Goal: Task Accomplishment & Management: Manage account settings

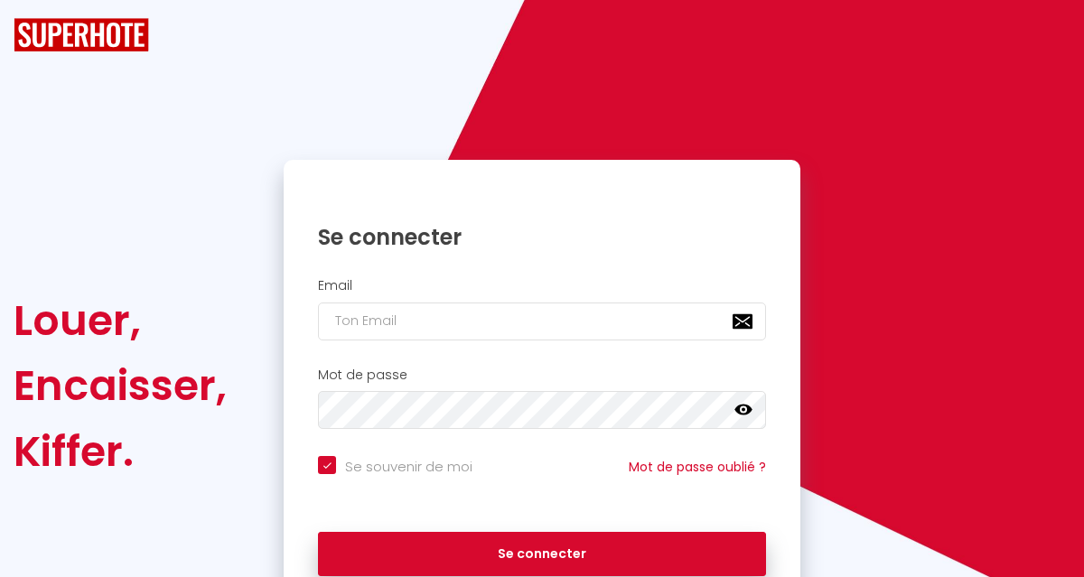
checkbox input "true"
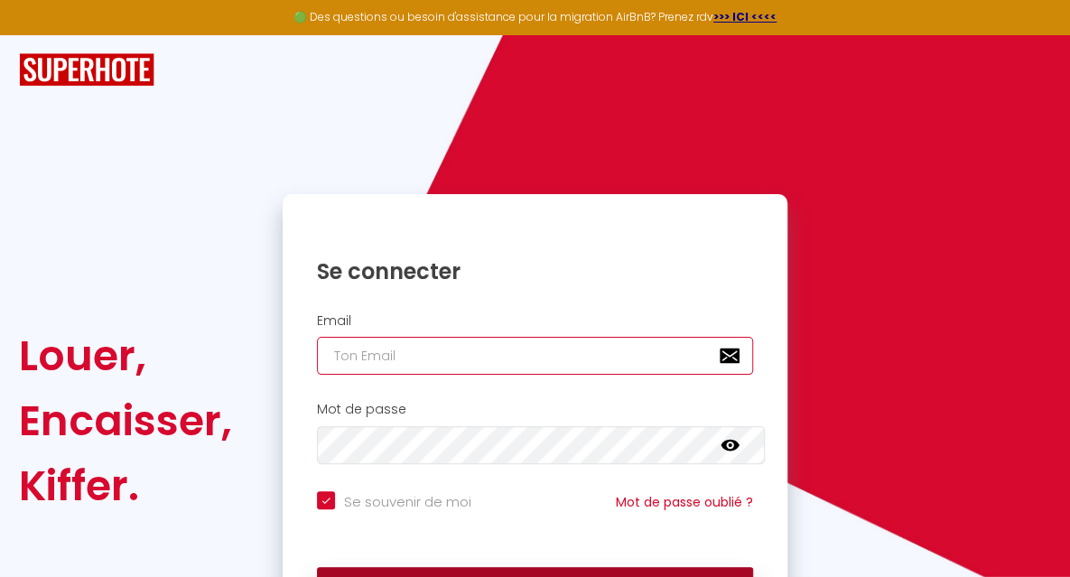
type input "[EMAIL_ADDRESS][DOMAIN_NAME]"
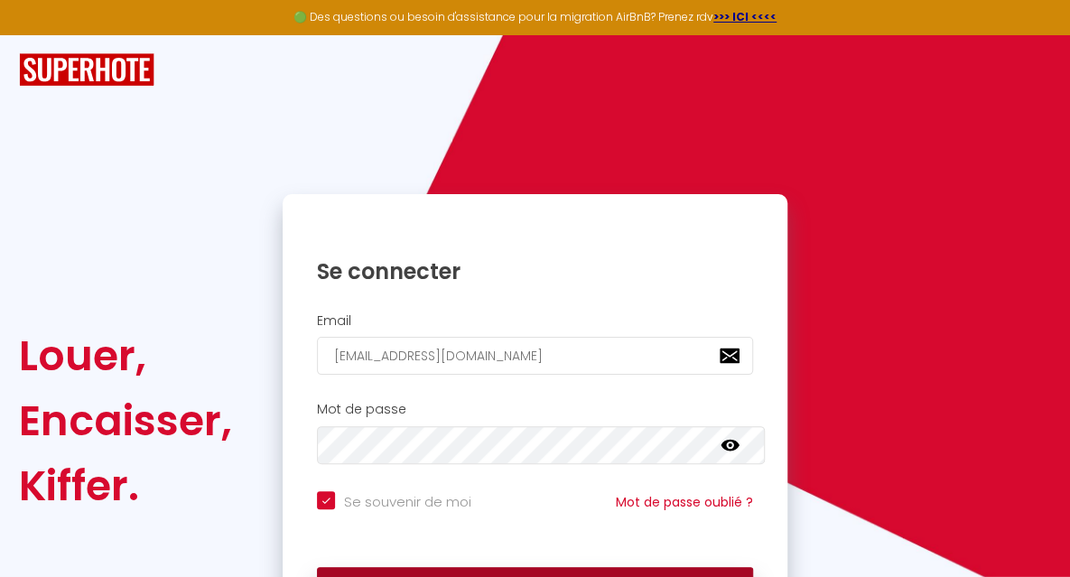
checkbox input "true"
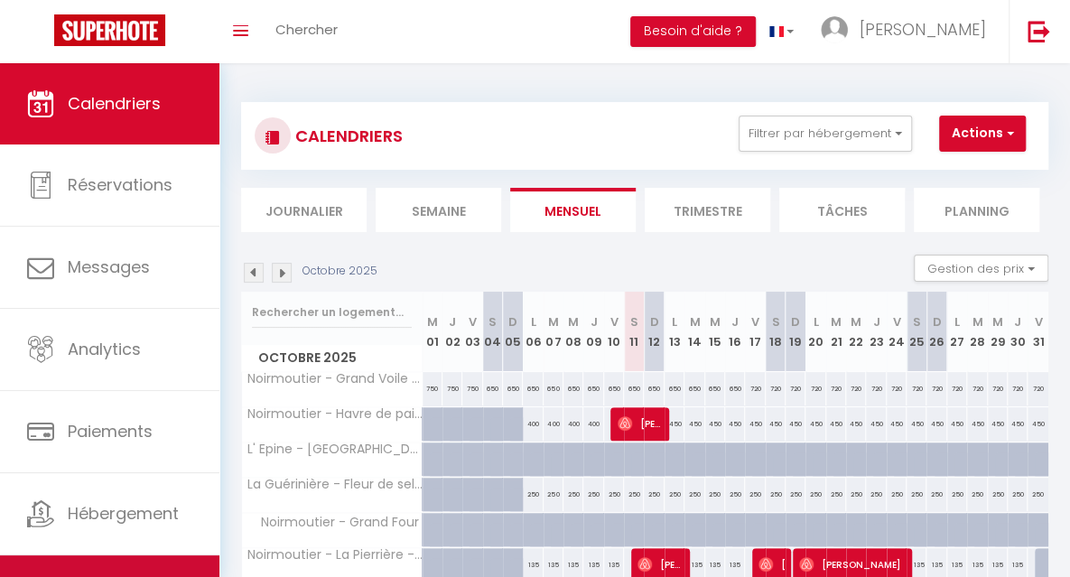
scroll to position [55, 0]
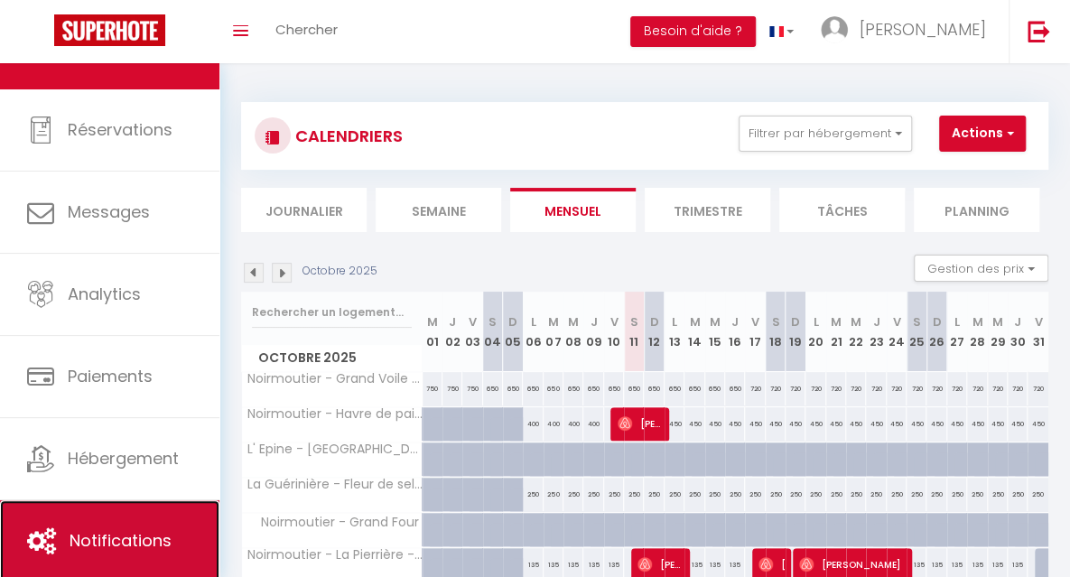
click at [143, 534] on span "Notifications" at bounding box center [121, 540] width 102 height 23
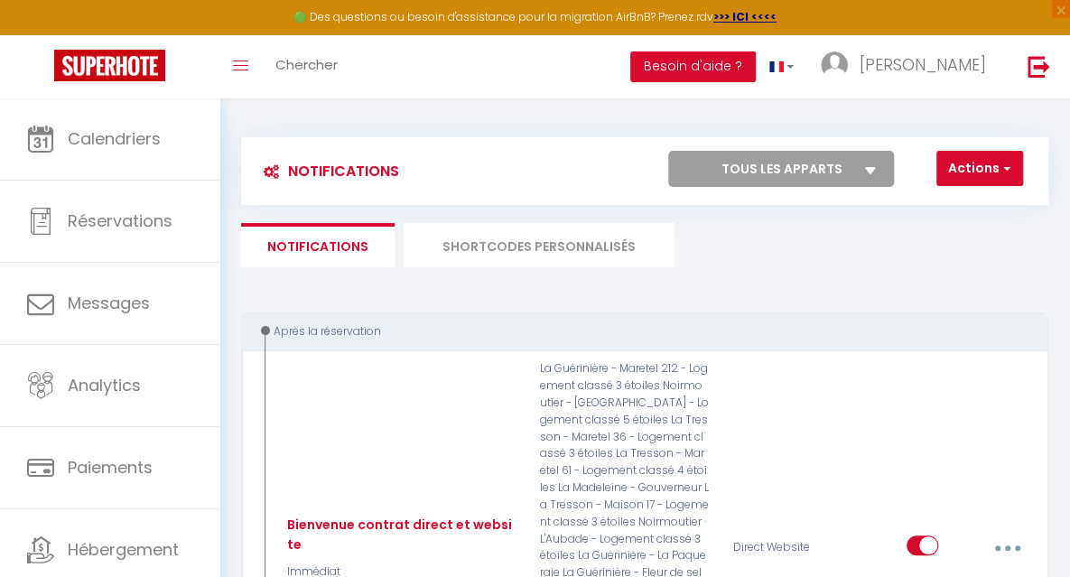
click at [559, 247] on li "SHORTCODES PERSONNALISÉS" at bounding box center [539, 245] width 271 height 44
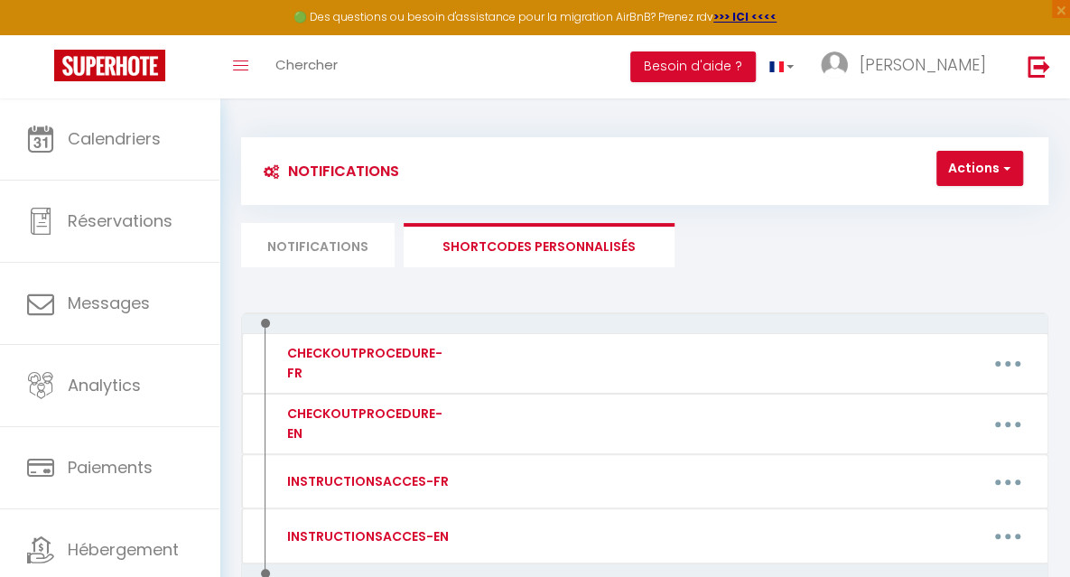
click at [343, 245] on li "Notifications" at bounding box center [318, 245] width 154 height 44
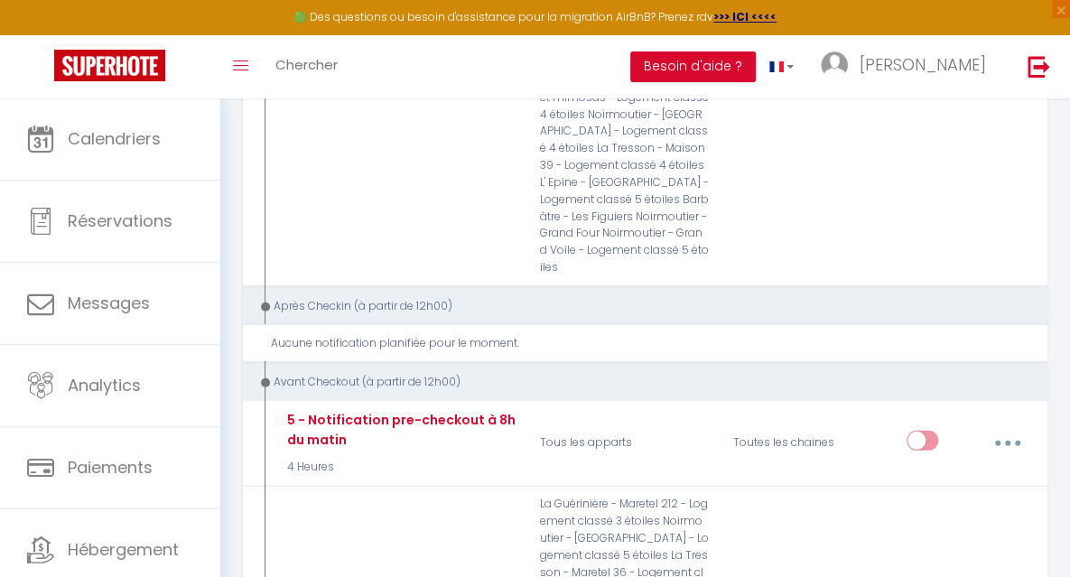
scroll to position [5518, 0]
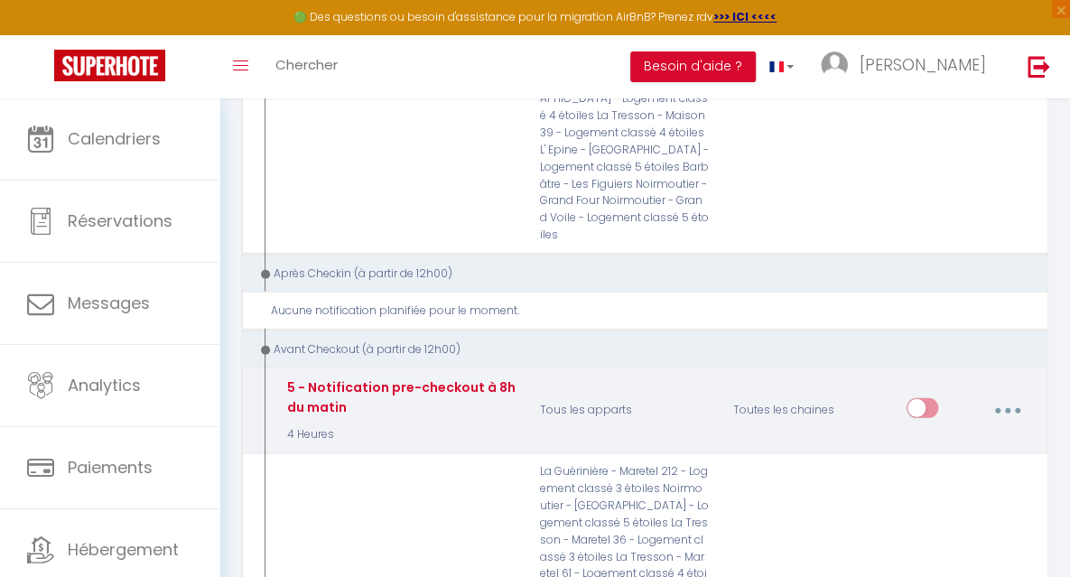
click at [1005, 394] on button "button" at bounding box center [1008, 411] width 48 height 34
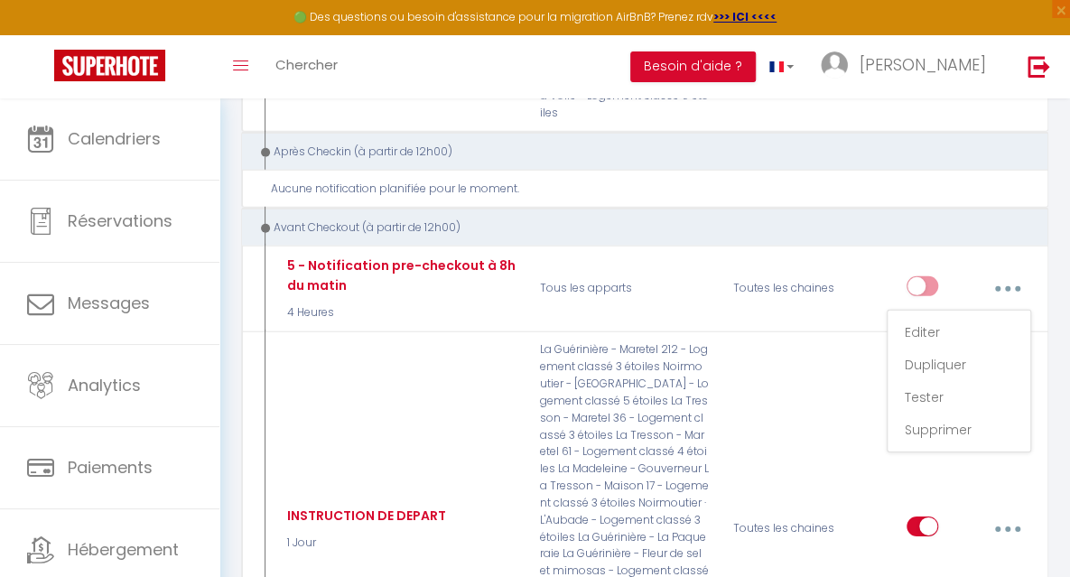
scroll to position [5725, 0]
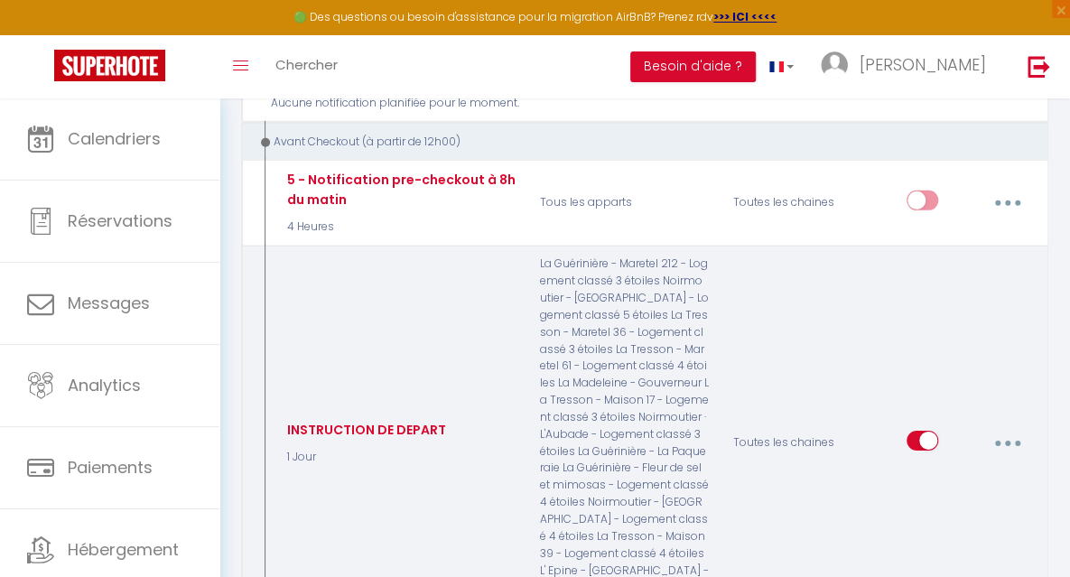
click at [1010, 441] on icon "button" at bounding box center [1007, 443] width 5 height 5
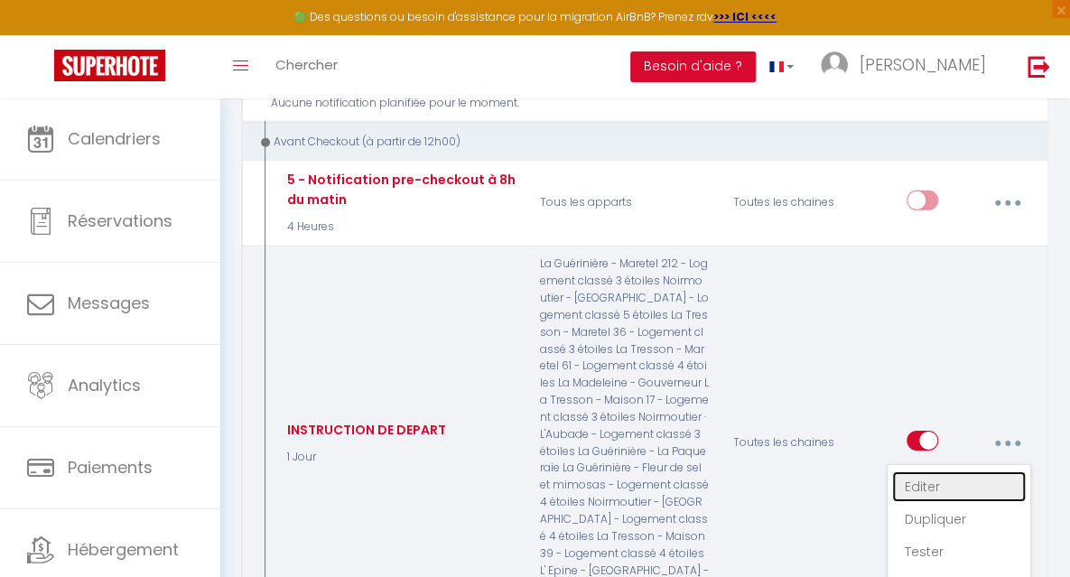
click at [930, 472] on link "Editer" at bounding box center [960, 487] width 134 height 31
type input "INSTRUCTION DE DEPART"
select select "4"
select select "1 Jour"
select select
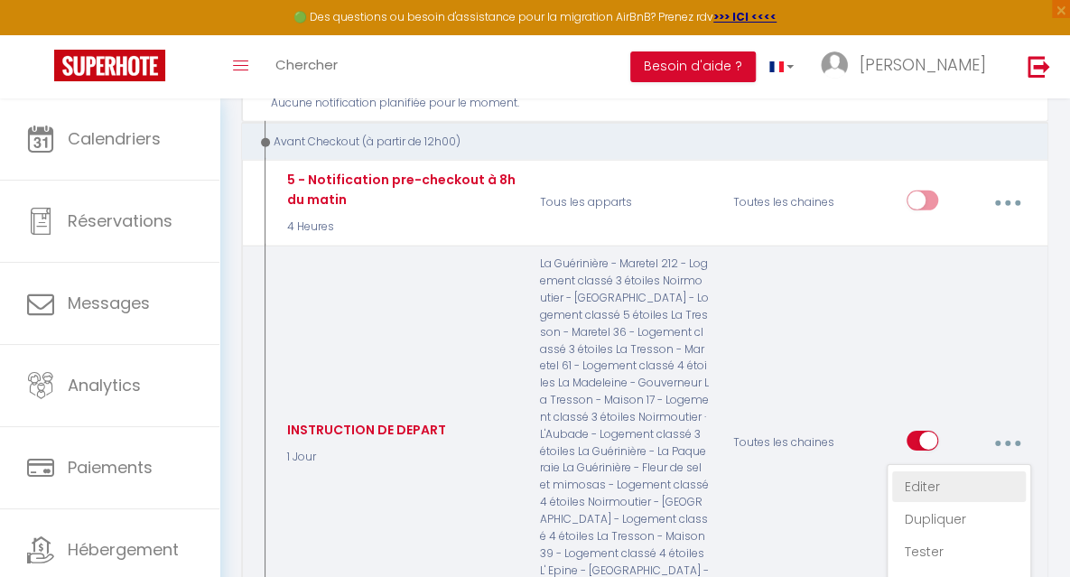
checkbox input "true"
checkbox input "false"
radio input "true"
type input "Instructions de départ"
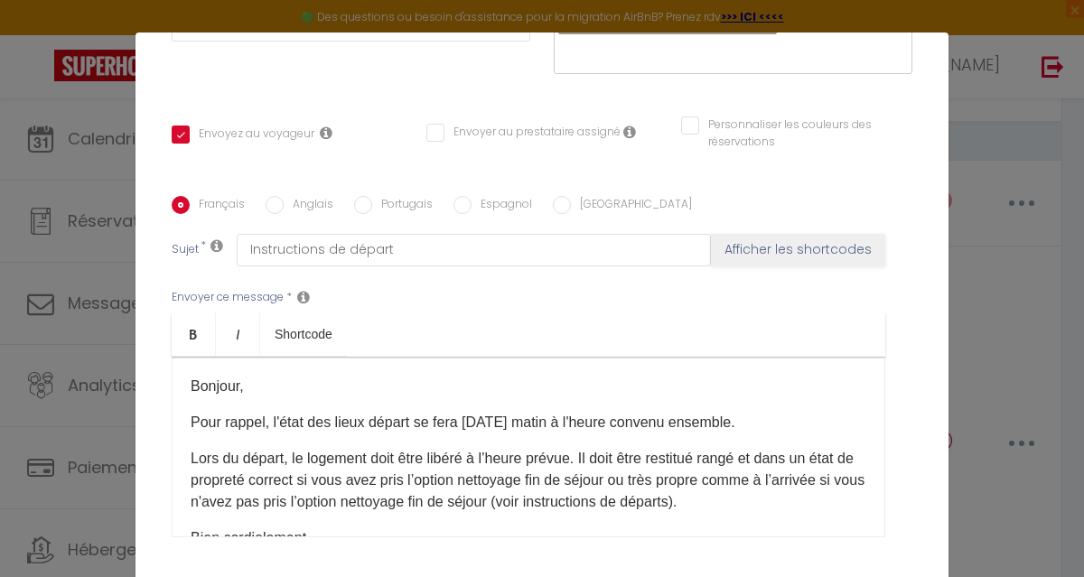
scroll to position [344, 0]
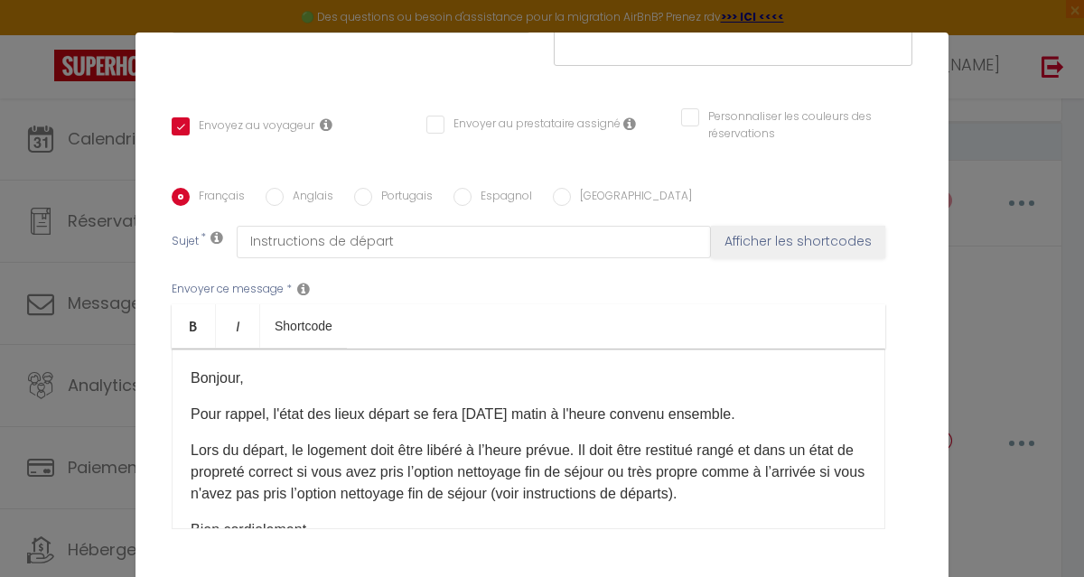
click at [802, 467] on p "Lors du départ, le logement doit être libéré à l’heure prévue. Il doit être res…" at bounding box center [529, 472] width 676 height 65
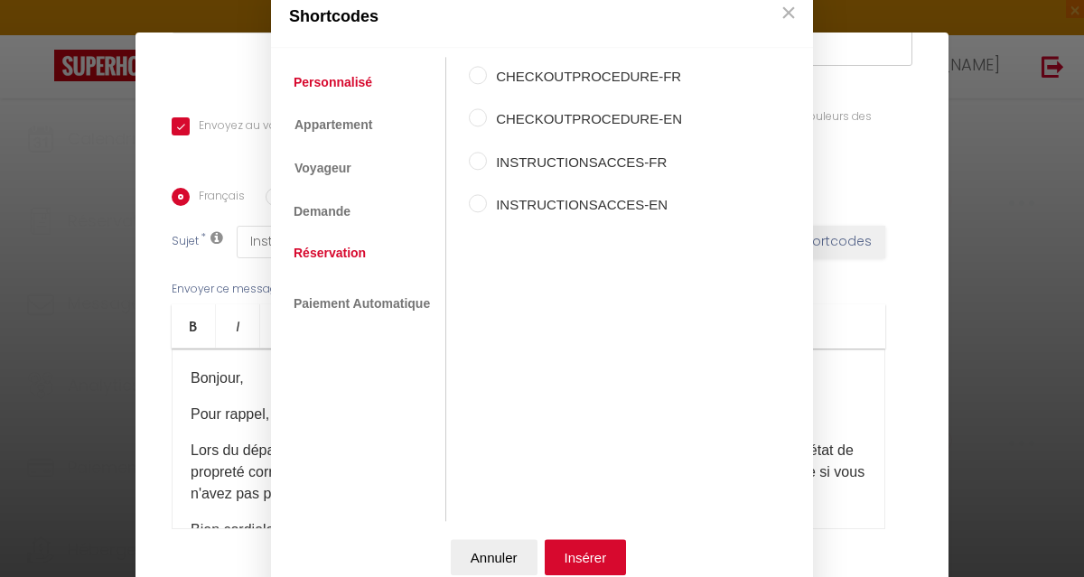
click at [316, 257] on link "Réservation" at bounding box center [330, 253] width 90 height 33
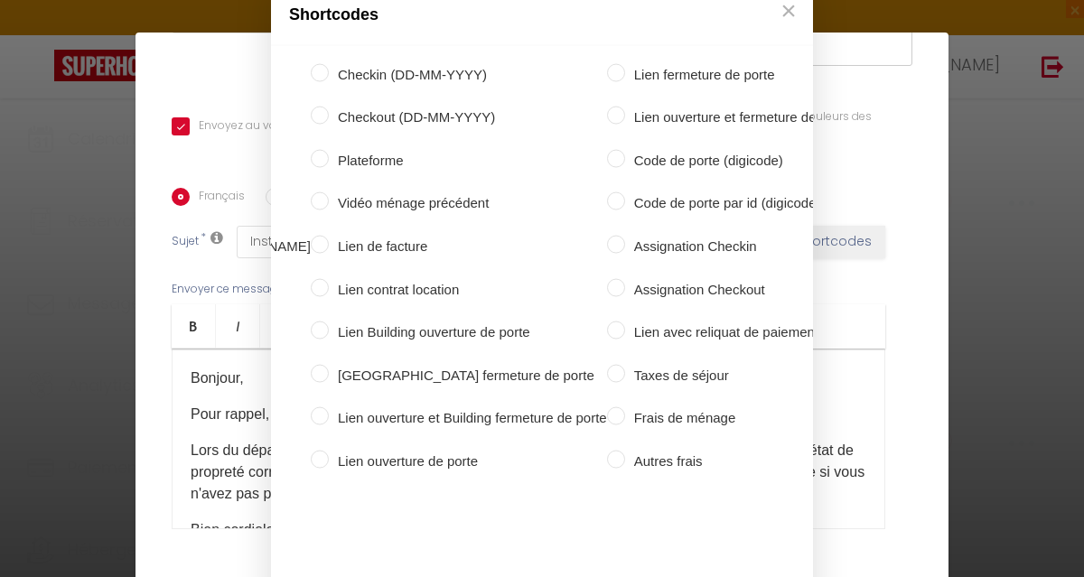
scroll to position [0, 519]
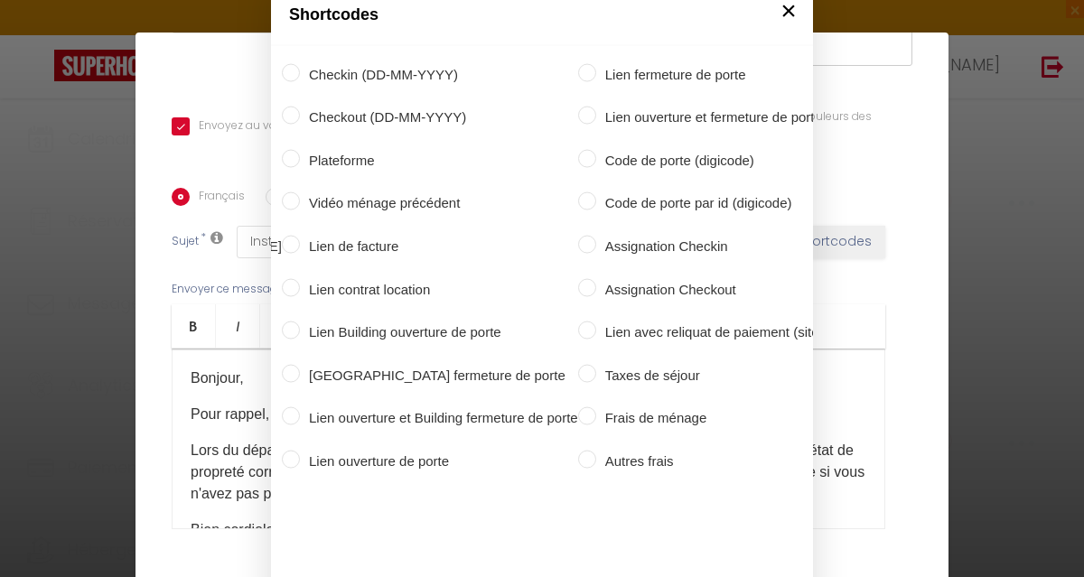
click at [777, 15] on button "×" at bounding box center [788, 10] width 27 height 36
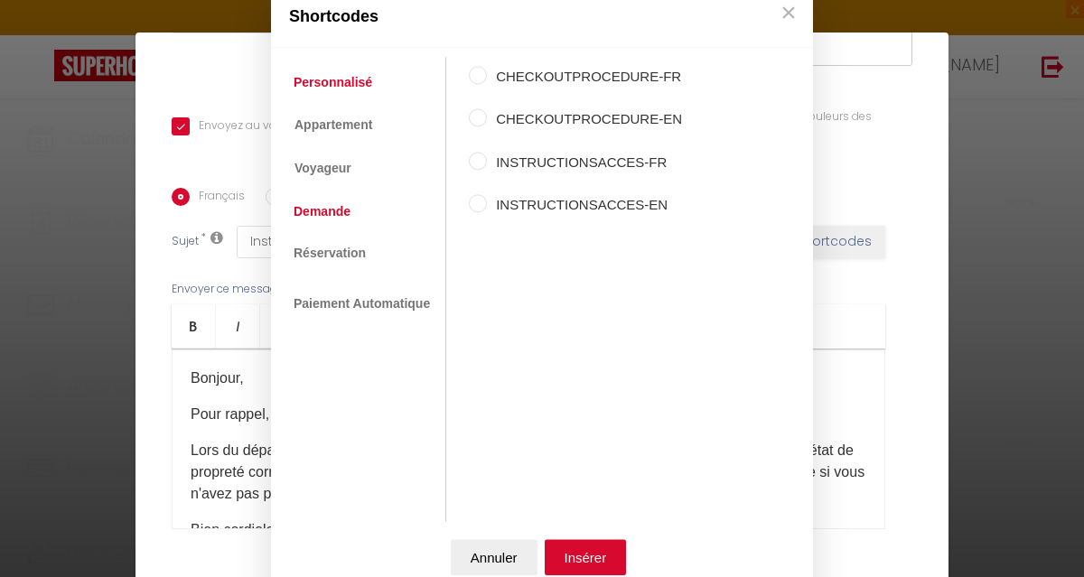
click at [325, 220] on link "Demande" at bounding box center [322, 211] width 75 height 33
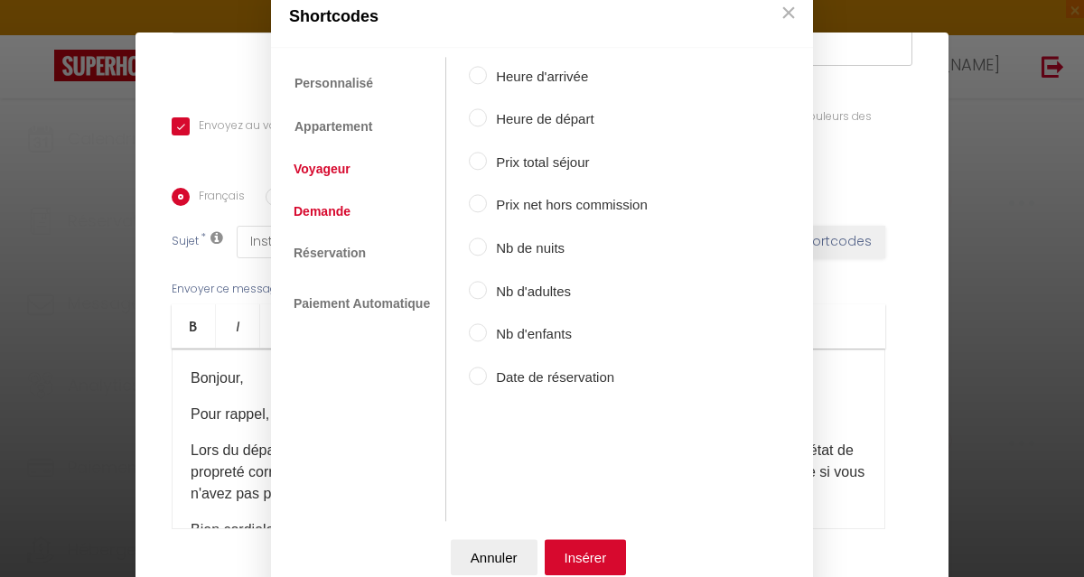
click at [327, 173] on link "Voyageur" at bounding box center [322, 170] width 75 height 33
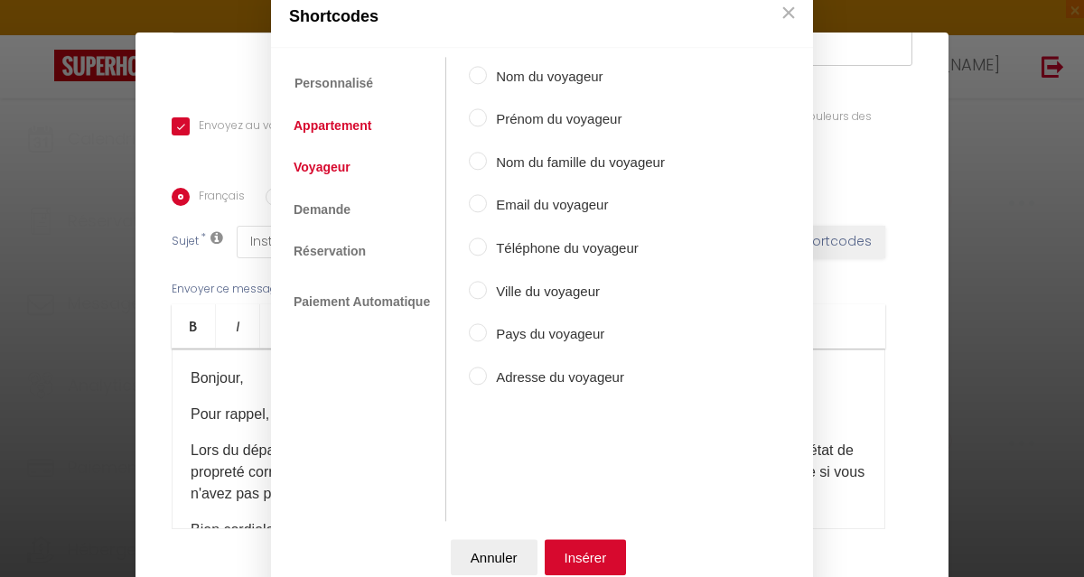
click at [347, 126] on link "Appartement" at bounding box center [333, 125] width 96 height 33
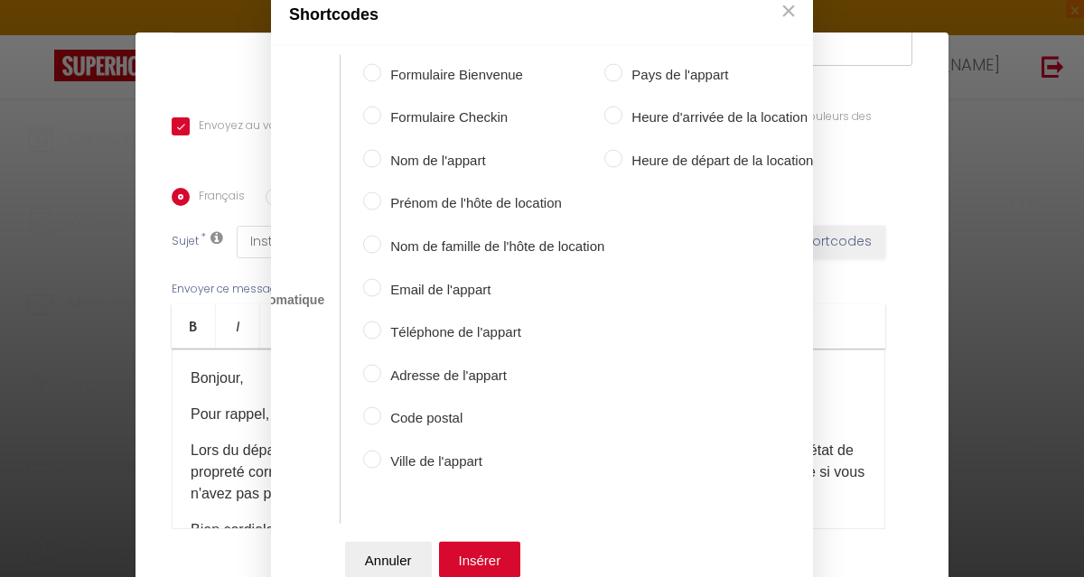
scroll to position [0, 123]
click at [363, 107] on input "Formulaire Checkin" at bounding box center [372, 116] width 18 height 18
radio input "true"
click at [463, 556] on button "Insérer" at bounding box center [480, 560] width 82 height 36
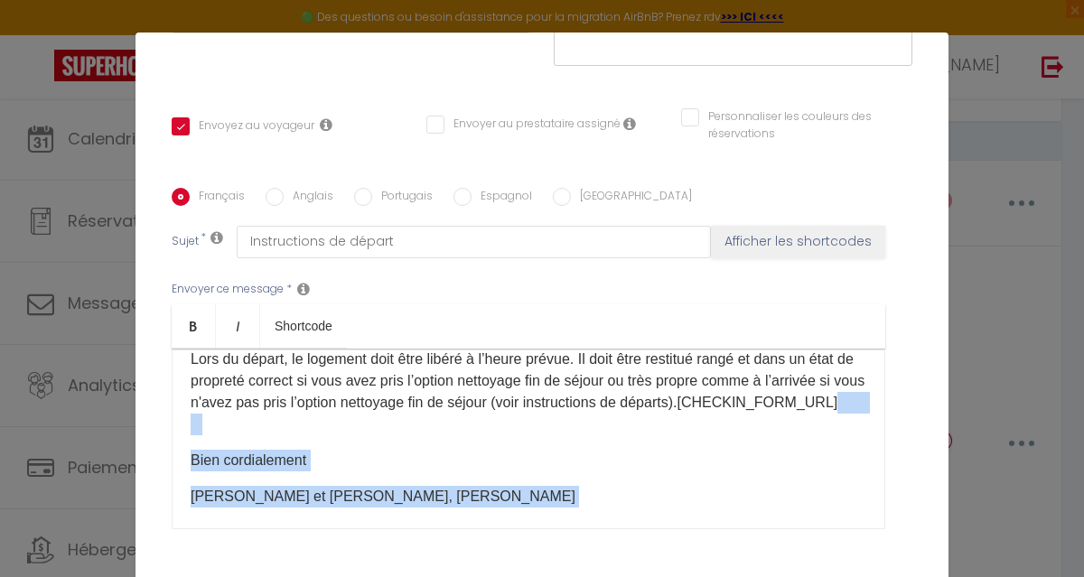
scroll to position [110, 0]
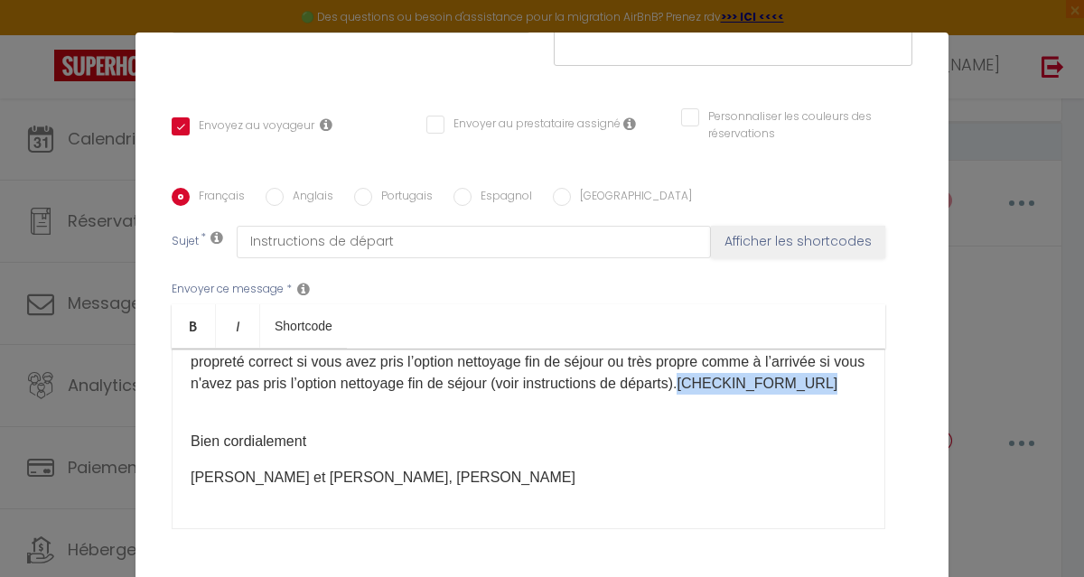
drag, startPoint x: 327, startPoint y: 490, endPoint x: 177, endPoint y: 379, distance: 186.6
click at [177, 379] on div "Bonjour, Pour rappel, l'état des lieux départ se fera [DATE] matin à l'heure co…" at bounding box center [529, 439] width 714 height 181
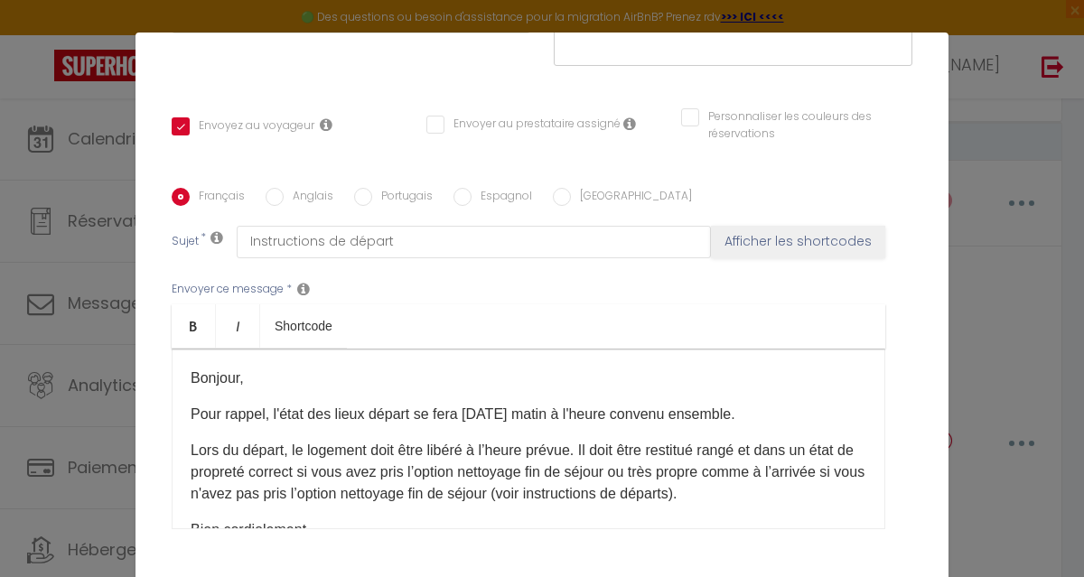
scroll to position [0, 0]
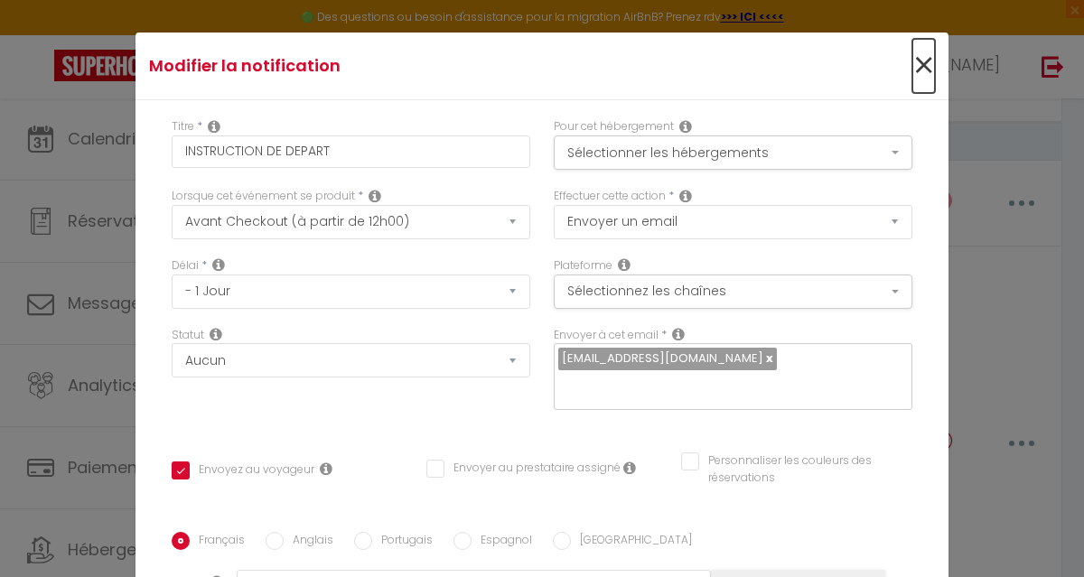
click at [912, 67] on span "×" at bounding box center [923, 66] width 23 height 54
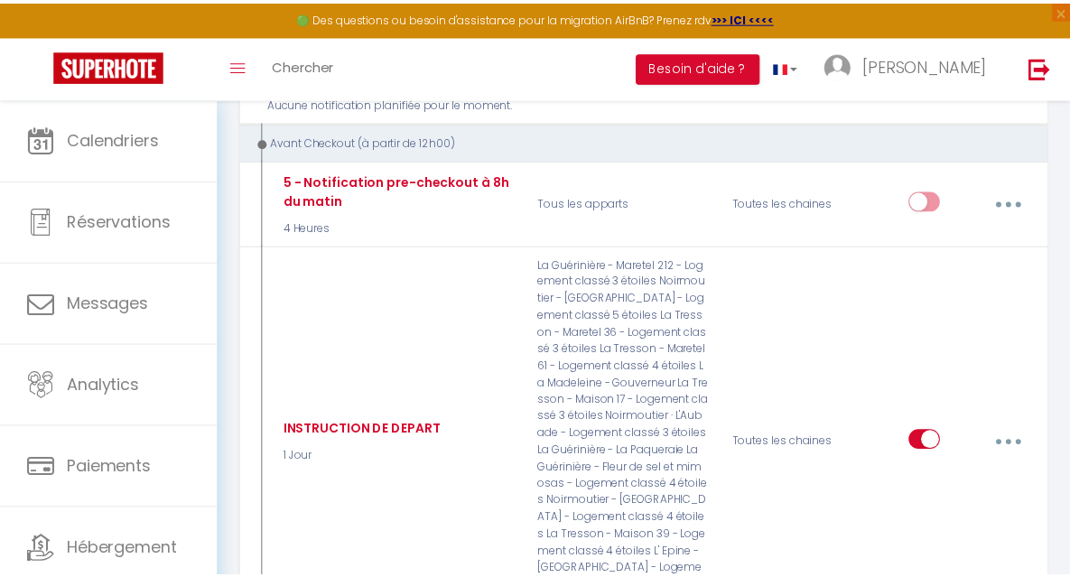
scroll to position [5725, 0]
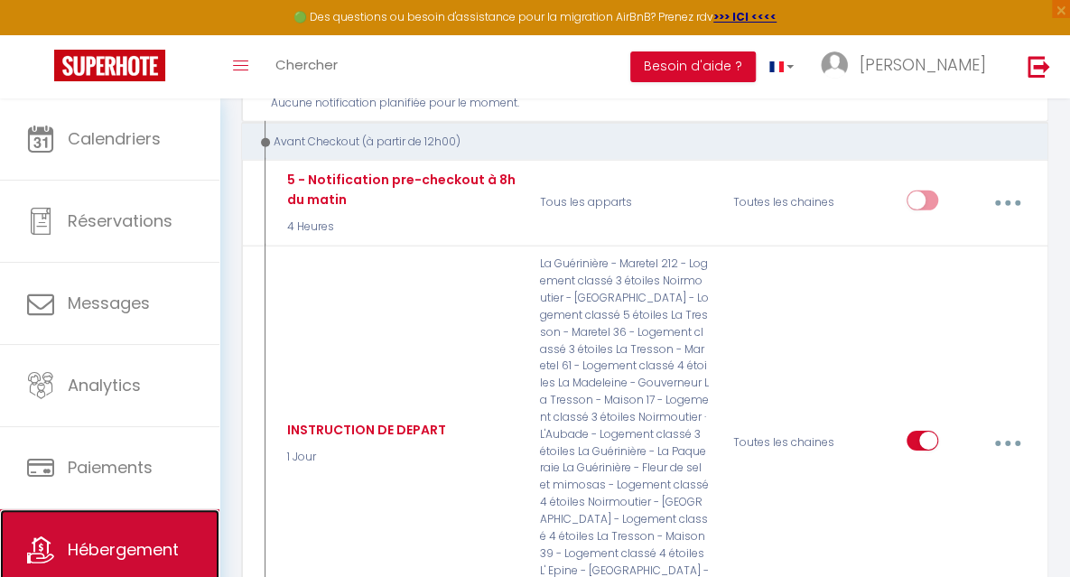
click at [141, 532] on link "Hébergement" at bounding box center [110, 549] width 220 height 81
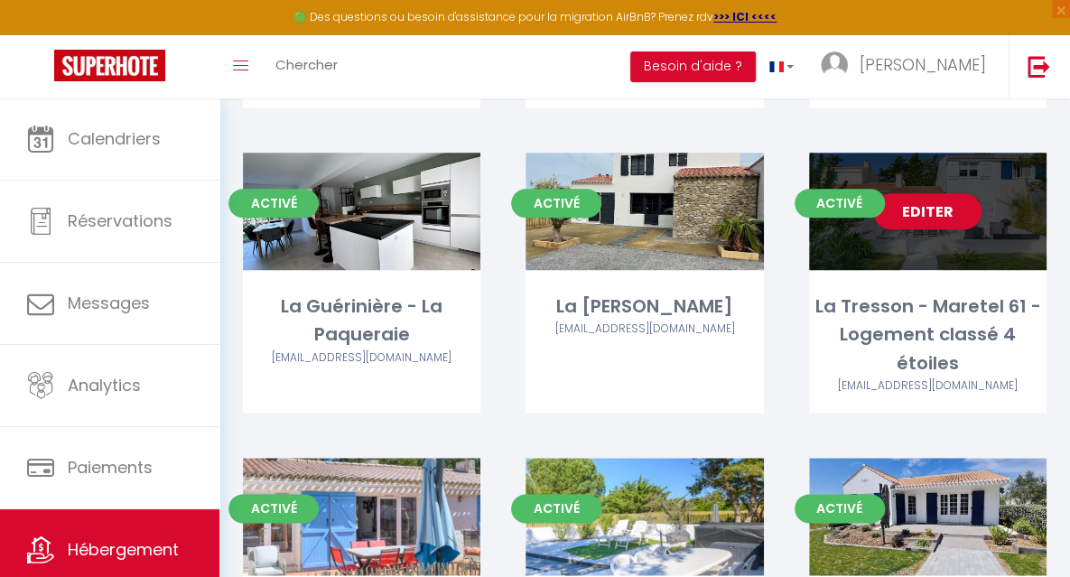
scroll to position [744, 0]
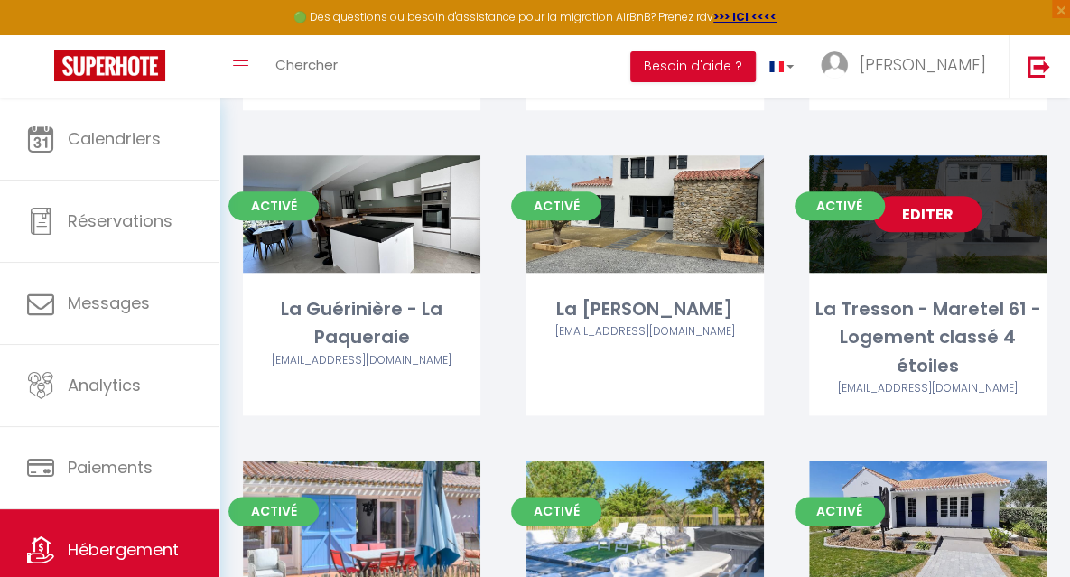
click at [931, 196] on link "Editer" at bounding box center [928, 214] width 108 height 36
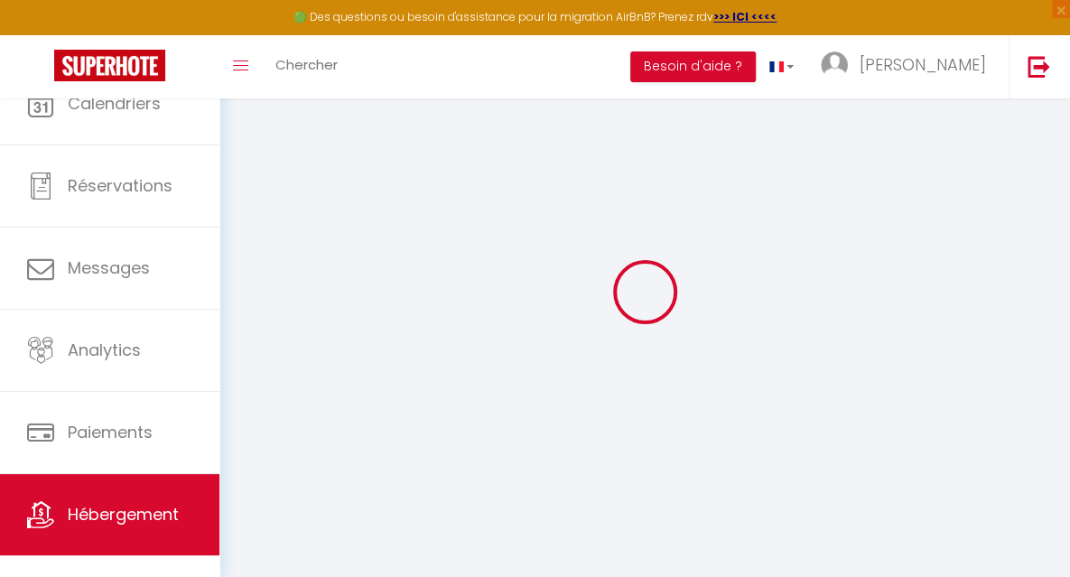
select select
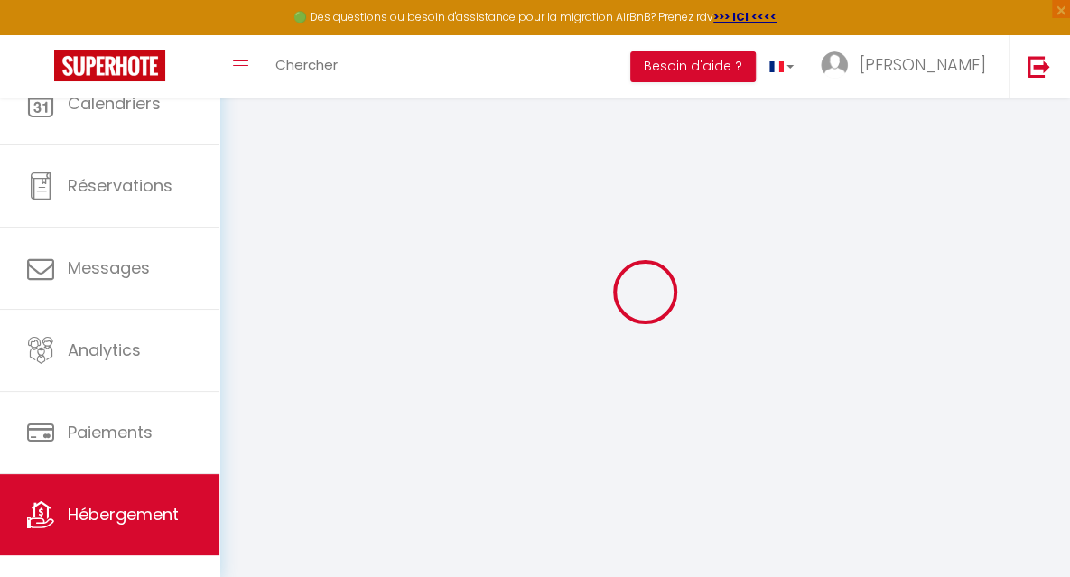
select select "1"
select select
checkbox input "false"
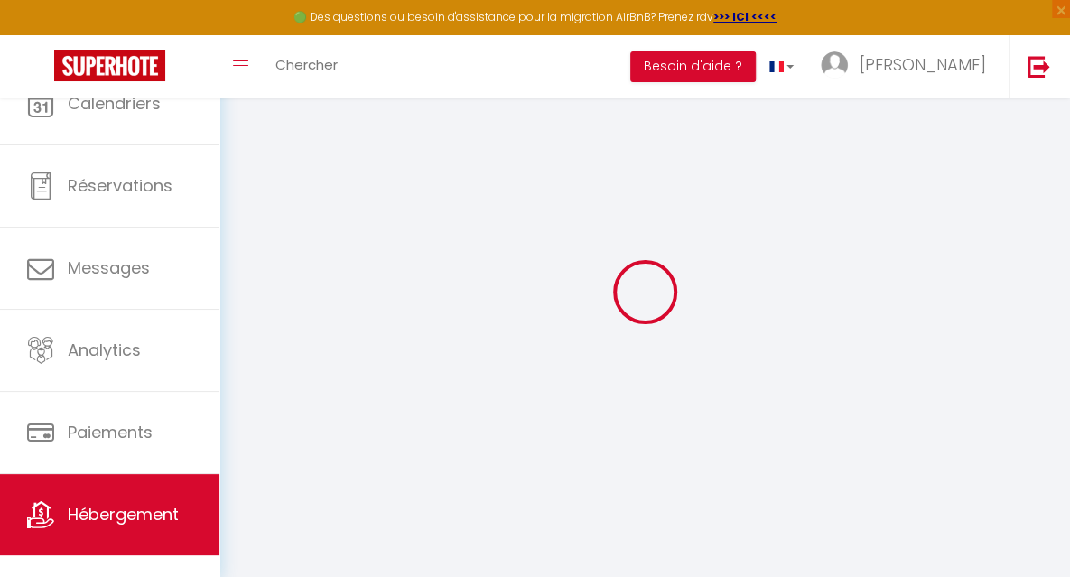
checkbox input "false"
select select "28"
select select
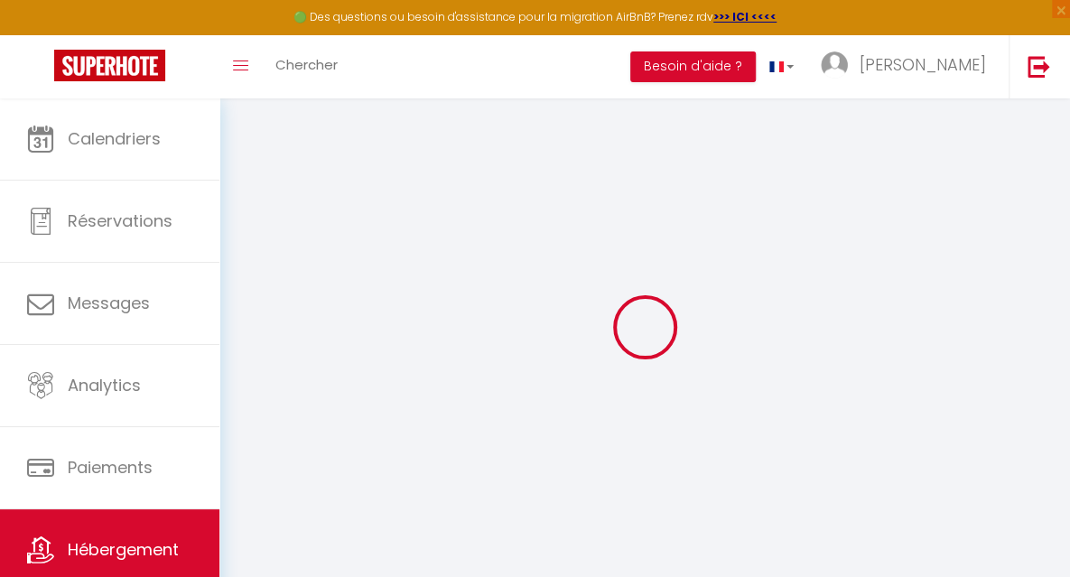
select select
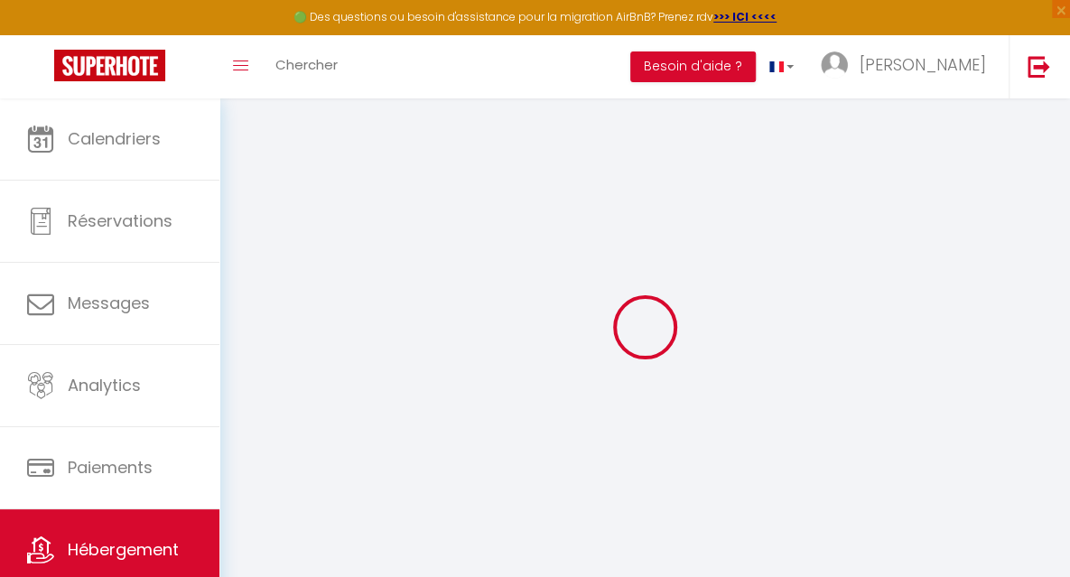
select select
checkbox input "false"
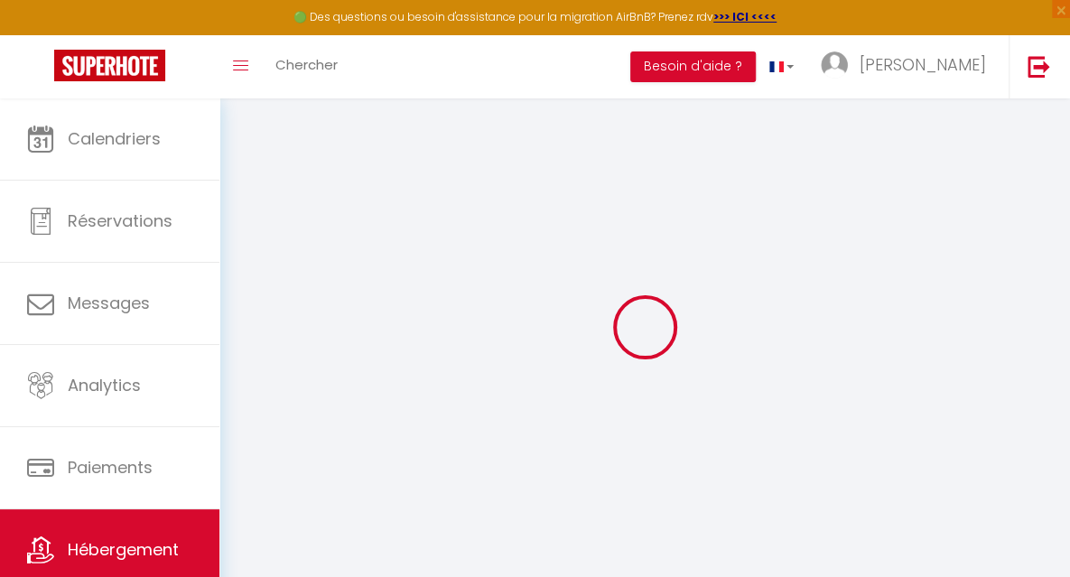
select select
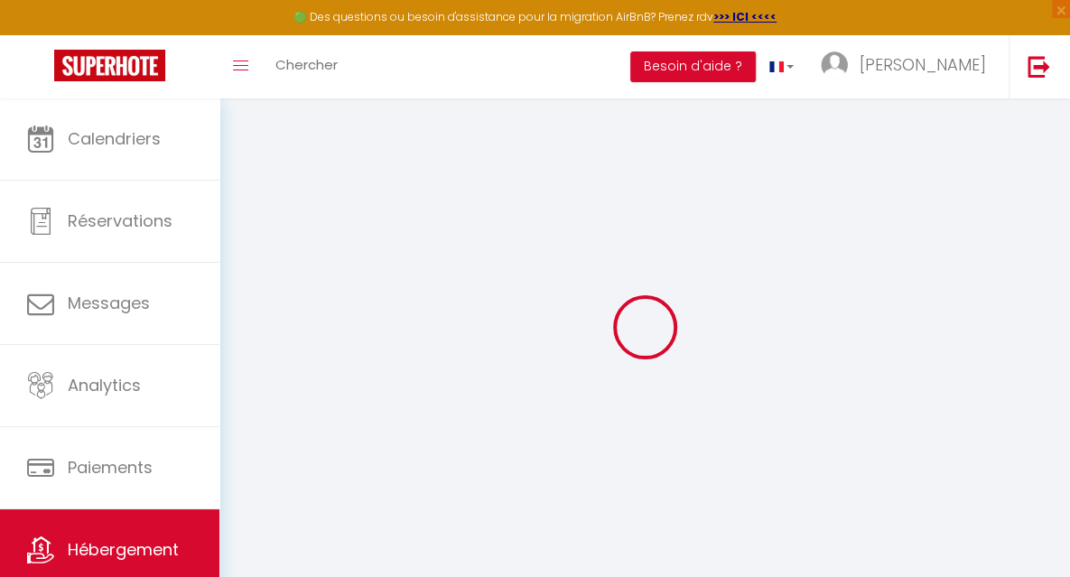
select select
checkbox input "false"
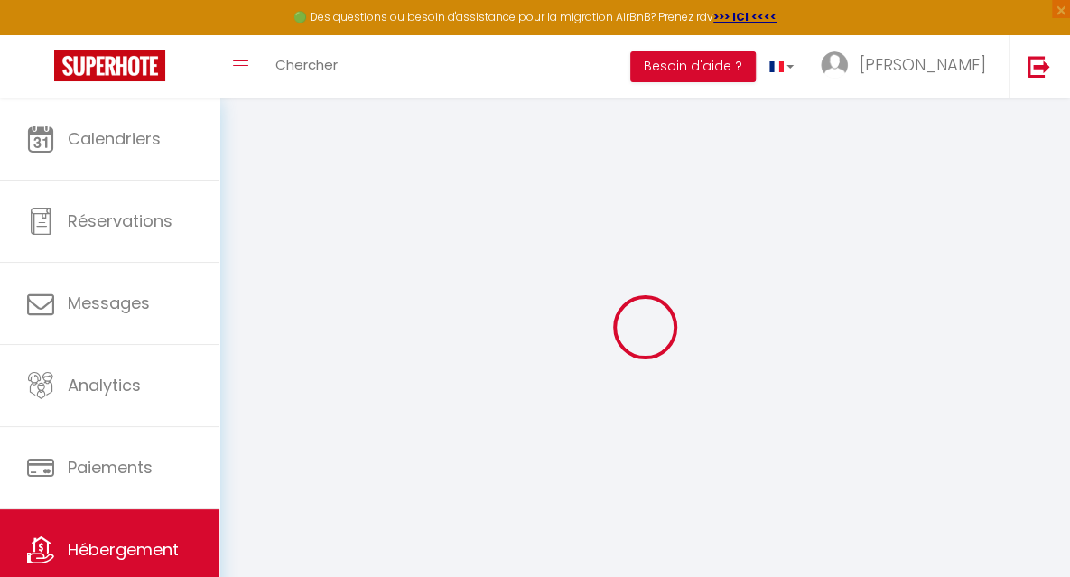
checkbox input "false"
select select
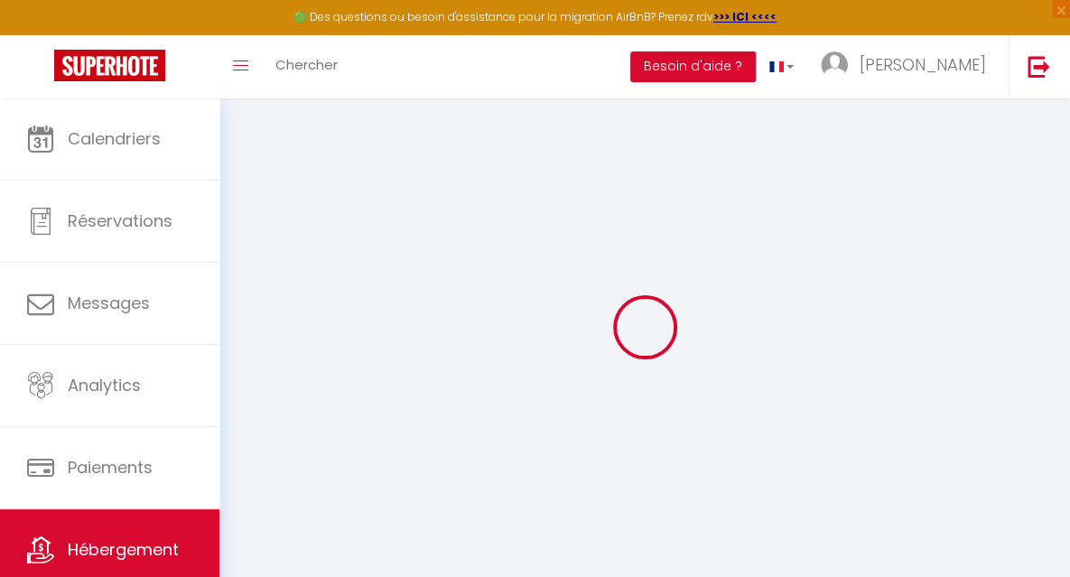
select select
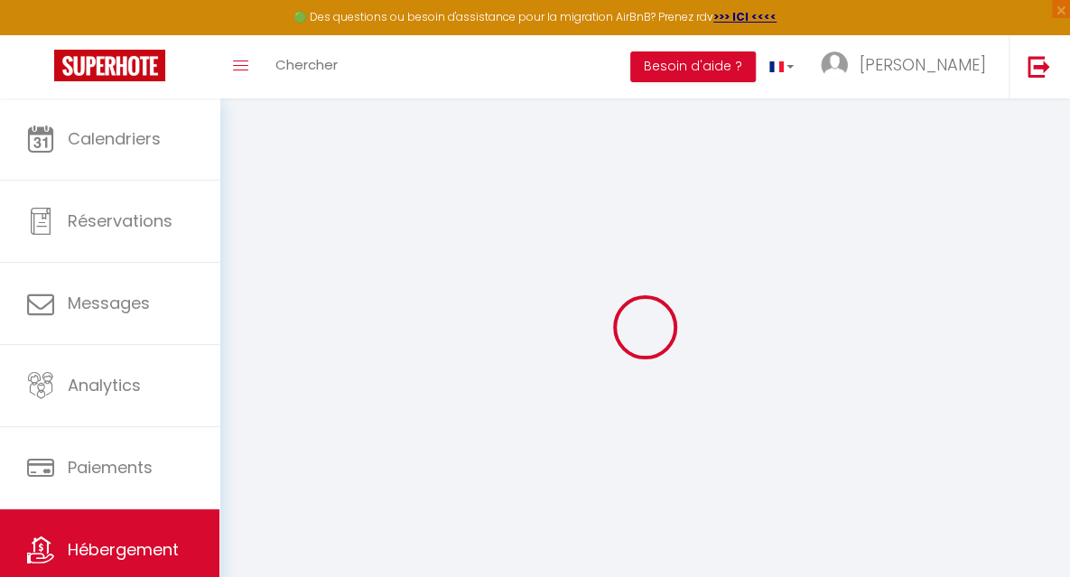
checkbox input "false"
select select
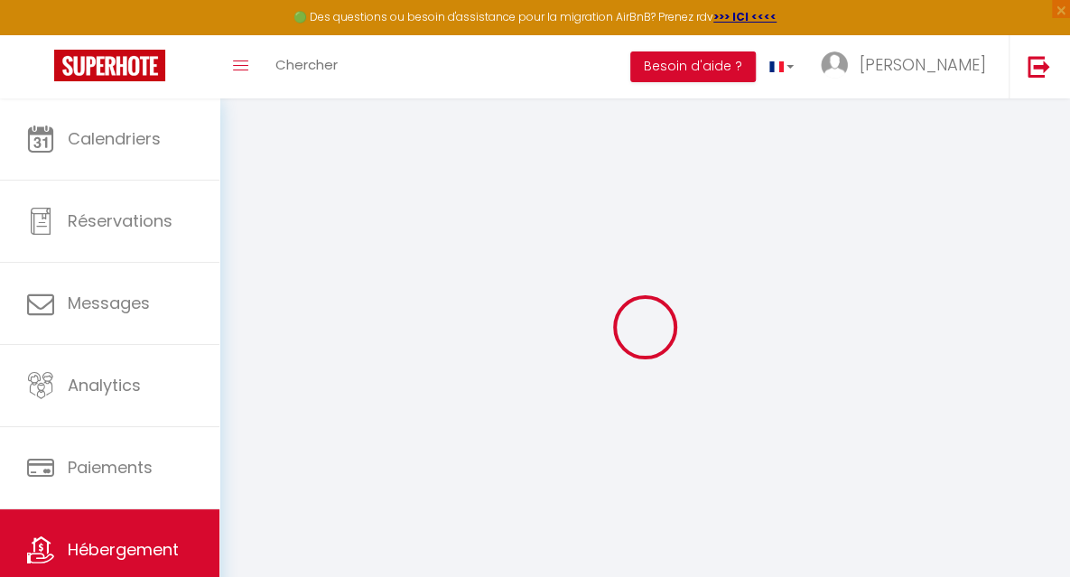
select select
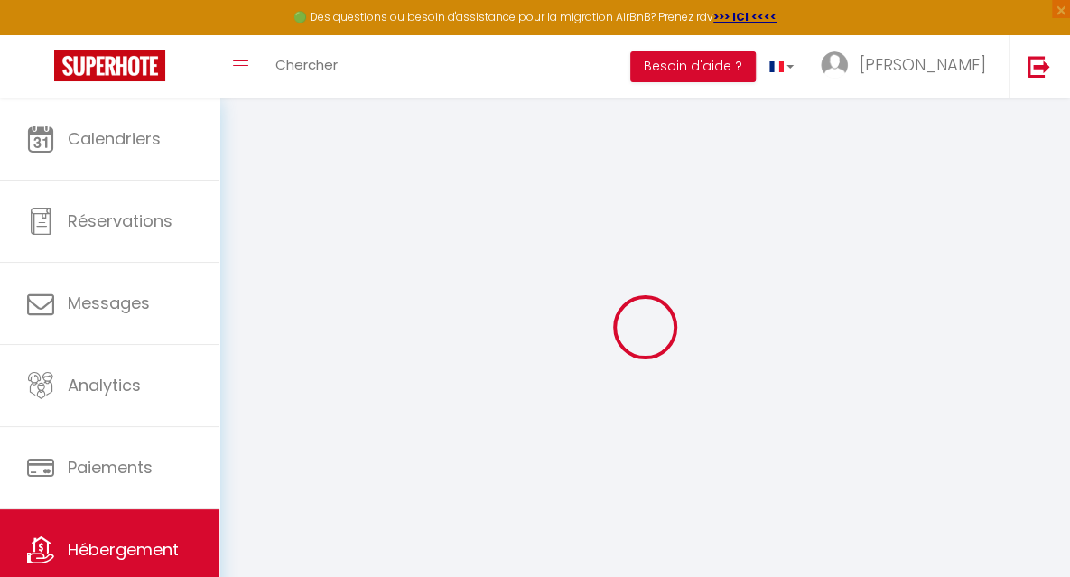
select select
checkbox input "false"
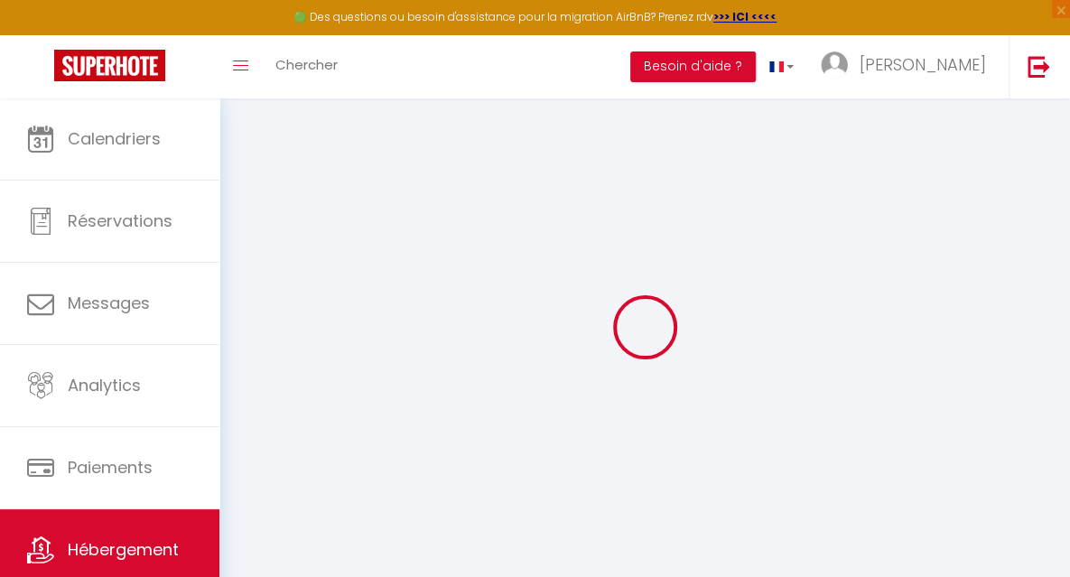
checkbox input "false"
select select
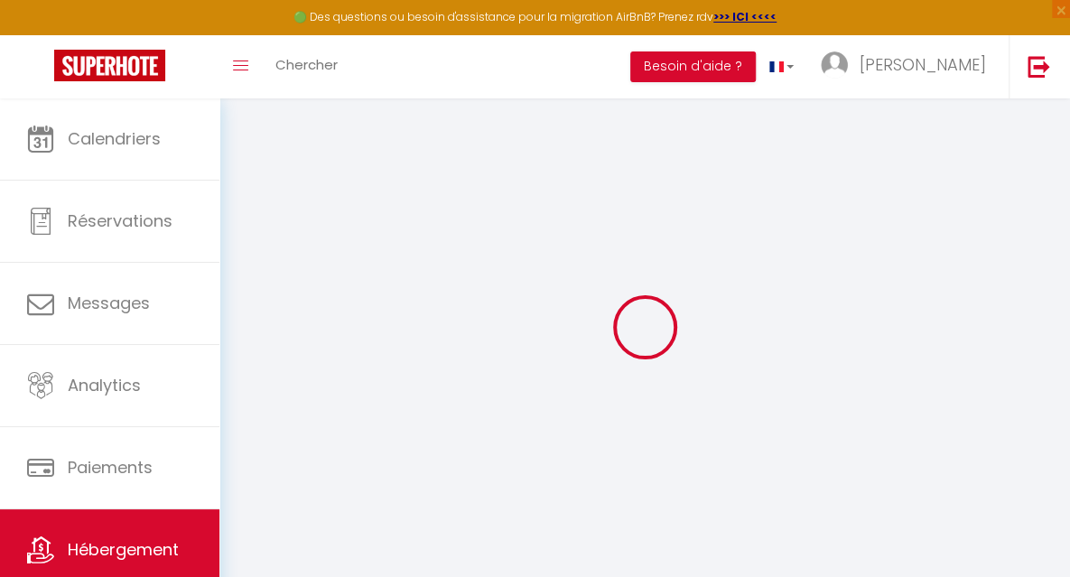
select select
checkbox input "false"
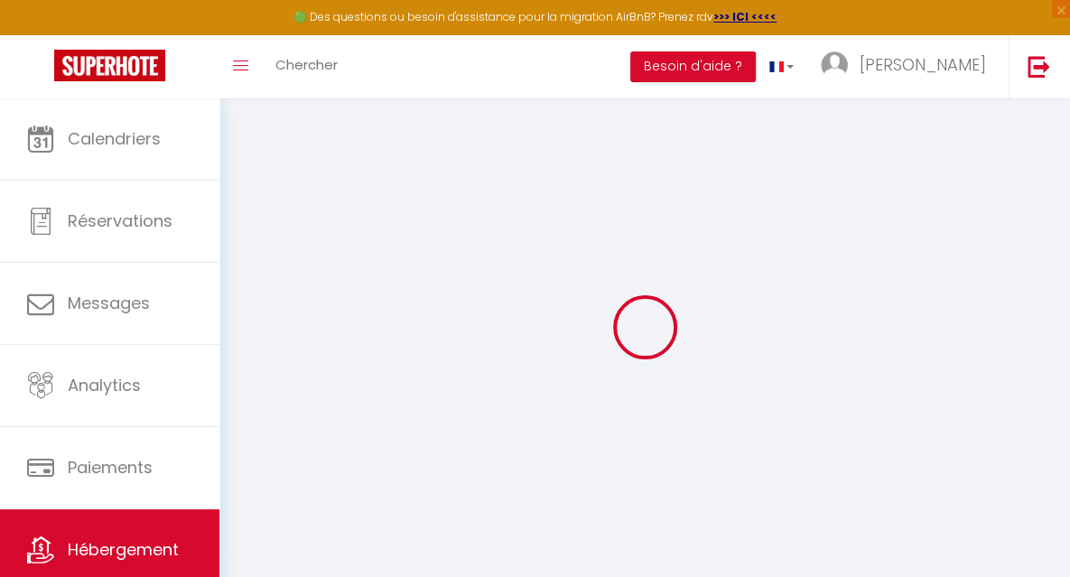
checkbox input "false"
select select
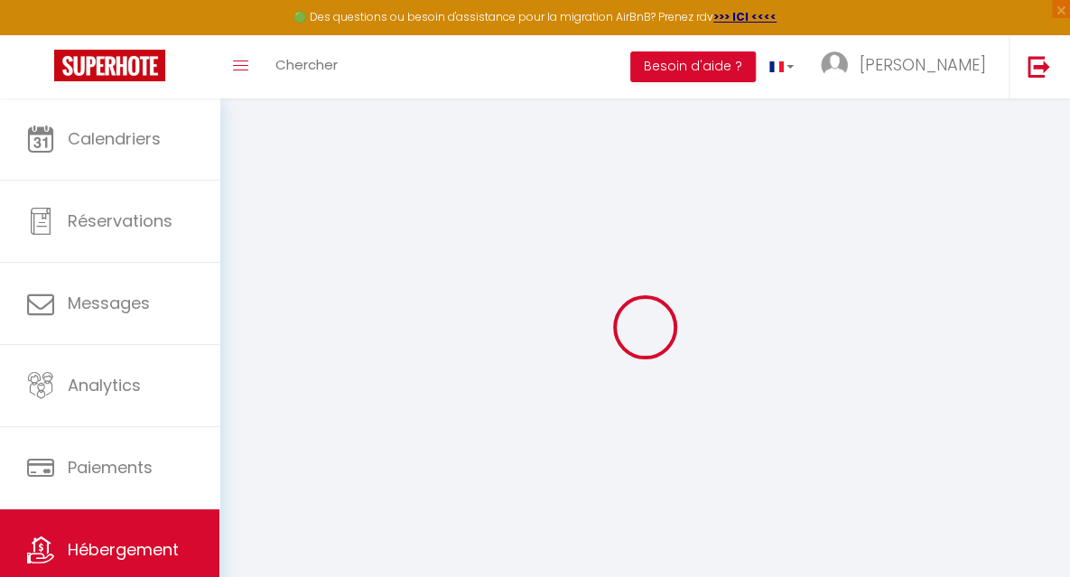
type input "La Tresson - Maretel 61 - Logement classé 4 étoiles"
type input "[PERSON_NAME]"
type input "30 Villages de [GEOGRAPHIC_DATA]"
type input "85680"
type input "LA GUERINIERE"
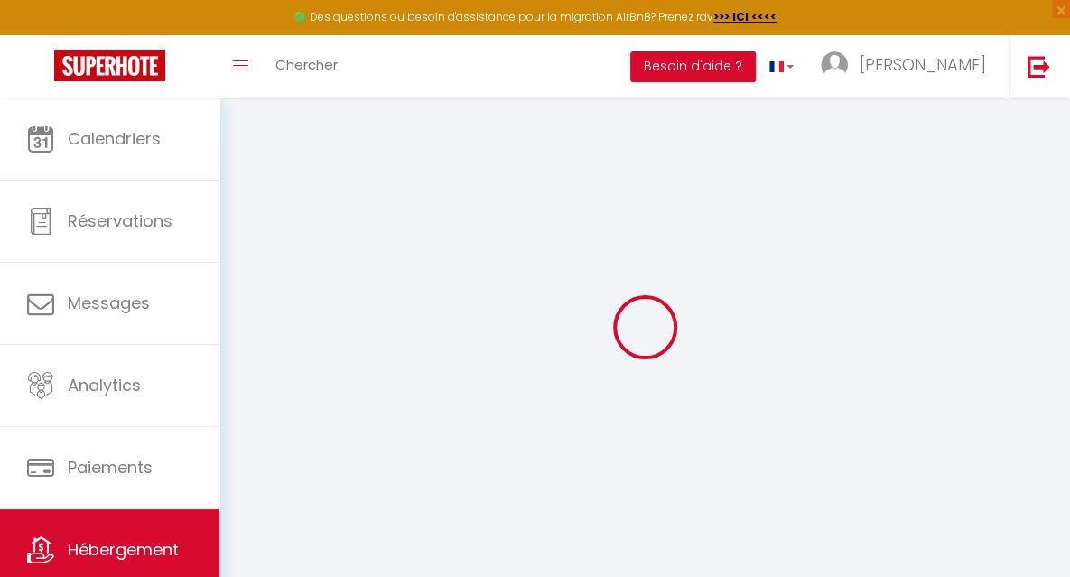
select select "houses"
select select "6"
select select "3"
select select "2"
type input "115"
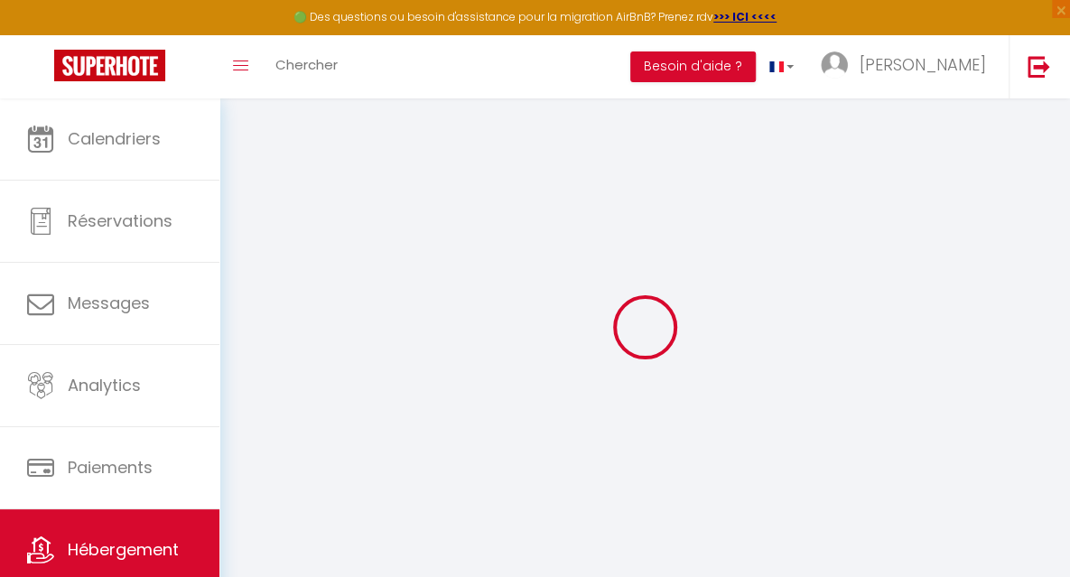
type input "2.42"
type input "400"
select select
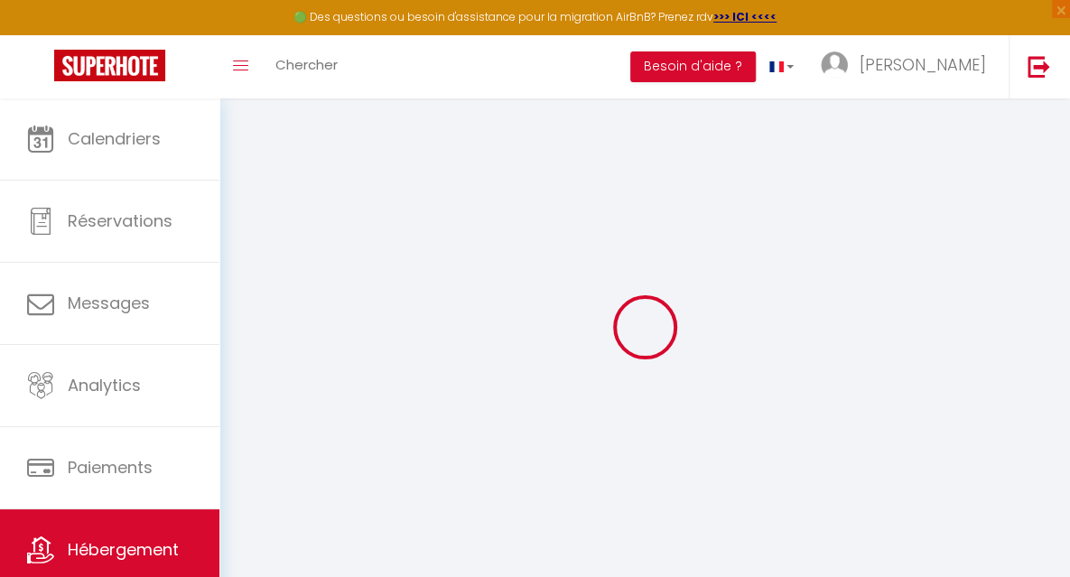
select select
type input "61 Les Villages de [GEOGRAPHIC_DATA]"
type input "85680"
type input "La Guérinière"
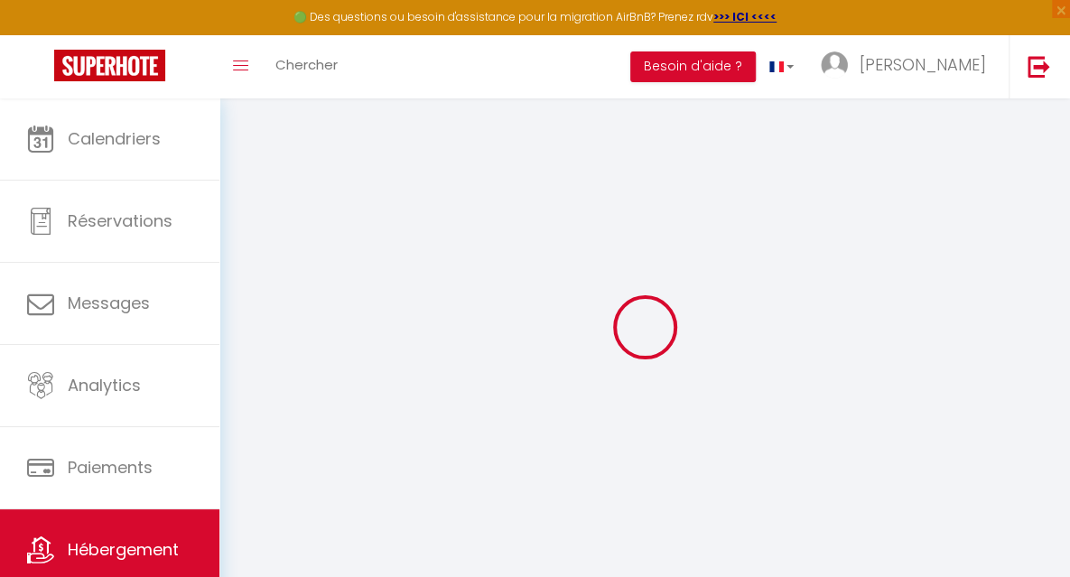
type input "[EMAIL_ADDRESS][DOMAIN_NAME]"
select select "4561"
checkbox input "false"
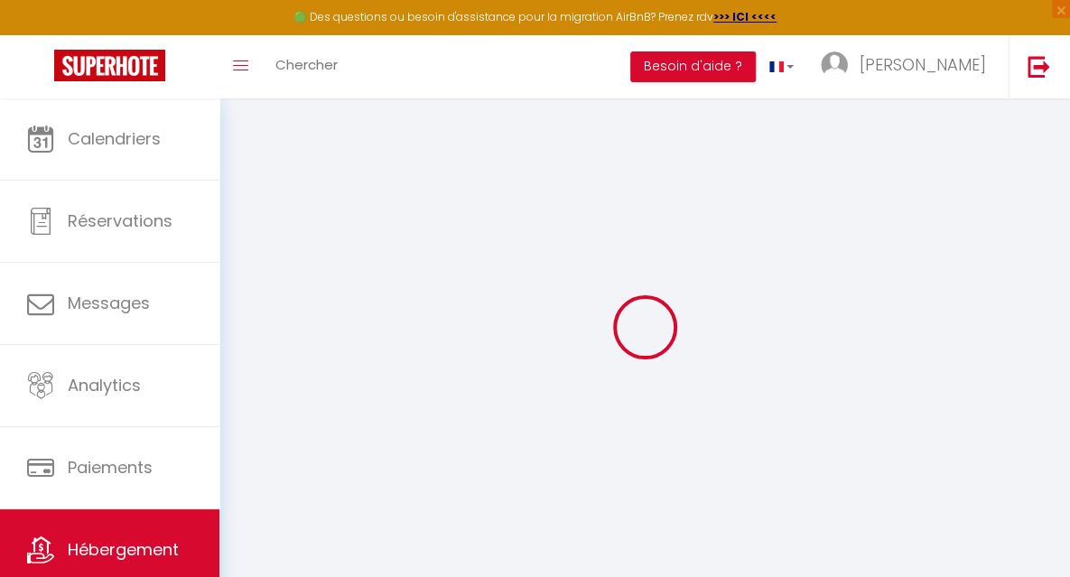
checkbox input "false"
type input "0"
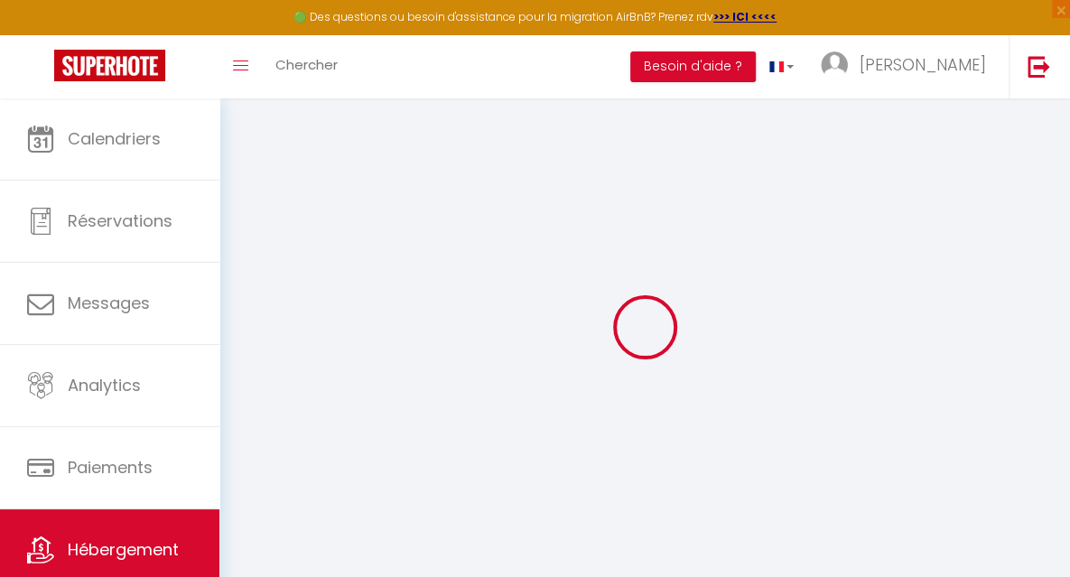
select select
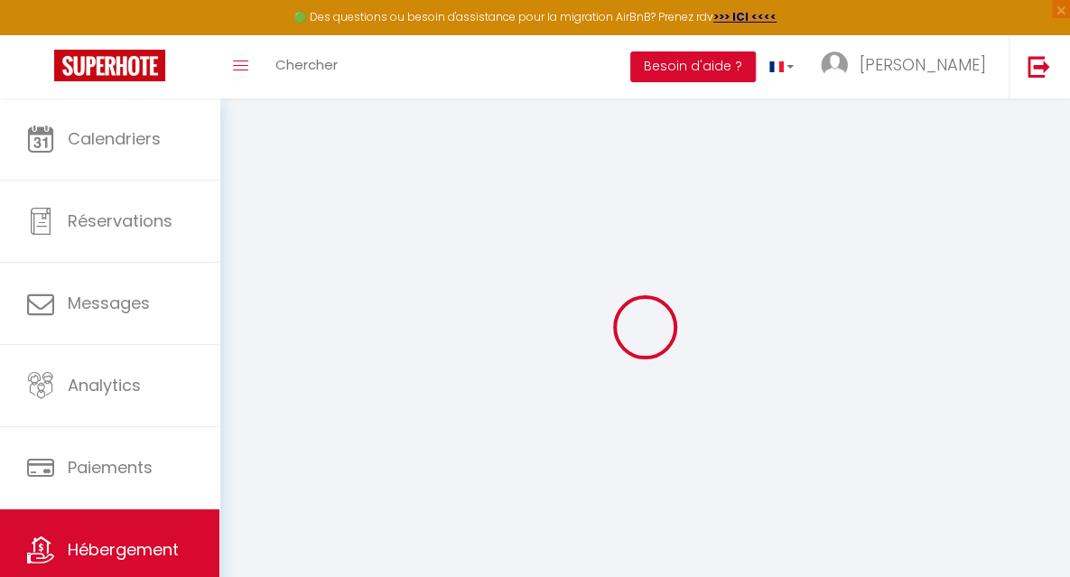
checkbox input "false"
select select
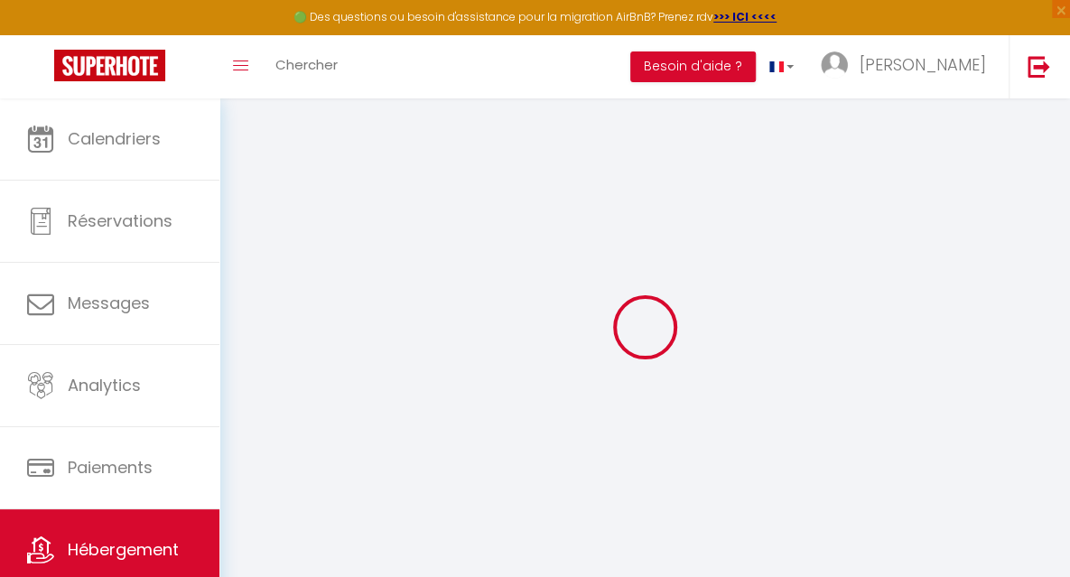
select select
checkbox input "false"
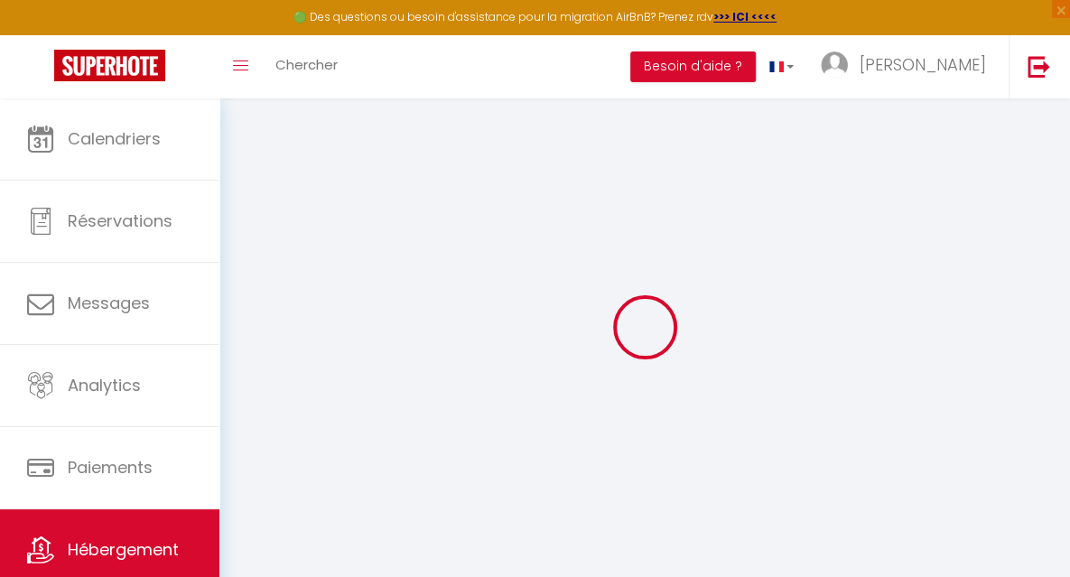
checkbox input "false"
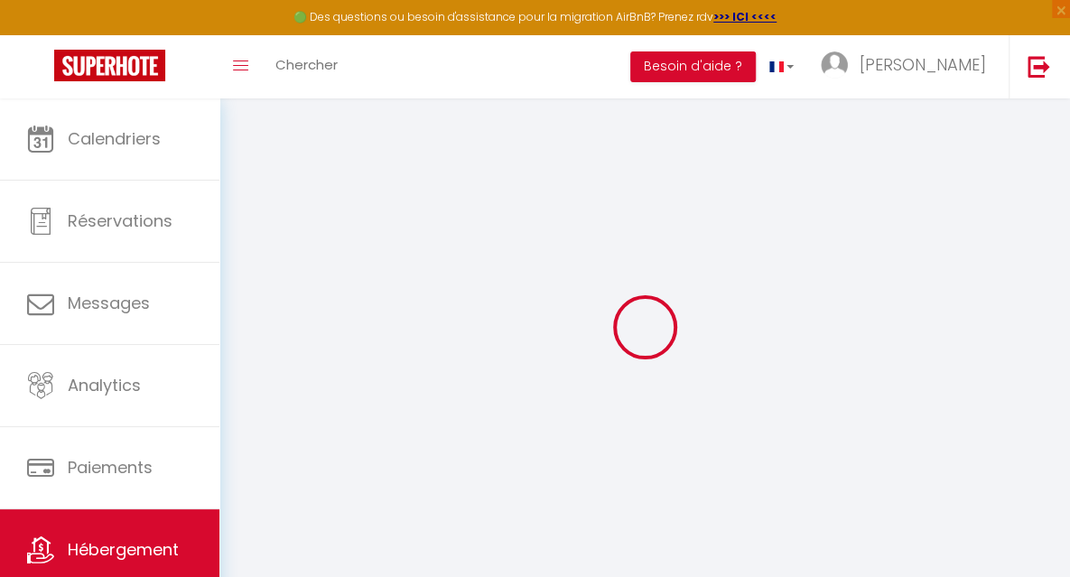
checkbox input "false"
select select "17:00"
select select "23:00"
select select "09:00"
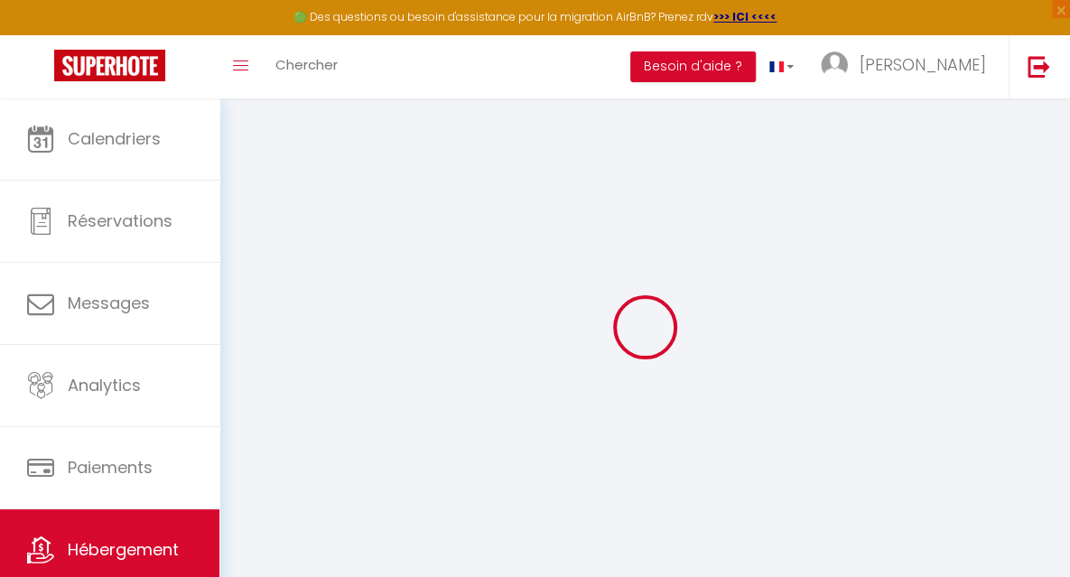
select select "30"
select select "120"
checkbox input "false"
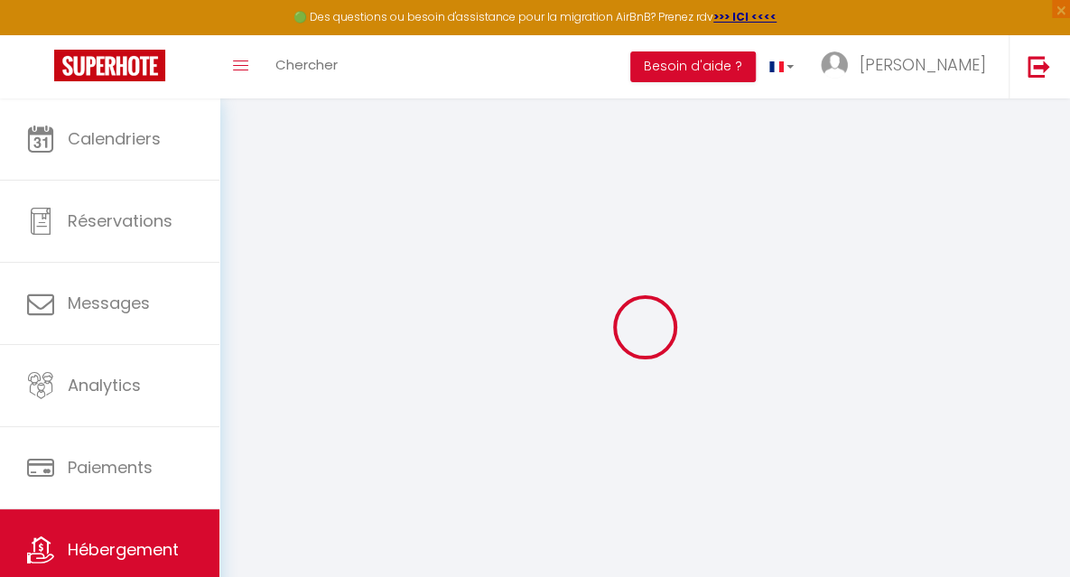
checkbox input "false"
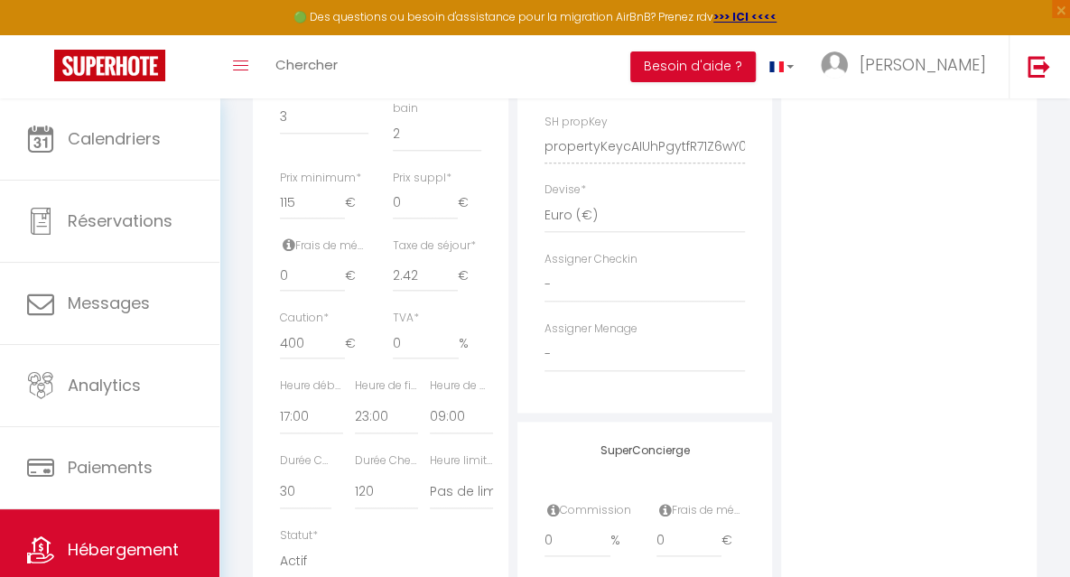
scroll to position [807, 0]
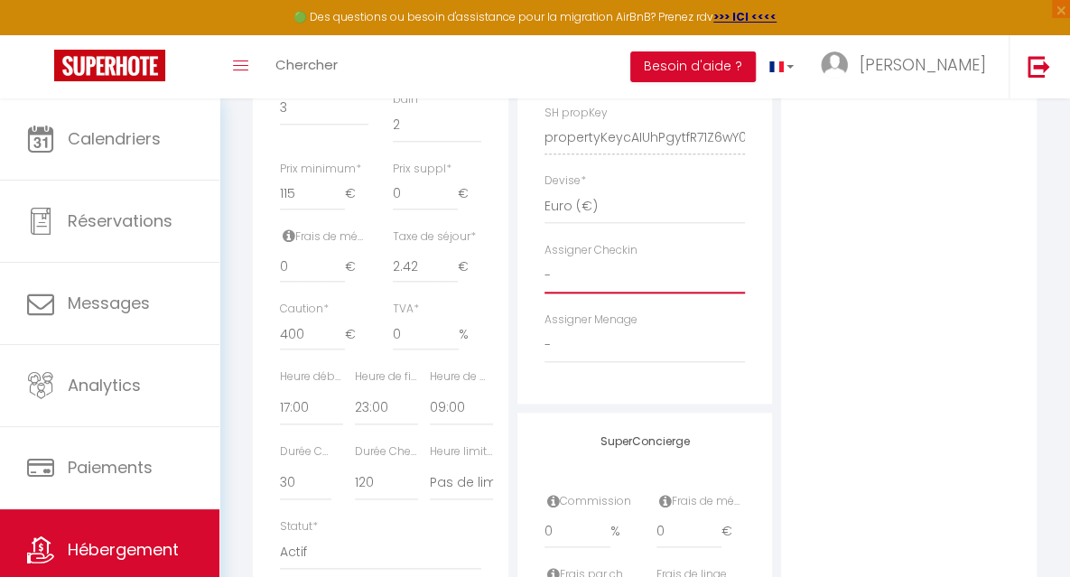
click at [549, 294] on select "- MCD MCD" at bounding box center [645, 276] width 201 height 34
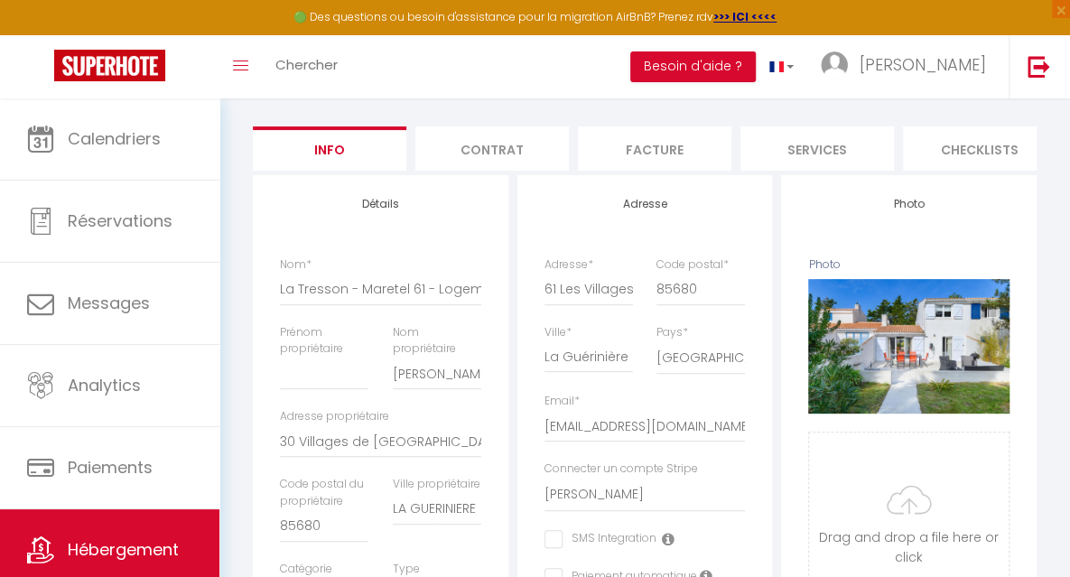
scroll to position [142, 0]
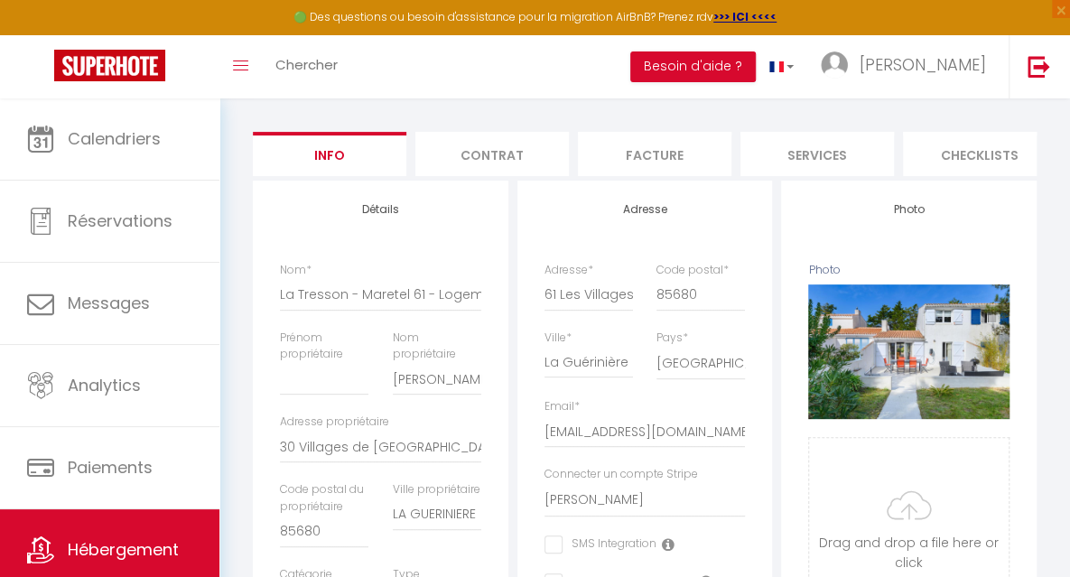
click at [963, 153] on li "Checklists" at bounding box center [980, 154] width 154 height 44
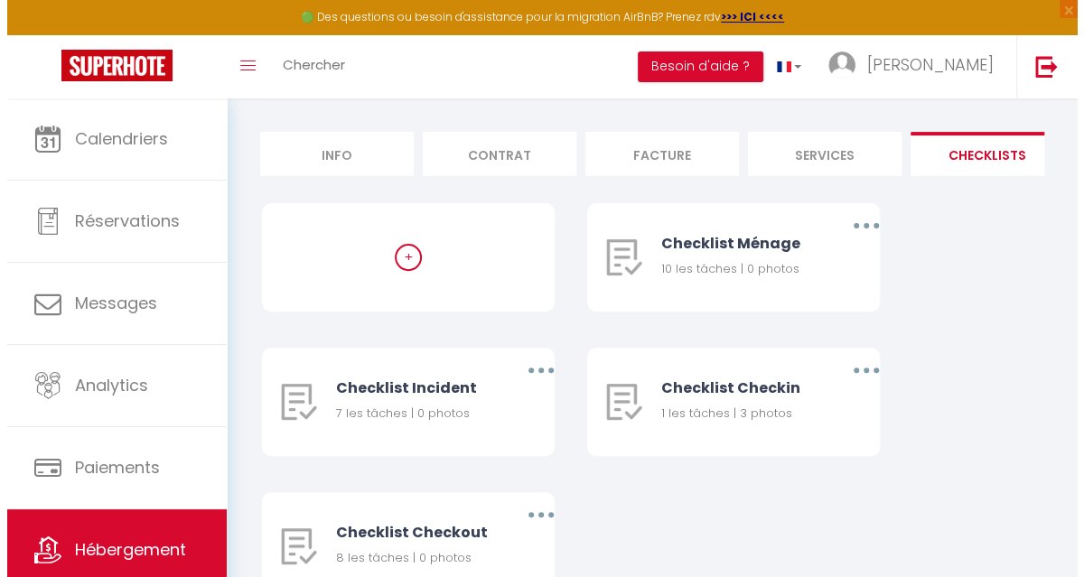
scroll to position [116, 0]
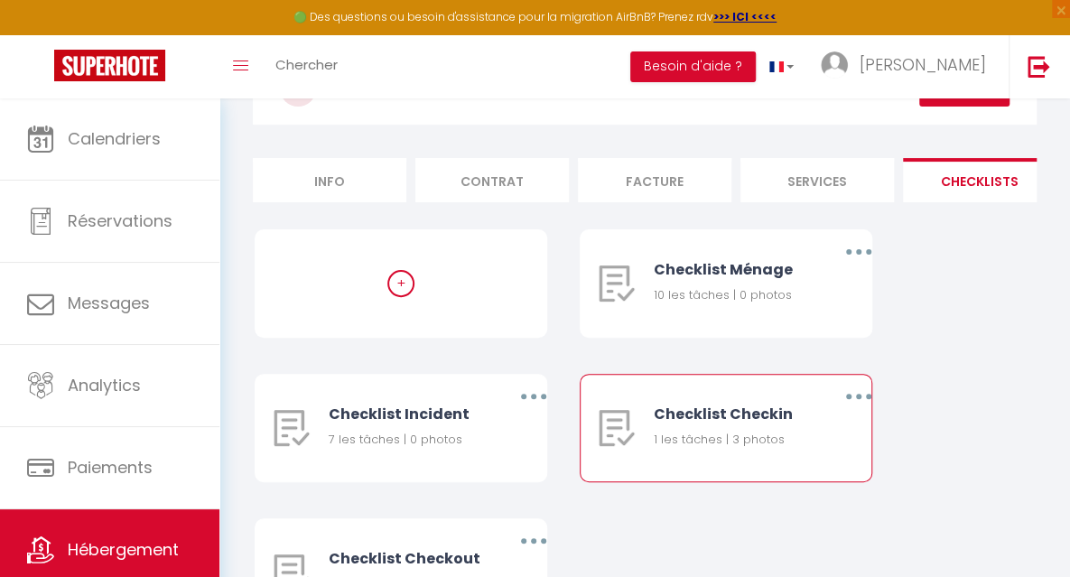
click at [654, 425] on div "Checklist Checkin" at bounding box center [733, 414] width 158 height 23
click at [835, 409] on button "button" at bounding box center [859, 396] width 48 height 34
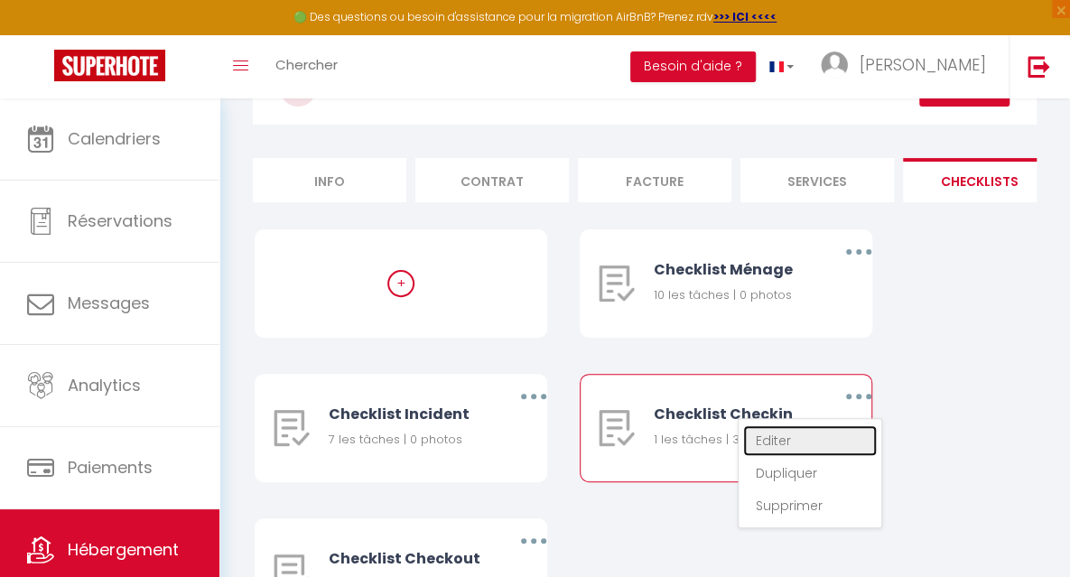
click at [743, 456] on link "Editer" at bounding box center [810, 440] width 134 height 31
type input "Checklist Checkin"
type input "Procédure à suivre lors du checkin"
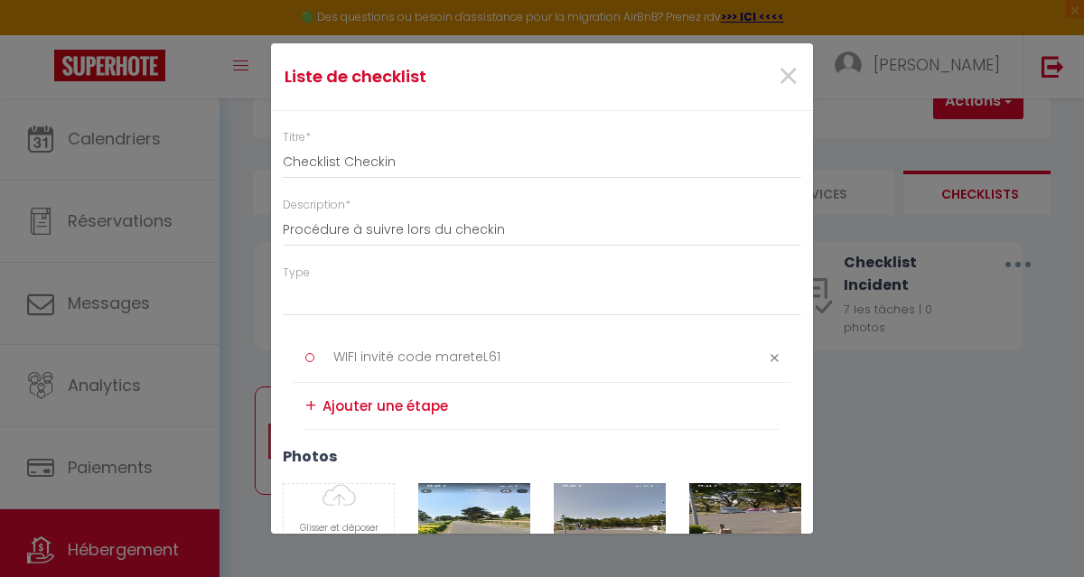
select select "3"
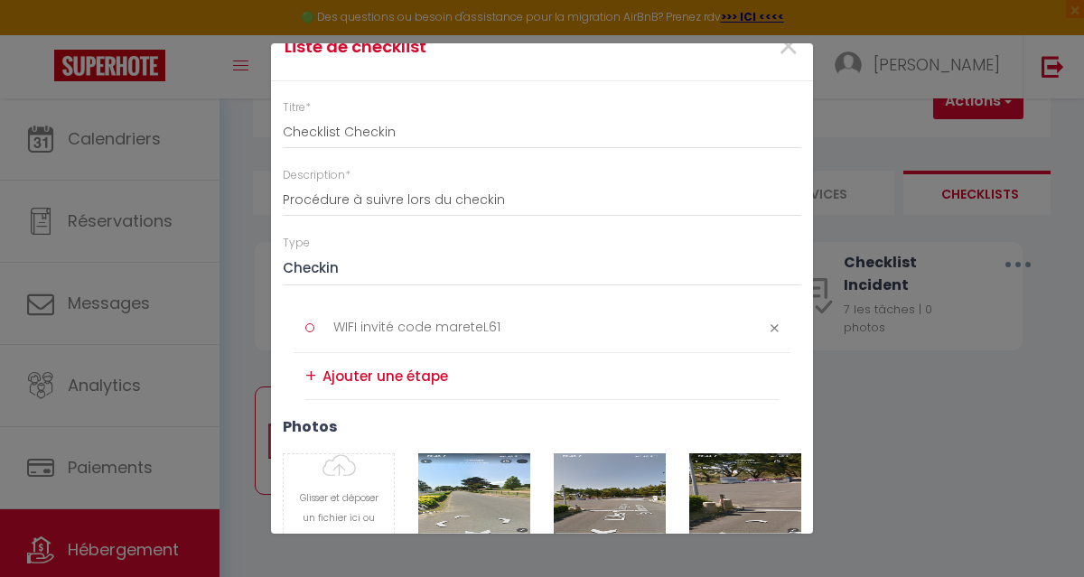
scroll to position [0, 0]
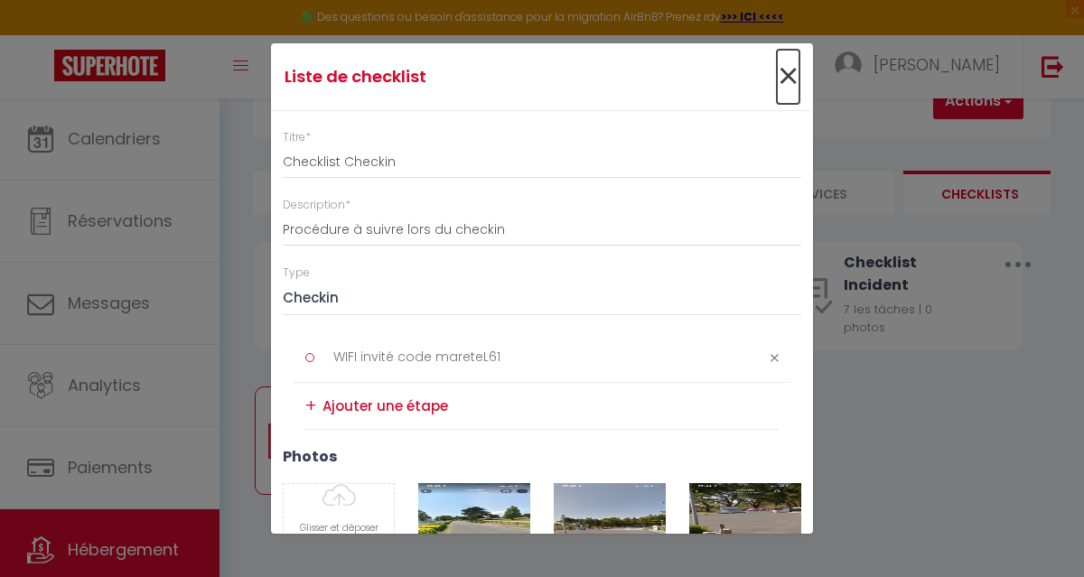
click at [777, 82] on span "×" at bounding box center [788, 77] width 23 height 54
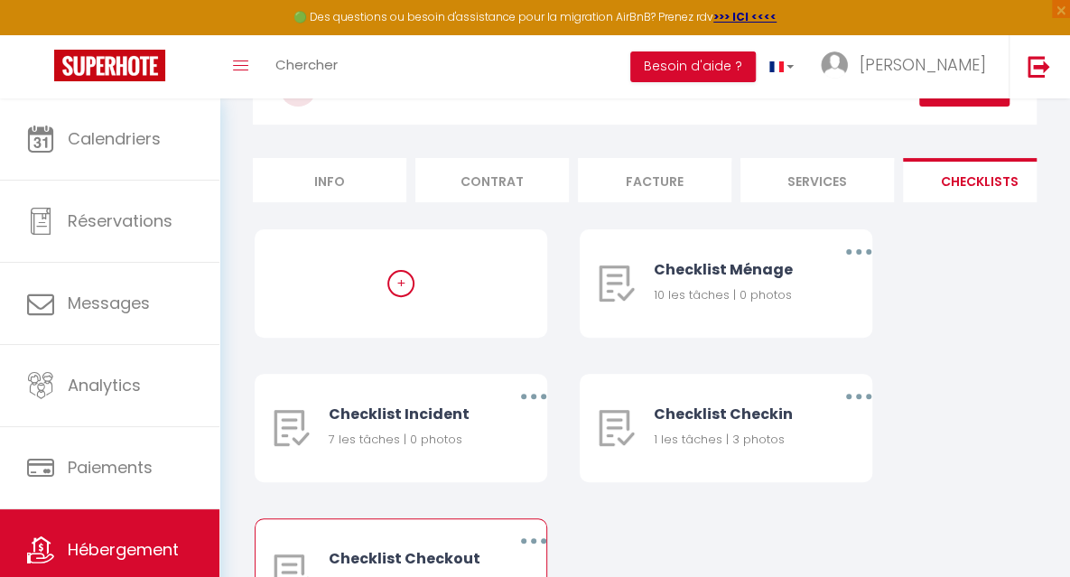
click at [537, 538] on icon "button" at bounding box center [533, 540] width 5 height 5
click at [552, 570] on link "Editer" at bounding box center [485, 585] width 134 height 31
type input "Checklist Checkout"
type input "Procédure à suivre lors du checkout"
type textarea "Indiquer le WIFI"
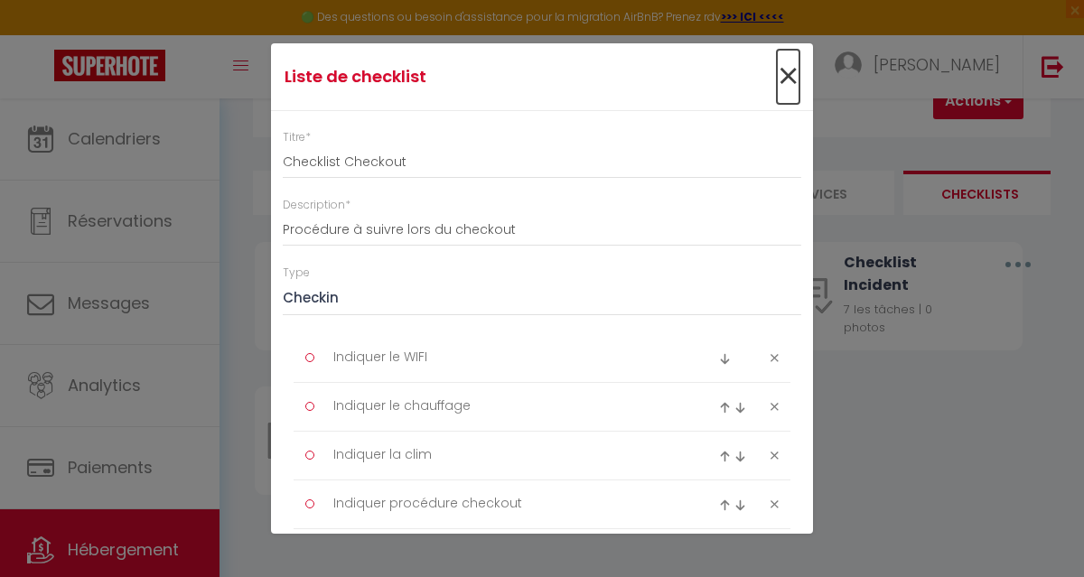
click at [777, 75] on span "×" at bounding box center [788, 77] width 23 height 54
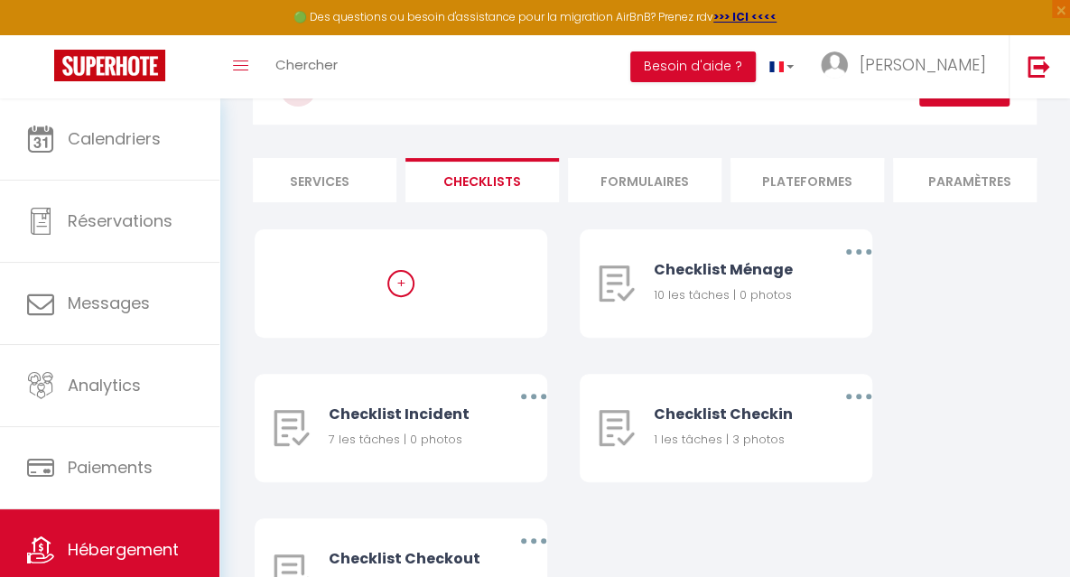
scroll to position [0, 500]
click at [668, 178] on li "Formulaires" at bounding box center [643, 180] width 154 height 44
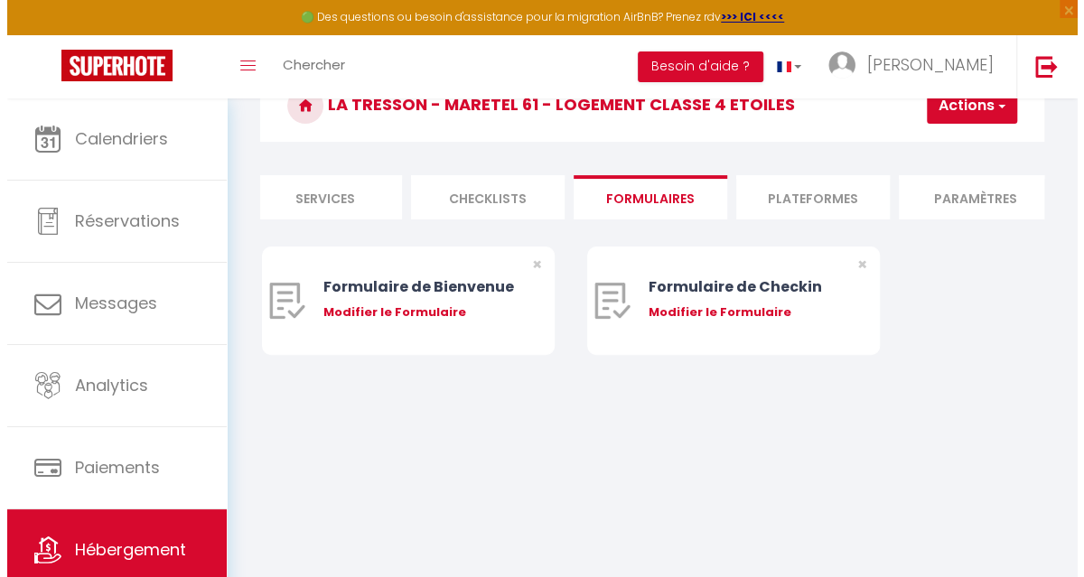
scroll to position [98, 0]
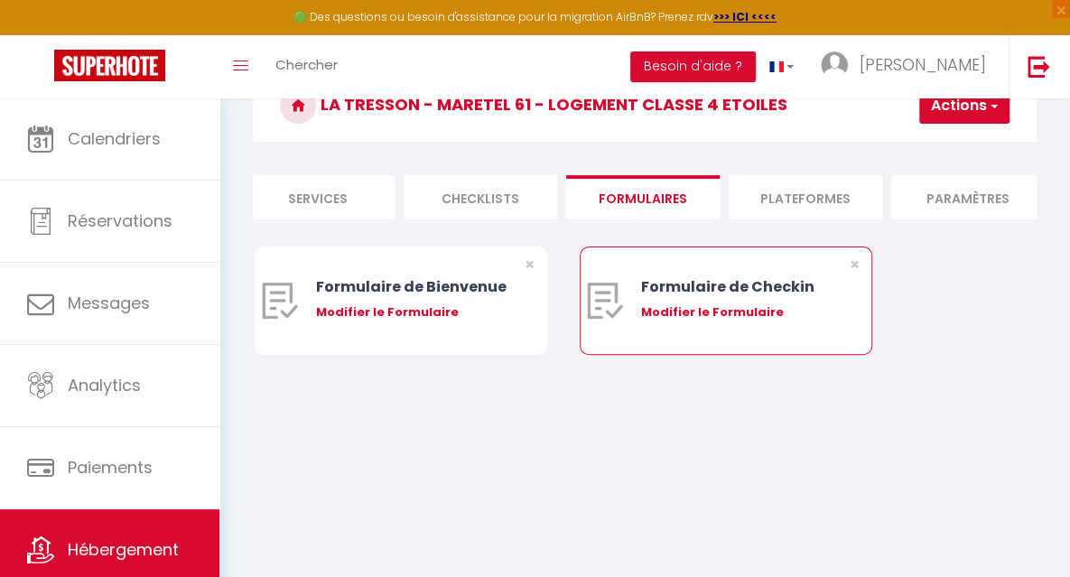
click at [641, 322] on div "Modifier le Formulaire" at bounding box center [738, 313] width 194 height 18
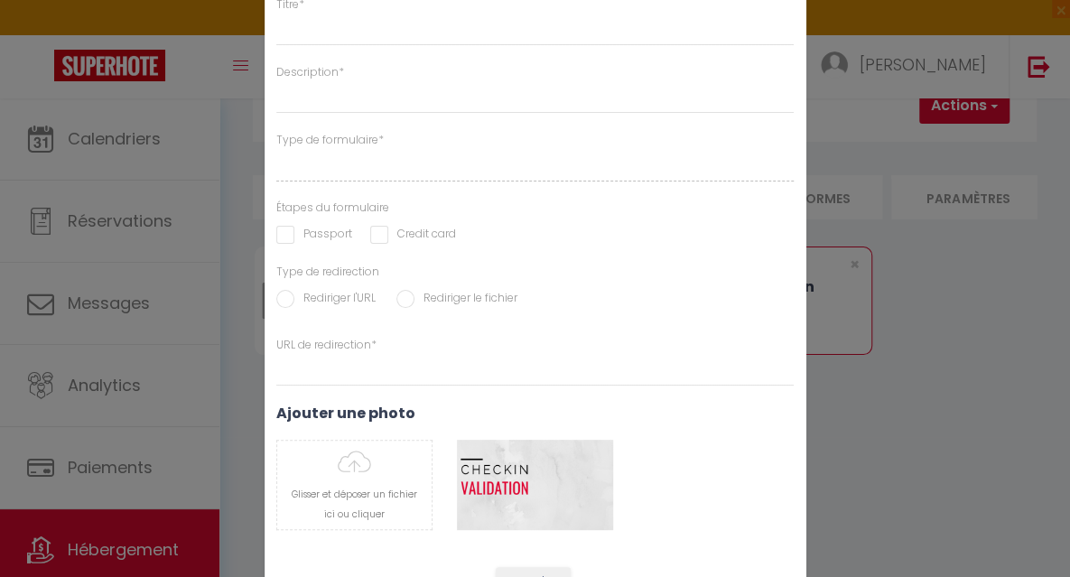
type input "Formulaire de Checkin"
type input "Afin de confirmer votre arrivée et recevoir la procédure d'accès à l'appartemen…"
select select "[object Object]"
radio input "true"
type input "[URL][DOMAIN_NAME]"
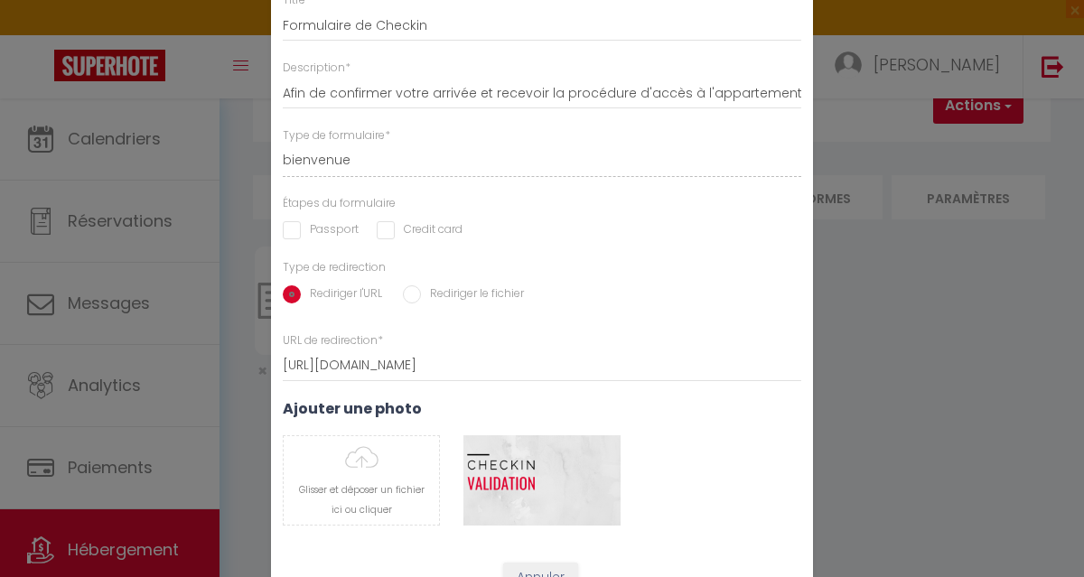
scroll to position [0, 0]
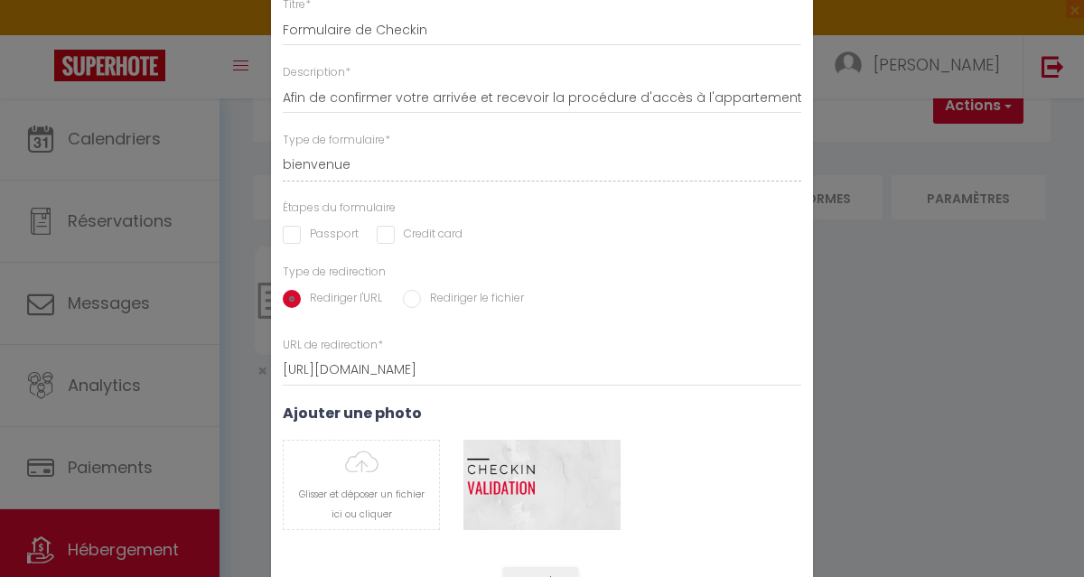
click at [930, 322] on div "Modifier le Formulaire × Titre * Formulaire de Checkin Description * Afin de co…" at bounding box center [542, 288] width 1084 height 577
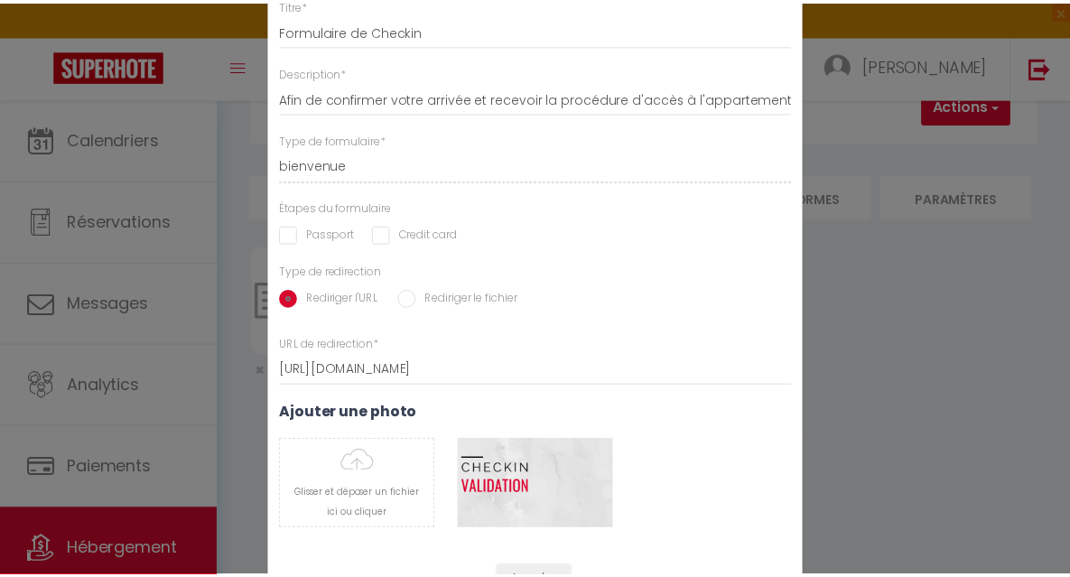
scroll to position [89, 0]
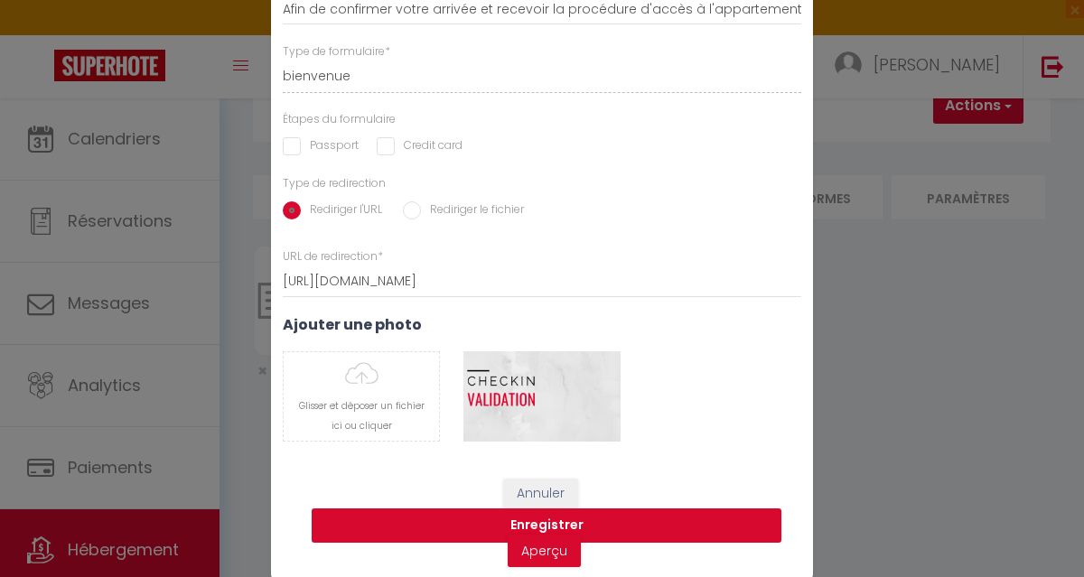
click at [556, 524] on button "Enregistrer" at bounding box center [547, 526] width 470 height 34
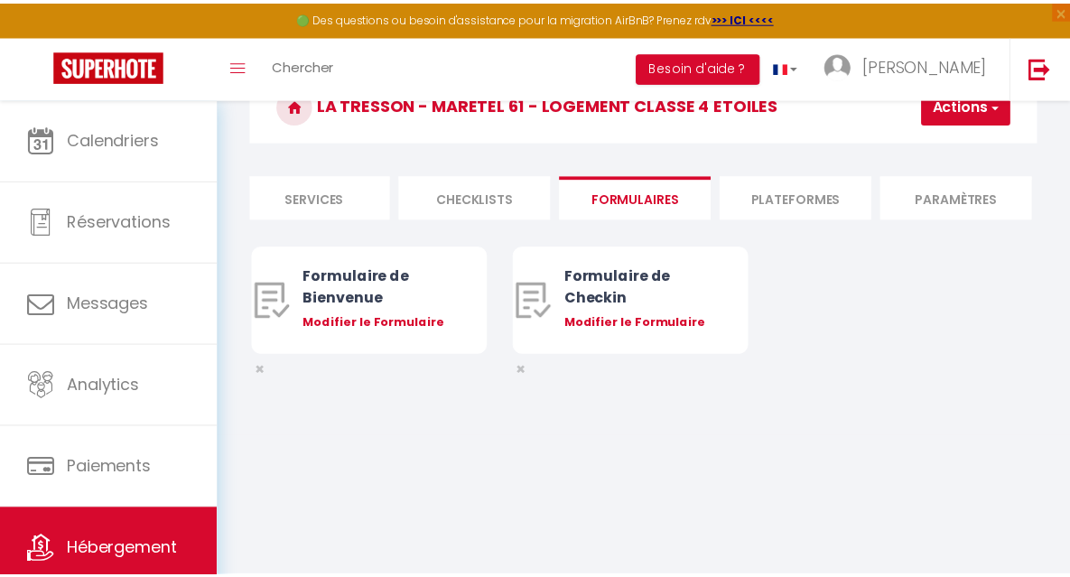
scroll to position [0, 0]
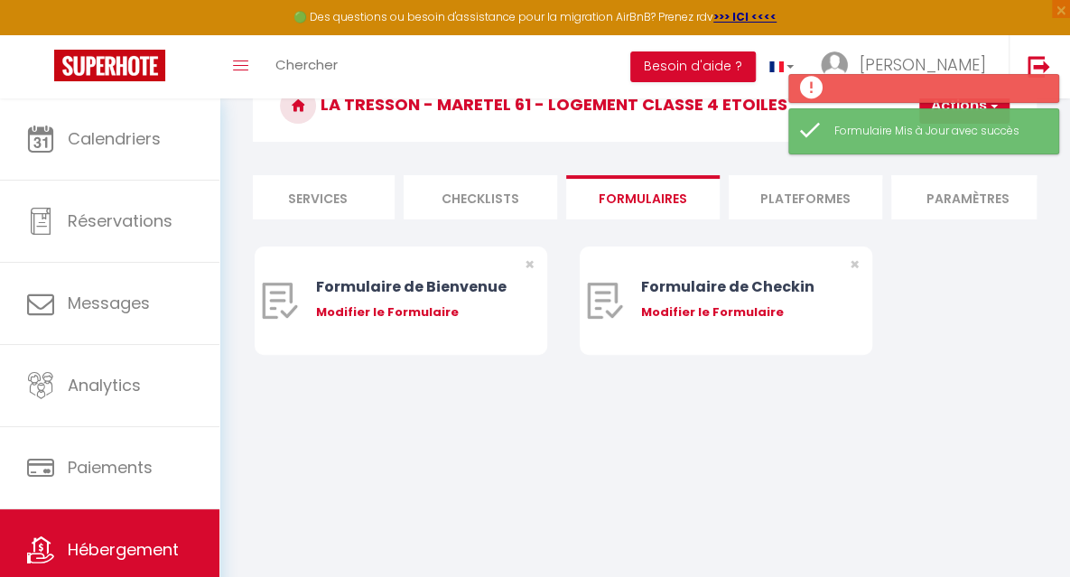
click at [944, 194] on li "Paramètres" at bounding box center [969, 197] width 154 height 44
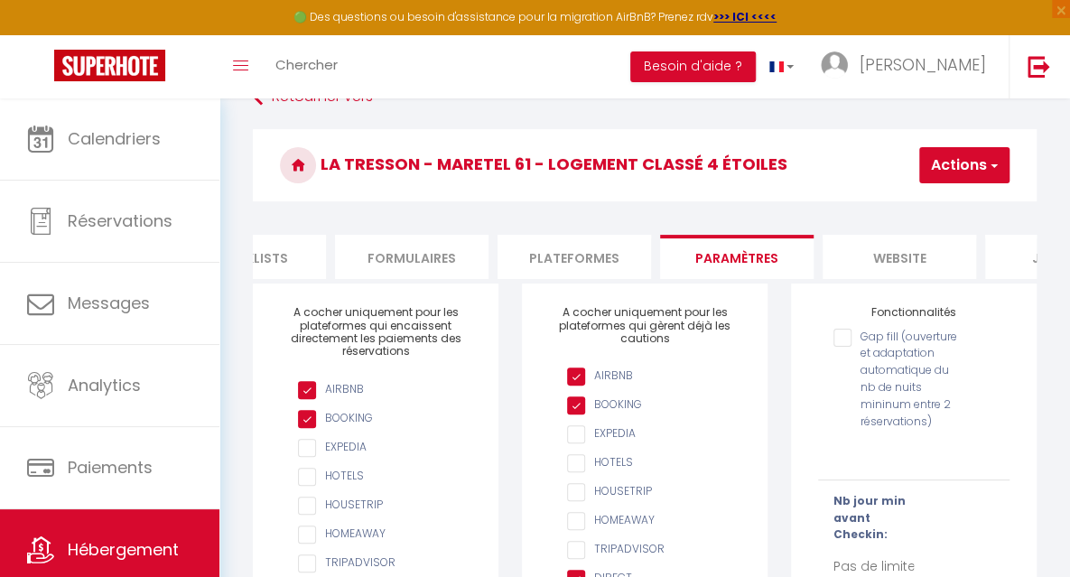
scroll to position [0, 765]
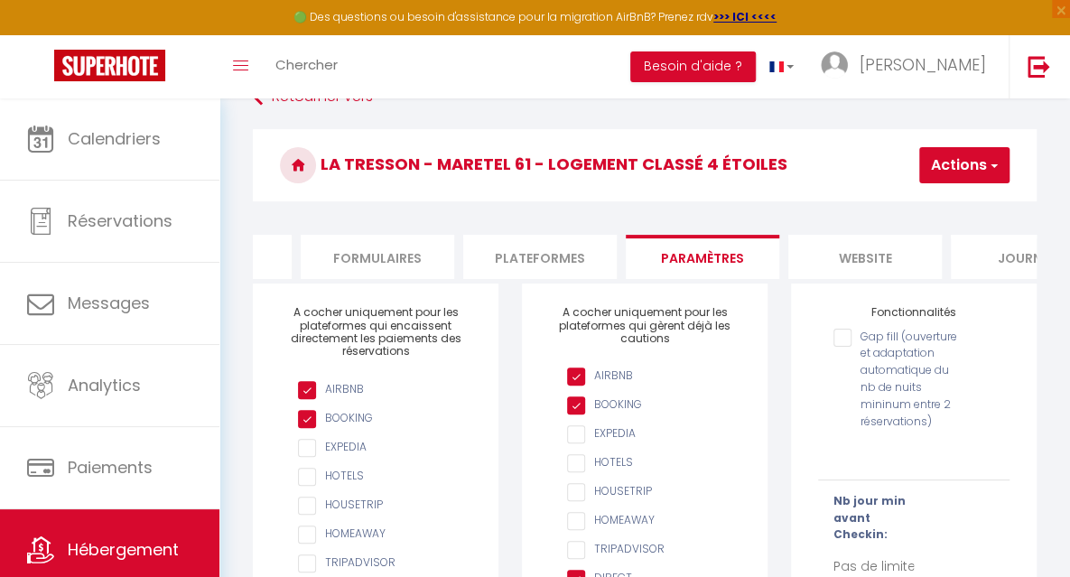
click at [867, 264] on li "website" at bounding box center [866, 257] width 154 height 44
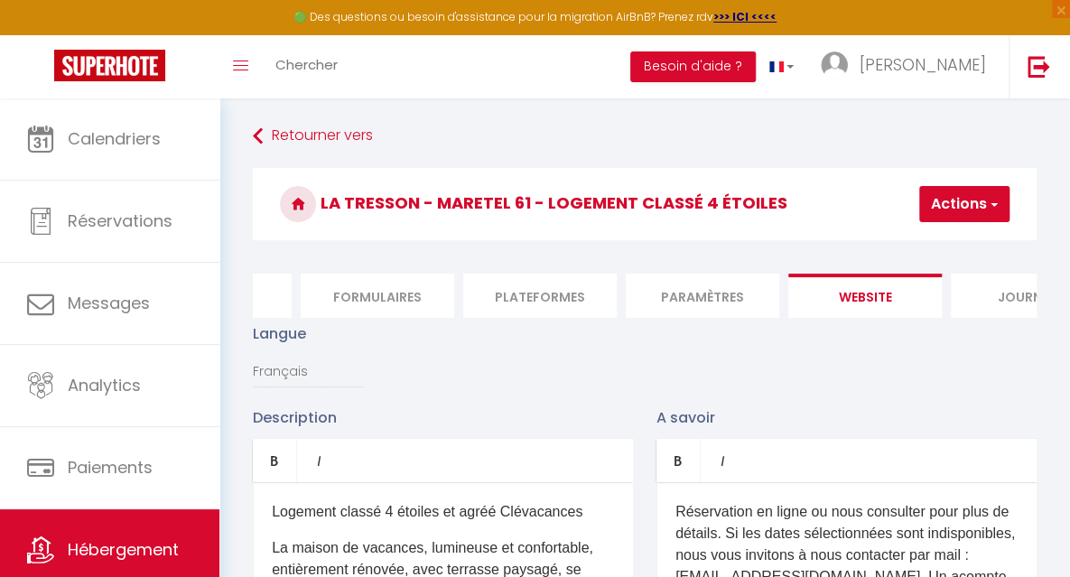
click at [679, 301] on li "Paramètres" at bounding box center [703, 296] width 154 height 44
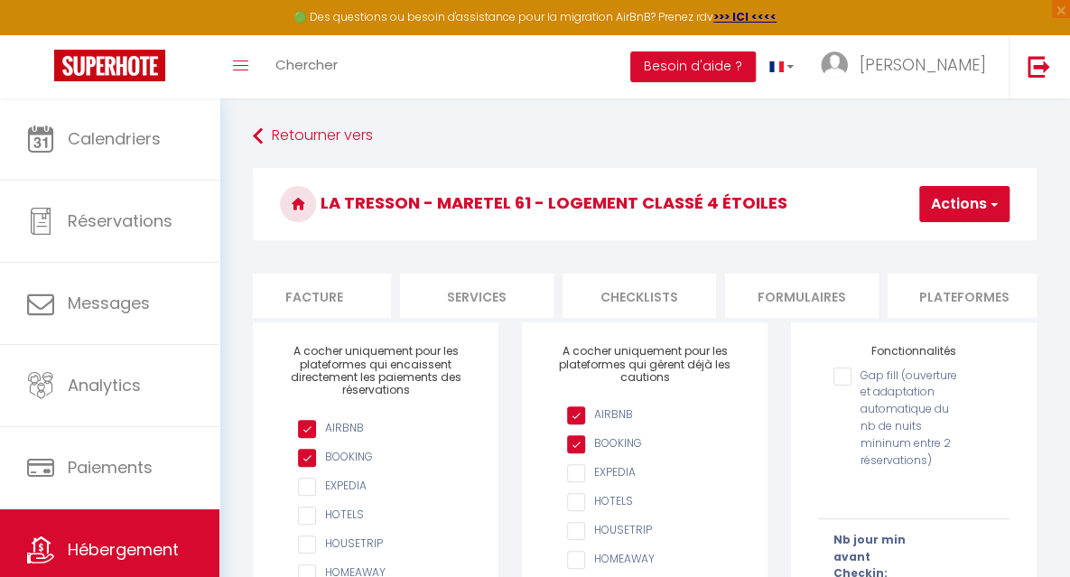
scroll to position [0, 340]
click at [825, 309] on li "Formulaires" at bounding box center [803, 296] width 154 height 44
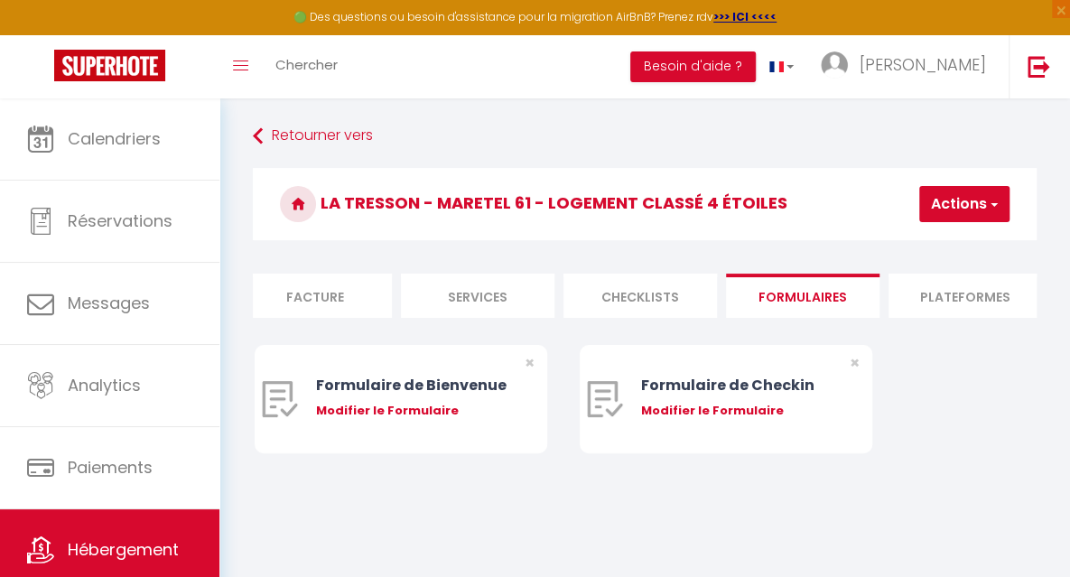
click at [508, 298] on li "Services" at bounding box center [478, 296] width 154 height 44
select select
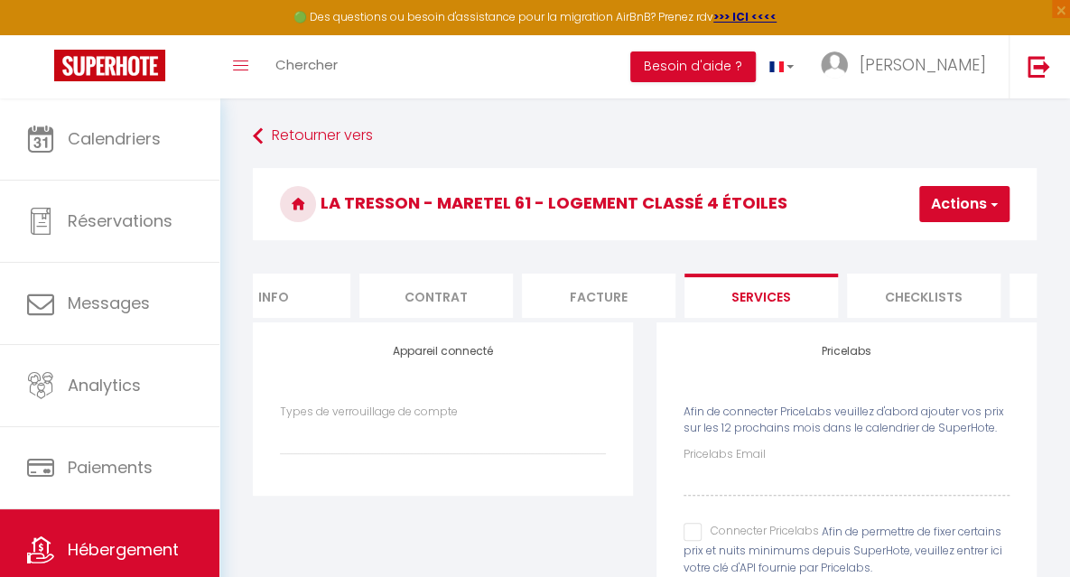
scroll to position [0, 45]
click at [614, 311] on li "Facture" at bounding box center [610, 296] width 154 height 44
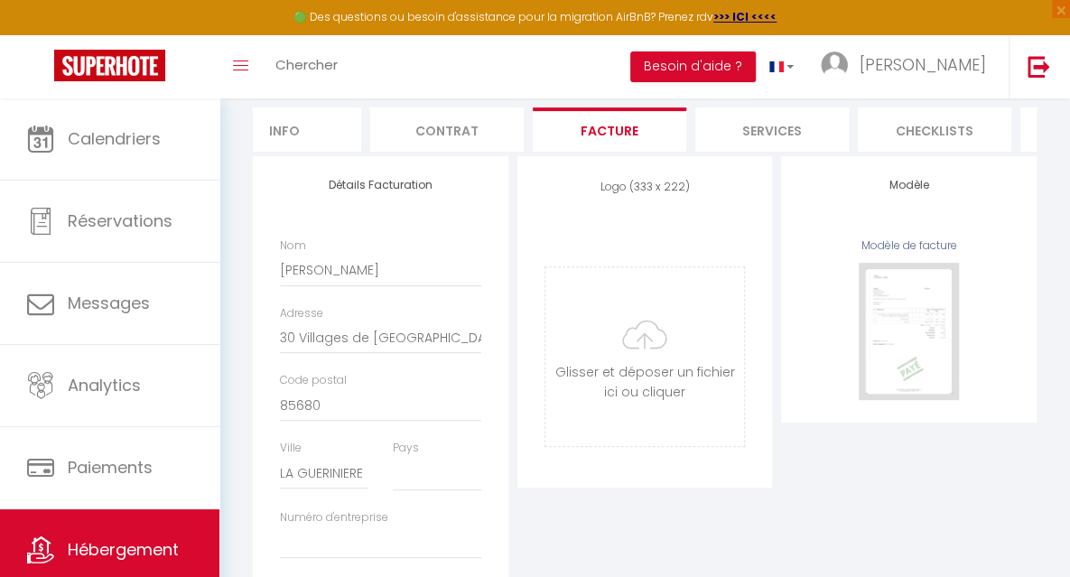
scroll to position [166, 0]
select select
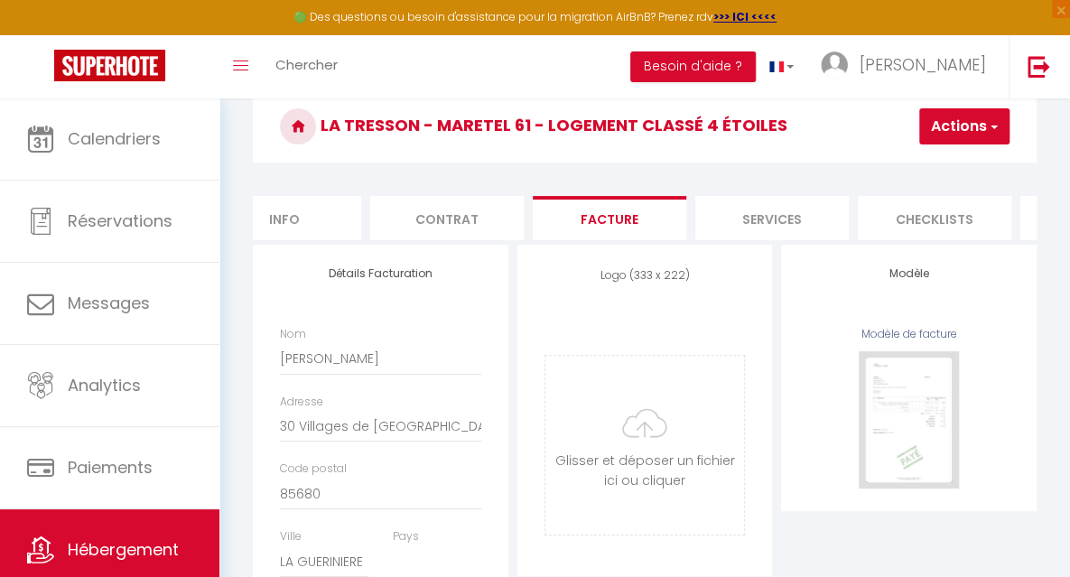
scroll to position [0, 0]
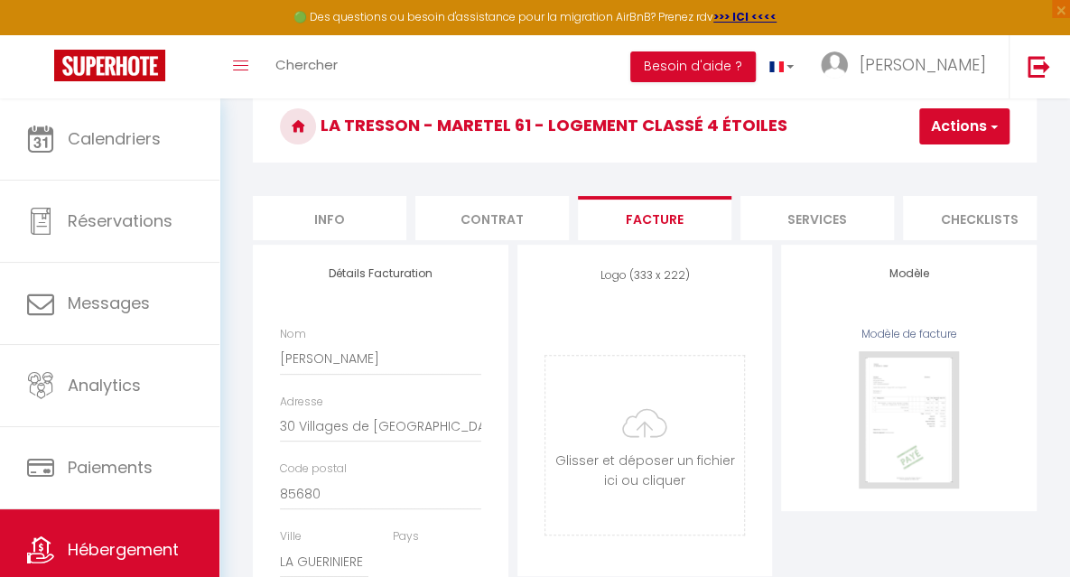
click at [349, 229] on li "Info" at bounding box center [330, 218] width 154 height 44
checkbox input "false"
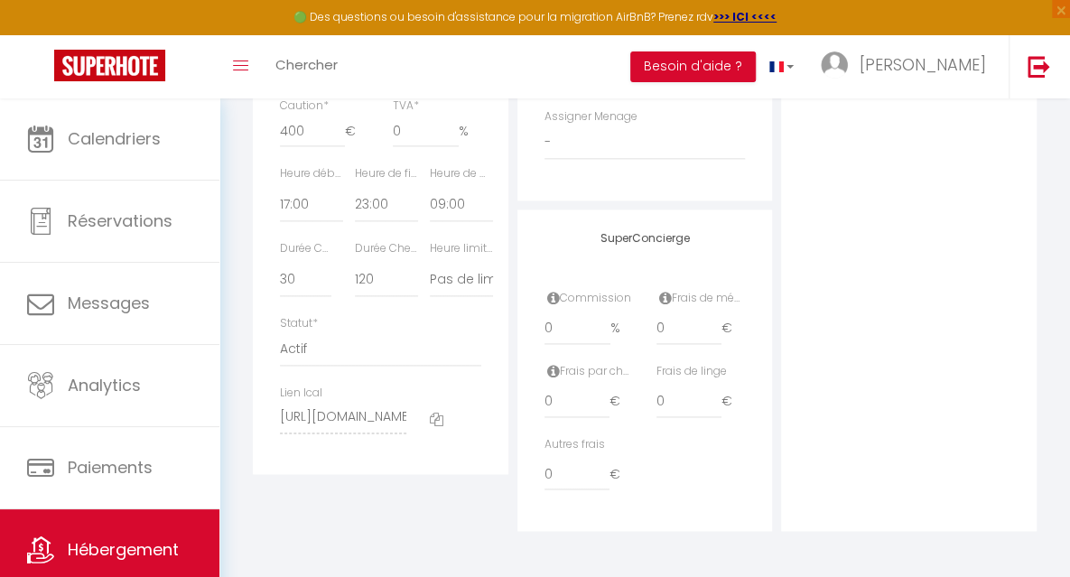
scroll to position [1023, 0]
click at [556, 297] on icon at bounding box center [553, 298] width 13 height 14
click at [552, 300] on icon at bounding box center [553, 298] width 13 height 14
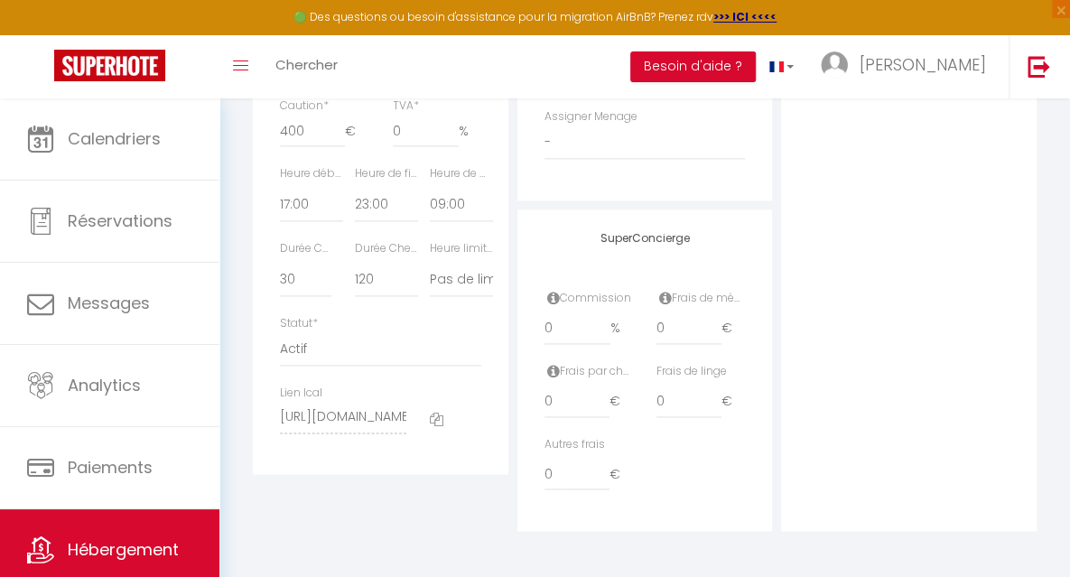
click at [552, 300] on icon at bounding box center [553, 298] width 13 height 14
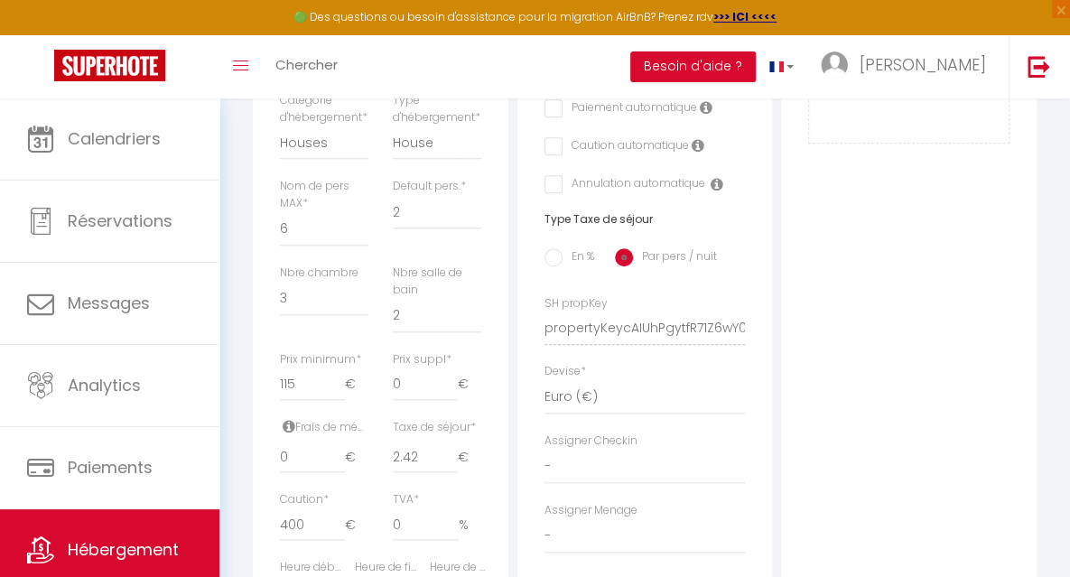
scroll to position [620, 0]
click at [450, 363] on span "*" at bounding box center [448, 355] width 5 height 15
click at [450, 384] on input "0" at bounding box center [425, 381] width 65 height 33
click at [450, 363] on span "*" at bounding box center [448, 355] width 5 height 15
click at [450, 384] on input "0" at bounding box center [425, 381] width 65 height 33
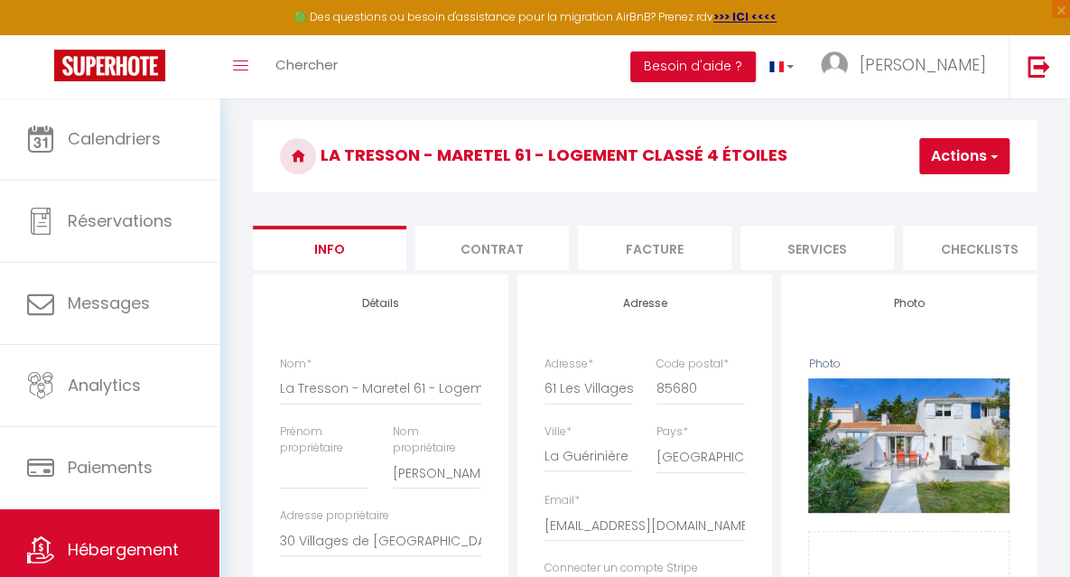
scroll to position [0, 0]
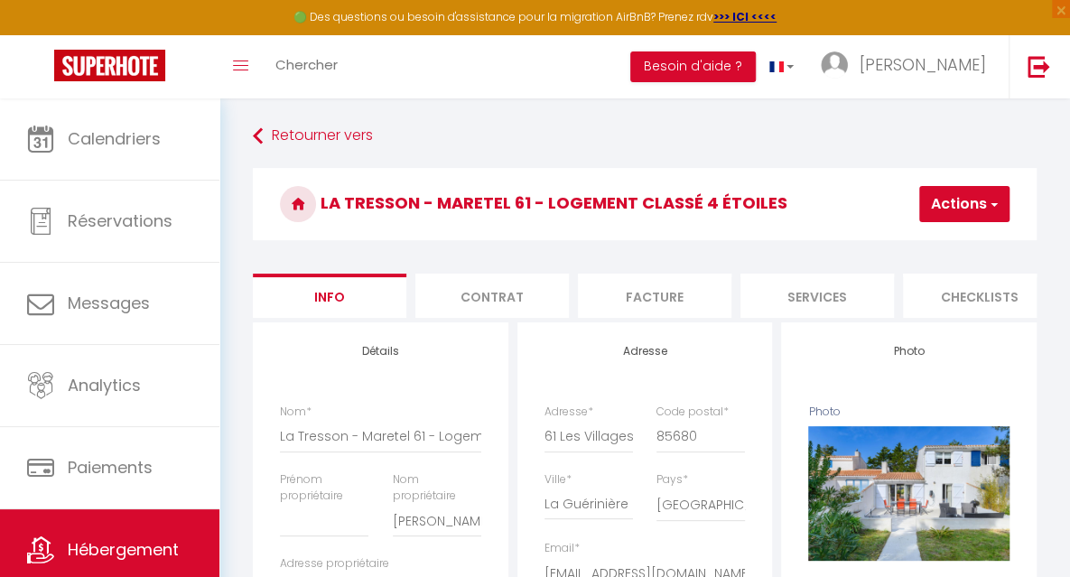
click at [844, 296] on li "Services" at bounding box center [818, 296] width 154 height 44
select select
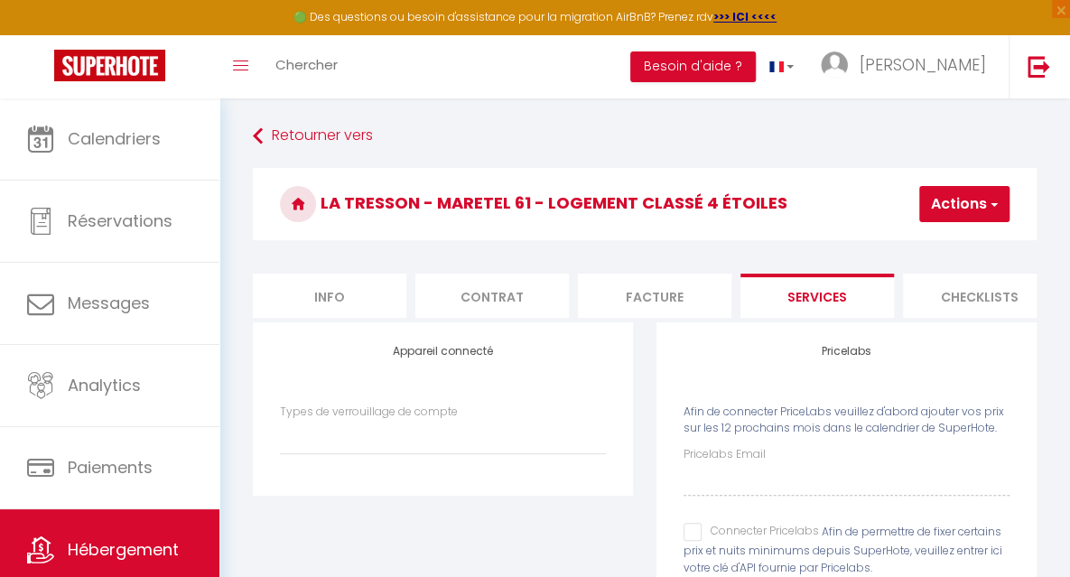
click at [970, 297] on li "Checklists" at bounding box center [980, 296] width 154 height 44
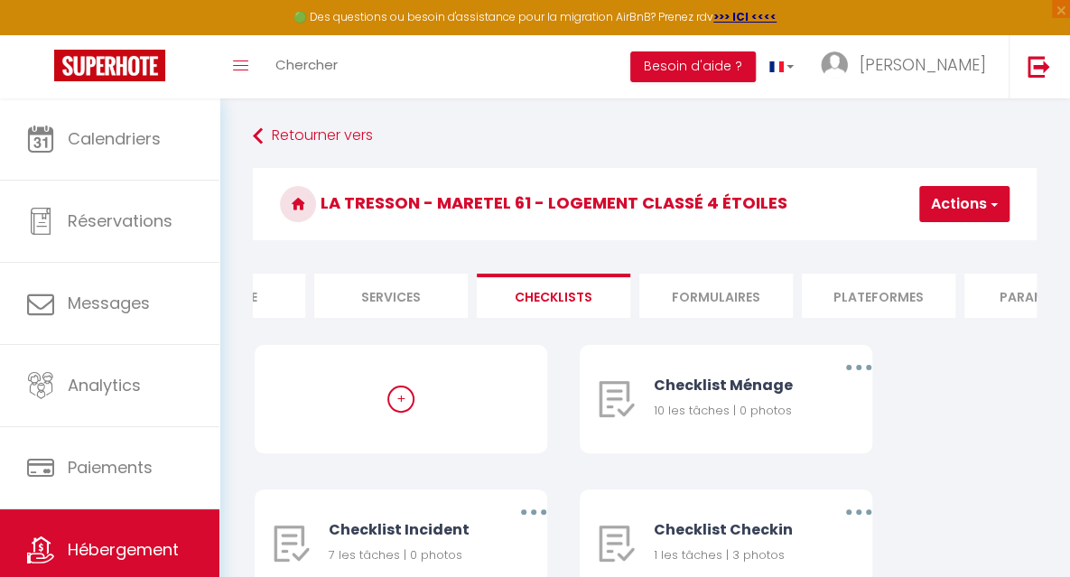
scroll to position [0, 434]
click at [997, 303] on li "Paramètres" at bounding box center [1035, 296] width 154 height 44
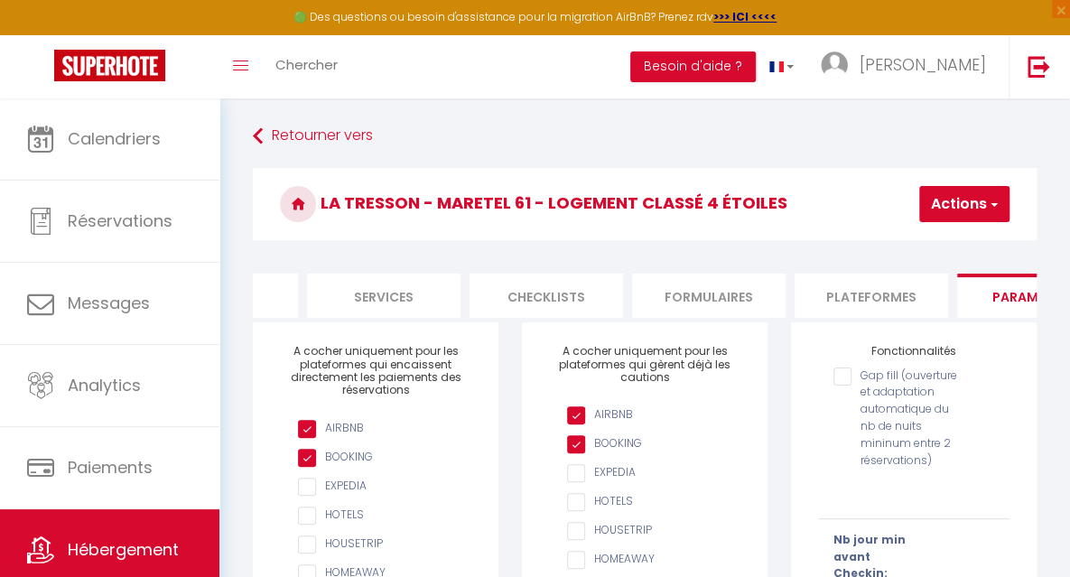
click at [842, 386] on input "Gap fill (ouverture et adaptation automatique du nb de nuits mininum entre 2 ré…" at bounding box center [897, 377] width 127 height 18
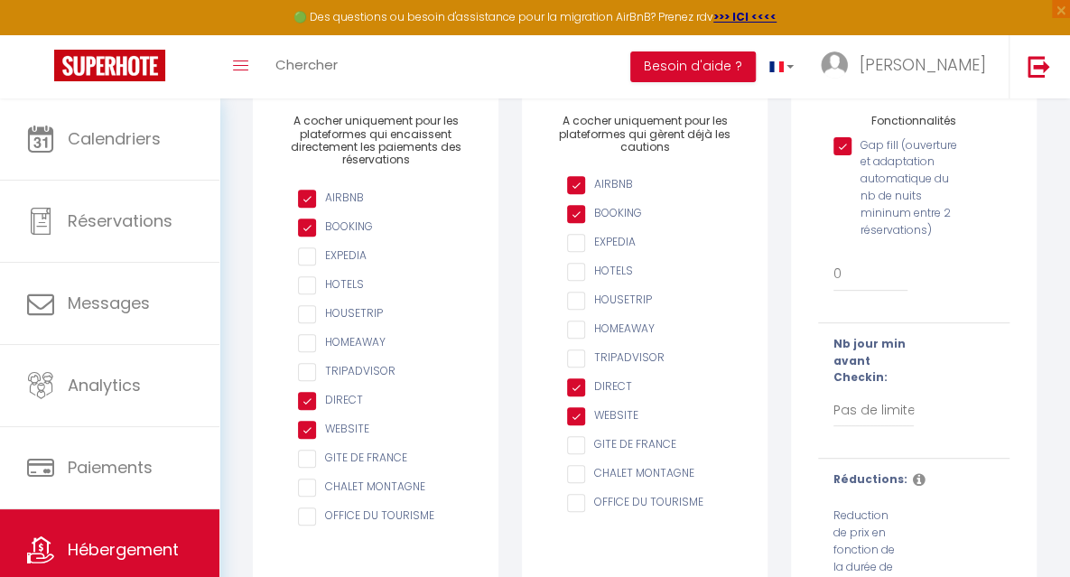
scroll to position [235, 0]
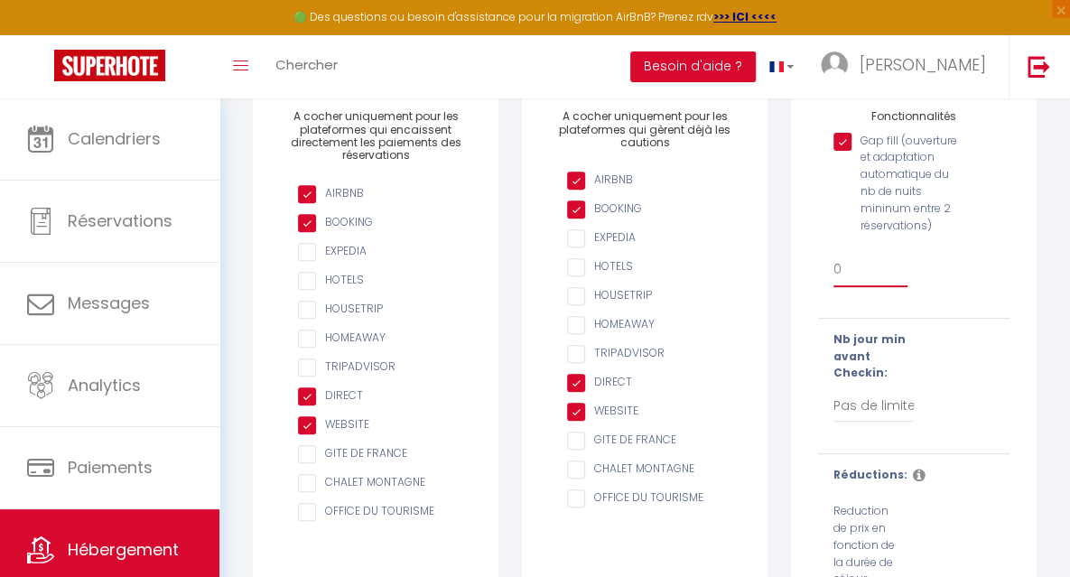
click at [853, 285] on select "0 + 1 % + 2 % + 3 % + 4 % + 5 % + 6 % + 7 % + 8 % + 9 % + 10 % + 11 % + 12 % + …" at bounding box center [871, 270] width 74 height 34
click at [983, 220] on div "Gap fill (ouverture et adaptation automatique du nb de nuits mininum entre 2 ré…" at bounding box center [914, 215] width 215 height 182
click at [840, 285] on select "0 + 1 % + 2 % + 3 % + 4 % + 5 % + 6 % + 7 % + 8 % + 9 % + 10 % + 11 % + 12 % + …" at bounding box center [871, 270] width 74 height 34
click at [967, 263] on div "Gap fill (ouverture et adaptation automatique du nb de nuits mininum entre 2 ré…" at bounding box center [914, 215] width 215 height 182
click at [842, 151] on input "Gap fill (ouverture et adaptation automatique du nb de nuits mininum entre 2 ré…" at bounding box center [897, 142] width 127 height 18
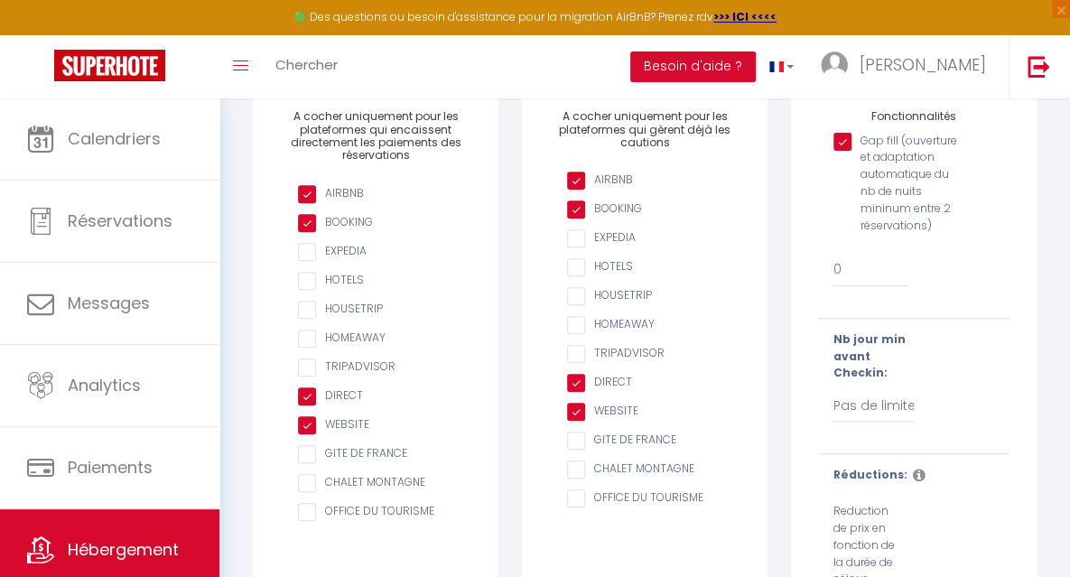
checkbox input "false"
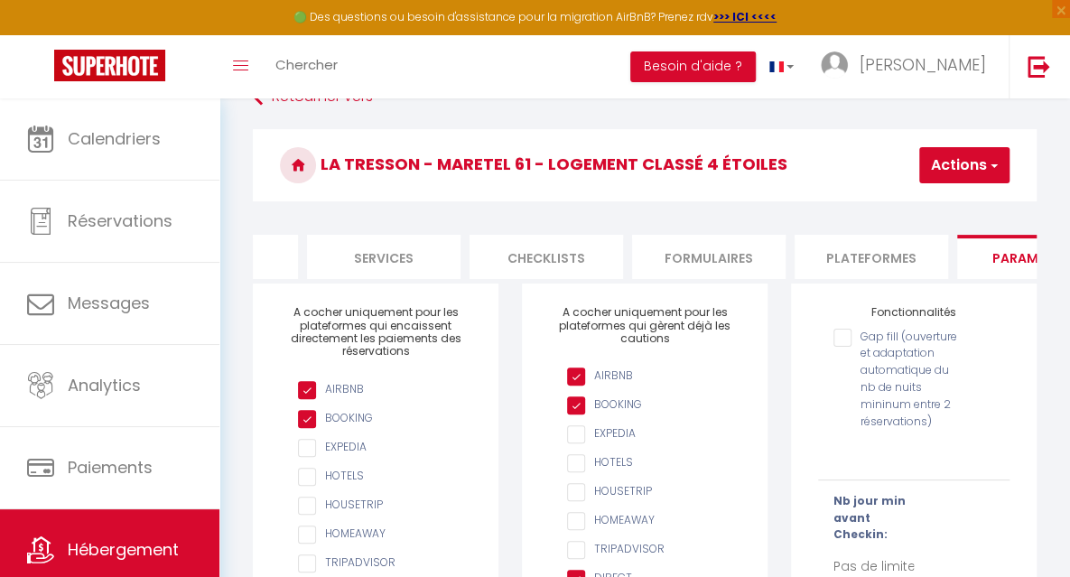
scroll to position [55, 0]
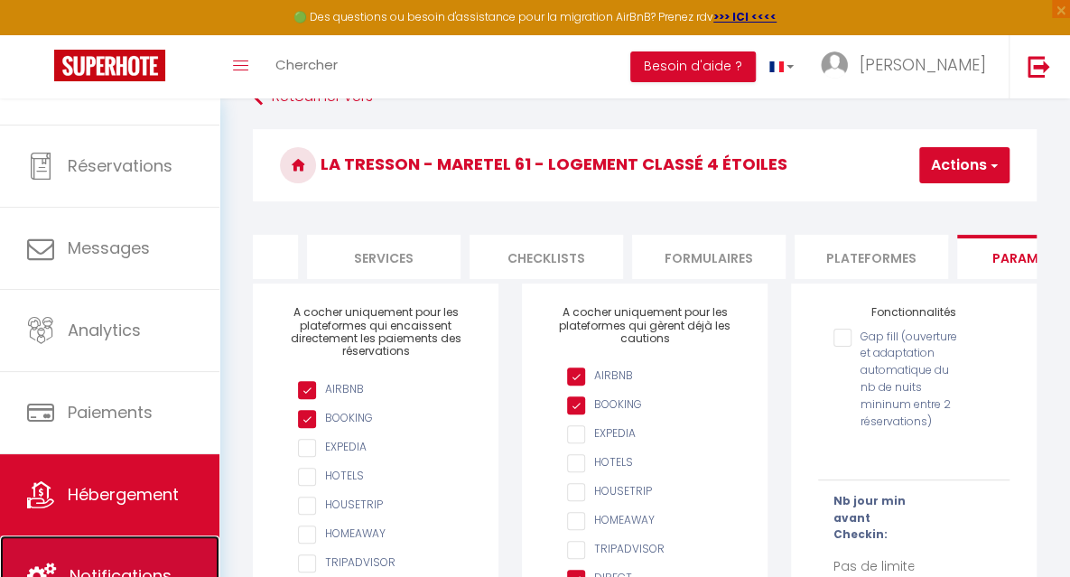
click at [134, 566] on span "Notifications" at bounding box center [121, 576] width 102 height 23
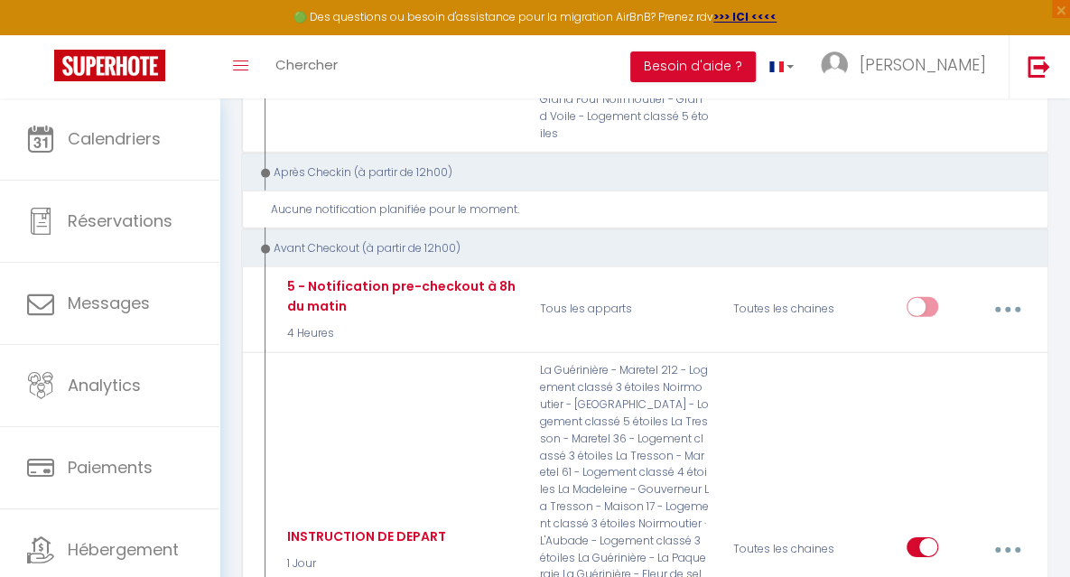
scroll to position [5661, 0]
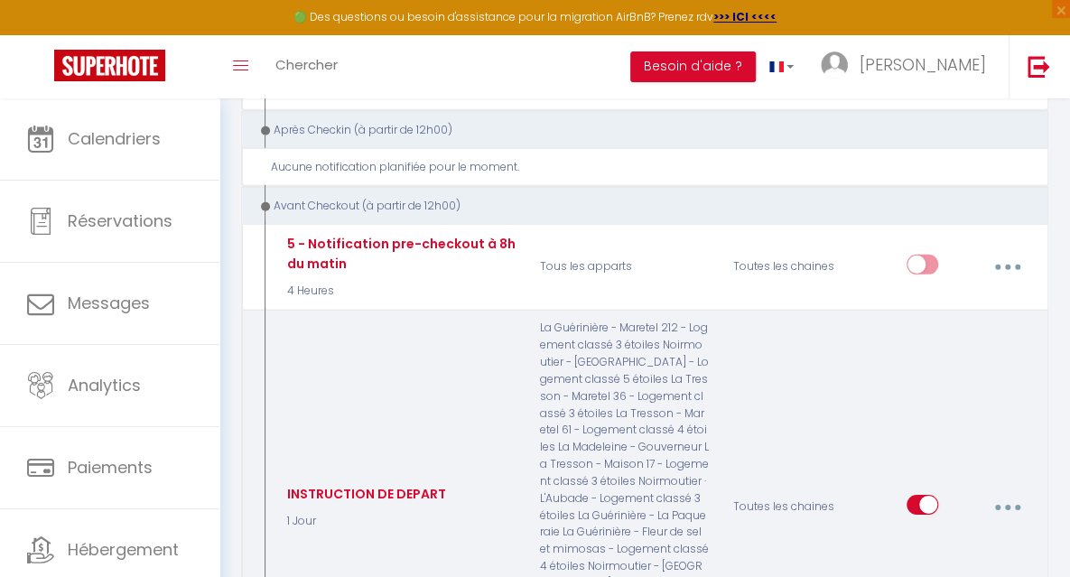
click at [1010, 491] on button "button" at bounding box center [1008, 508] width 48 height 34
click at [921, 536] on link "Editer" at bounding box center [960, 551] width 134 height 31
type input "INSTRUCTION DE DEPART"
select select "4"
select select "1 Jour"
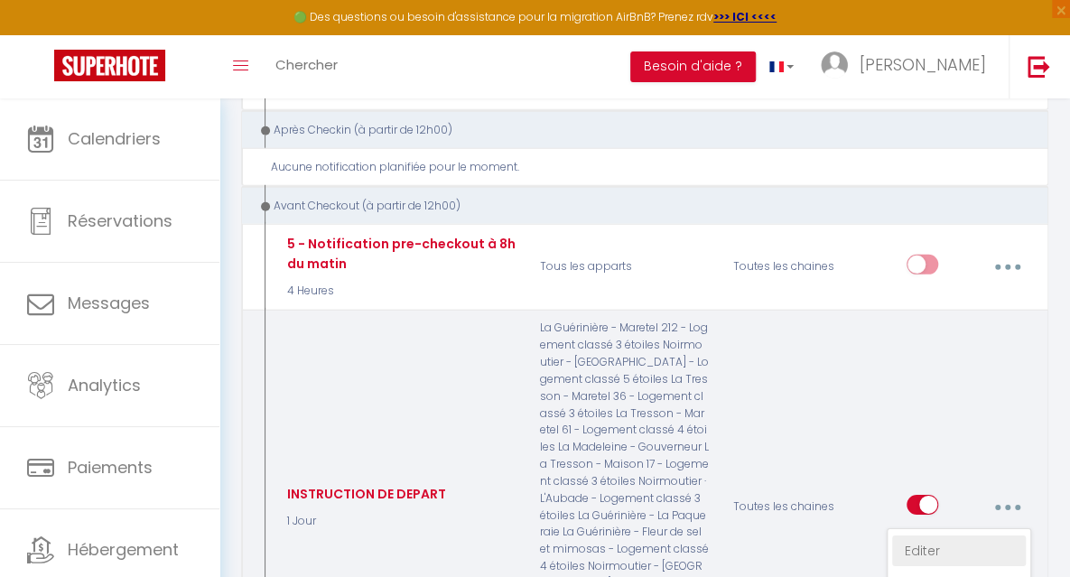
select select
checkbox input "true"
checkbox input "false"
radio input "true"
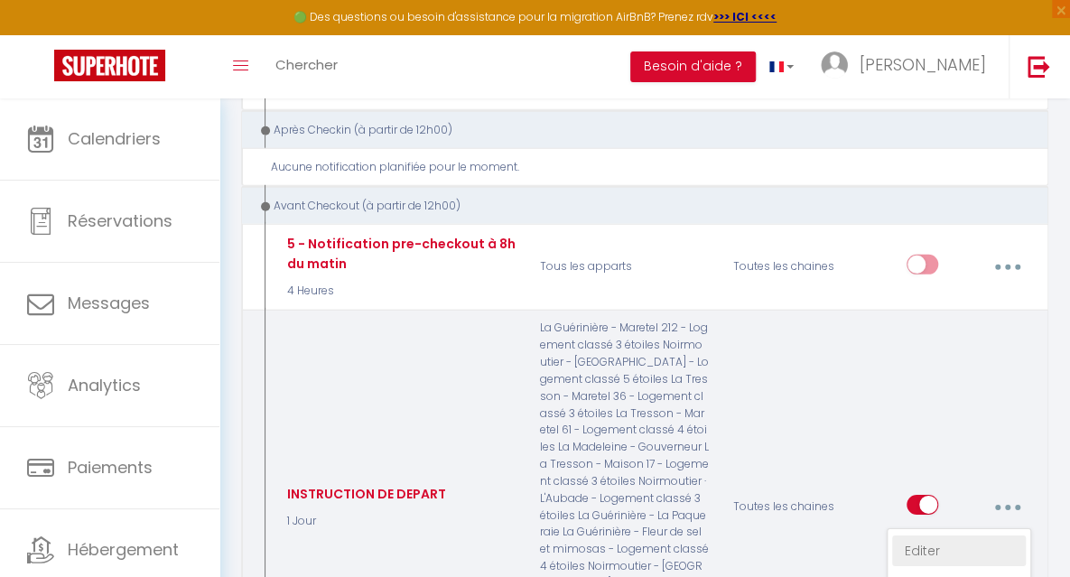
type input "Instructions de départ"
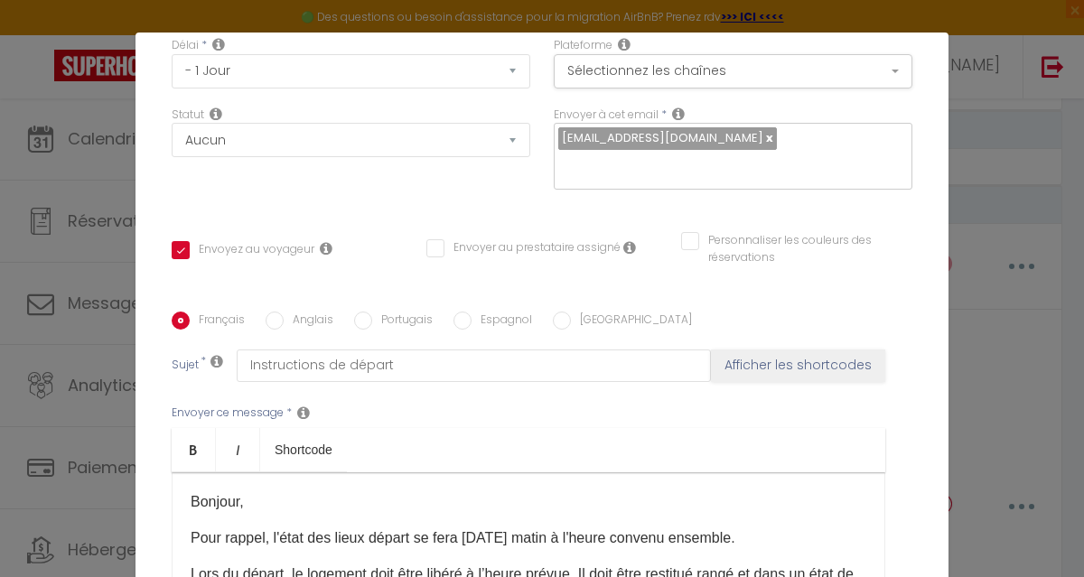
scroll to position [246, 0]
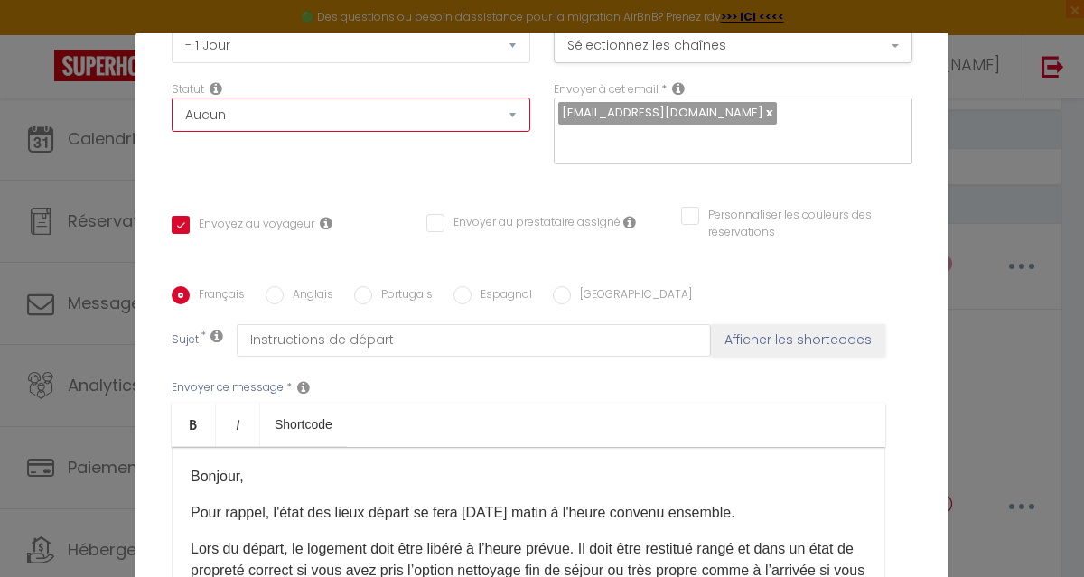
click at [497, 117] on select "Aucun Si la réservation est payée Si réservation non payée Si la caution a été …" at bounding box center [351, 115] width 359 height 34
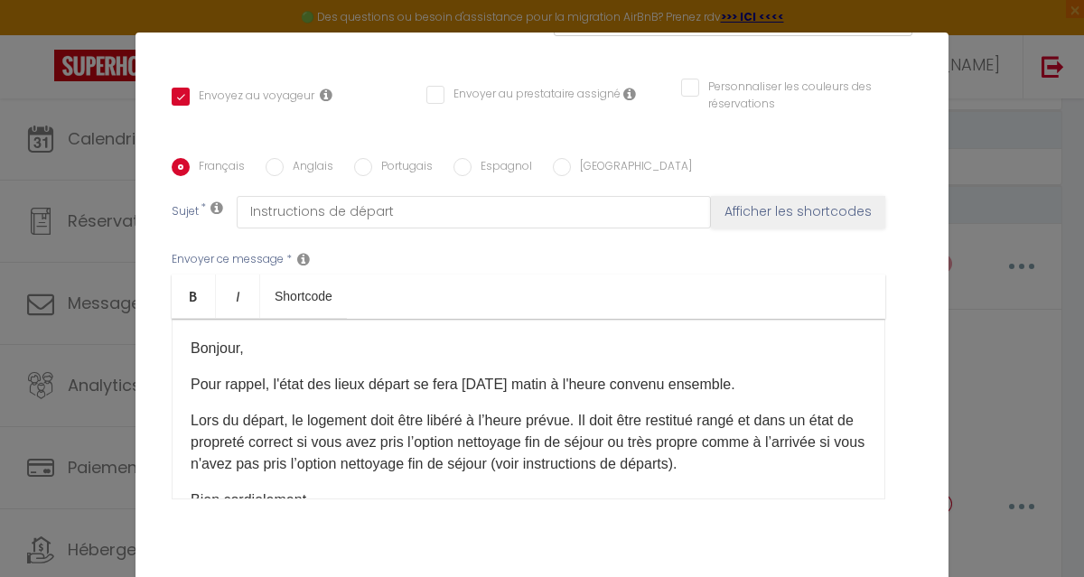
scroll to position [379, 0]
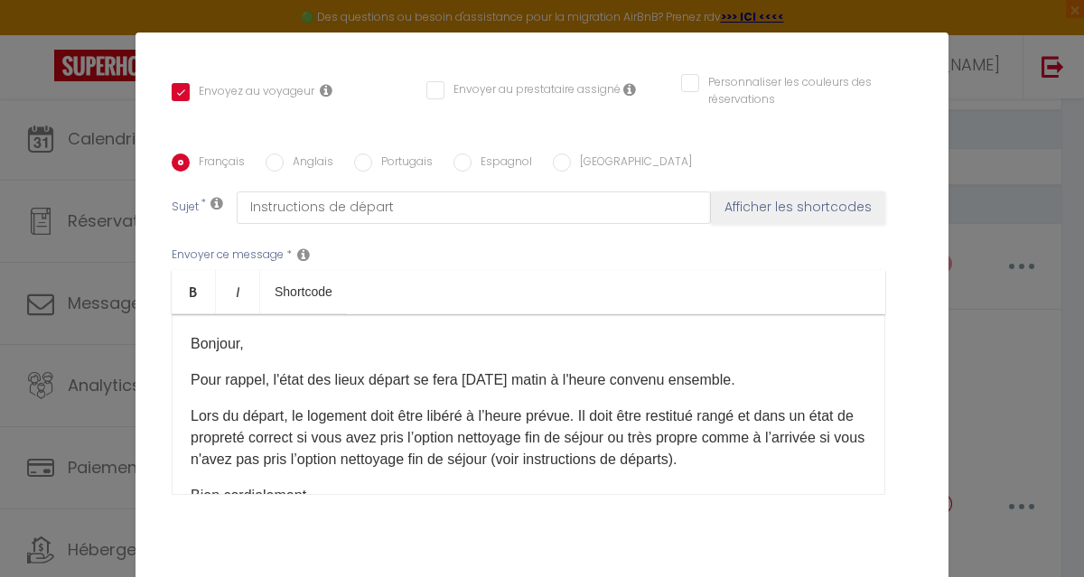
drag, startPoint x: 184, startPoint y: 357, endPoint x: 800, endPoint y: 429, distance: 620.3
click at [800, 429] on div "Bonjour, Pour rappel, l'état des lieux départ se fera [DATE] matin à l'heure co…" at bounding box center [529, 404] width 714 height 181
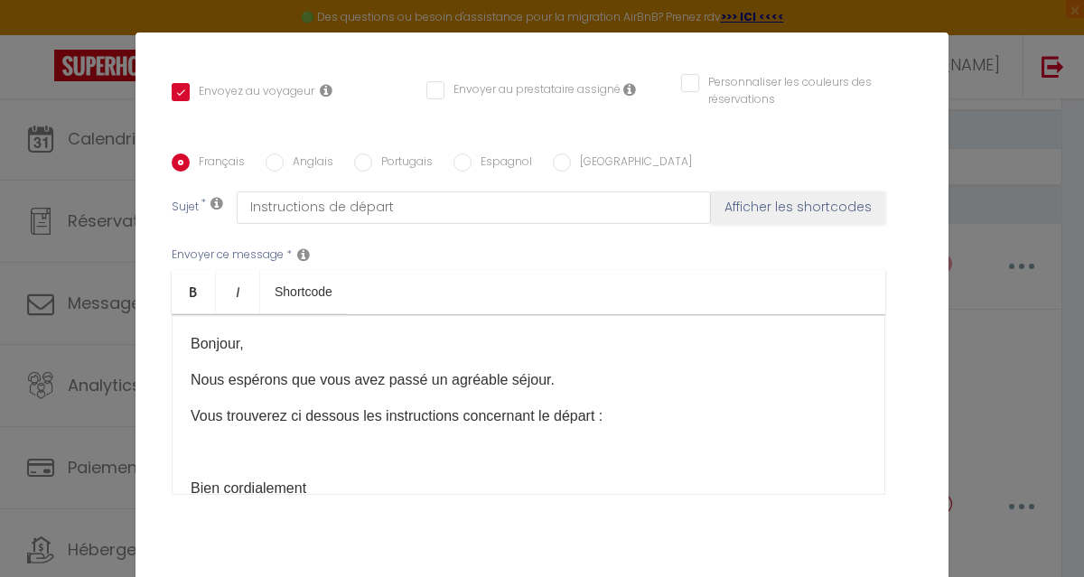
drag, startPoint x: 198, startPoint y: 427, endPoint x: 182, endPoint y: 422, distance: 16.3
click at [182, 422] on div "Bonjour, Nous espérons que vous avez passé un agréable séjour. Vous trouverez c…" at bounding box center [529, 404] width 714 height 181
drag, startPoint x: 182, startPoint y: 423, endPoint x: 384, endPoint y: 420, distance: 201.5
click at [384, 442] on p "Les instructions de départ :" at bounding box center [529, 453] width 676 height 22
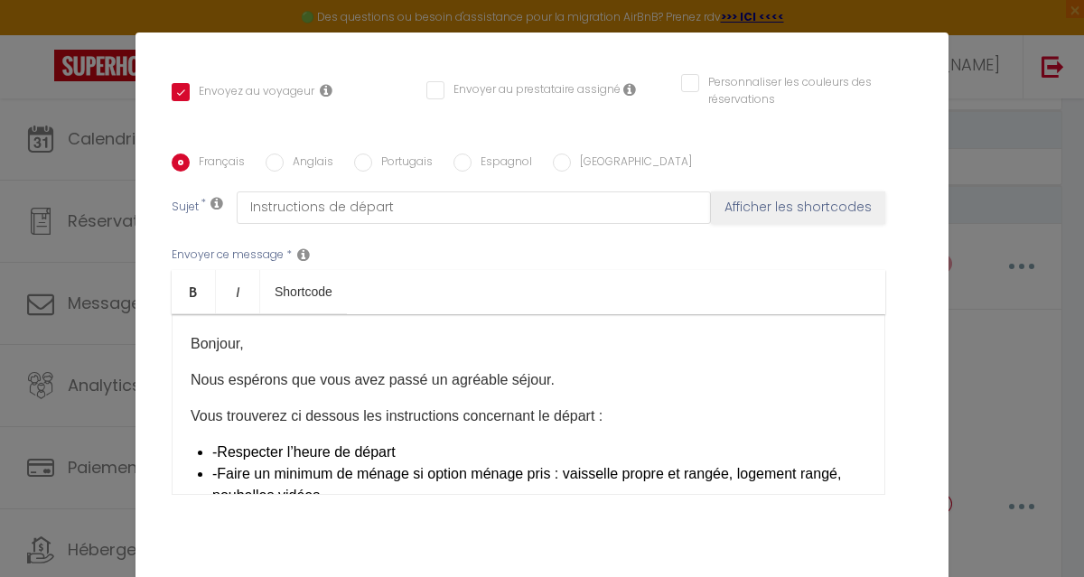
click at [412, 442] on li "-Respecter l’heure de départ" at bounding box center [539, 453] width 654 height 22
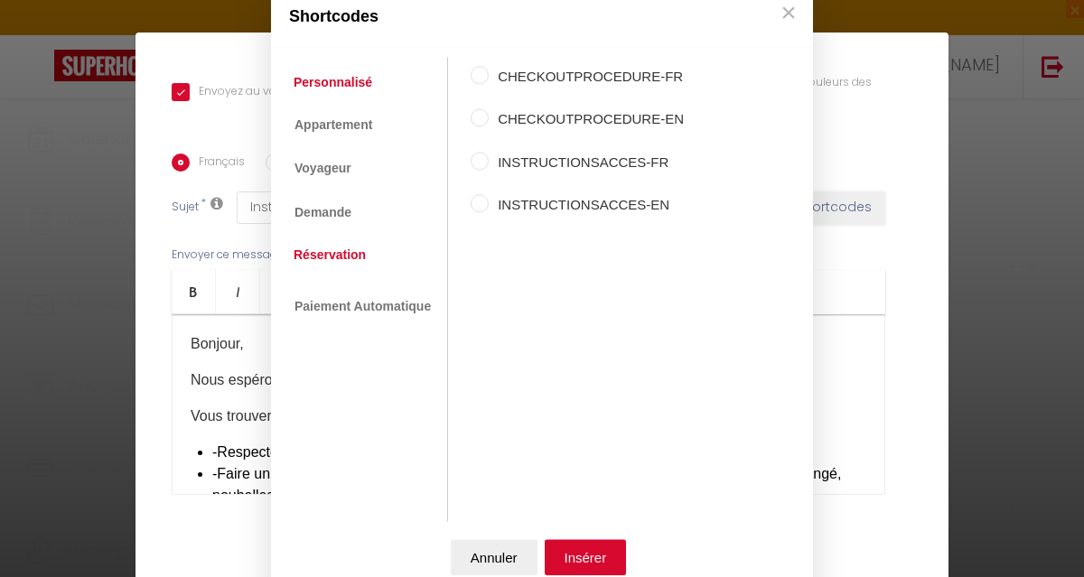
click at [318, 256] on link "Réservation" at bounding box center [330, 254] width 90 height 33
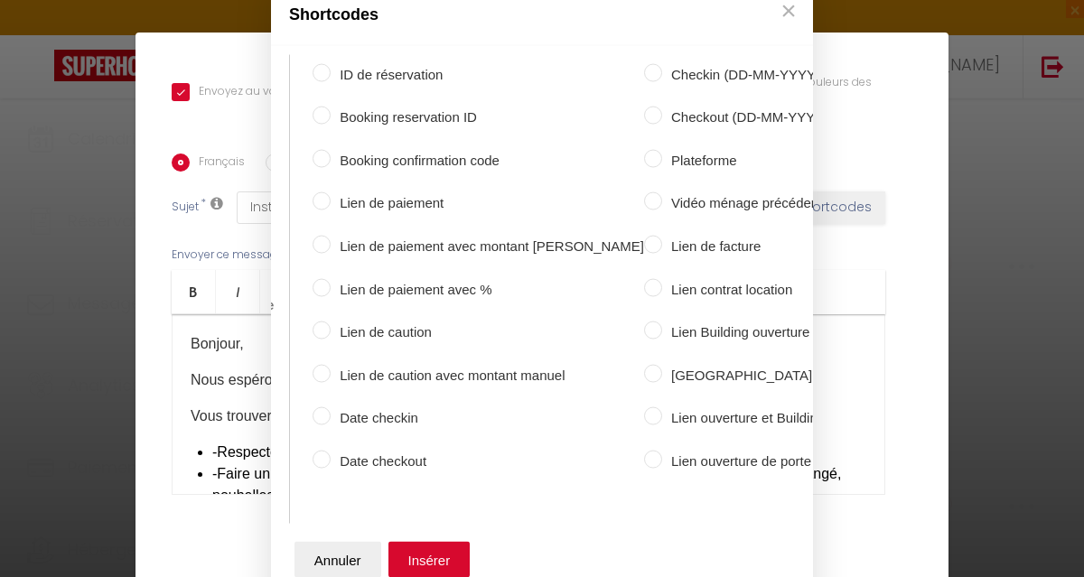
scroll to position [0, 154]
click at [325, 557] on button "Annuler" at bounding box center [340, 560] width 87 height 36
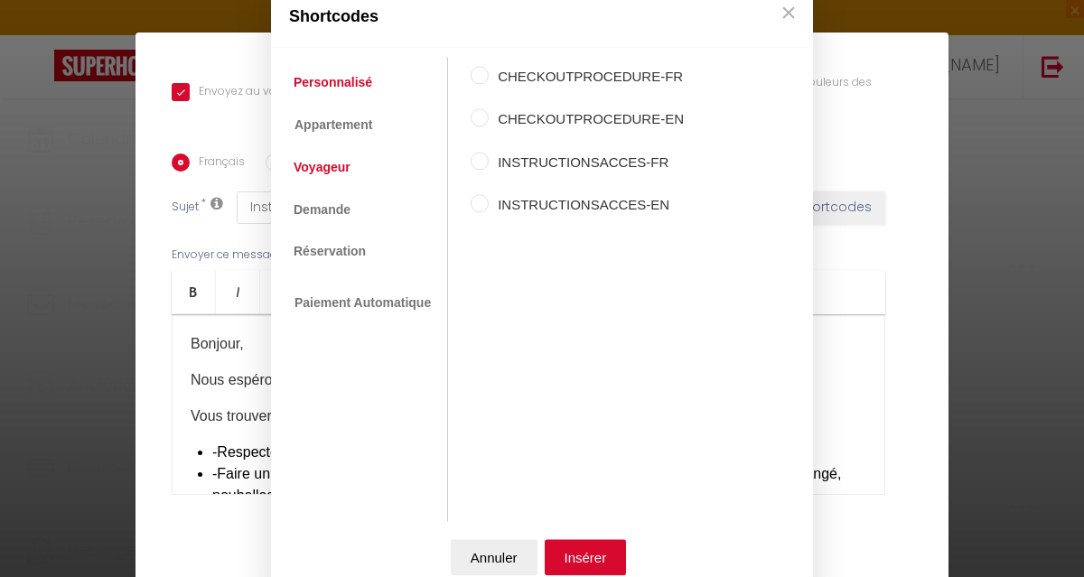
click at [327, 165] on link "Voyageur" at bounding box center [322, 168] width 75 height 33
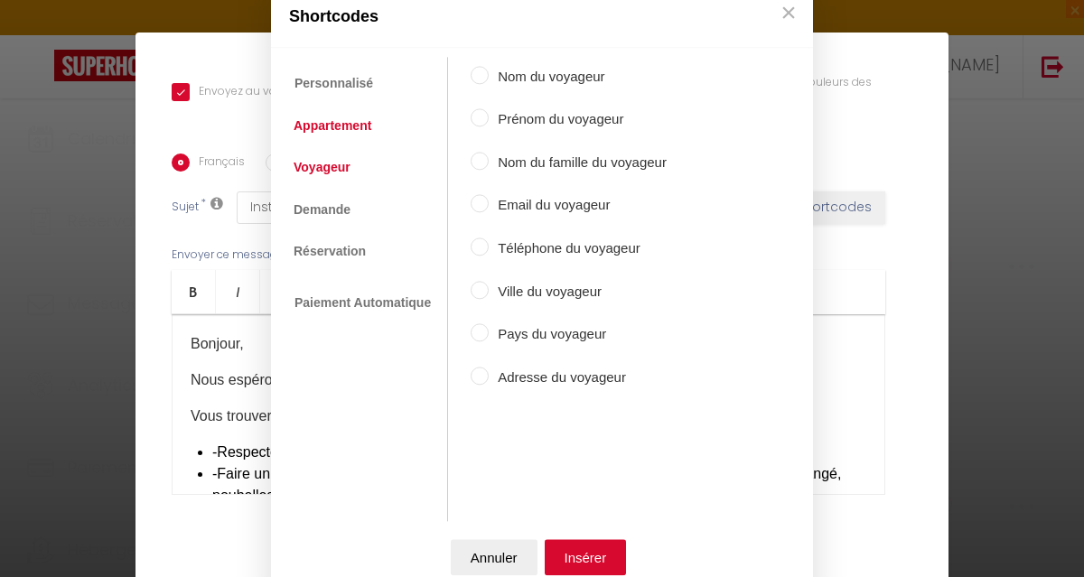
click at [338, 128] on link "Appartement" at bounding box center [333, 125] width 96 height 33
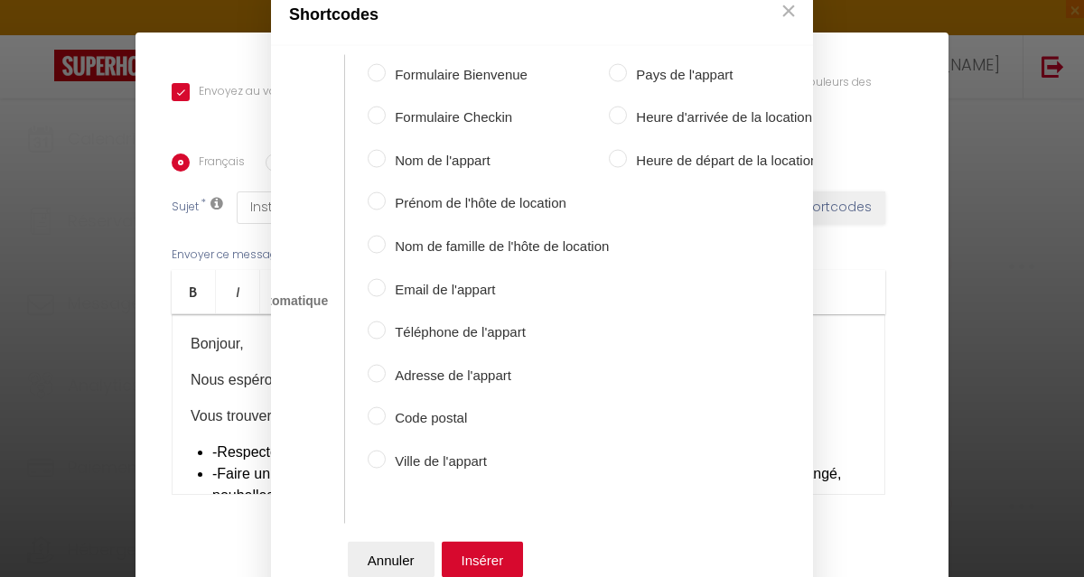
scroll to position [0, 125]
click at [604, 151] on input "Heure de départ de la location" at bounding box center [613, 158] width 18 height 18
radio input "true"
click at [454, 556] on button "Insérer" at bounding box center [478, 560] width 82 height 36
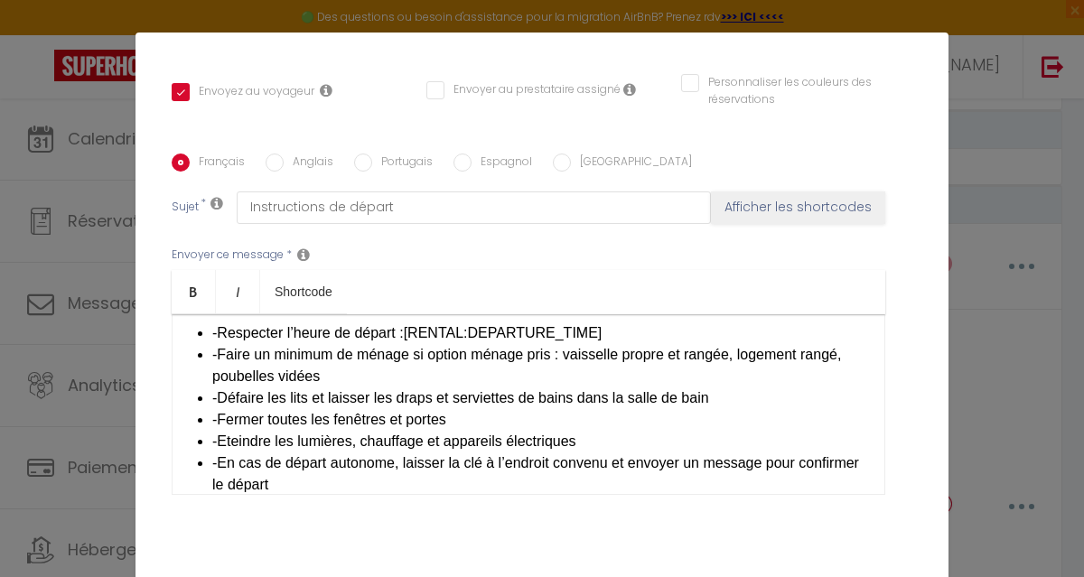
scroll to position [114, 0]
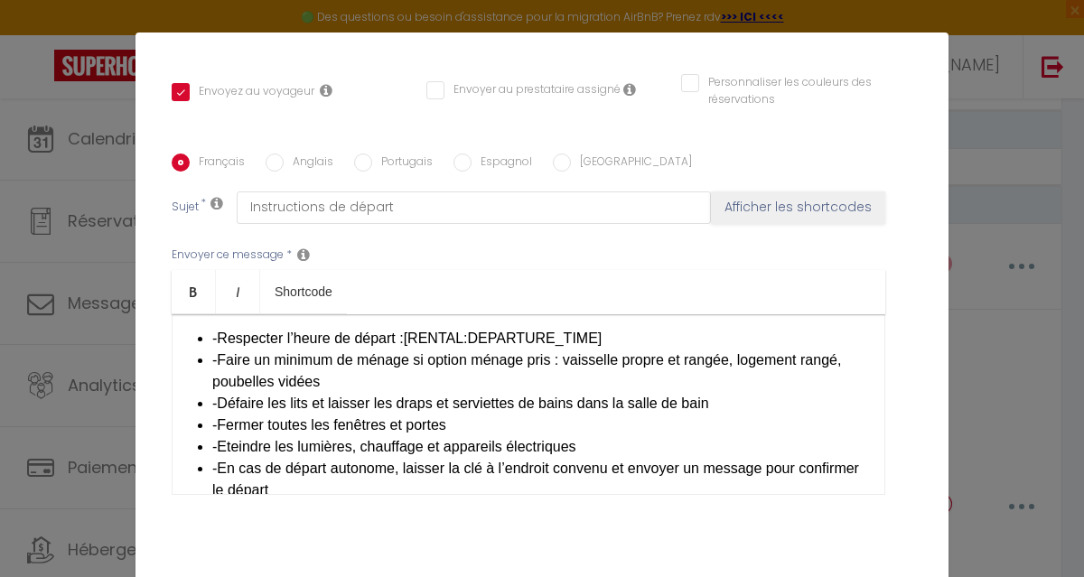
click at [212, 328] on li "-Respecter l’heure de départ : [RENTAL:DEPARTURE_TIME] ​" at bounding box center [539, 339] width 654 height 22
click at [212, 350] on li "-Faire un minimum de ménage si option ménage pris : vaisselle propre et rangée,…" at bounding box center [539, 371] width 654 height 43
click at [212, 393] on li "-Défaire les lits et laisser les draps et serviettes de bains dans la salle de …" at bounding box center [539, 404] width 654 height 22
click at [213, 415] on li "-Fermer toutes les fenêtres et portes" at bounding box center [539, 426] width 654 height 22
click at [212, 436] on li "-Eteindre les lumières, chauffage et appareils électriques" at bounding box center [539, 447] width 654 height 22
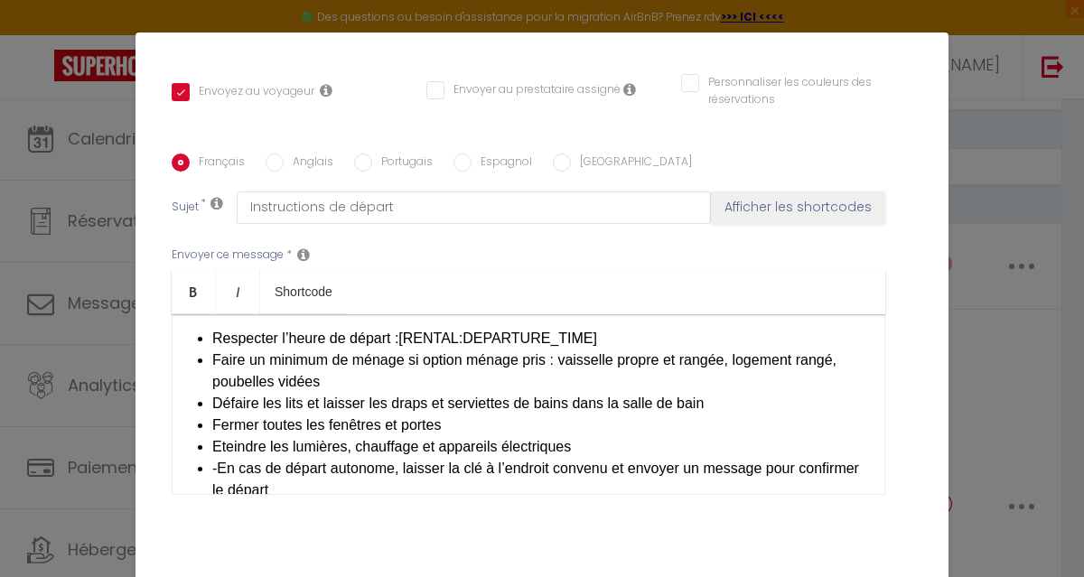
click at [212, 458] on li "-En cas de départ autonome, laisser la clé à l’endroit convenu et envoyer un me…" at bounding box center [539, 479] width 654 height 43
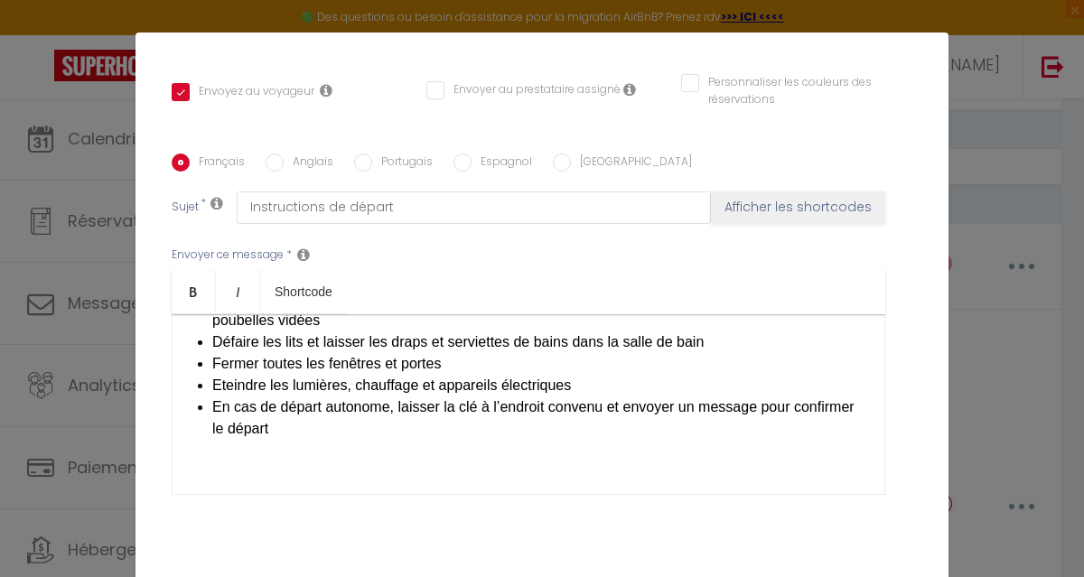
scroll to position [186, 0]
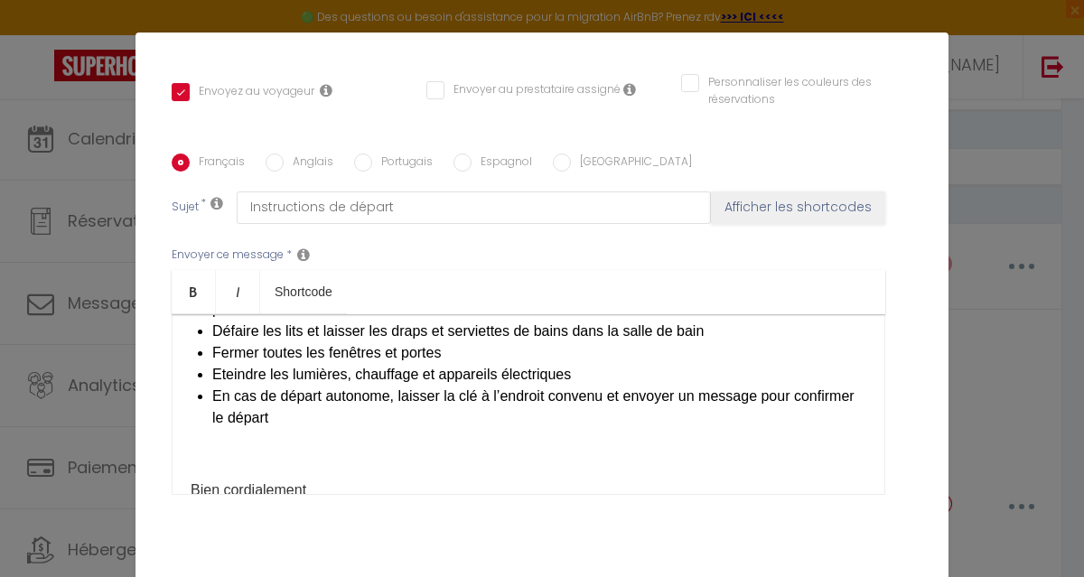
click at [180, 429] on div "Bonjour, Nous espérons que vous avez passé un agréable séjour. Vous trouverez c…" at bounding box center [529, 404] width 714 height 181
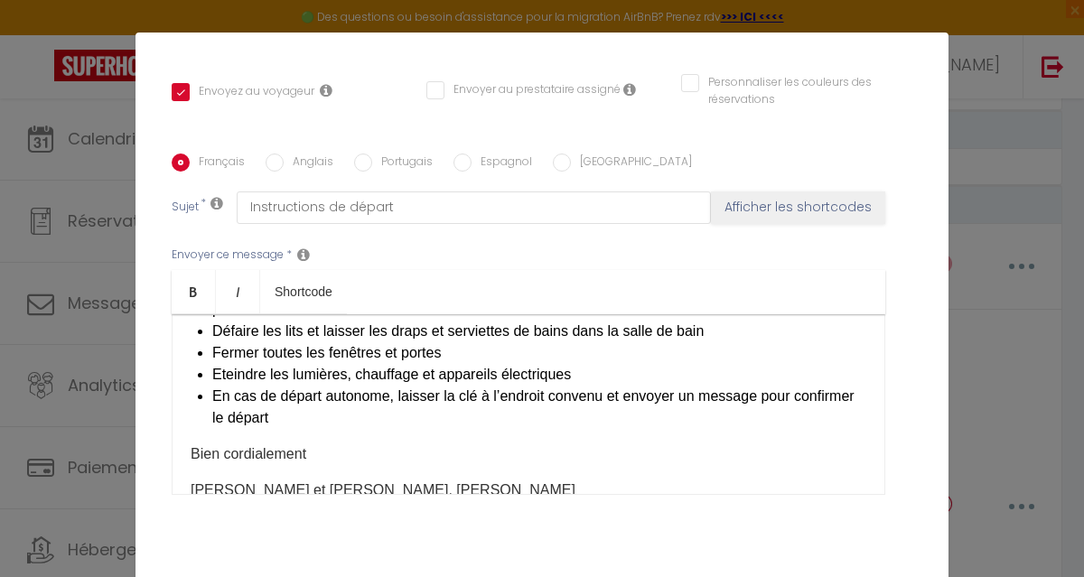
click at [180, 429] on div "Bonjour, Nous espérons que vous avez passé un agréable séjour. Vous trouverez c…" at bounding box center [529, 404] width 714 height 181
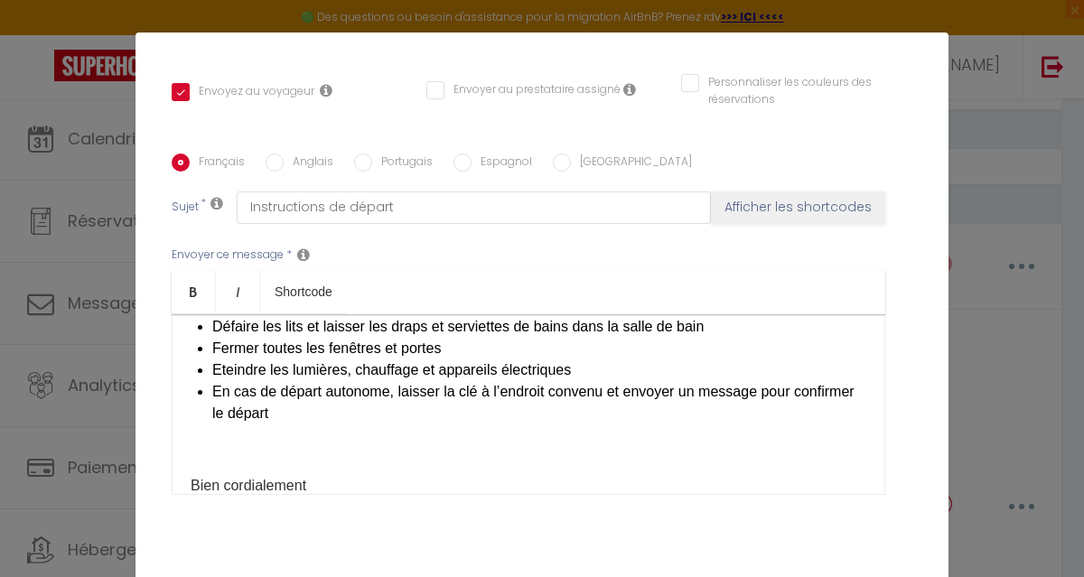
click at [191, 439] on p at bounding box center [529, 450] width 676 height 22
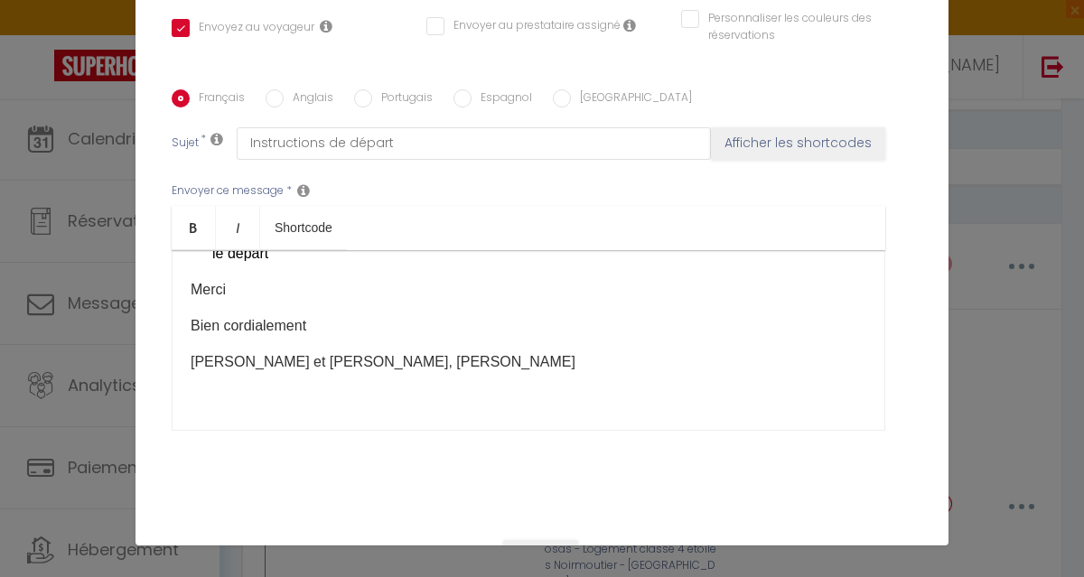
scroll to position [428, 0]
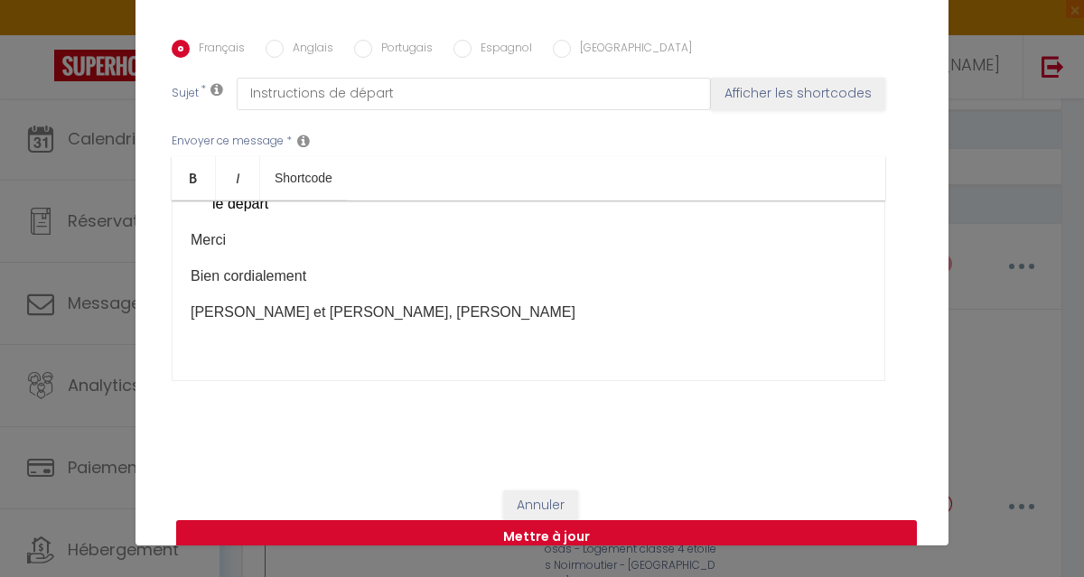
click at [558, 520] on button "Mettre à jour" at bounding box center [546, 537] width 741 height 34
checkbox input "true"
checkbox input "false"
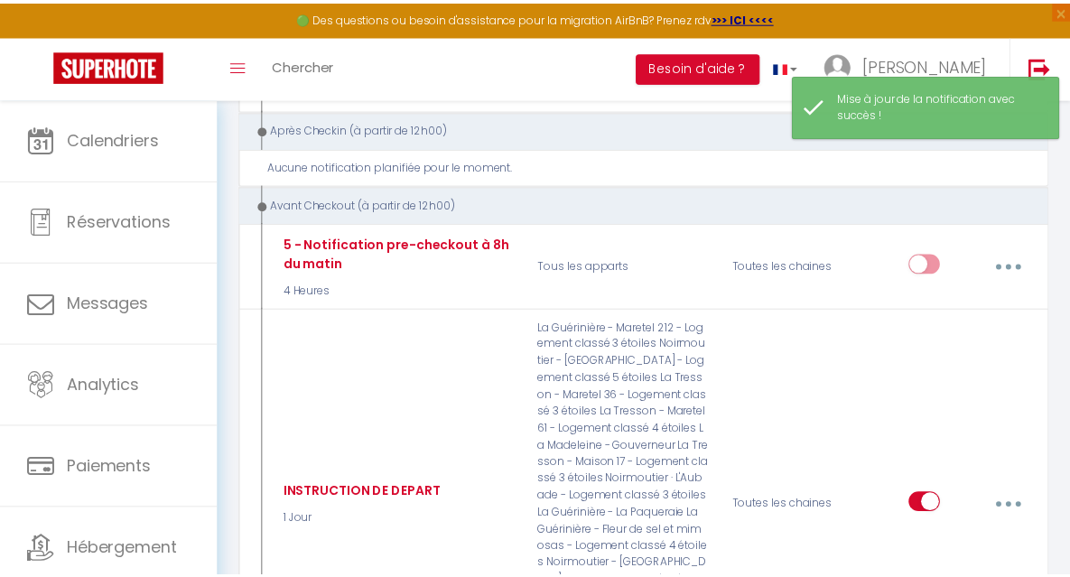
scroll to position [5661, 0]
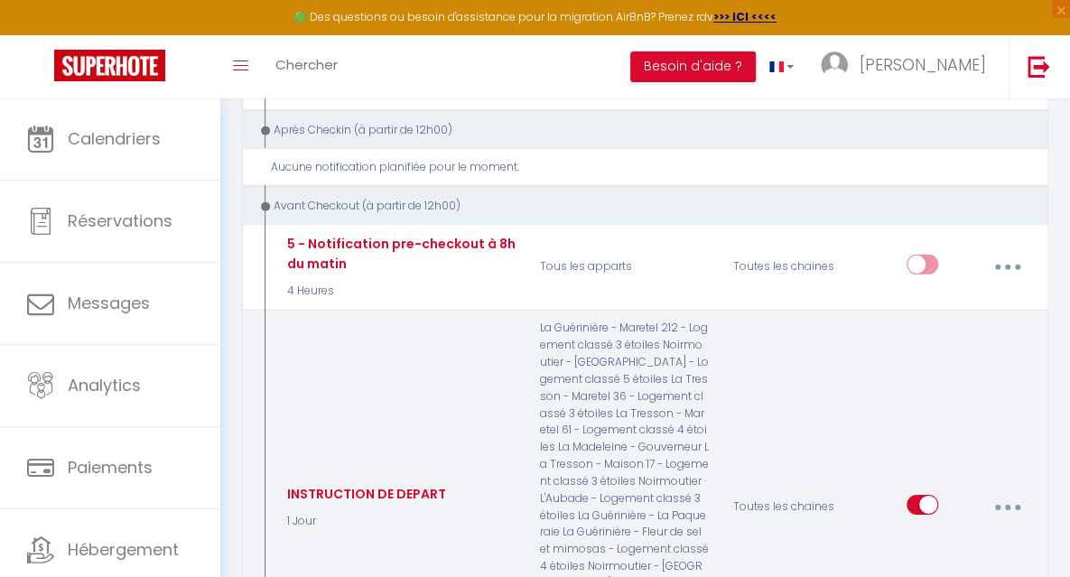
click at [1010, 505] on icon "button" at bounding box center [1007, 507] width 5 height 5
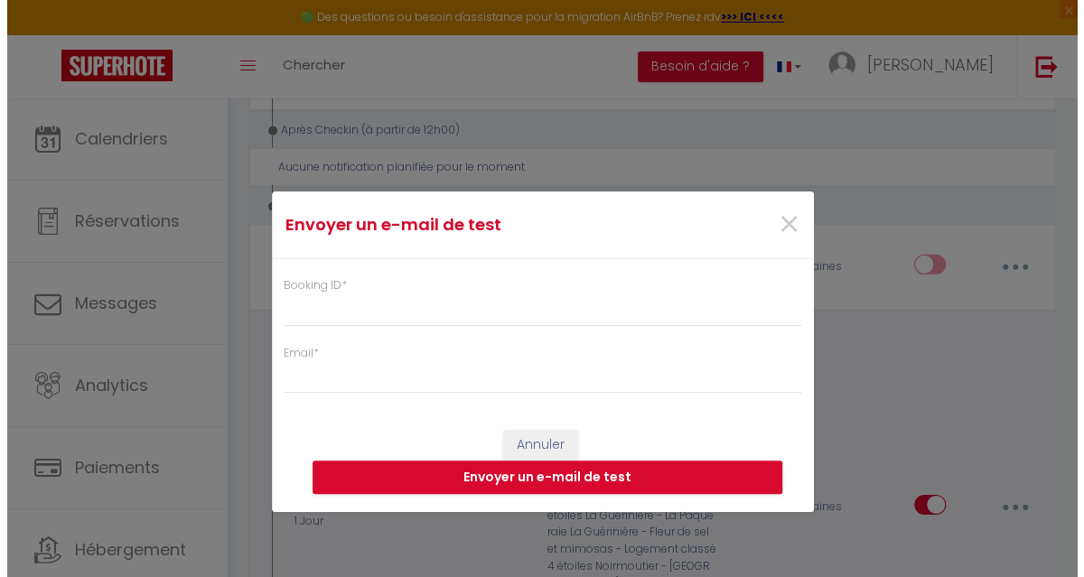
scroll to position [5628, 0]
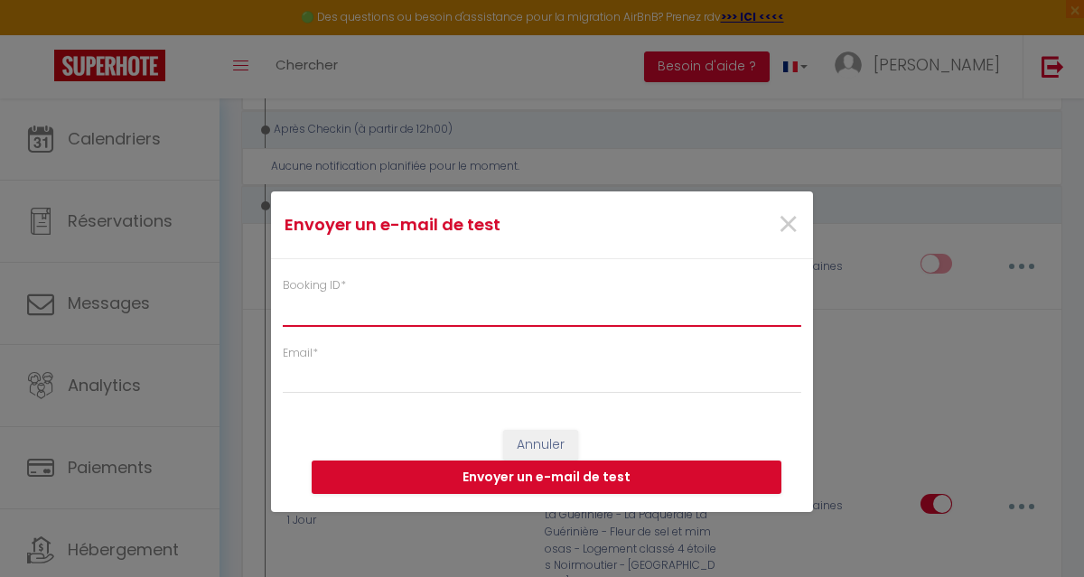
click at [402, 312] on input "Booking ID *" at bounding box center [542, 310] width 519 height 33
type input "5813491"
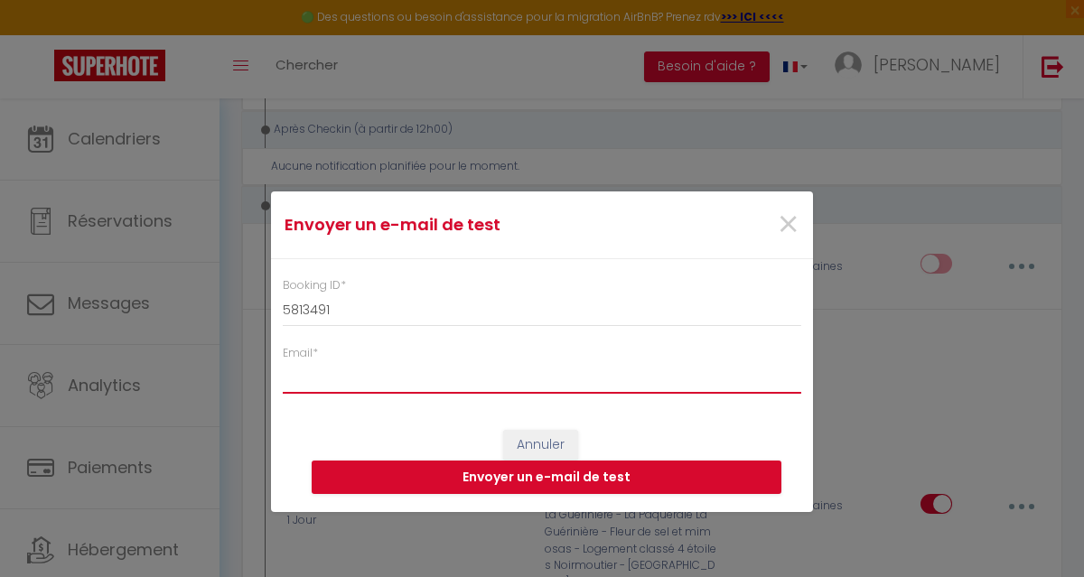
click at [314, 386] on input "Email *" at bounding box center [542, 377] width 519 height 33
type input "[EMAIL_ADDRESS][DOMAIN_NAME]"
click at [498, 473] on button "Envoyer un e-mail de test" at bounding box center [547, 478] width 470 height 34
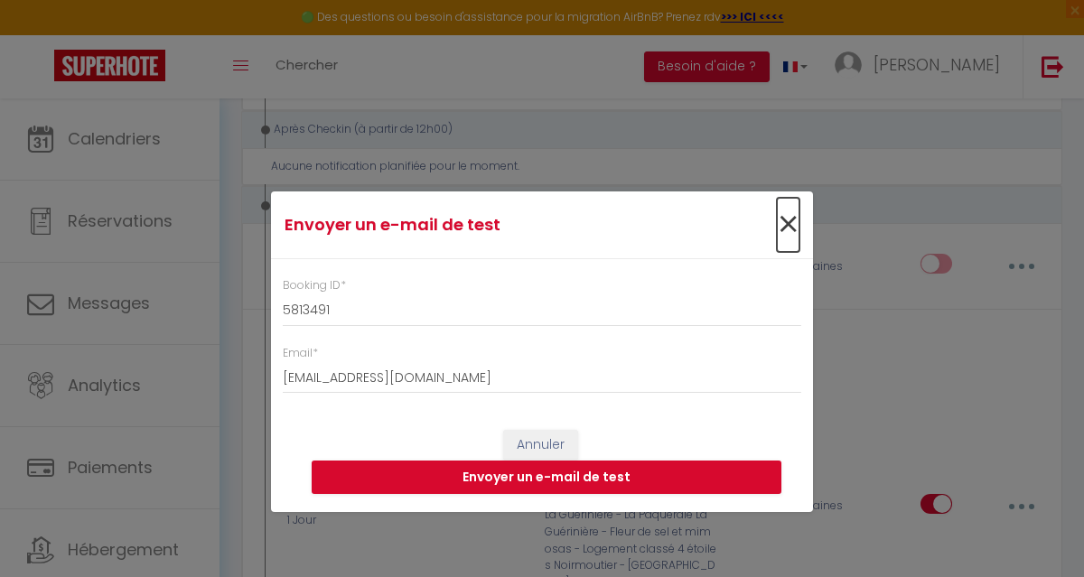
click at [777, 230] on span "×" at bounding box center [788, 225] width 23 height 54
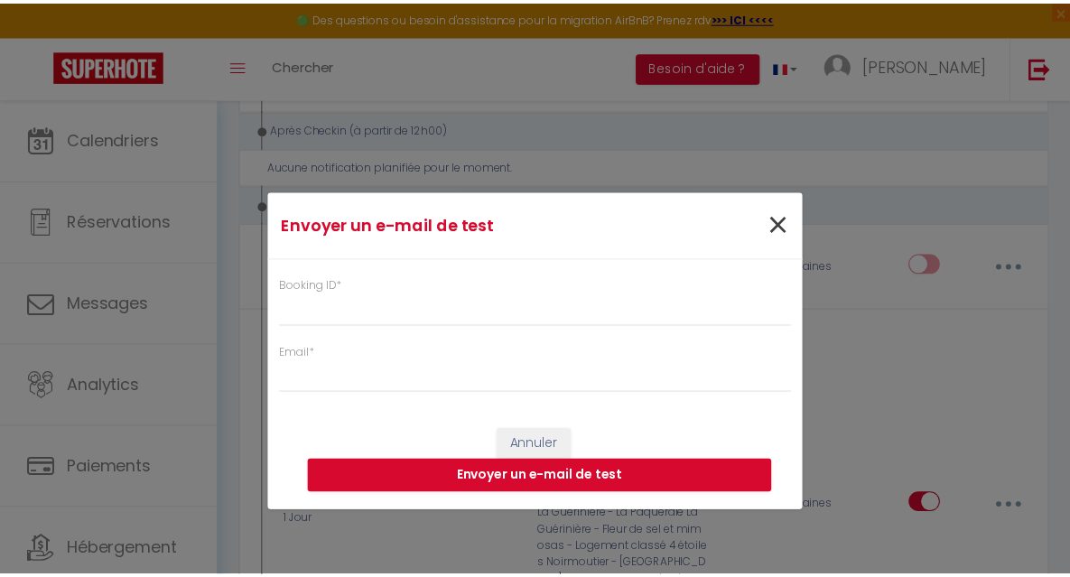
scroll to position [5661, 0]
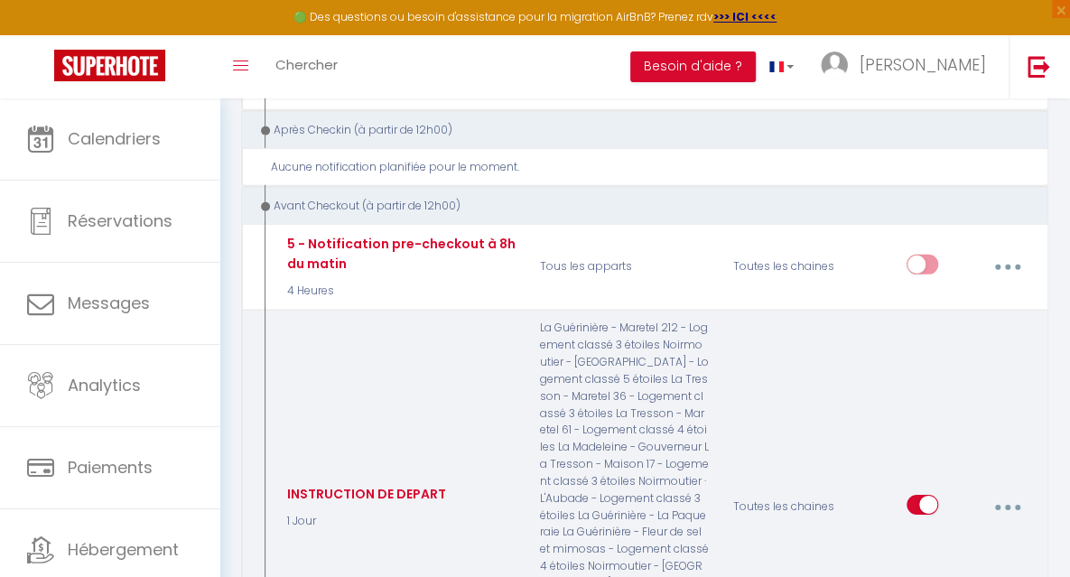
click at [1008, 505] on icon "button" at bounding box center [1007, 507] width 5 height 5
click at [927, 536] on link "Editer" at bounding box center [960, 551] width 134 height 31
type input "INSTRUCTION DE DEPART"
select select "4"
select select "1 Jour"
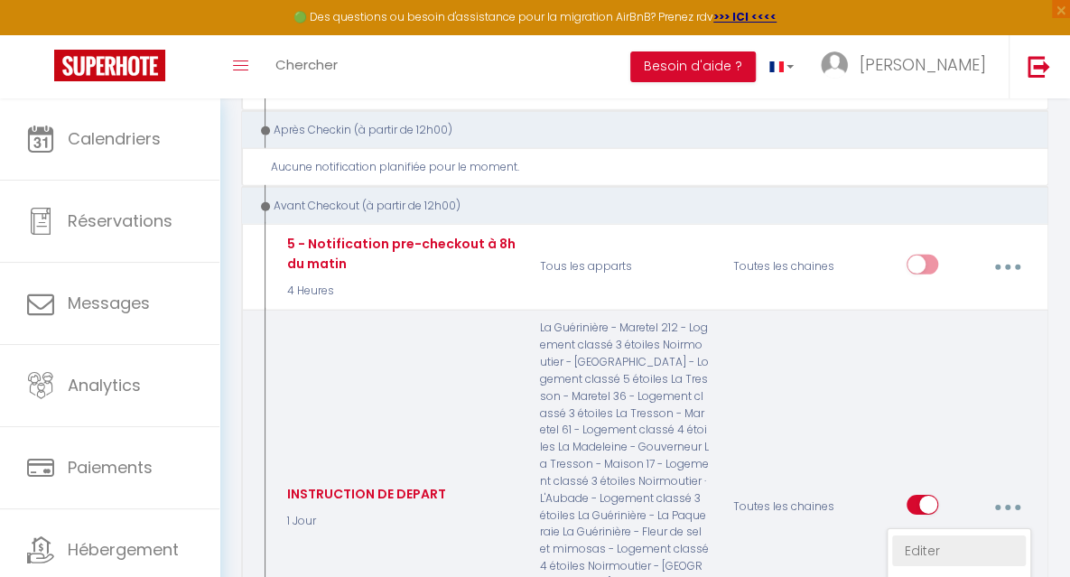
select select
checkbox input "true"
checkbox input "false"
radio input "true"
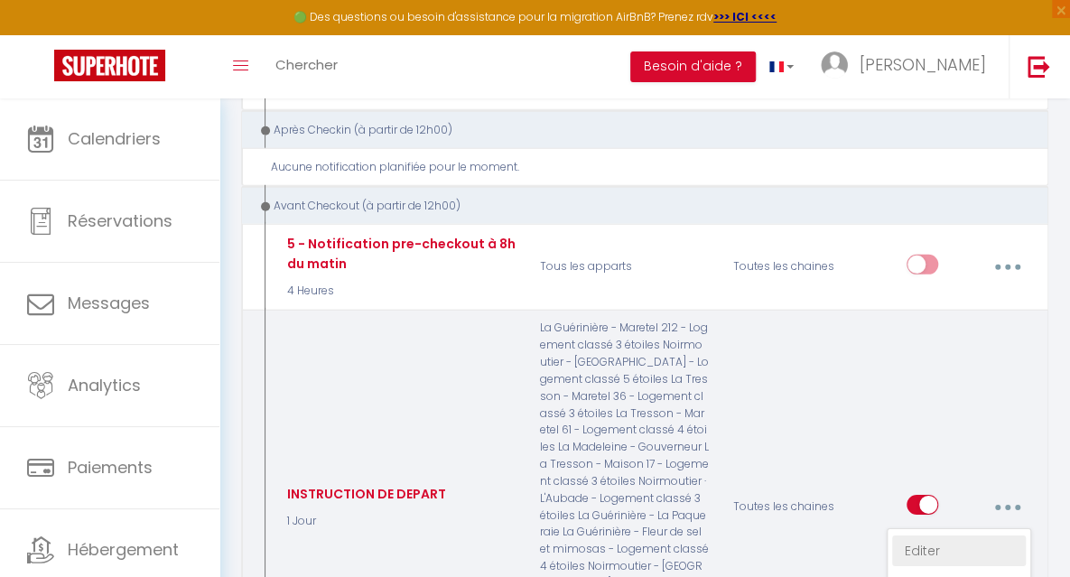
type input "Instructions de départ"
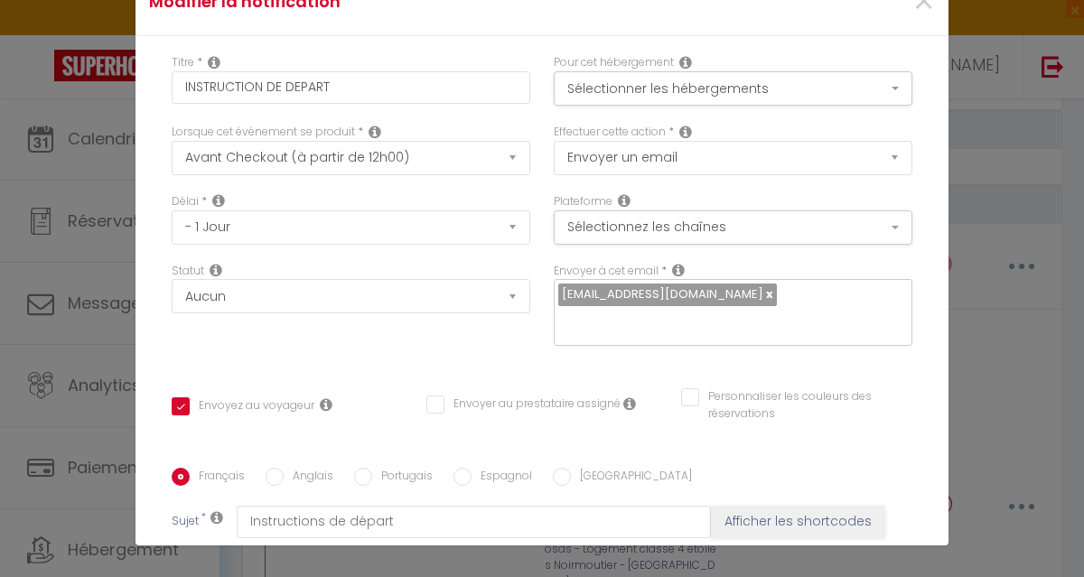
scroll to position [0, 0]
drag, startPoint x: 399, startPoint y: 329, endPoint x: 576, endPoint y: 328, distance: 177.1
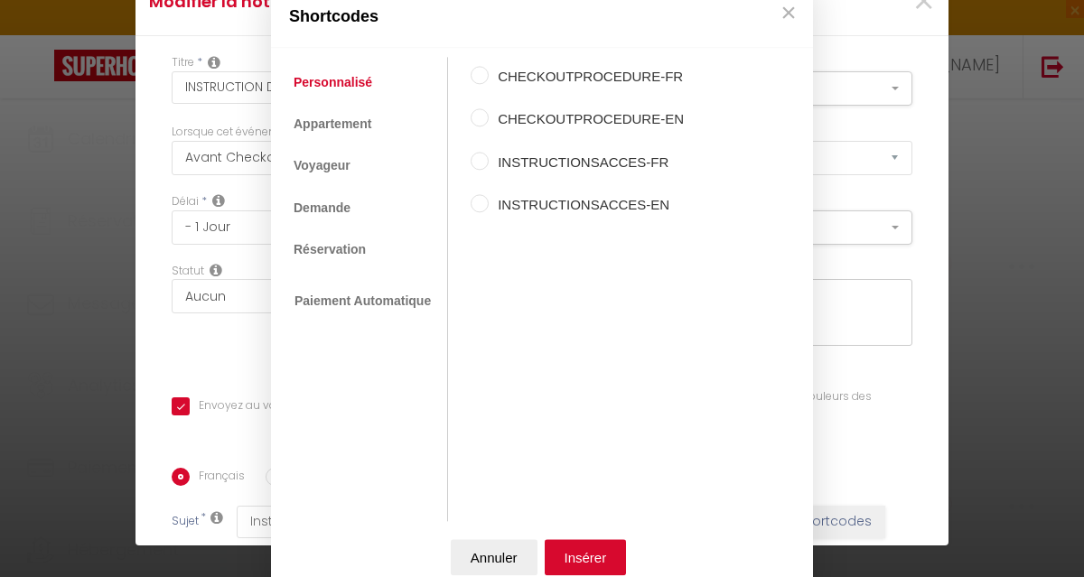
click at [343, 76] on link "Personnalisé" at bounding box center [333, 82] width 97 height 33
click at [489, 155] on label "INSTRUCTIONSACCES-FR" at bounding box center [586, 163] width 195 height 22
click at [486, 155] on input "INSTRUCTIONSACCES-FR" at bounding box center [480, 161] width 18 height 18
radio input "true"
click at [329, 118] on link "Appartement" at bounding box center [333, 123] width 96 height 33
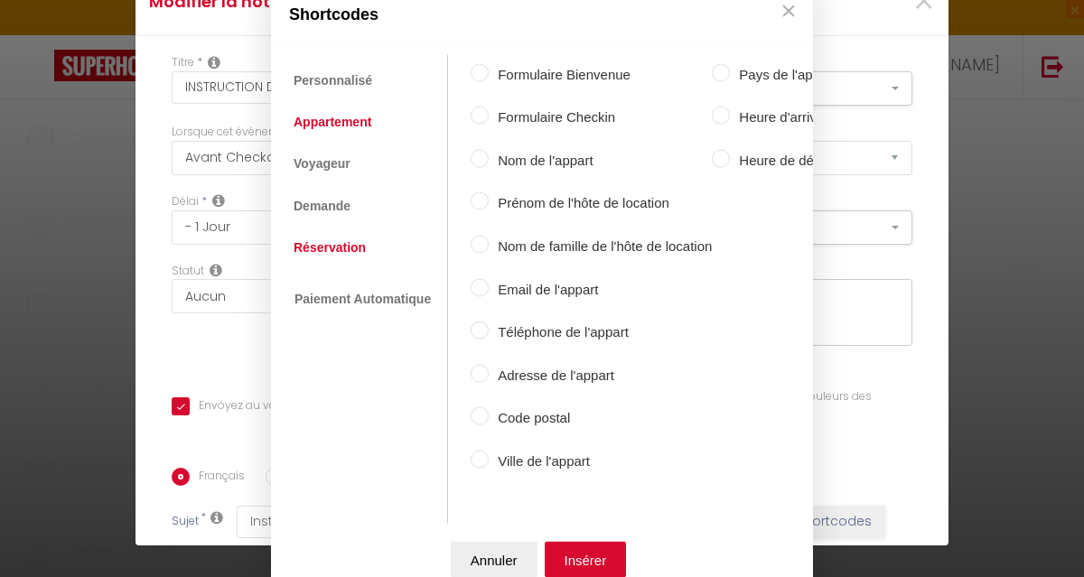
click at [322, 248] on link "Réservation" at bounding box center [330, 247] width 90 height 33
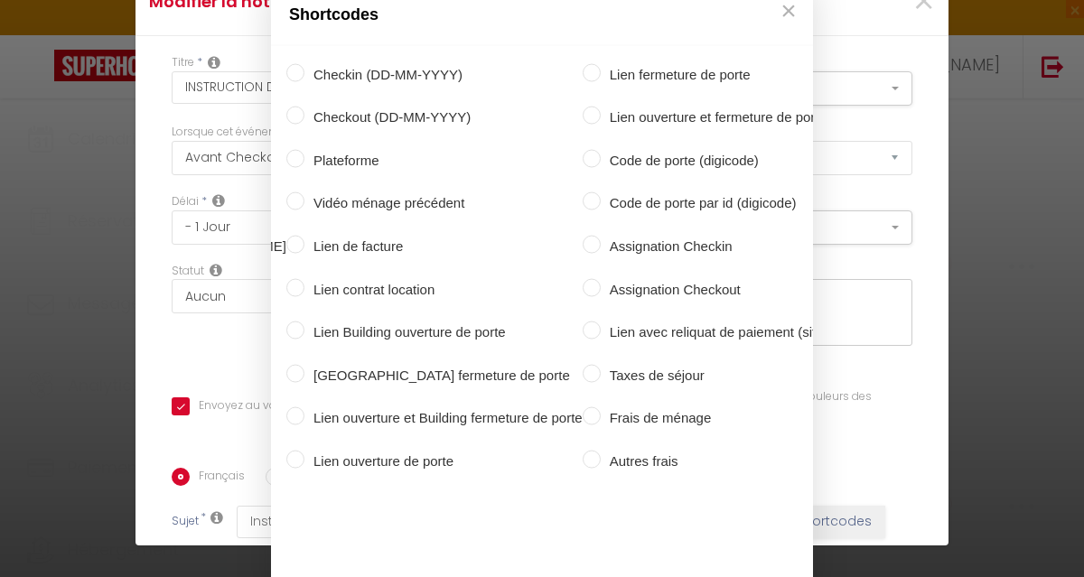
scroll to position [0, 519]
click at [779, 9] on button "×" at bounding box center [788, 10] width 27 height 36
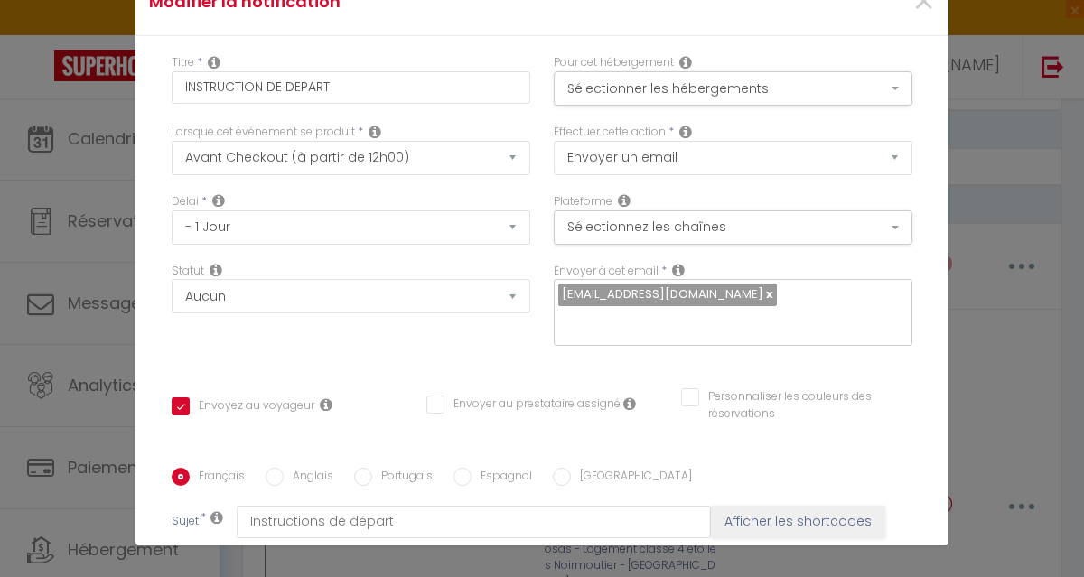
checkbox input "true"
checkbox input "false"
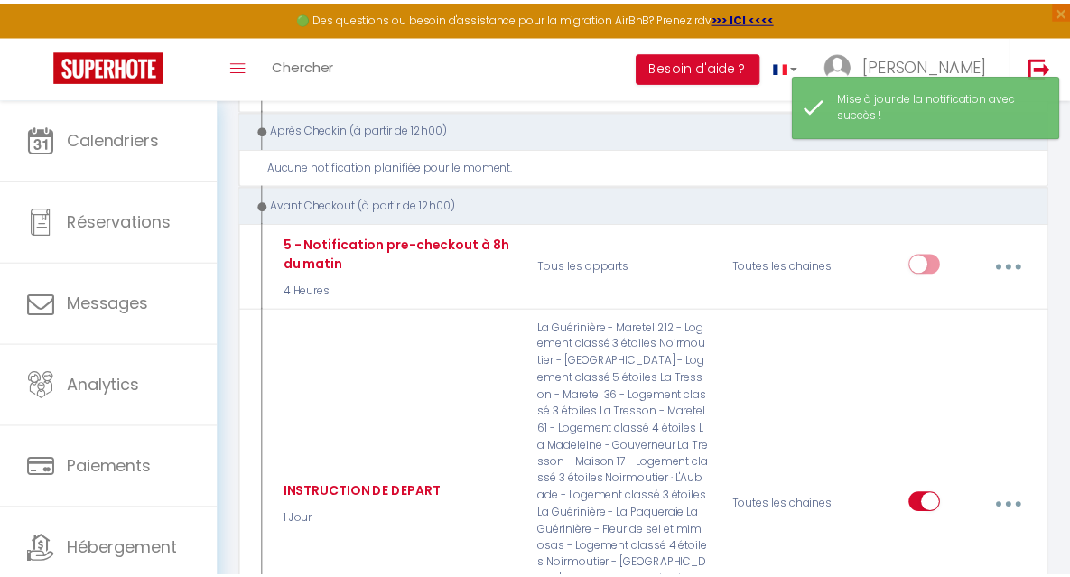
scroll to position [5661, 0]
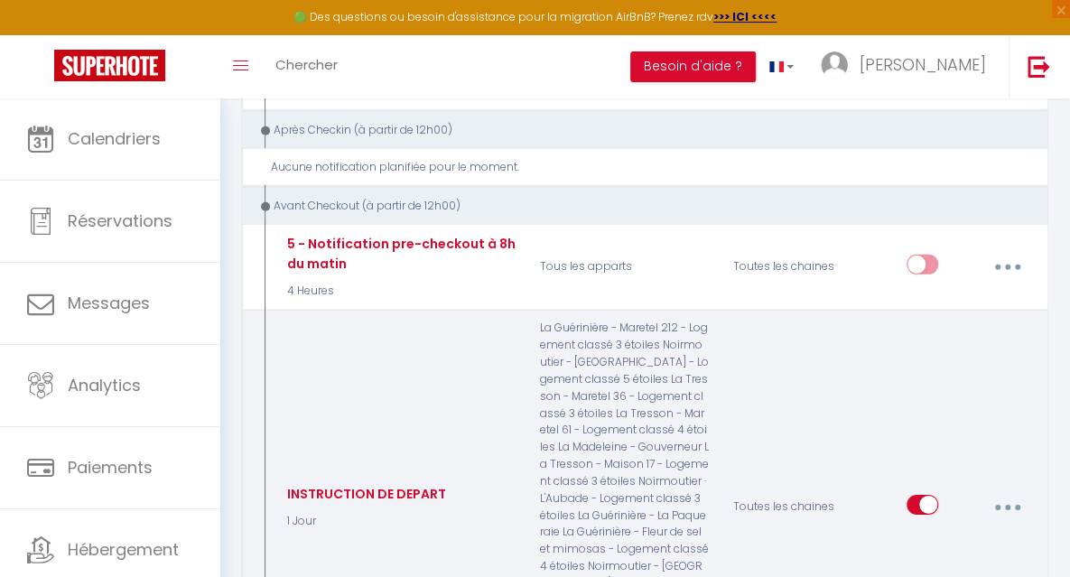
click at [998, 491] on button "button" at bounding box center [1008, 508] width 48 height 34
click at [918, 536] on link "Editer" at bounding box center [960, 551] width 134 height 31
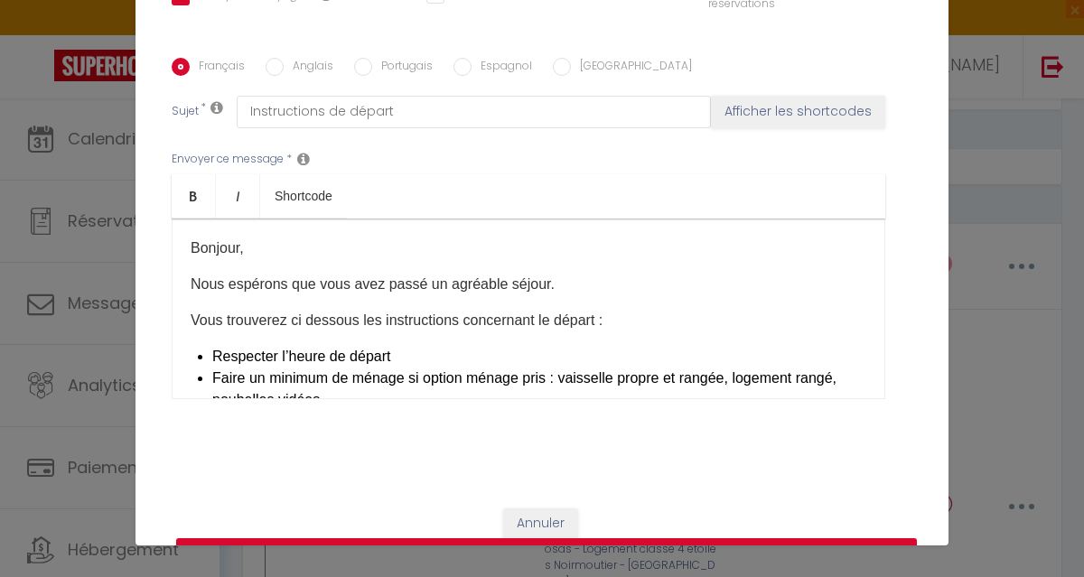
scroll to position [36, 0]
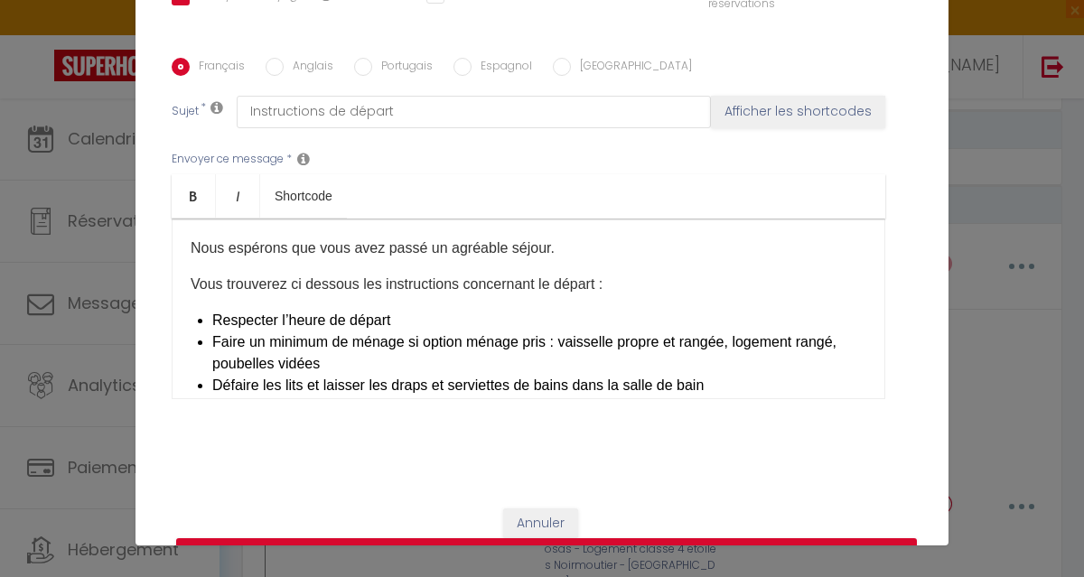
click at [389, 332] on li "Faire un minimum de ménage si option ménage pris : vaisselle propre et rangée, …" at bounding box center [539, 353] width 654 height 43
click at [515, 538] on button "Mettre à jour" at bounding box center [546, 555] width 741 height 34
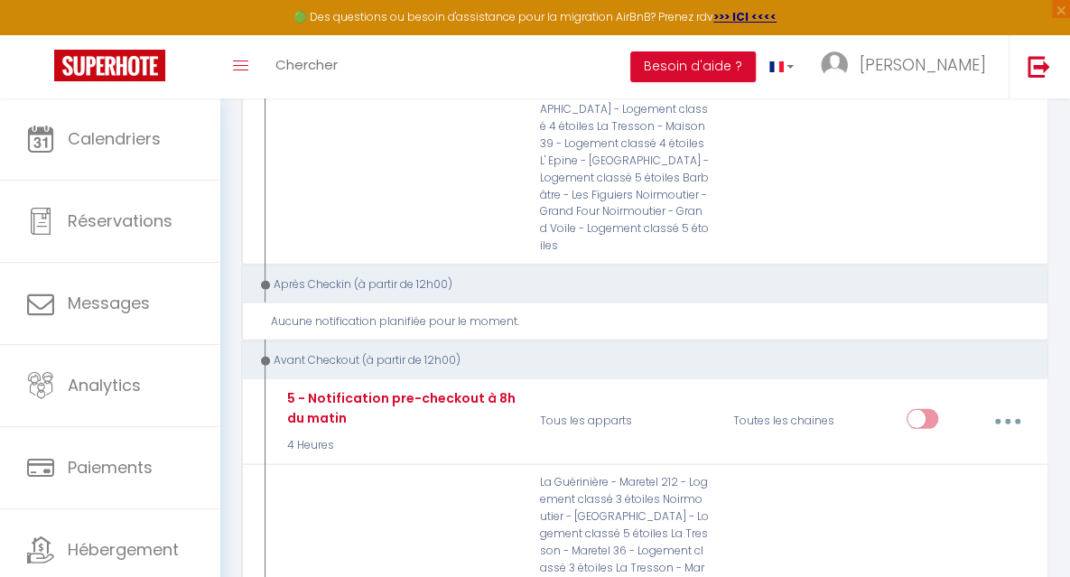
scroll to position [5325, 0]
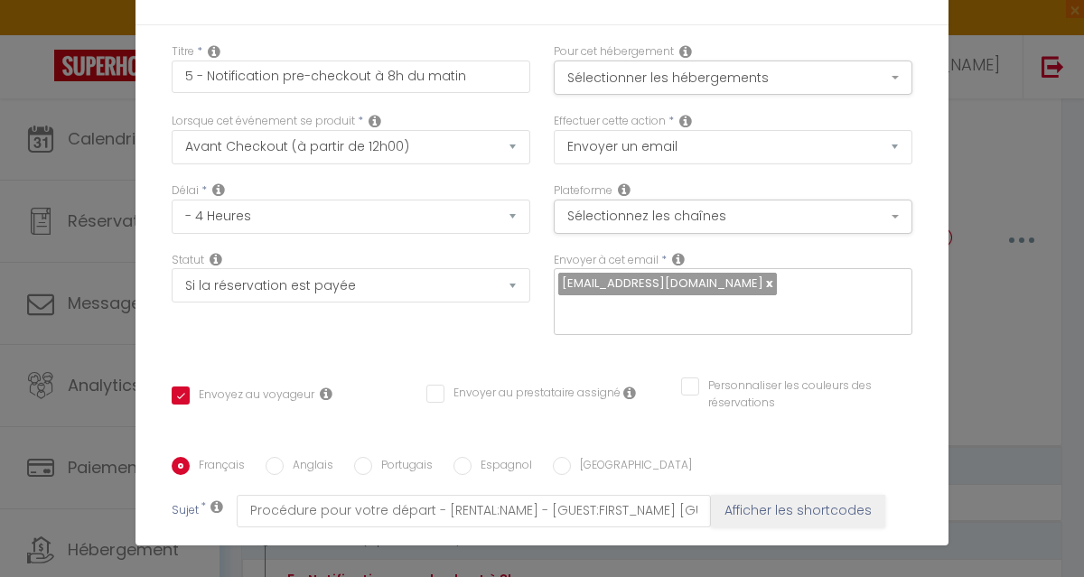
scroll to position [0, 0]
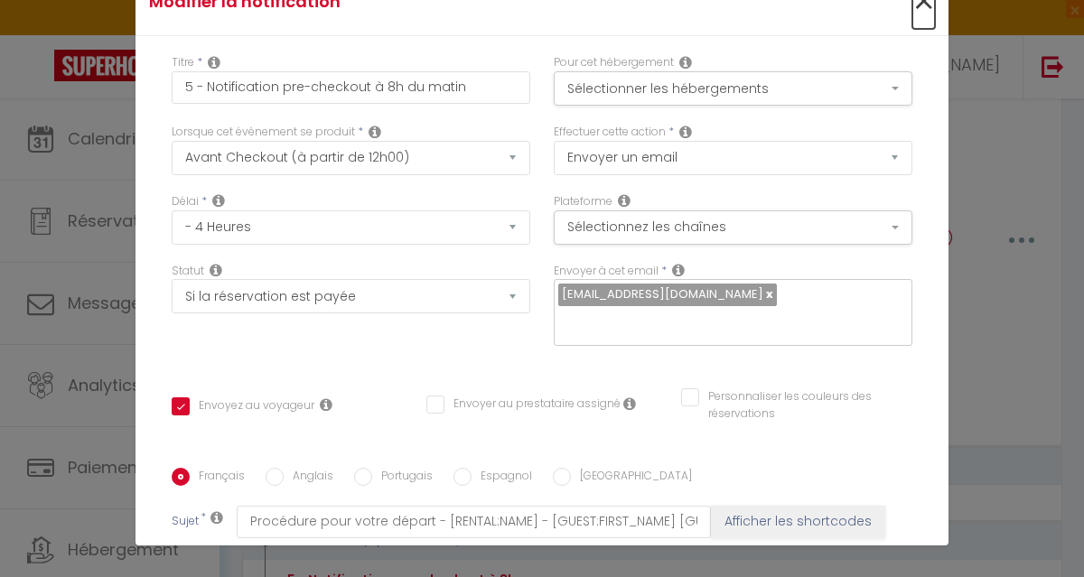
click at [912, 7] on span "×" at bounding box center [923, 2] width 23 height 54
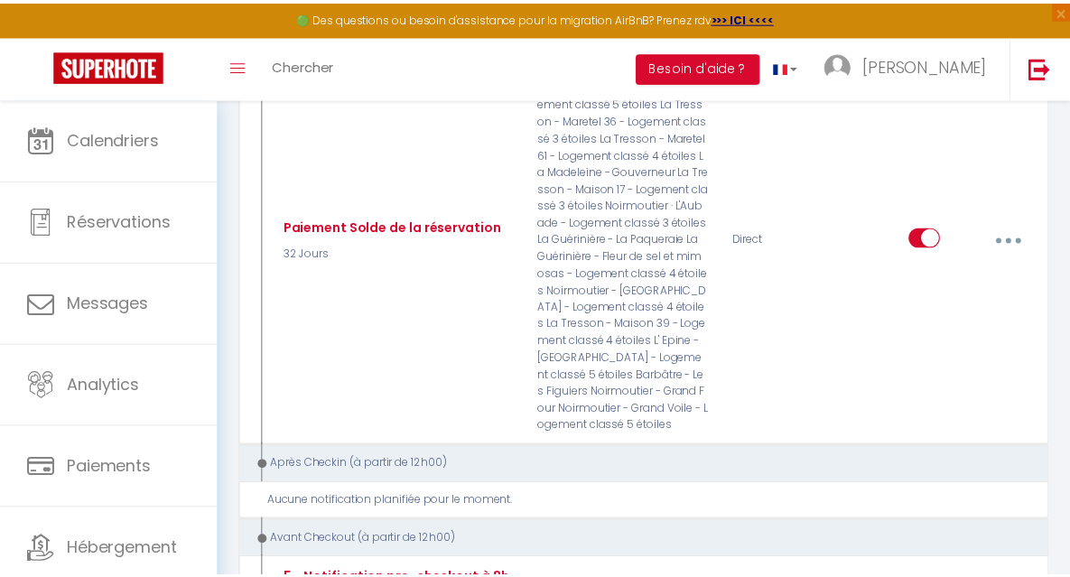
scroll to position [5325, 0]
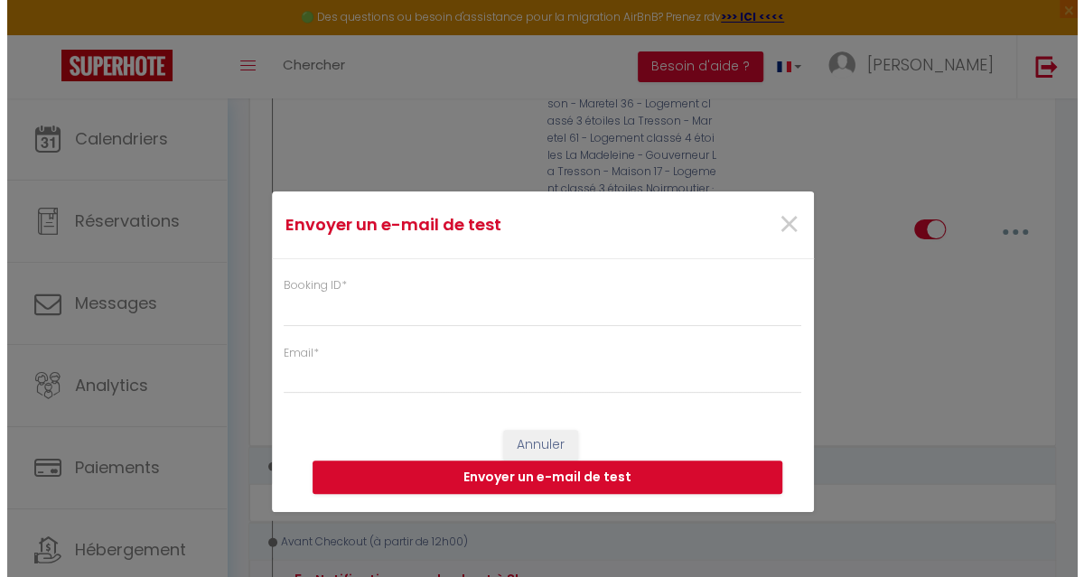
scroll to position [5292, 0]
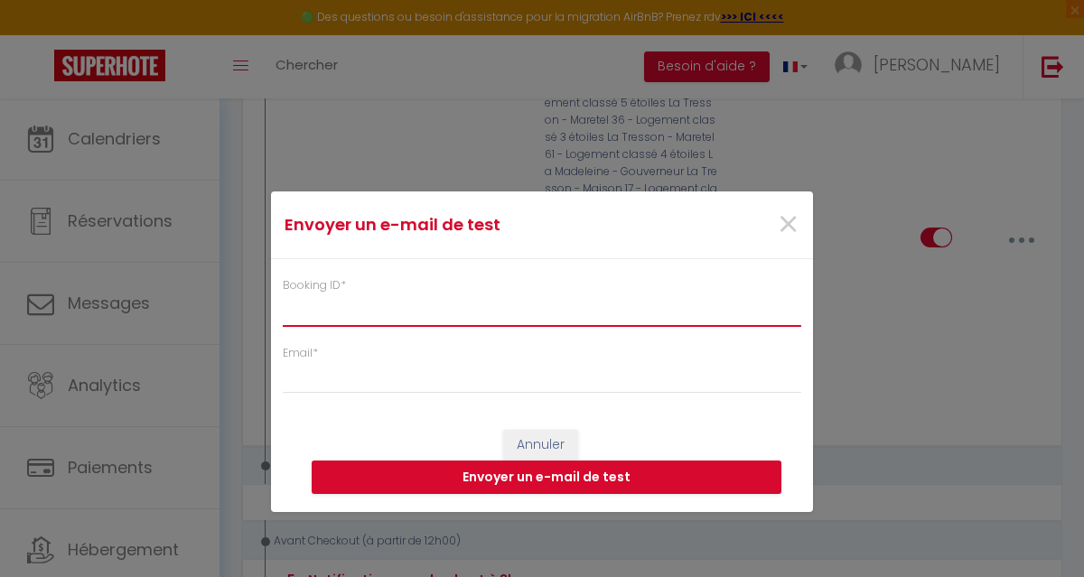
click at [409, 310] on input "Booking ID *" at bounding box center [542, 310] width 519 height 33
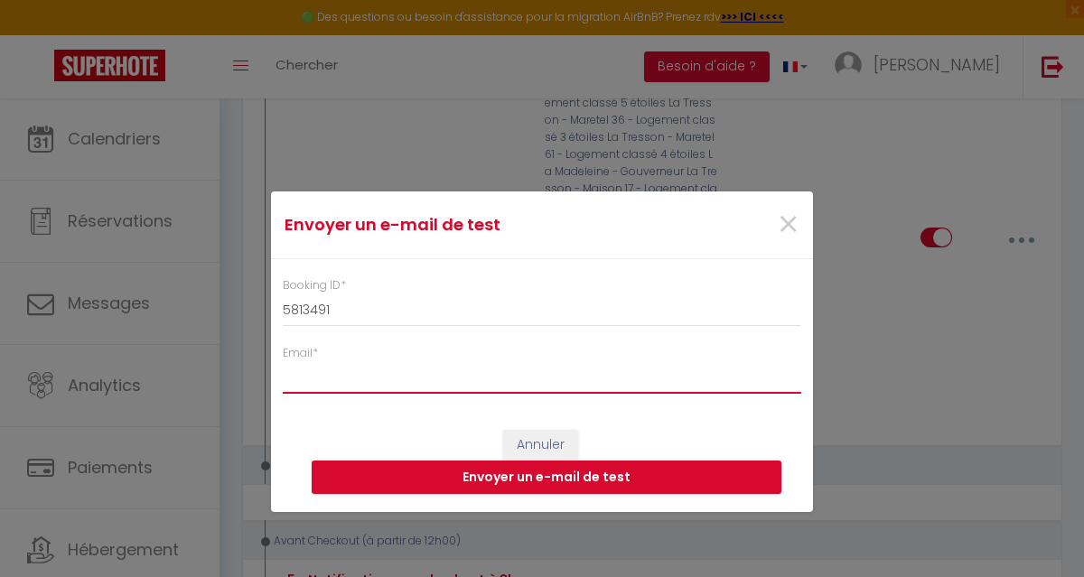
click at [332, 382] on input "Email *" at bounding box center [542, 377] width 519 height 33
click at [496, 477] on button "Envoyer un e-mail de test" at bounding box center [547, 478] width 470 height 34
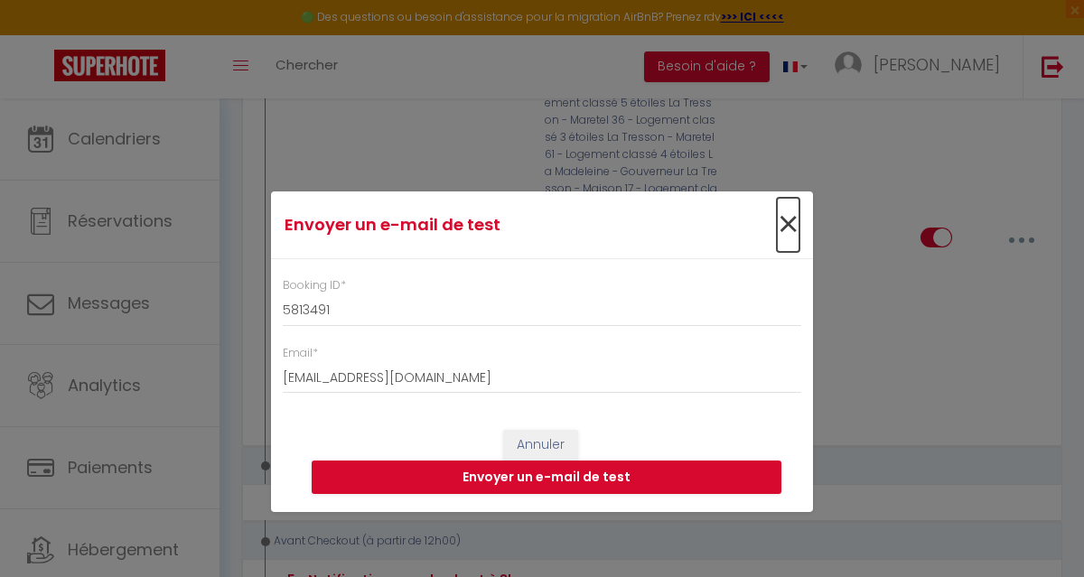
click at [785, 229] on span "×" at bounding box center [788, 225] width 23 height 54
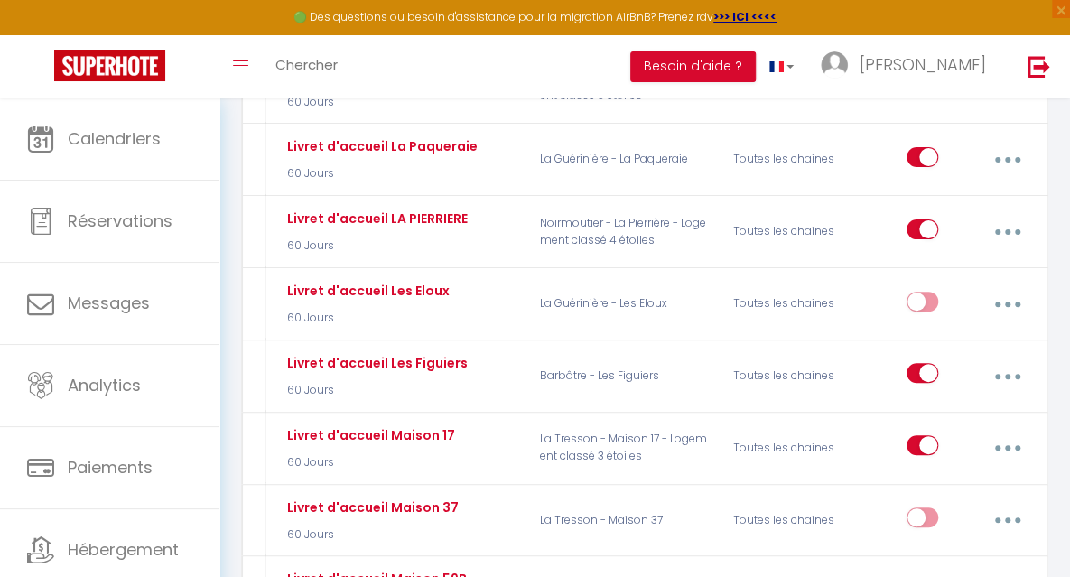
scroll to position [3304, 0]
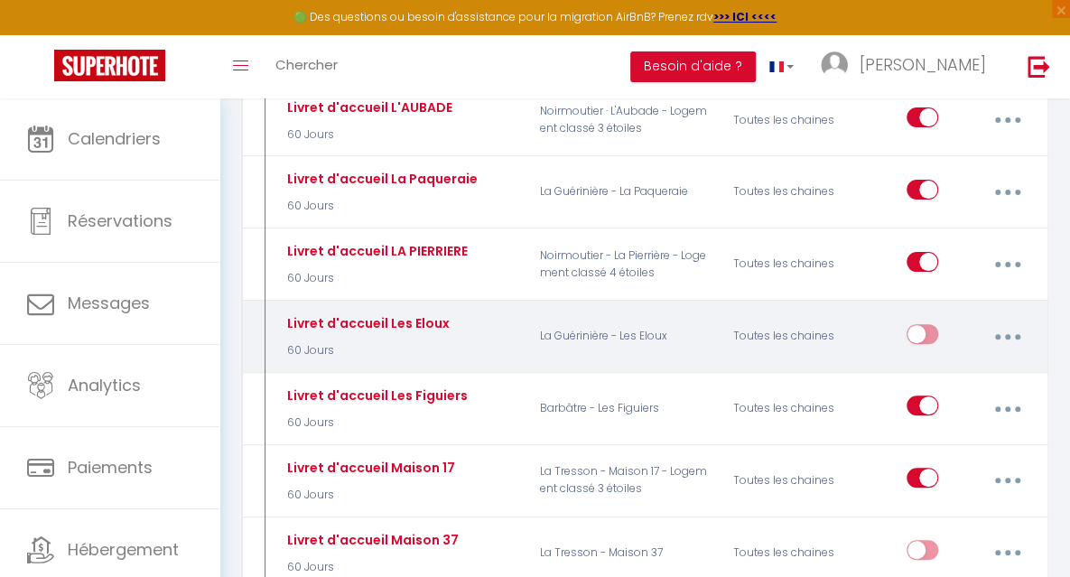
click at [1012, 320] on button "button" at bounding box center [1008, 337] width 48 height 34
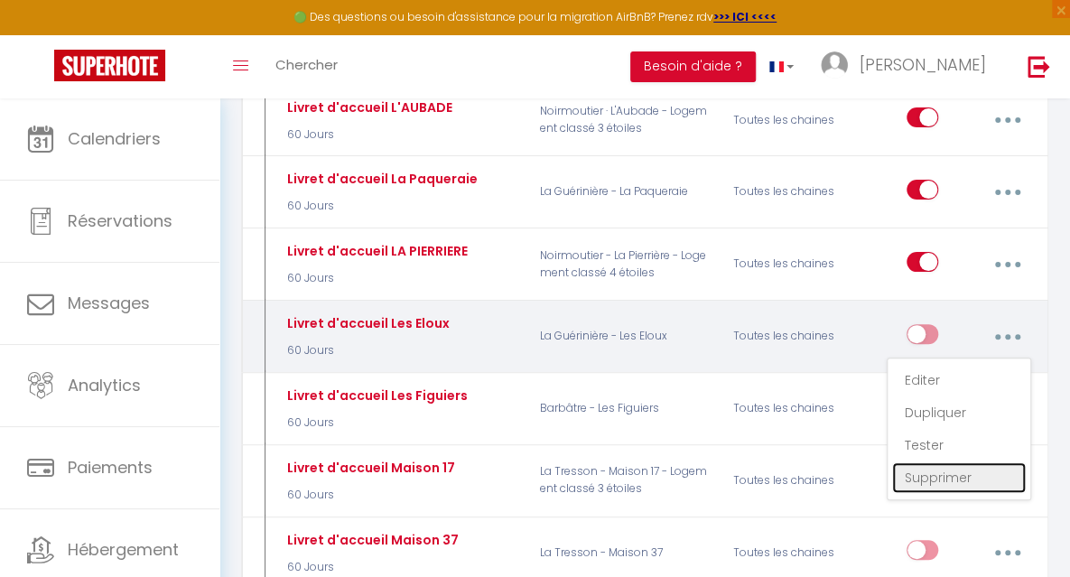
click at [927, 463] on link "Supprimer" at bounding box center [960, 478] width 134 height 31
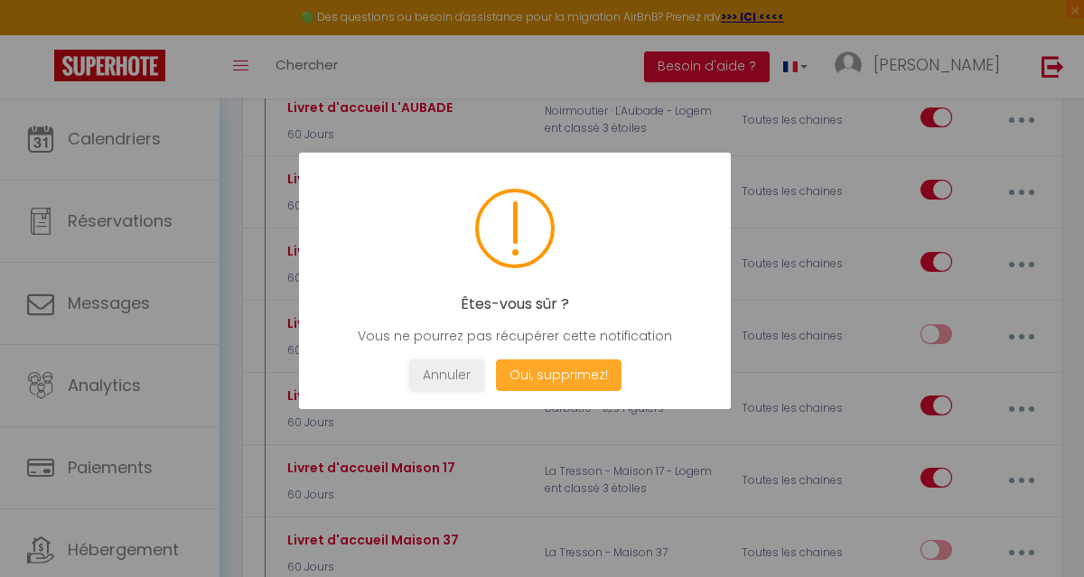
click at [584, 379] on button "Oui, supprimez!" at bounding box center [559, 376] width 126 height 32
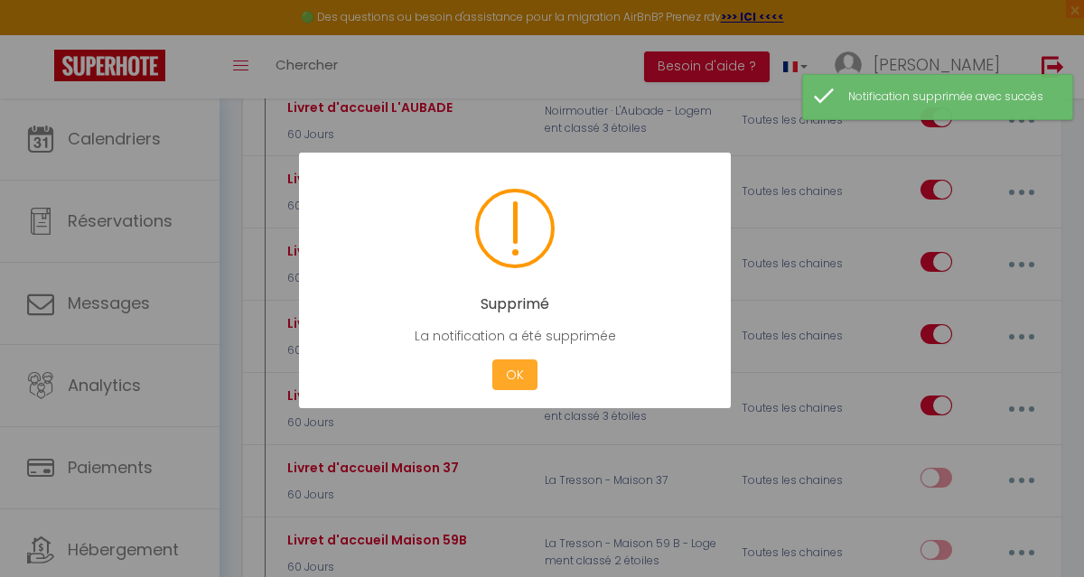
click at [506, 369] on button "OK" at bounding box center [514, 376] width 45 height 32
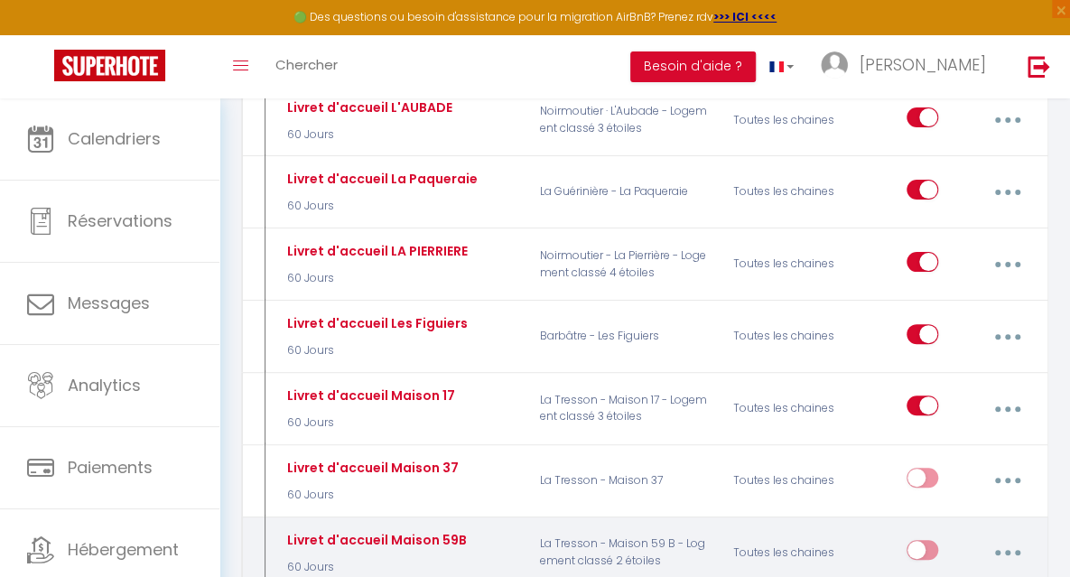
click at [1012, 536] on button "button" at bounding box center [1008, 553] width 48 height 34
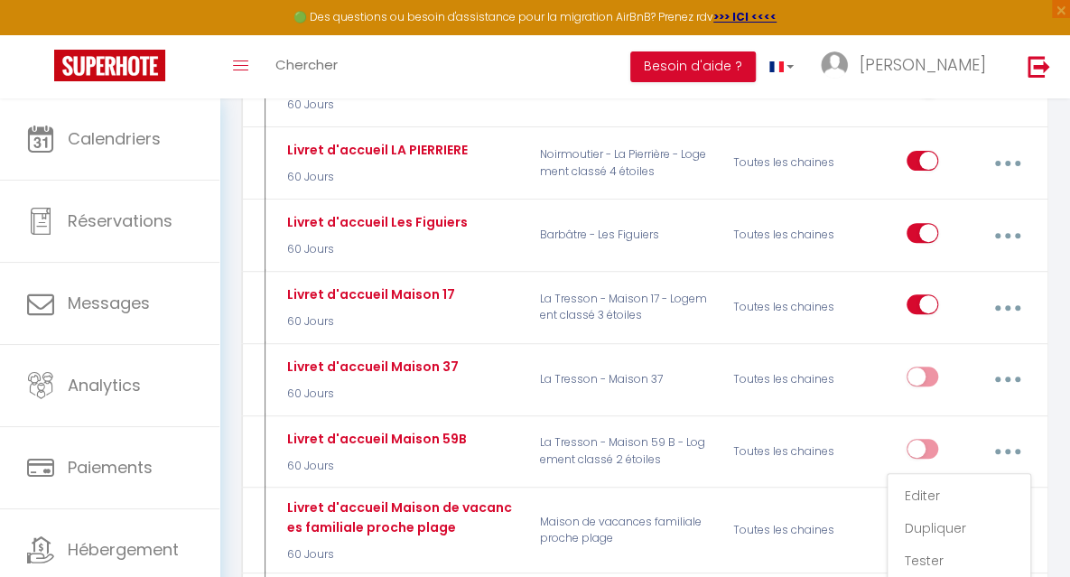
scroll to position [3413, 0]
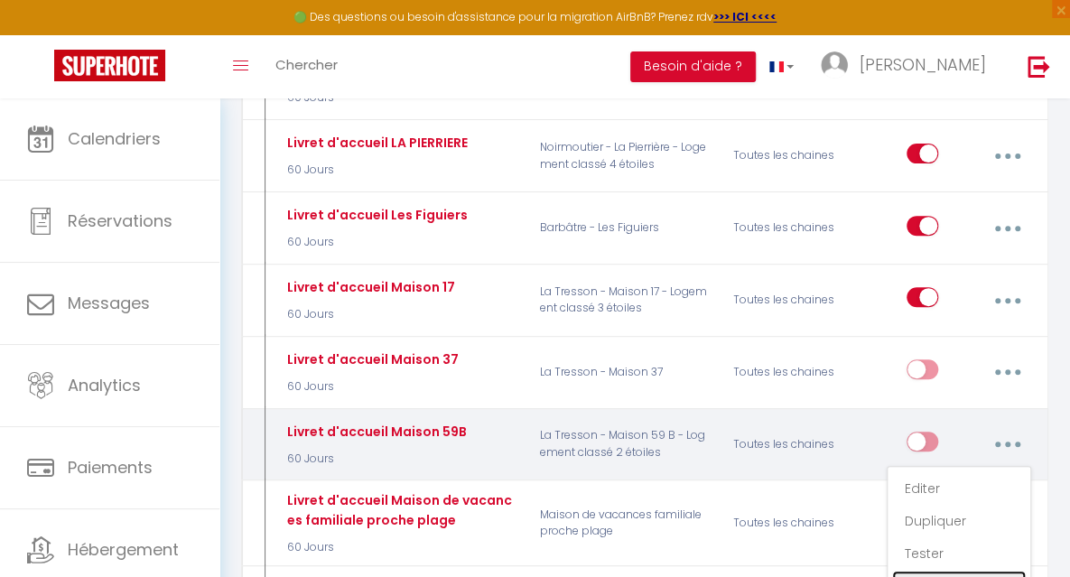
click at [941, 571] on link "Supprimer" at bounding box center [960, 586] width 134 height 31
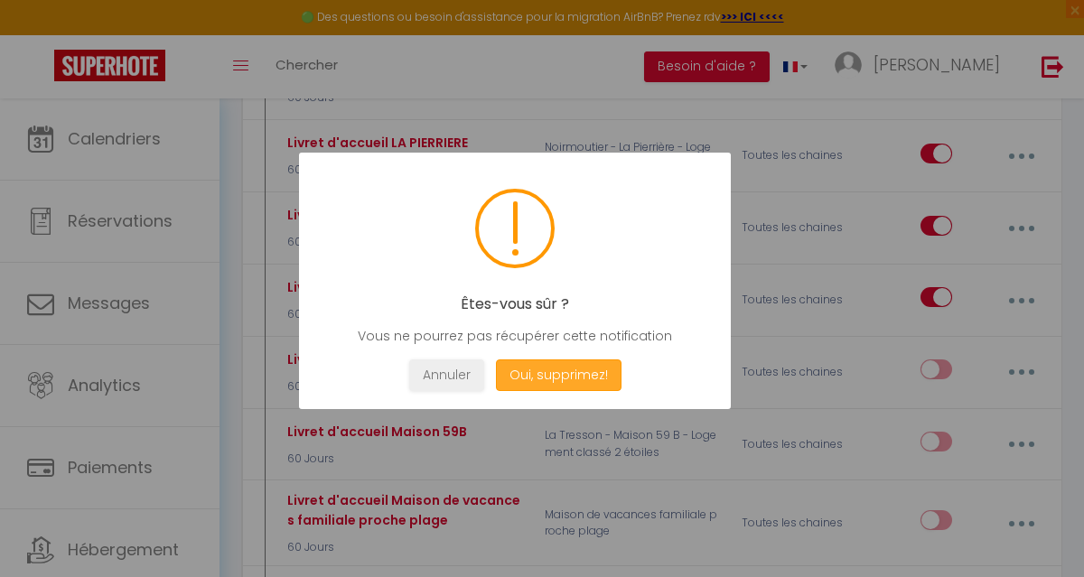
click at [553, 375] on button "Oui, supprimez!" at bounding box center [559, 376] width 126 height 32
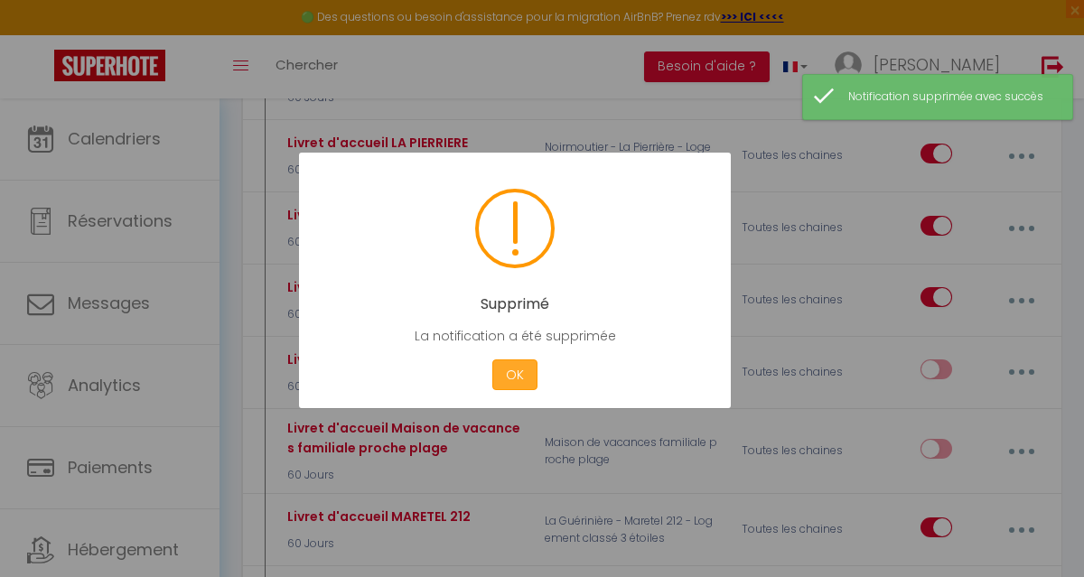
click at [508, 375] on button "OK" at bounding box center [514, 376] width 45 height 32
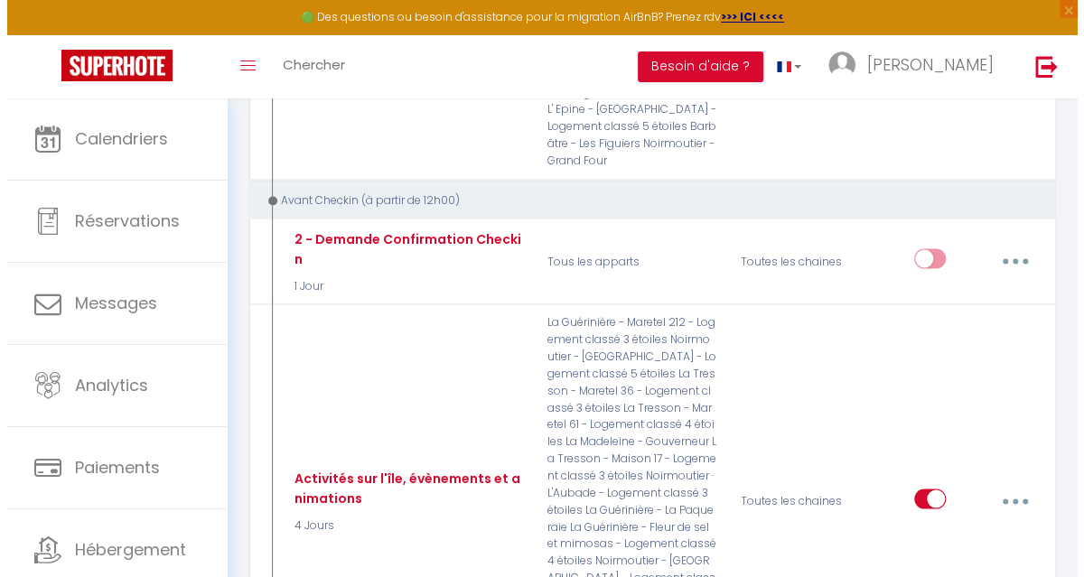
scroll to position [1416, 0]
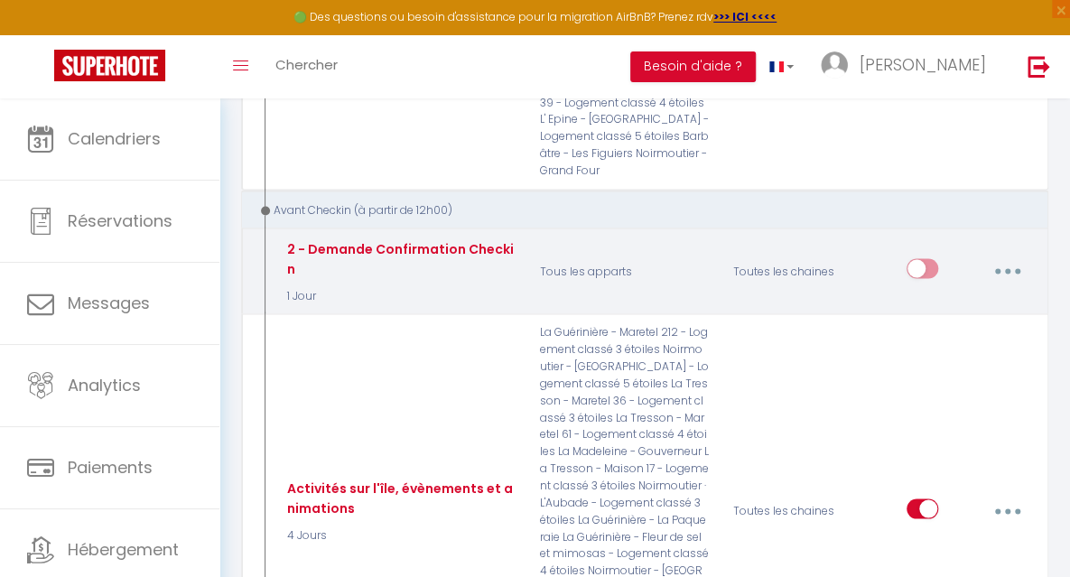
click at [998, 254] on button "button" at bounding box center [1008, 271] width 48 height 34
click at [925, 300] on link "Editer" at bounding box center [960, 315] width 134 height 31
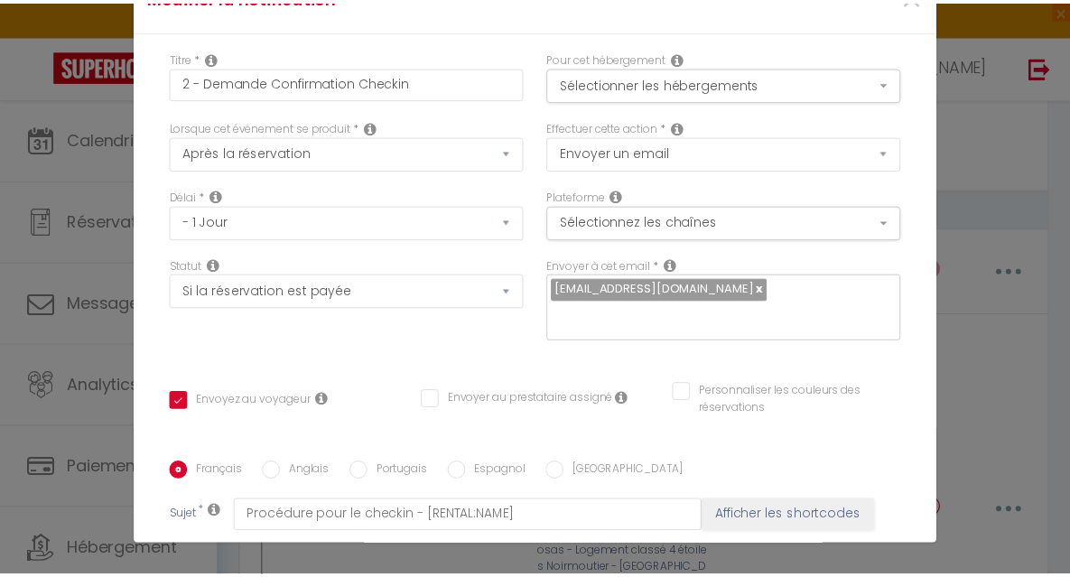
scroll to position [0, 0]
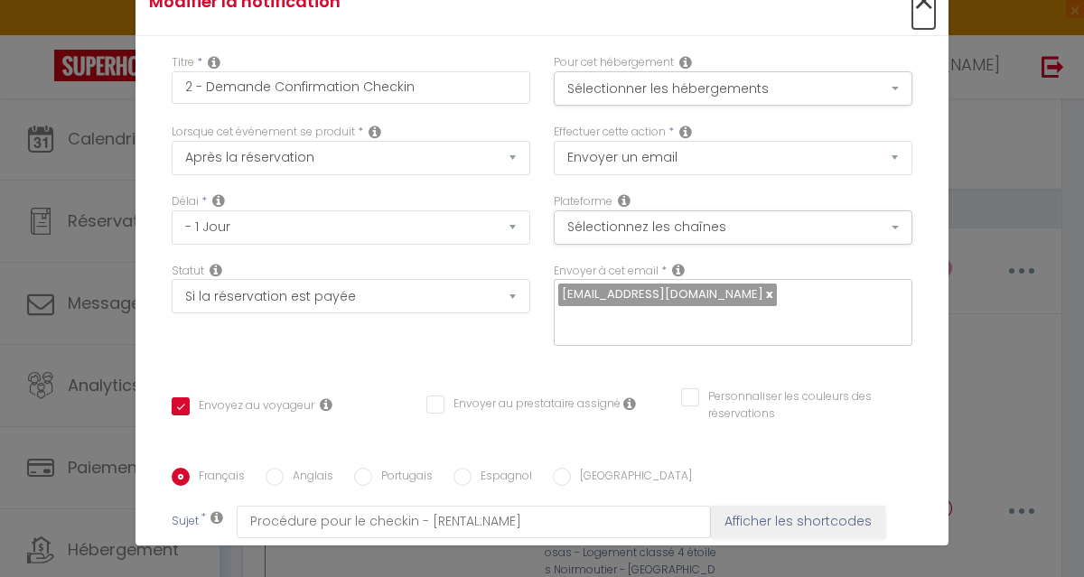
click at [912, 6] on span "×" at bounding box center [923, 2] width 23 height 54
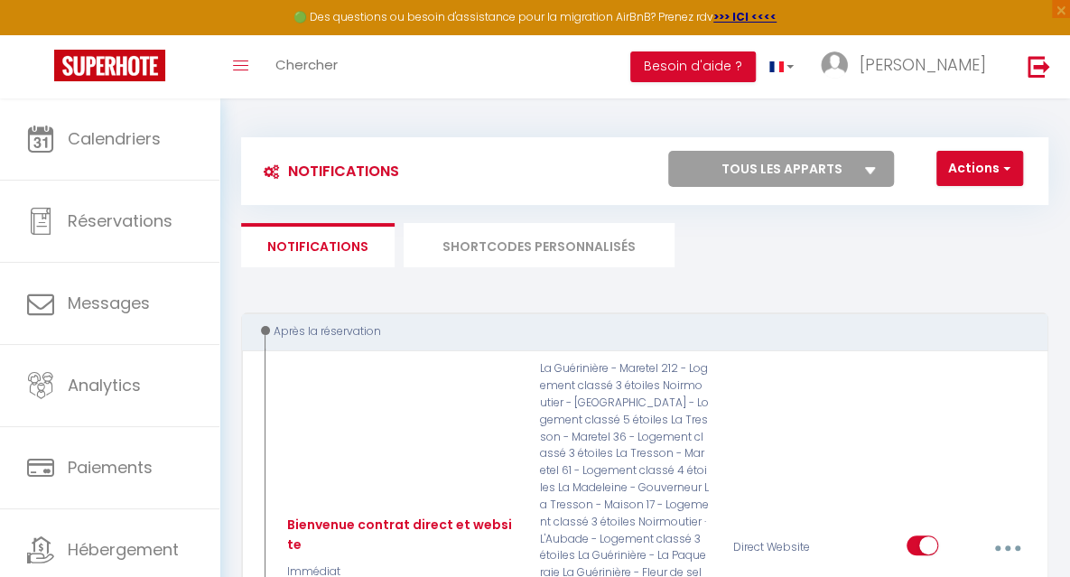
click at [553, 250] on li "SHORTCODES PERSONNALISÉS" at bounding box center [539, 245] width 271 height 44
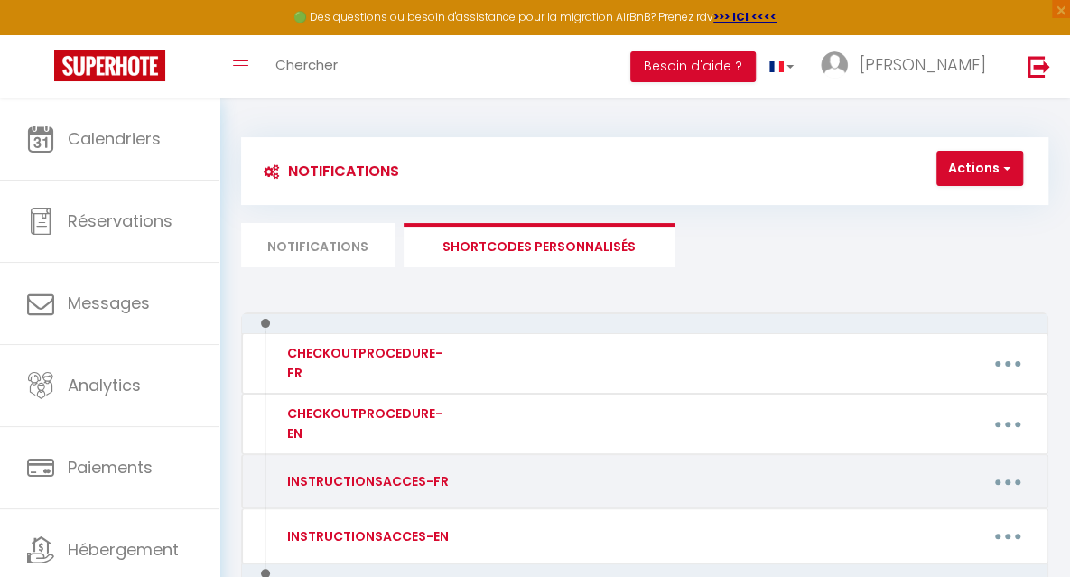
click at [1003, 475] on button "button" at bounding box center [1009, 481] width 48 height 34
click at [913, 525] on link "Editer" at bounding box center [960, 525] width 134 height 31
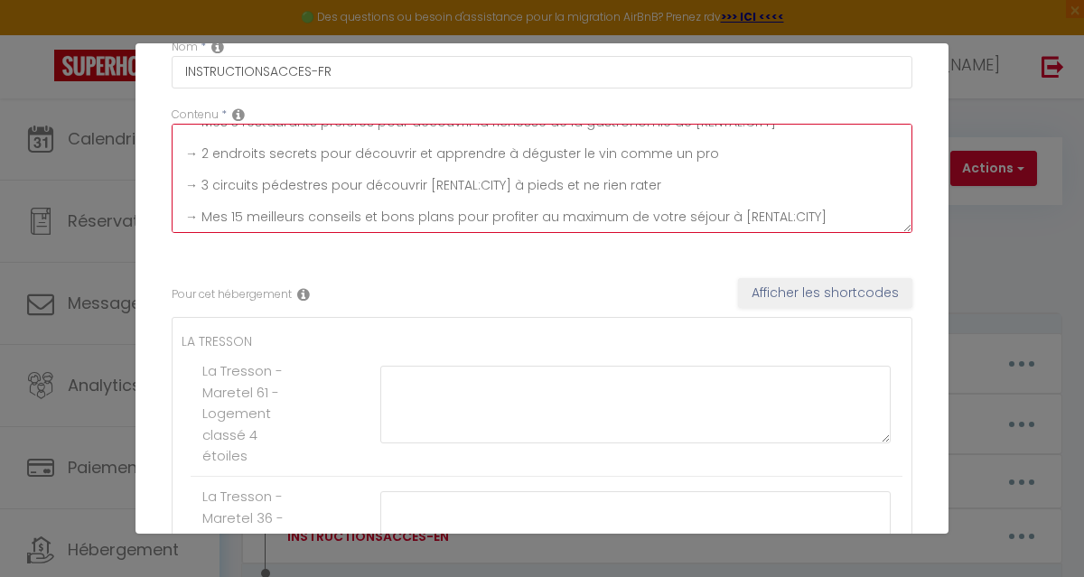
scroll to position [99, 0]
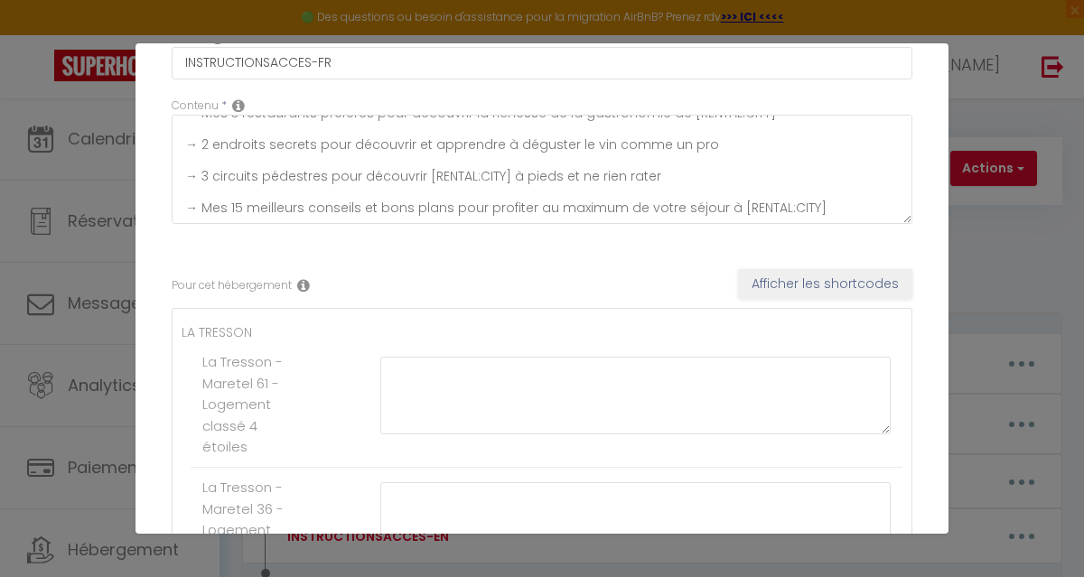
click at [238, 100] on icon at bounding box center [238, 105] width 13 height 14
click at [305, 285] on icon at bounding box center [303, 285] width 13 height 14
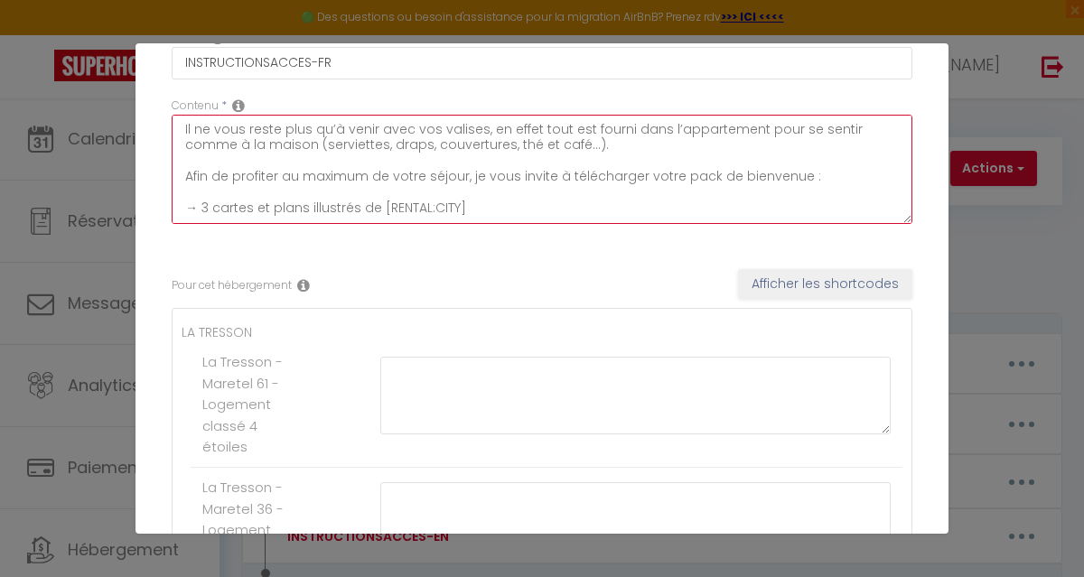
scroll to position [0, 0]
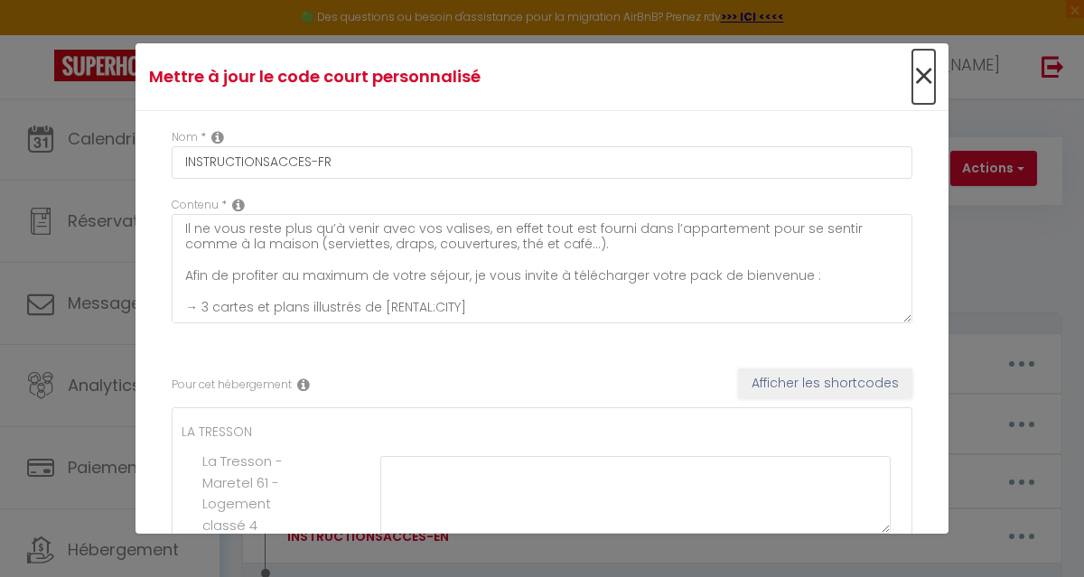
click at [912, 77] on span "×" at bounding box center [923, 77] width 23 height 54
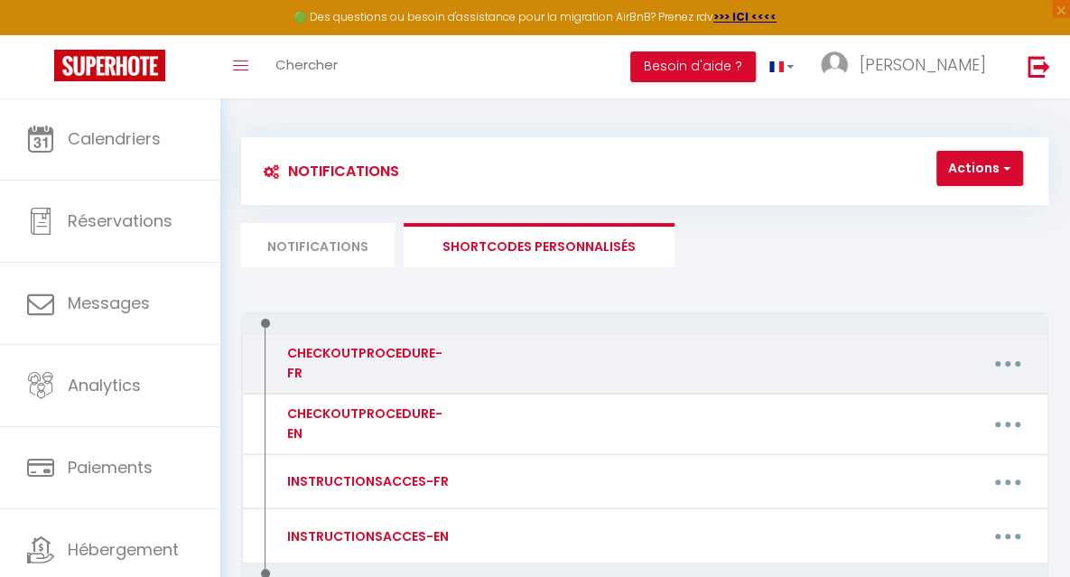
click at [996, 355] on button "button" at bounding box center [1009, 364] width 48 height 34
click at [896, 408] on link "Editer" at bounding box center [960, 407] width 134 height 31
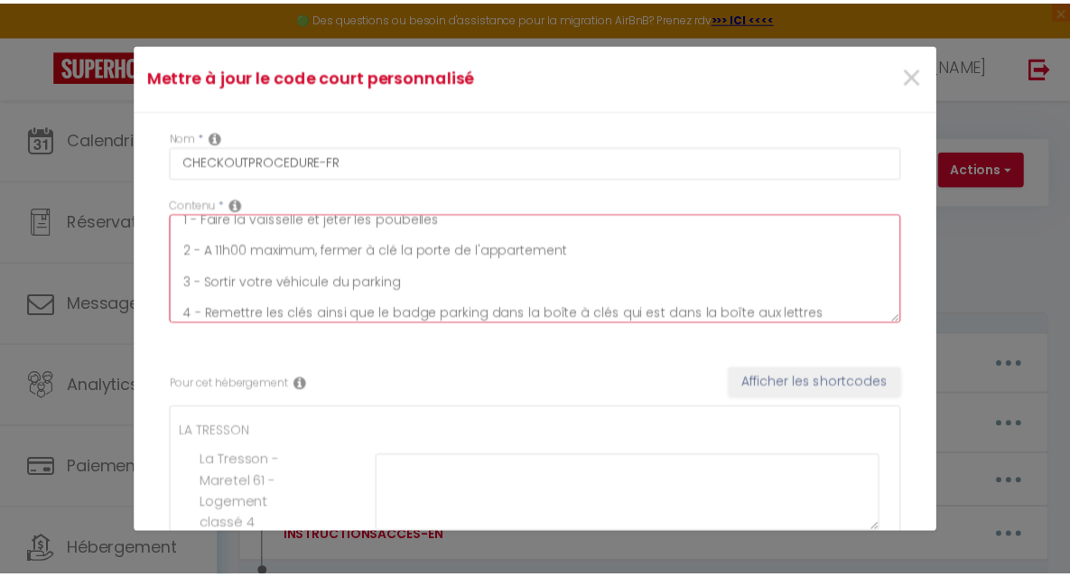
scroll to position [15, 0]
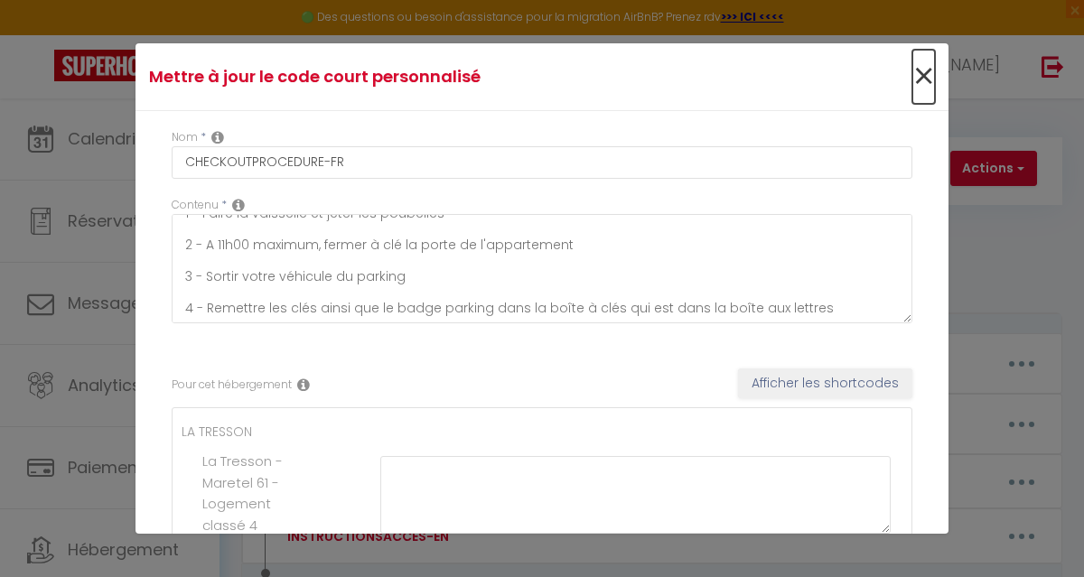
click at [912, 75] on span "×" at bounding box center [923, 77] width 23 height 54
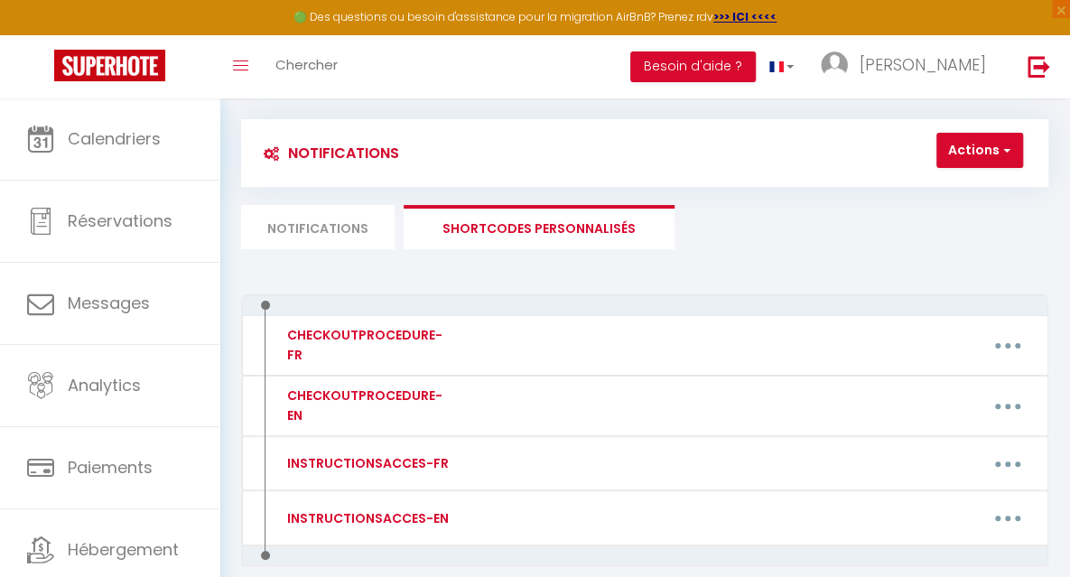
scroll to position [0, 0]
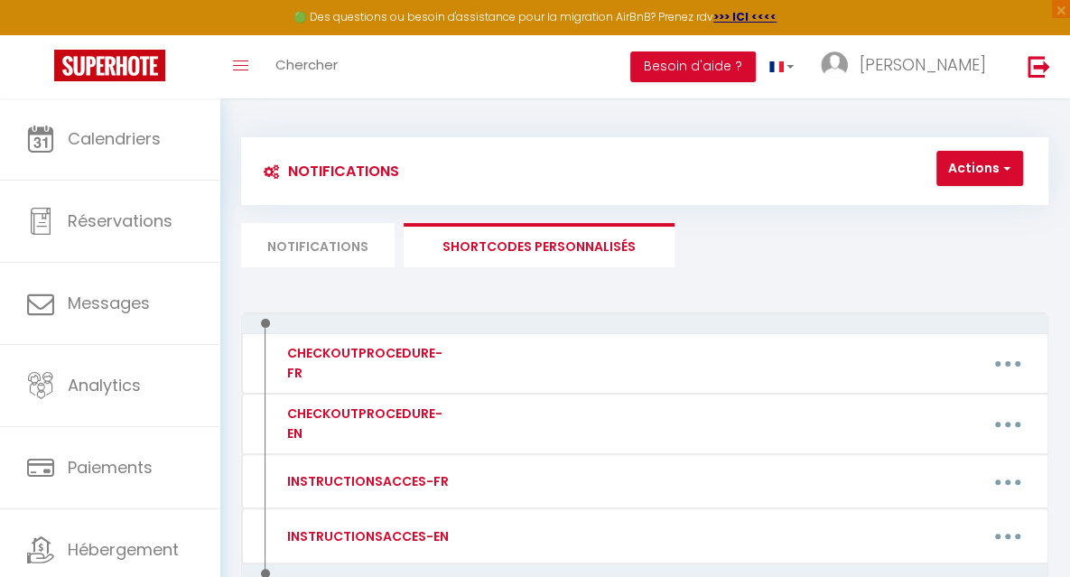
click at [300, 242] on li "Notifications" at bounding box center [318, 245] width 154 height 44
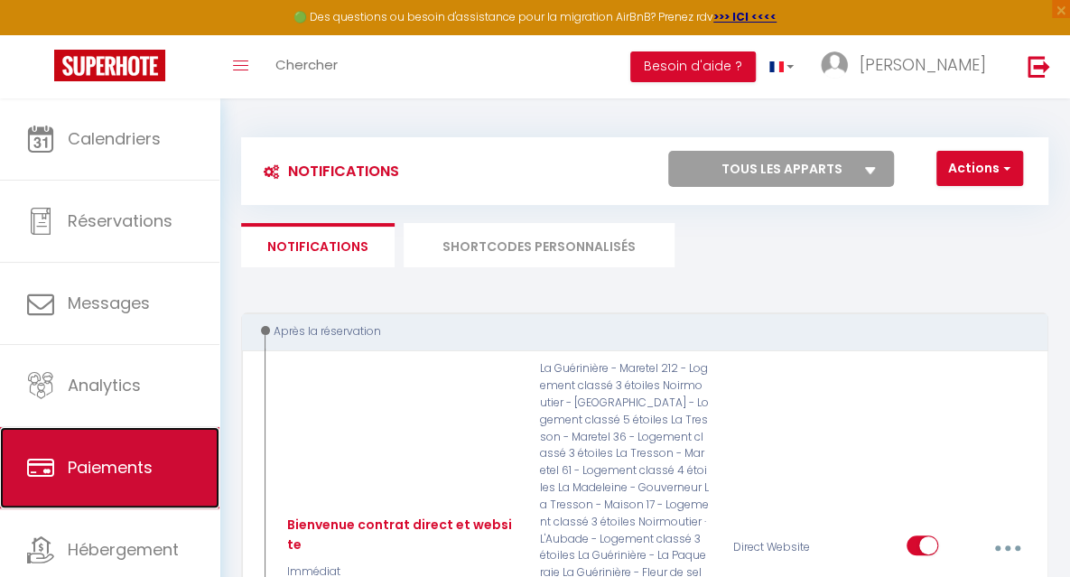
click at [117, 476] on span "Paiements" at bounding box center [110, 467] width 85 height 23
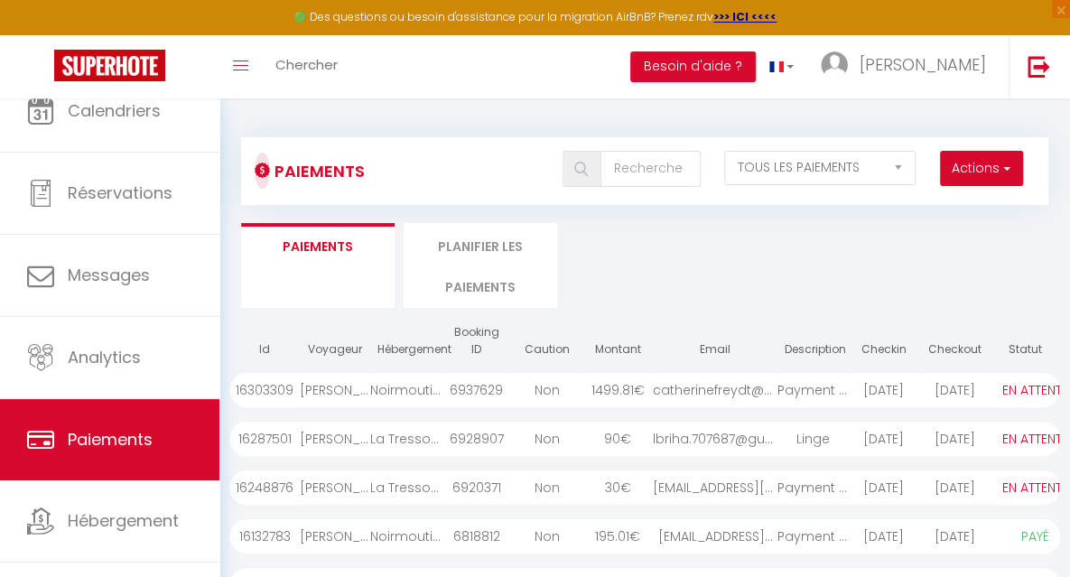
scroll to position [29, 0]
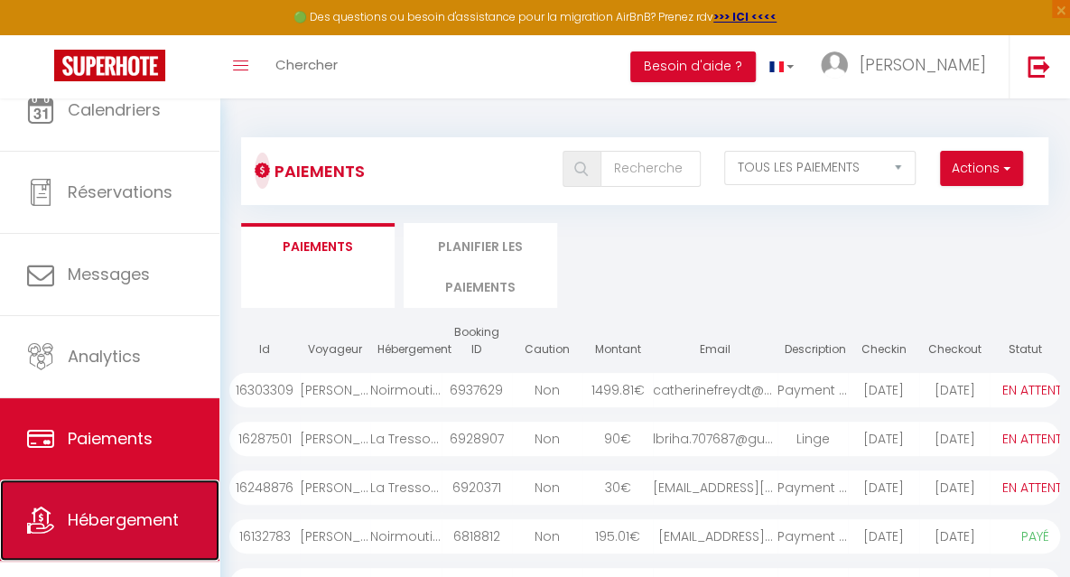
click at [135, 521] on span "Hébergement" at bounding box center [123, 520] width 111 height 23
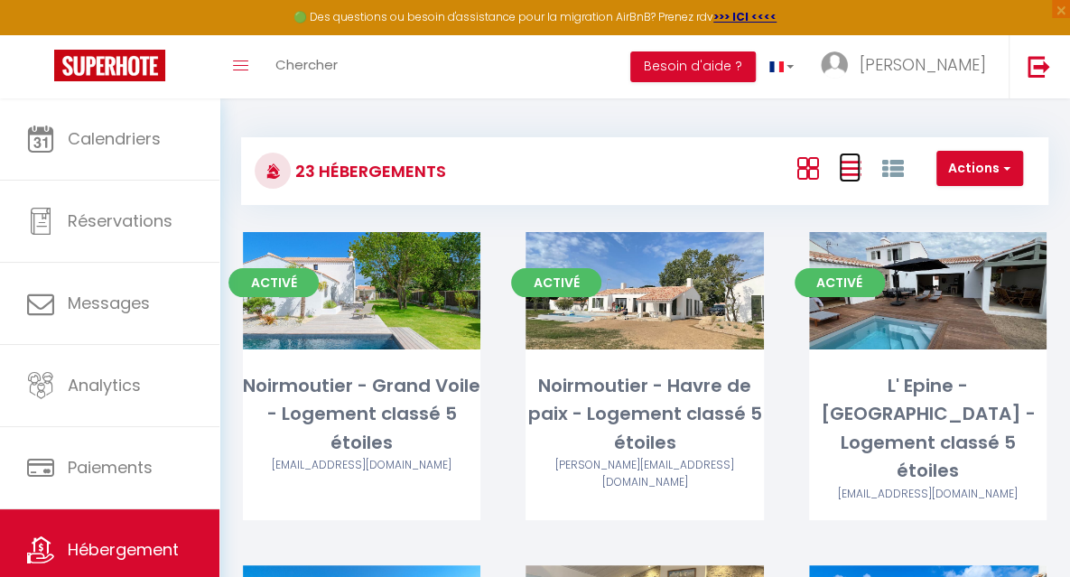
click at [861, 162] on icon at bounding box center [850, 168] width 22 height 23
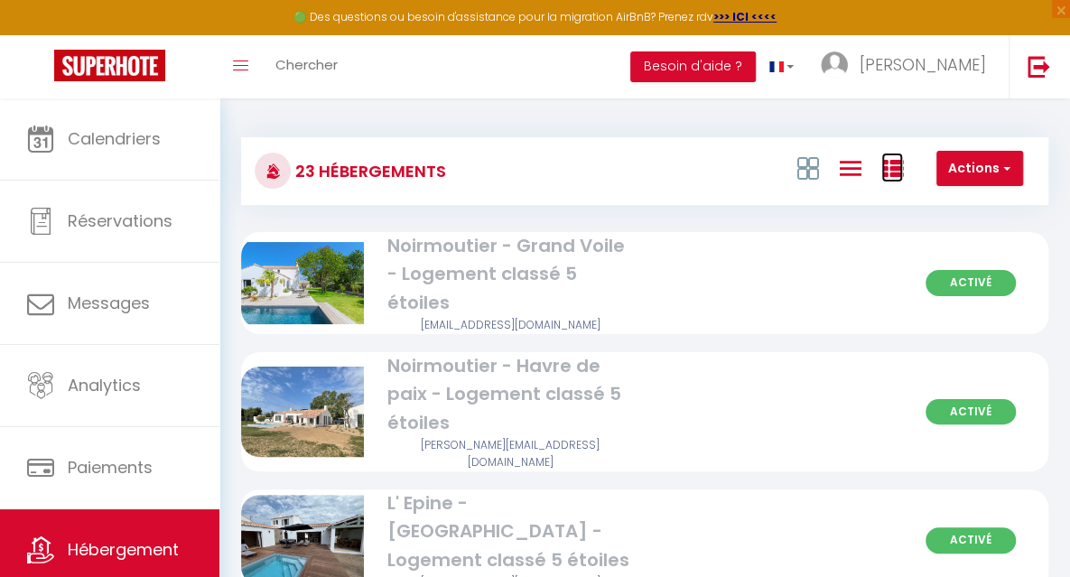
click at [889, 165] on icon at bounding box center [893, 169] width 22 height 22
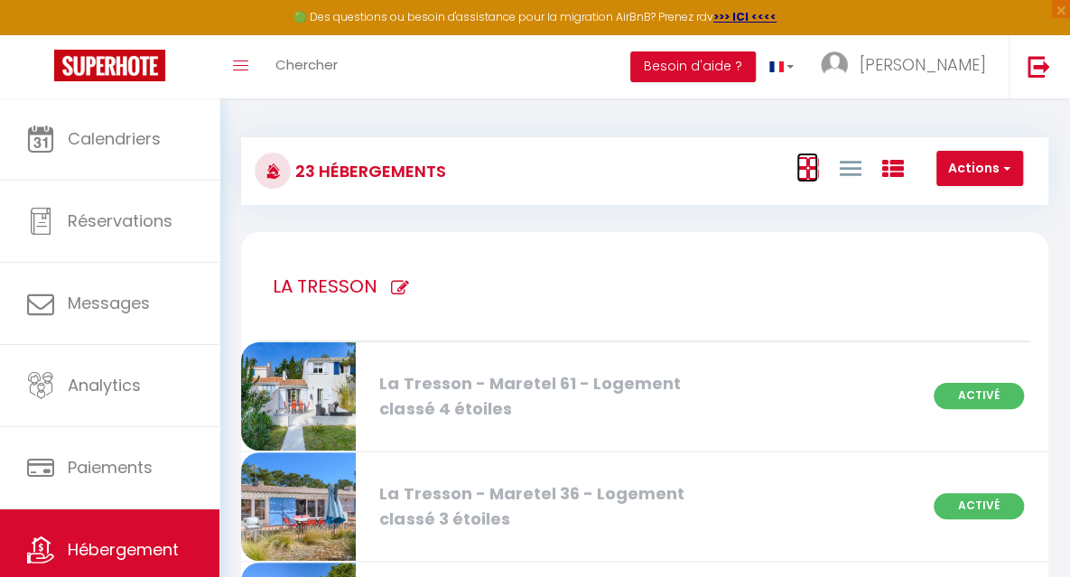
click at [800, 170] on icon at bounding box center [808, 168] width 22 height 23
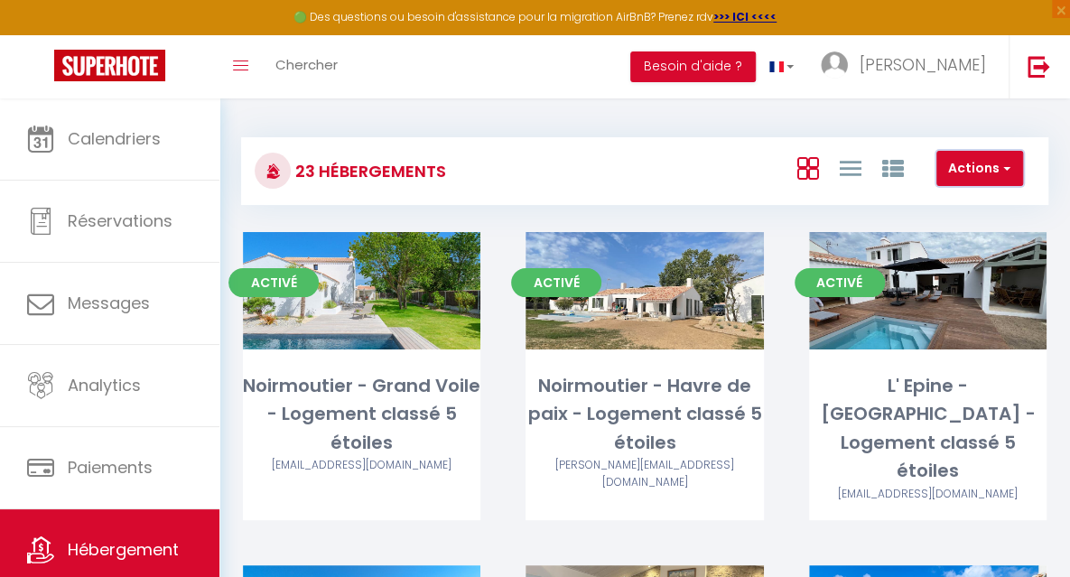
click at [1013, 160] on button "Actions" at bounding box center [980, 169] width 87 height 36
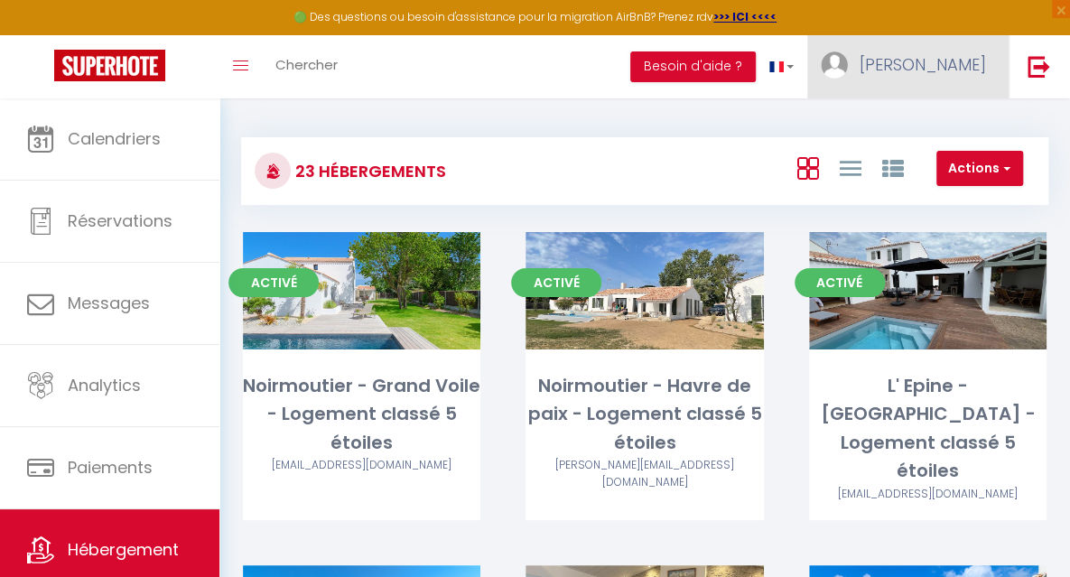
click at [894, 63] on link "[PERSON_NAME]" at bounding box center [908, 66] width 201 height 63
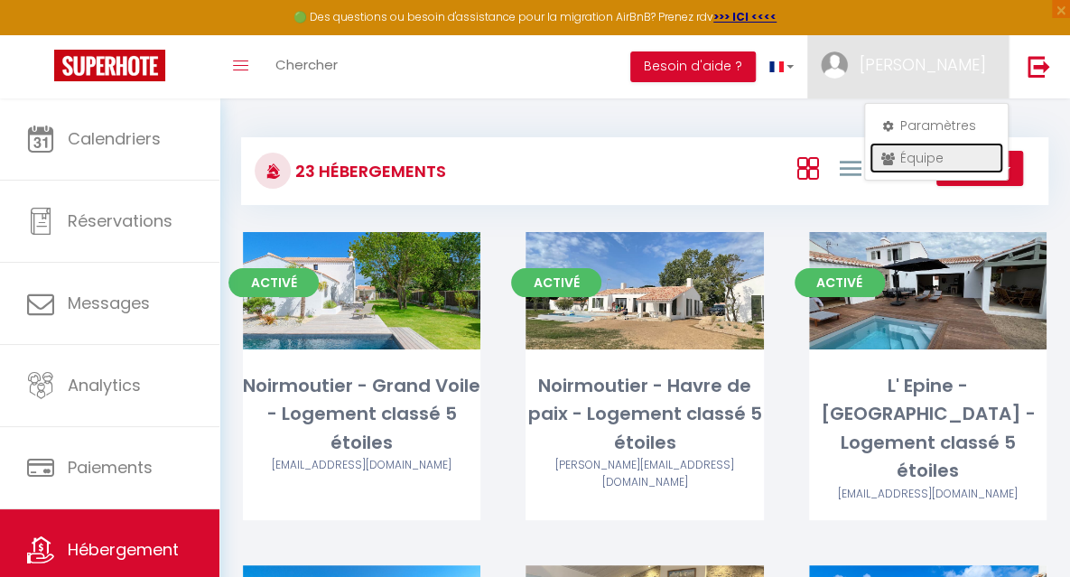
click at [910, 156] on link "Équipe" at bounding box center [937, 158] width 134 height 31
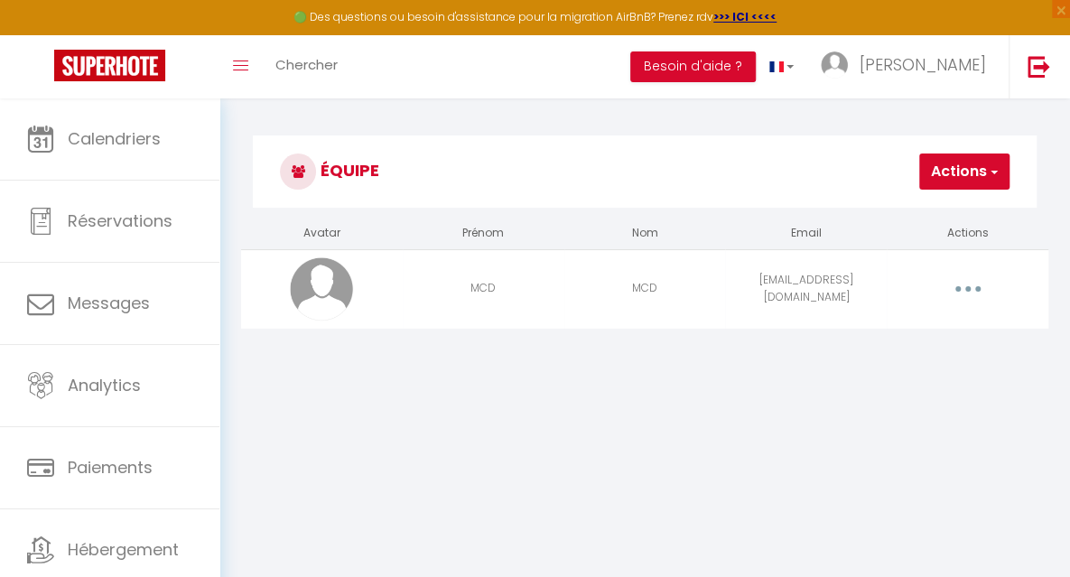
click at [974, 288] on button "button" at bounding box center [968, 289] width 48 height 34
click at [880, 326] on link "Editer" at bounding box center [920, 333] width 134 height 31
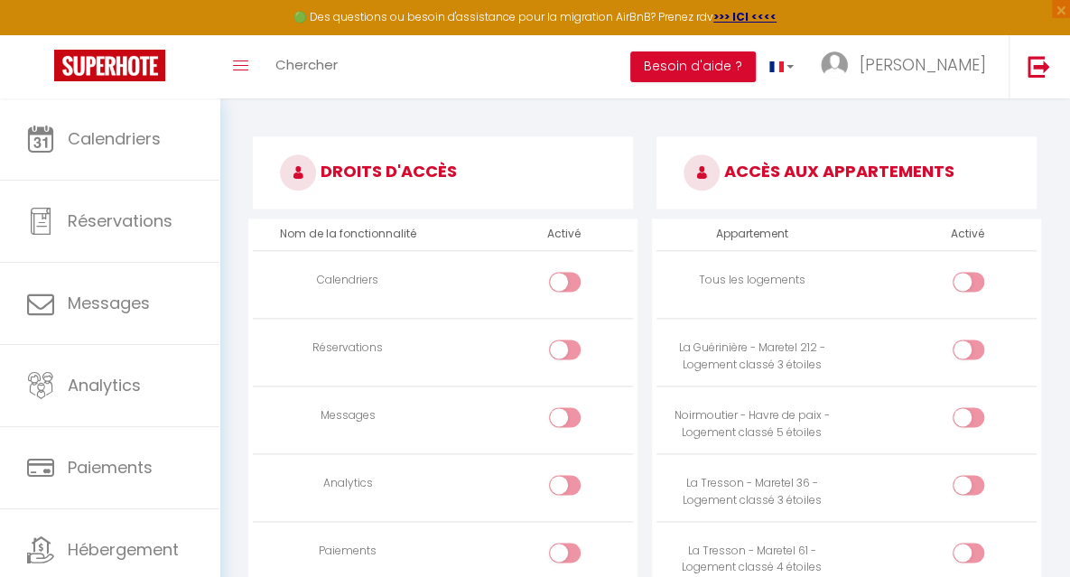
scroll to position [945, 0]
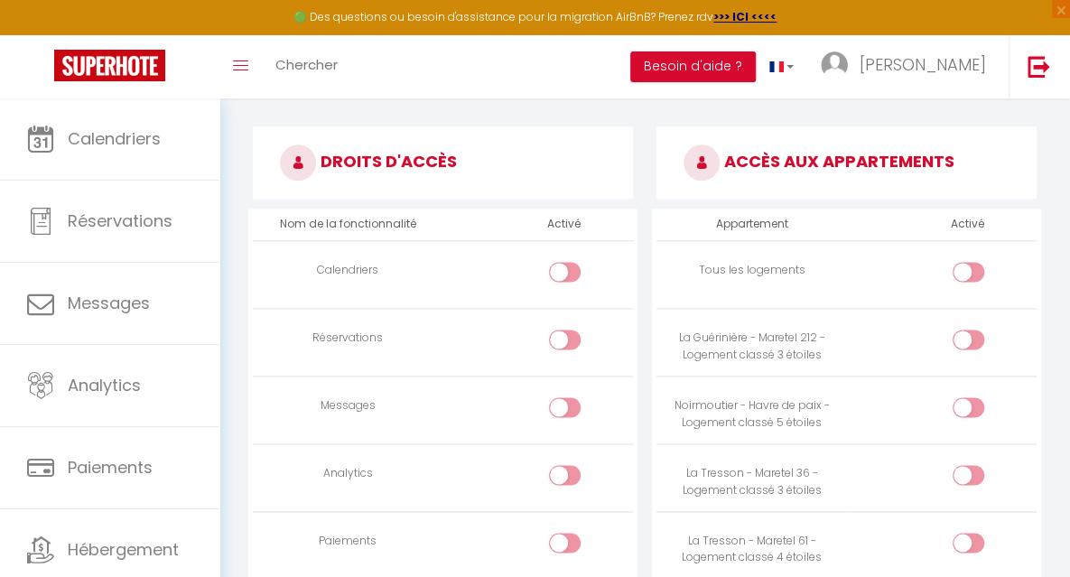
click at [576, 269] on input "checkbox" at bounding box center [581, 275] width 32 height 27
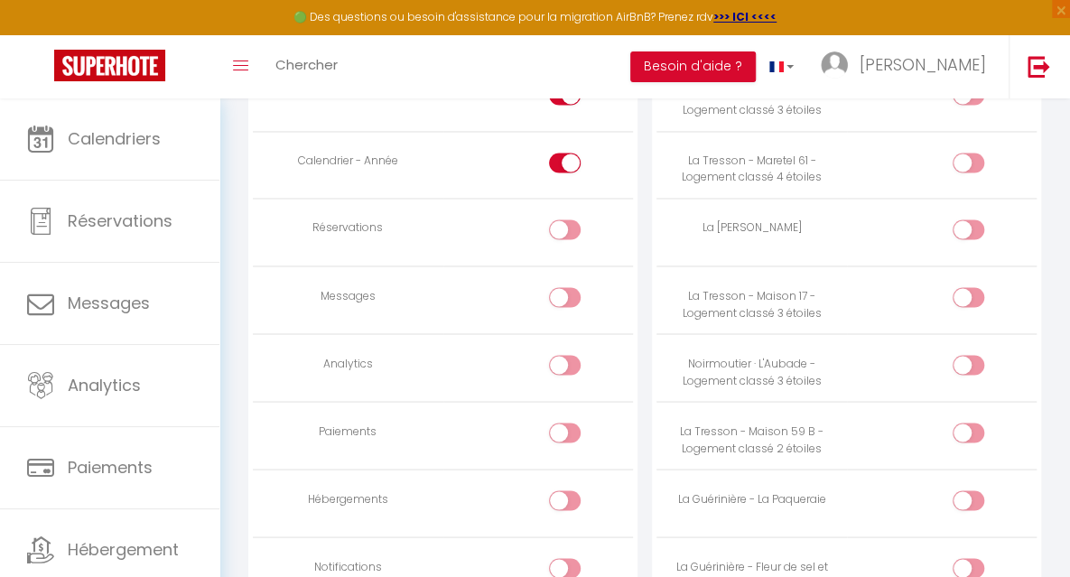
scroll to position [1328, 0]
click at [577, 220] on input "checkbox" at bounding box center [581, 230] width 32 height 27
click at [573, 290] on input "checkbox" at bounding box center [581, 298] width 32 height 27
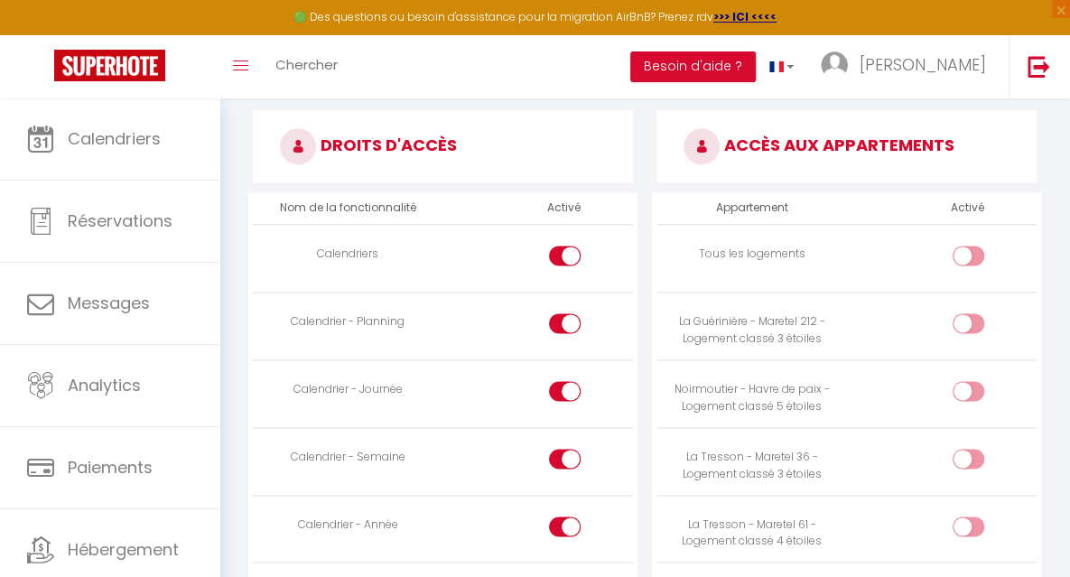
scroll to position [967, 0]
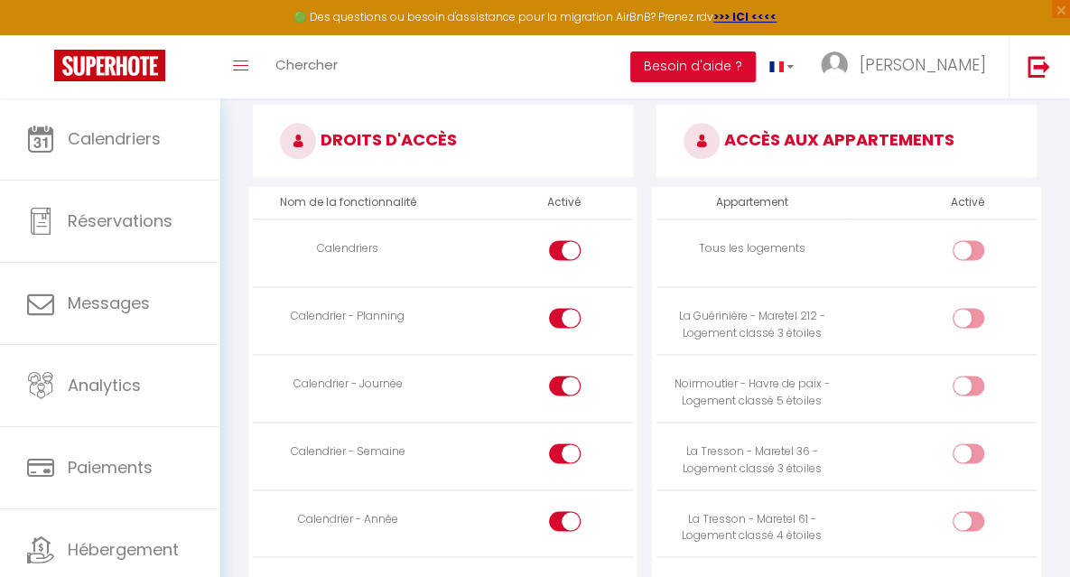
click at [551, 249] on div at bounding box center [565, 250] width 32 height 20
click at [565, 249] on input "checkbox" at bounding box center [581, 253] width 32 height 27
click at [551, 317] on div at bounding box center [565, 318] width 32 height 20
click at [565, 317] on input "checkbox" at bounding box center [581, 321] width 32 height 27
click at [553, 379] on div at bounding box center [565, 386] width 32 height 20
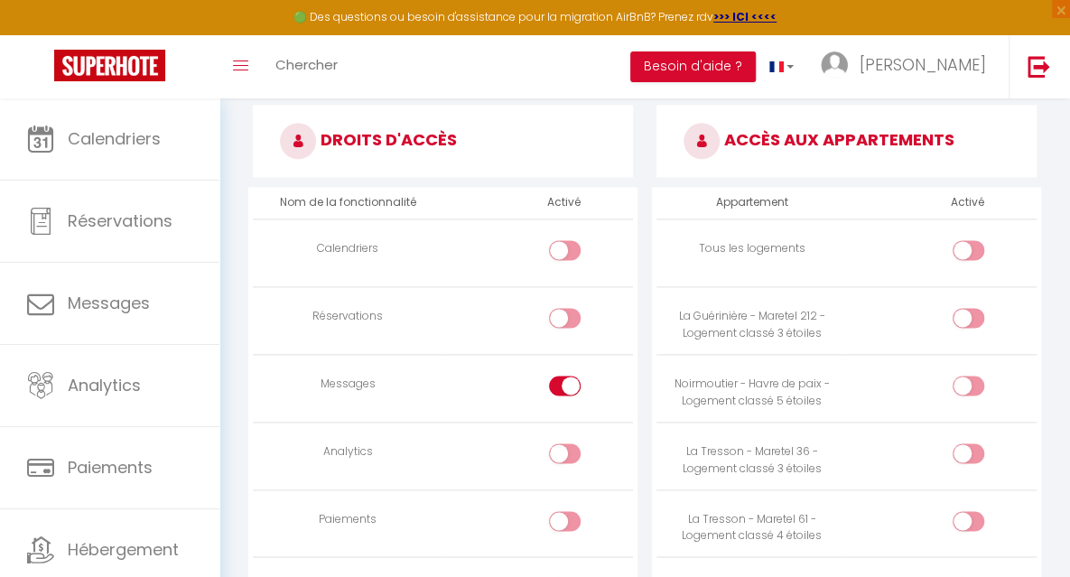
click at [565, 379] on input "checkbox" at bounding box center [581, 389] width 32 height 27
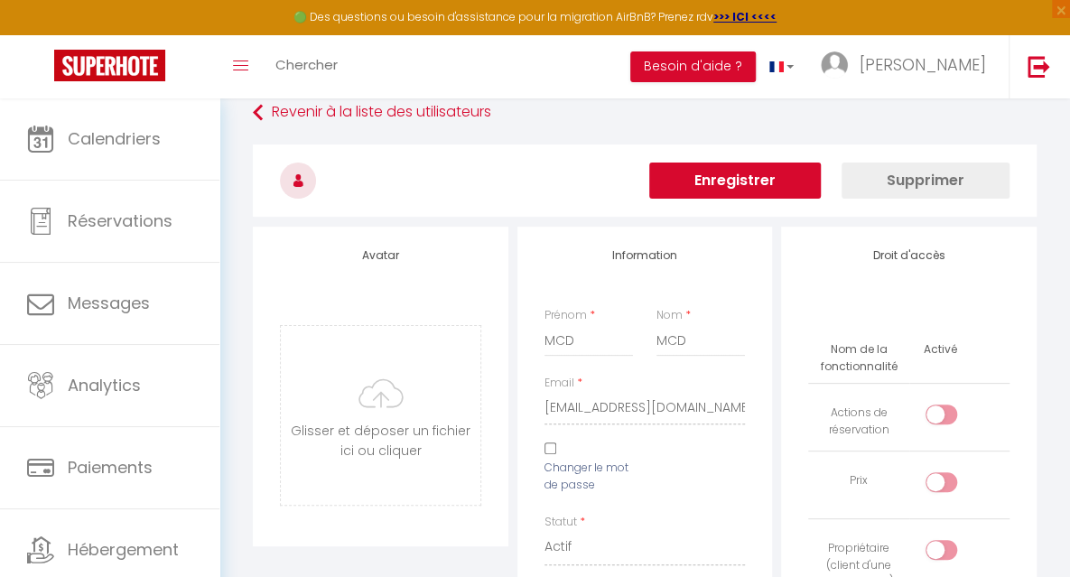
scroll to position [14, 0]
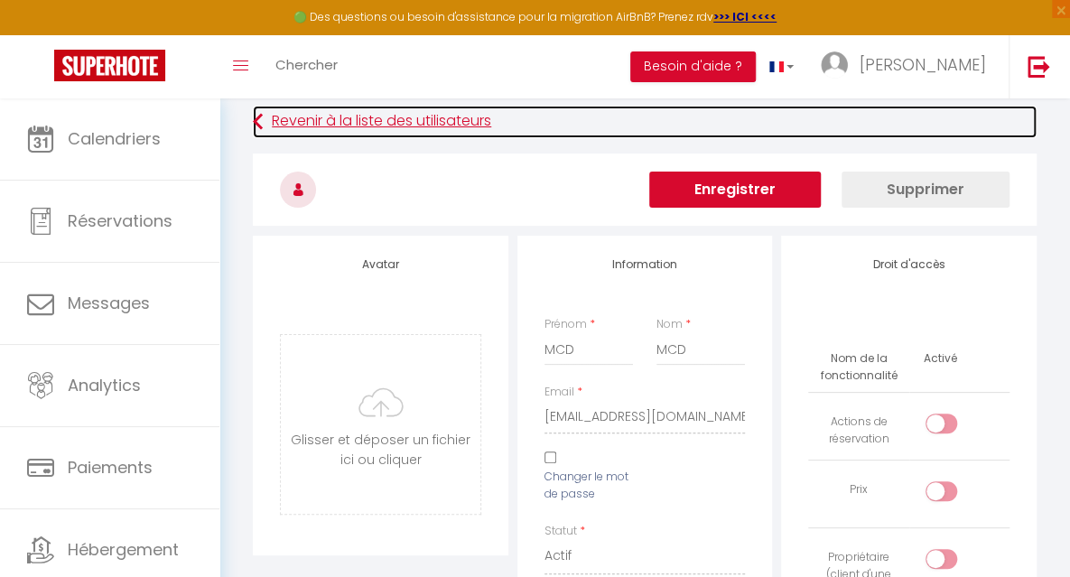
click at [266, 118] on link "Revenir à la liste des utilisateurs" at bounding box center [645, 122] width 784 height 33
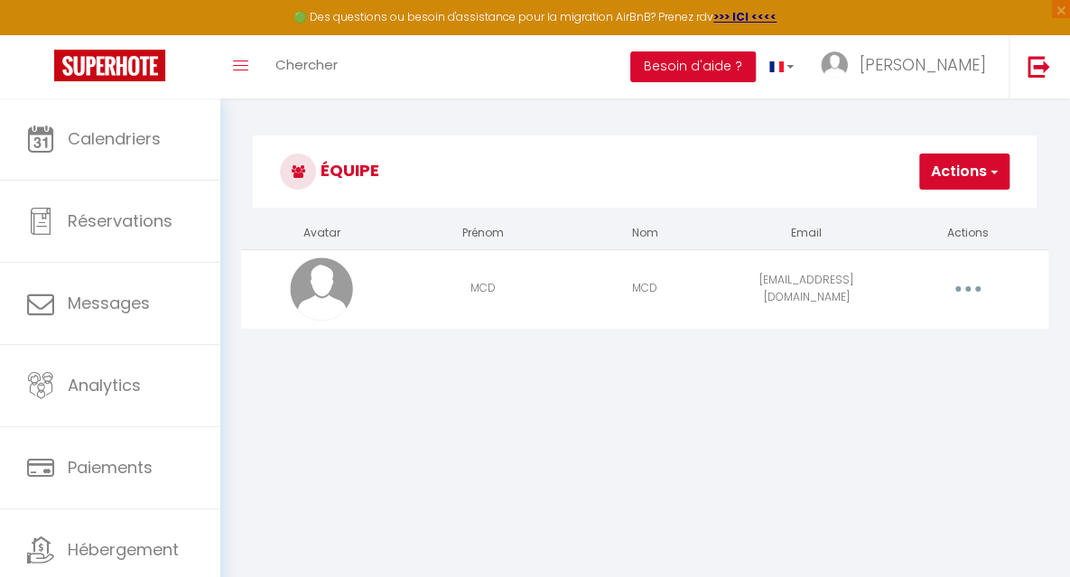
click at [966, 283] on button "button" at bounding box center [968, 289] width 48 height 34
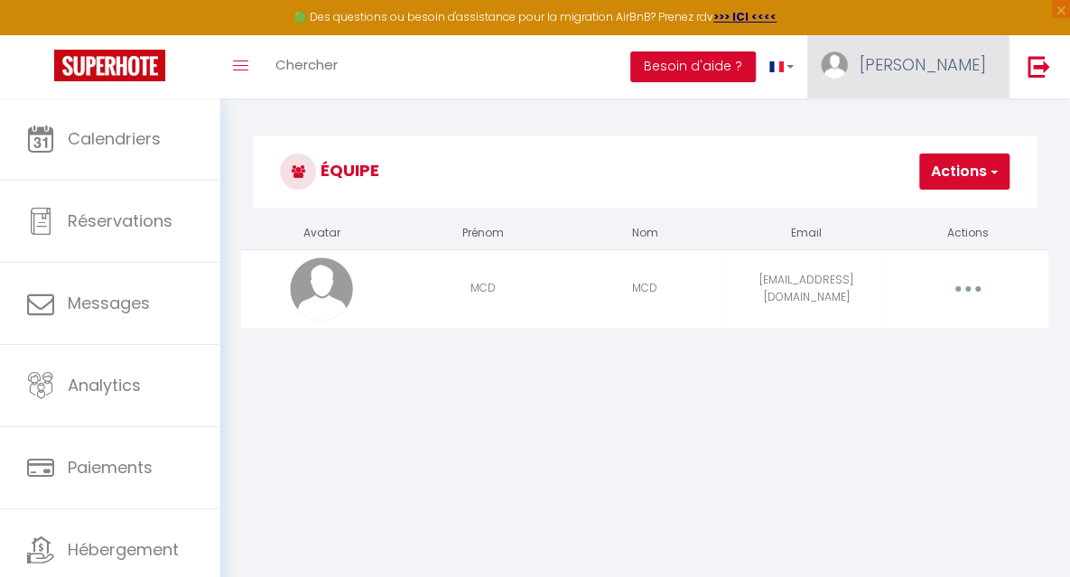
click at [898, 71] on span "[PERSON_NAME]" at bounding box center [923, 64] width 126 height 23
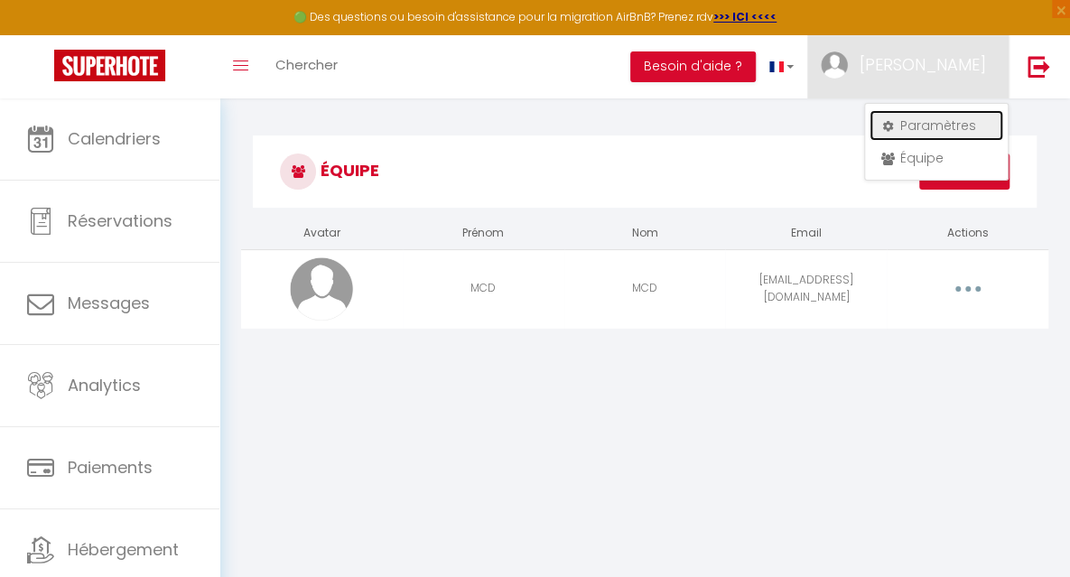
click at [922, 121] on link "Paramètres" at bounding box center [937, 125] width 134 height 31
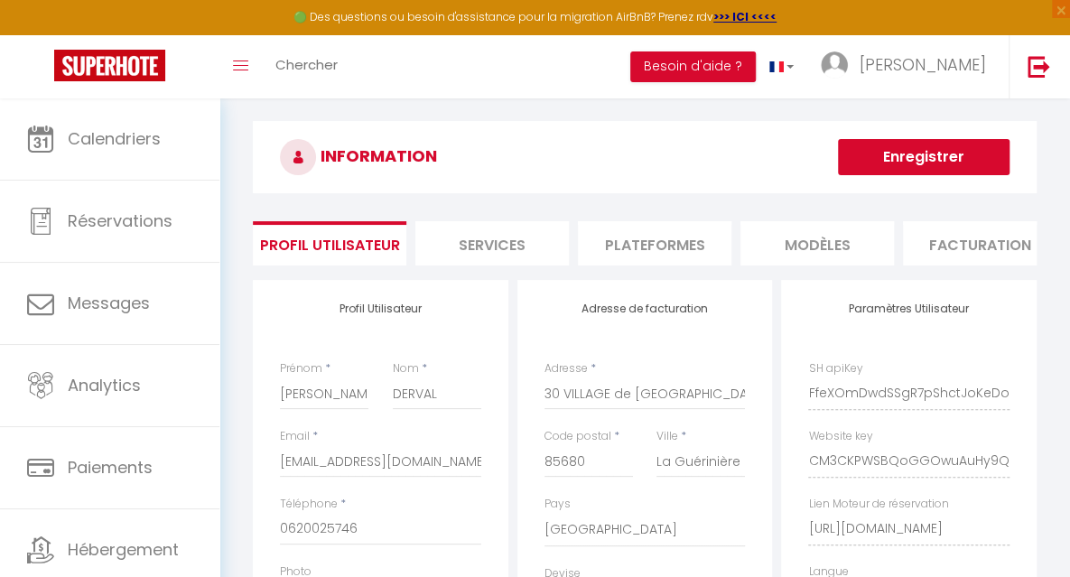
scroll to position [12, 0]
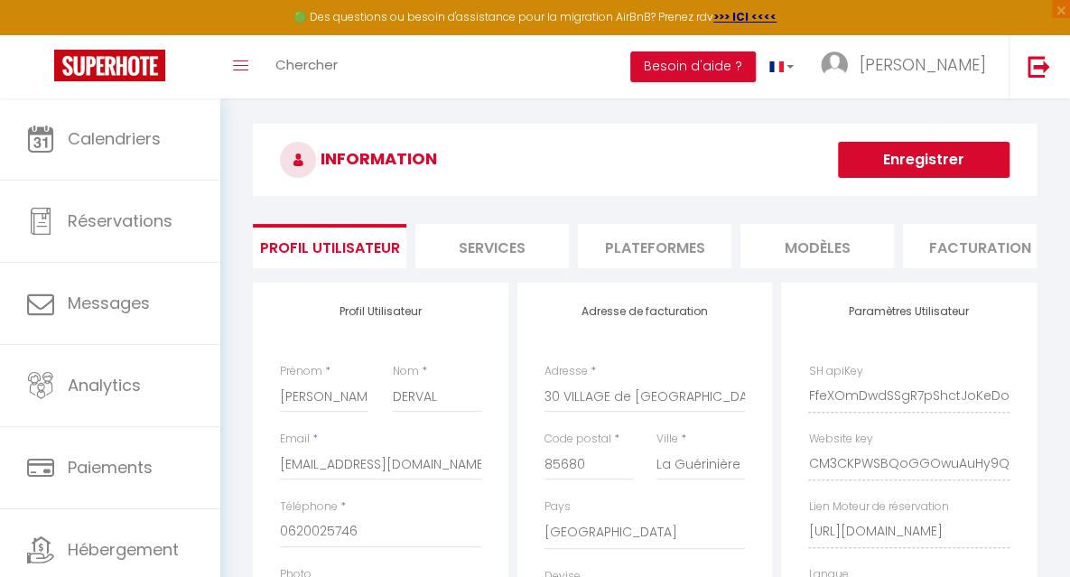
click at [482, 248] on li "Services" at bounding box center [493, 246] width 154 height 44
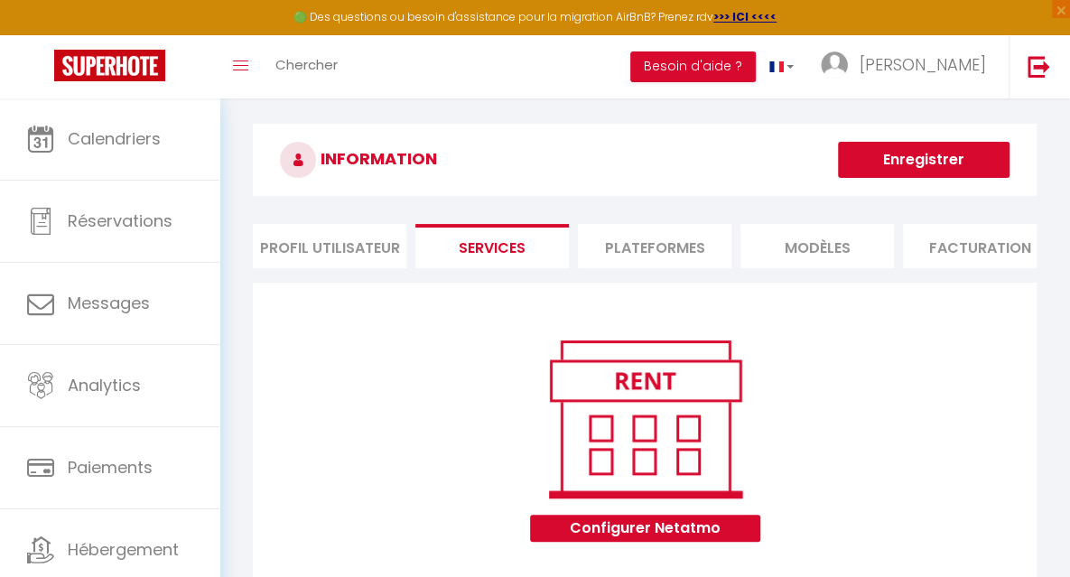
click at [641, 246] on li "Plateformes" at bounding box center [655, 246] width 154 height 44
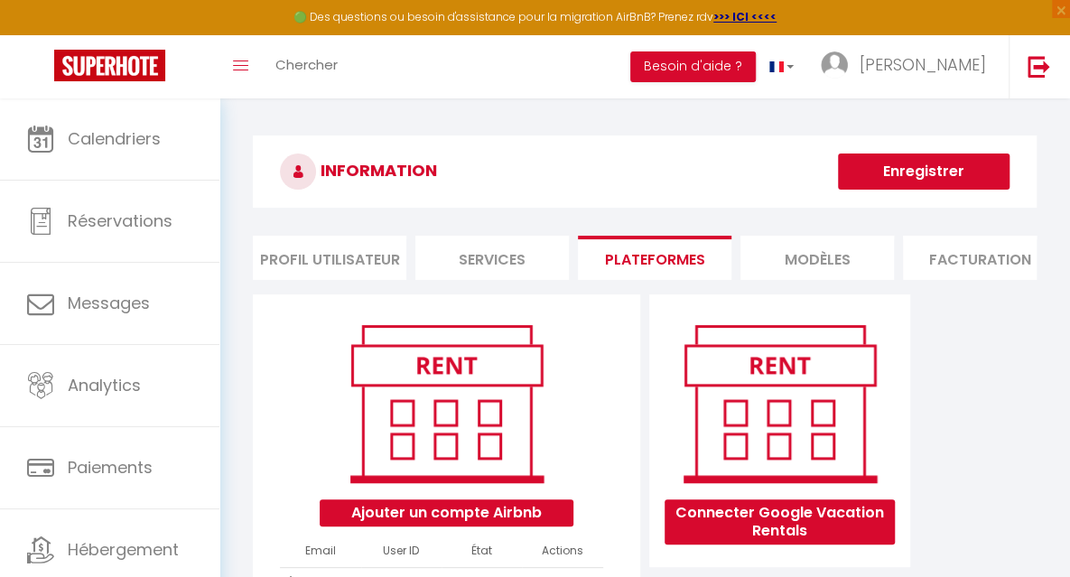
click at [794, 266] on li "MODÈLES" at bounding box center [818, 258] width 154 height 44
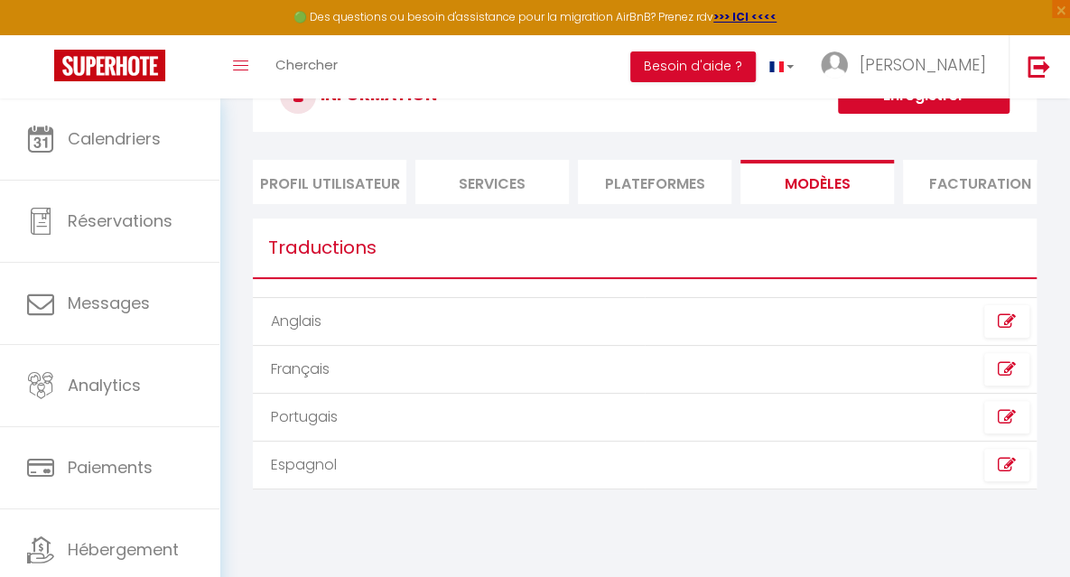
scroll to position [87, 0]
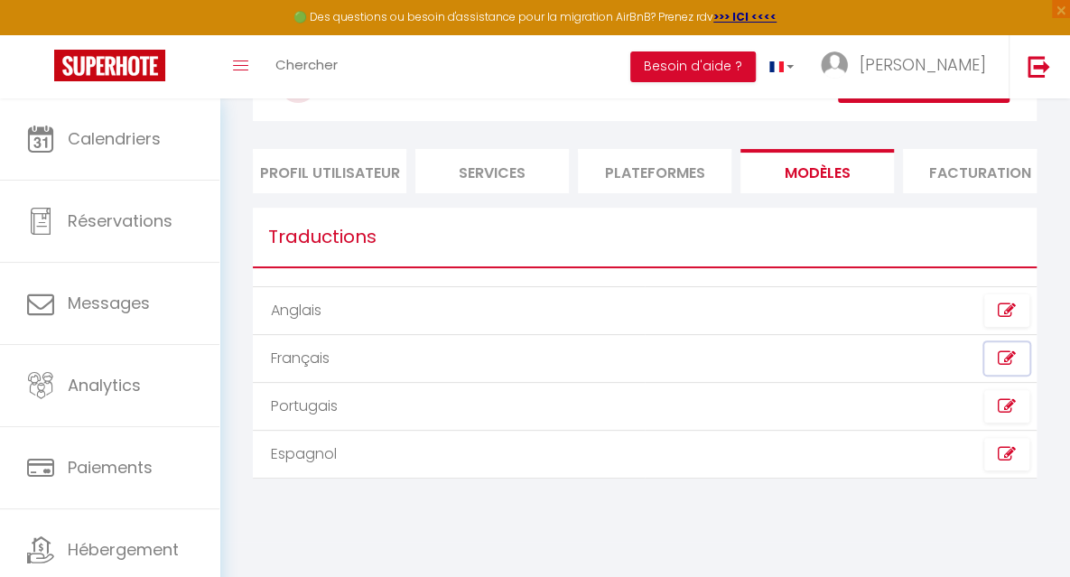
click at [1001, 368] on icon at bounding box center [1007, 359] width 18 height 18
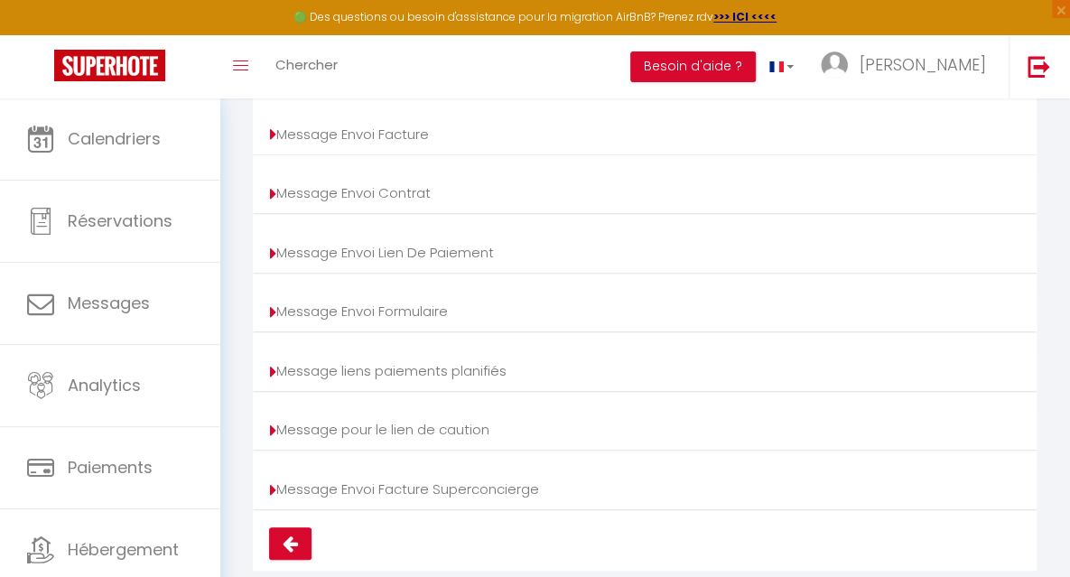
scroll to position [264, 0]
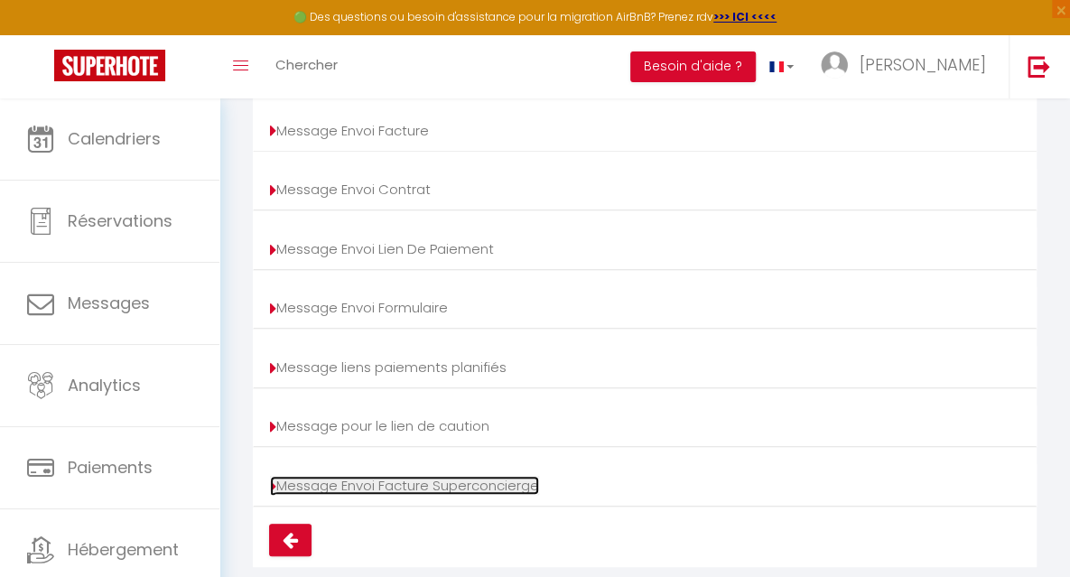
click at [454, 492] on link "Message Envoi Facture Superconcierge" at bounding box center [404, 485] width 269 height 19
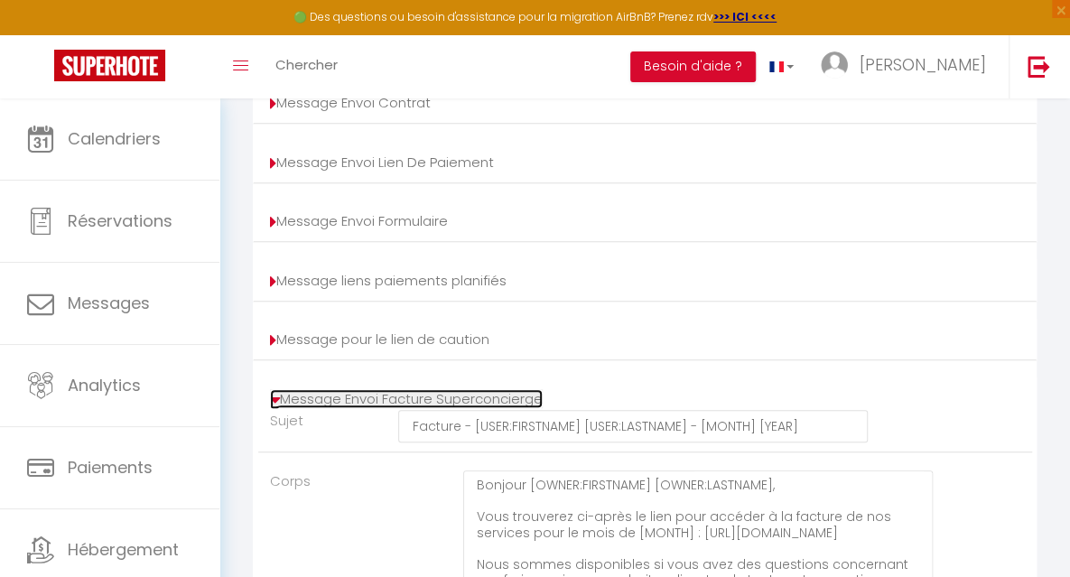
scroll to position [349, 0]
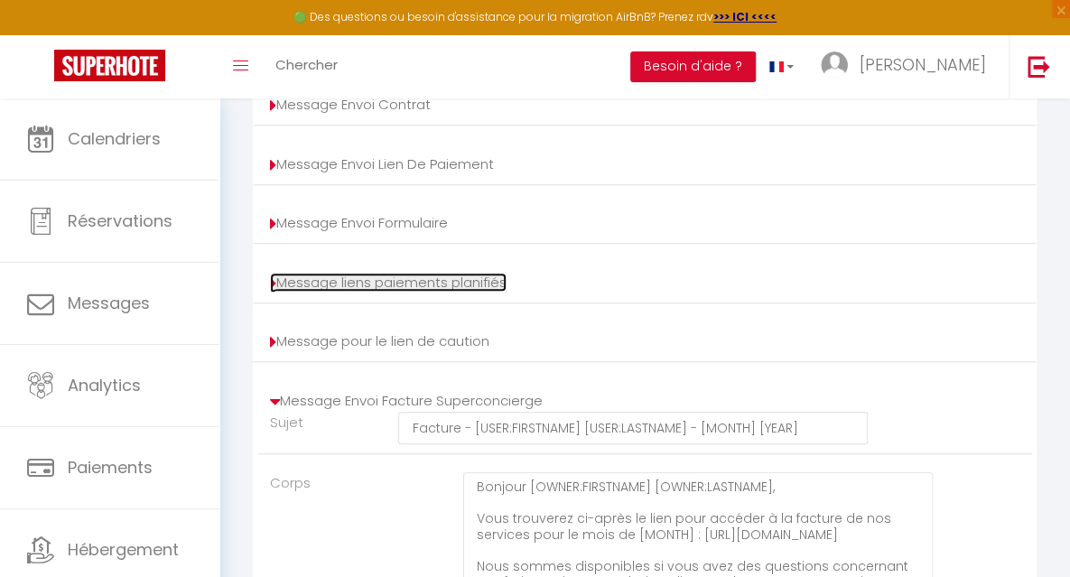
click at [464, 292] on link "Message liens paiements planifiés" at bounding box center [388, 282] width 237 height 19
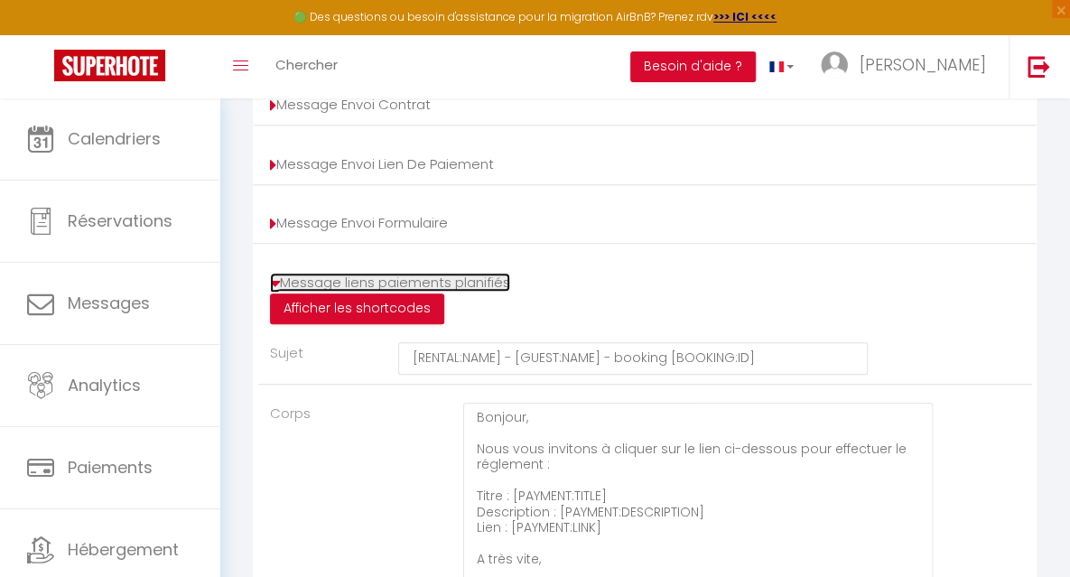
click at [278, 291] on icon at bounding box center [275, 284] width 10 height 18
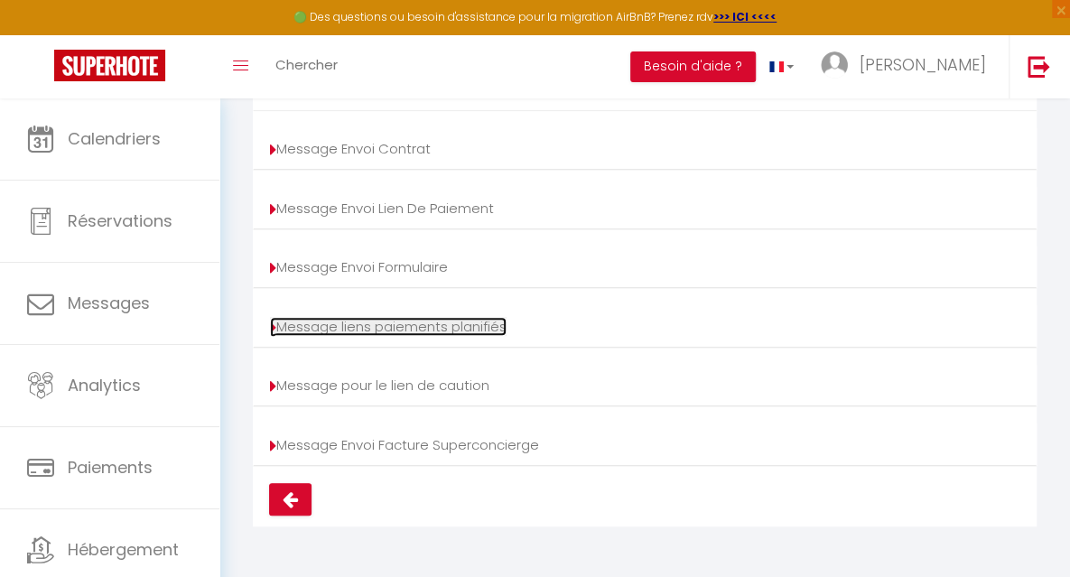
scroll to position [313, 0]
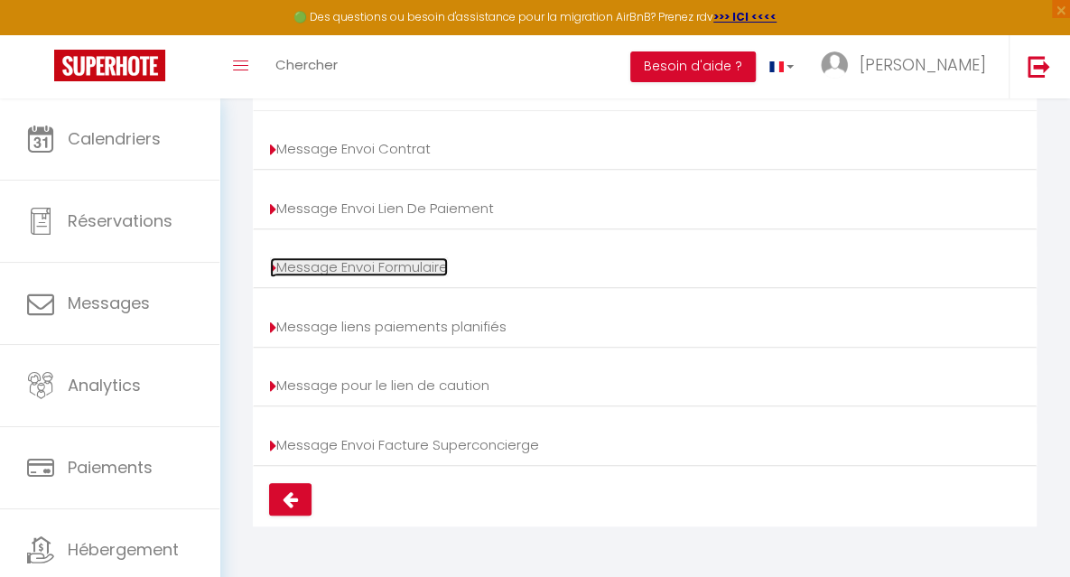
click at [275, 276] on icon at bounding box center [273, 268] width 6 height 18
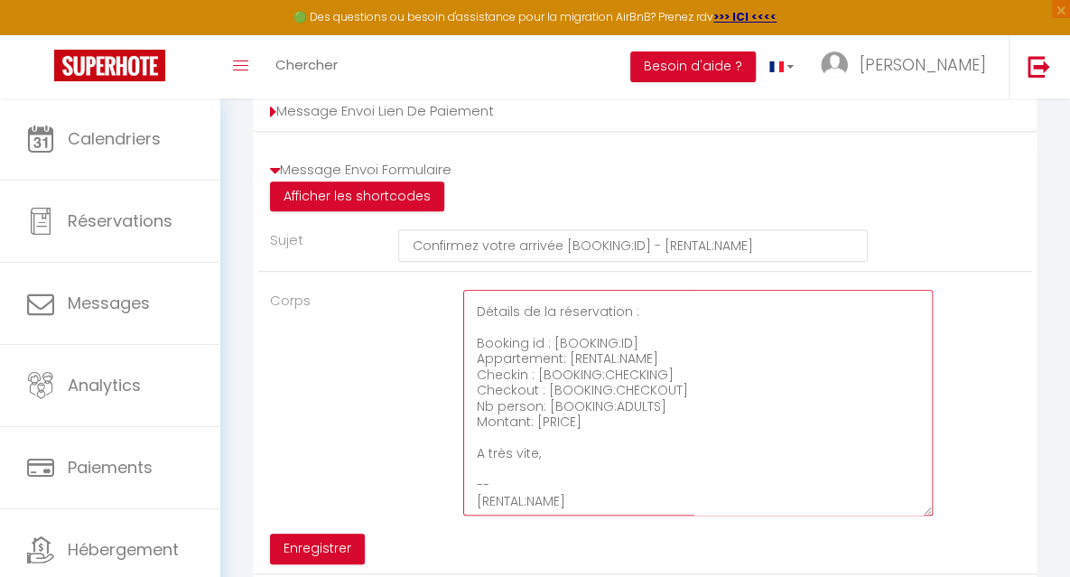
scroll to position [0, 0]
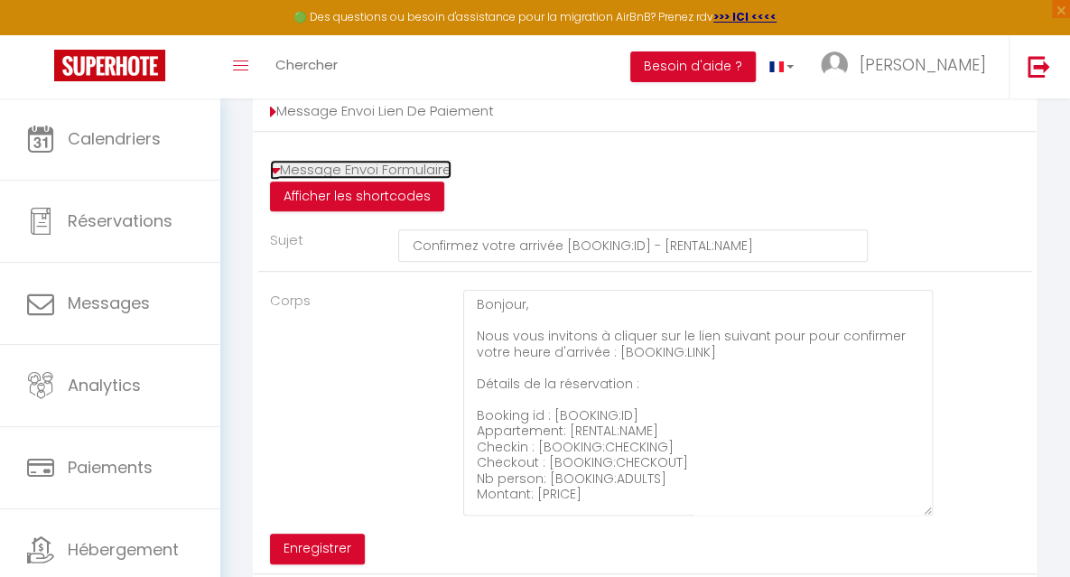
click at [277, 179] on icon at bounding box center [275, 171] width 10 height 18
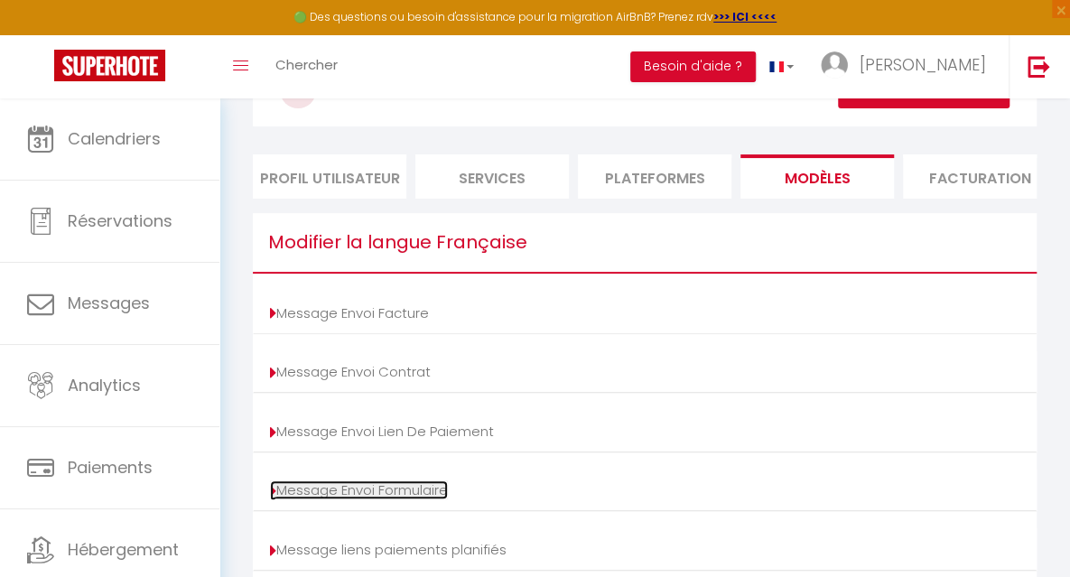
scroll to position [14, 0]
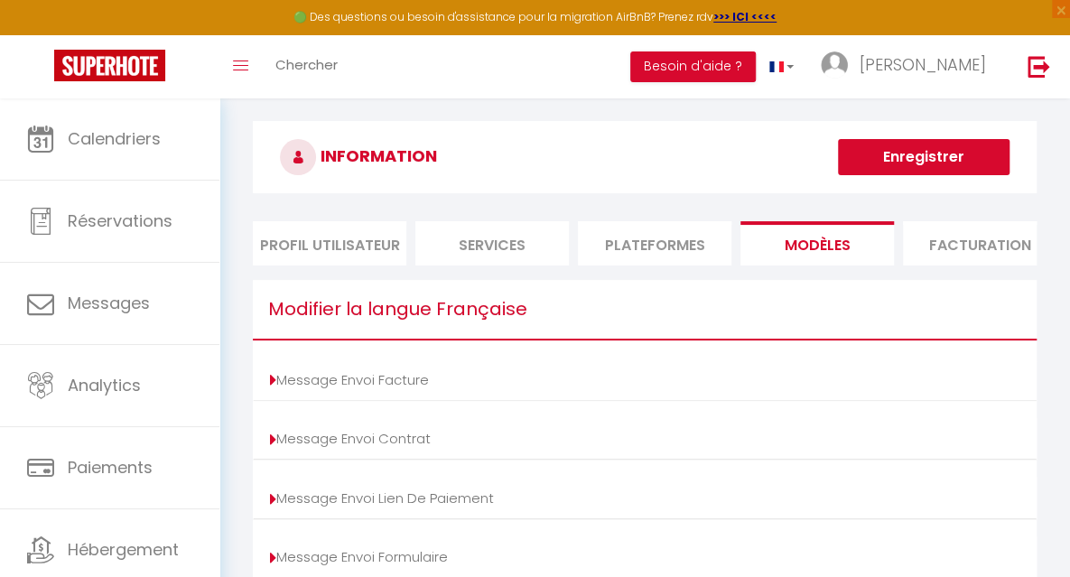
click at [945, 241] on li "Facturation" at bounding box center [980, 243] width 154 height 44
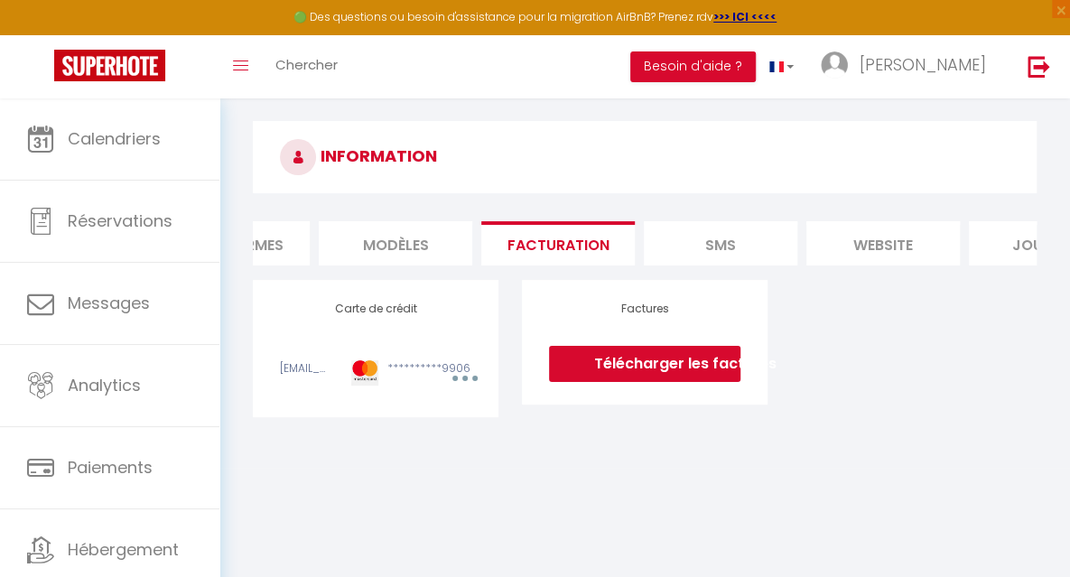
scroll to position [0, 446]
click at [862, 251] on li "website" at bounding box center [859, 243] width 154 height 44
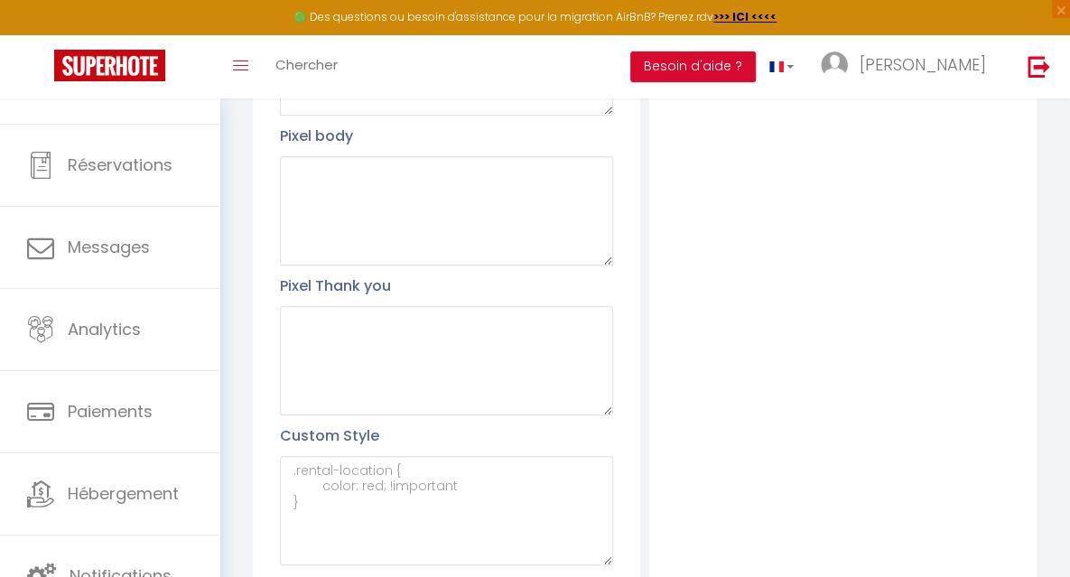
scroll to position [409, 0]
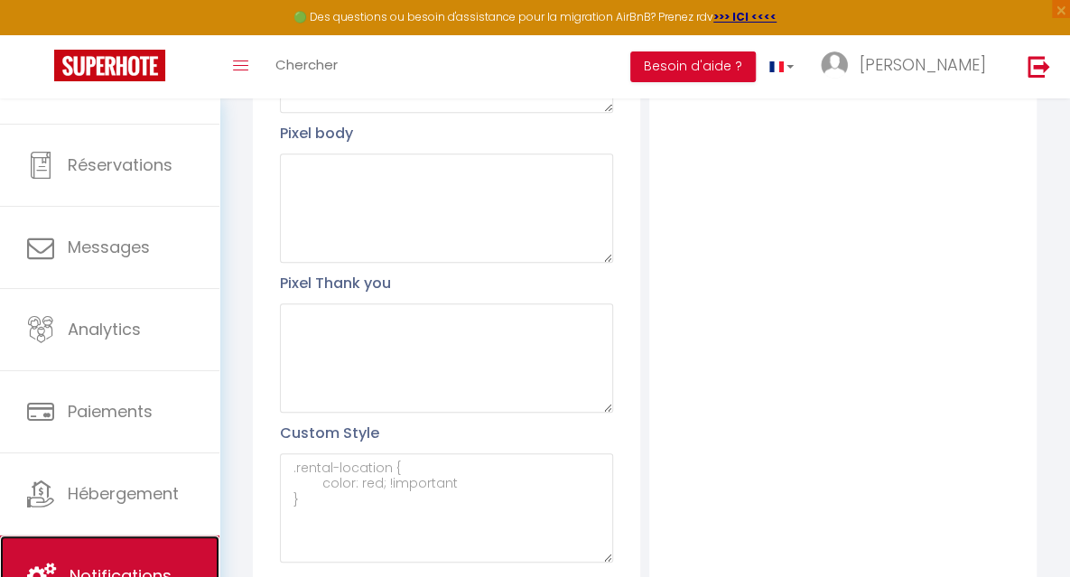
click at [138, 553] on link "Notifications" at bounding box center [110, 576] width 220 height 81
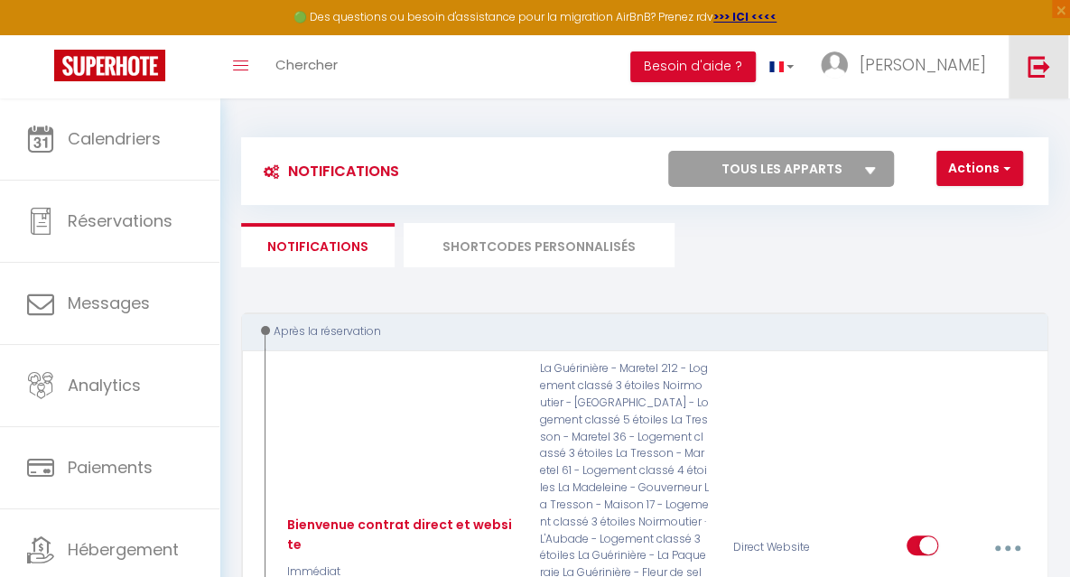
click at [1037, 59] on img at bounding box center [1039, 66] width 23 height 23
